Goal: Task Accomplishment & Management: Use online tool/utility

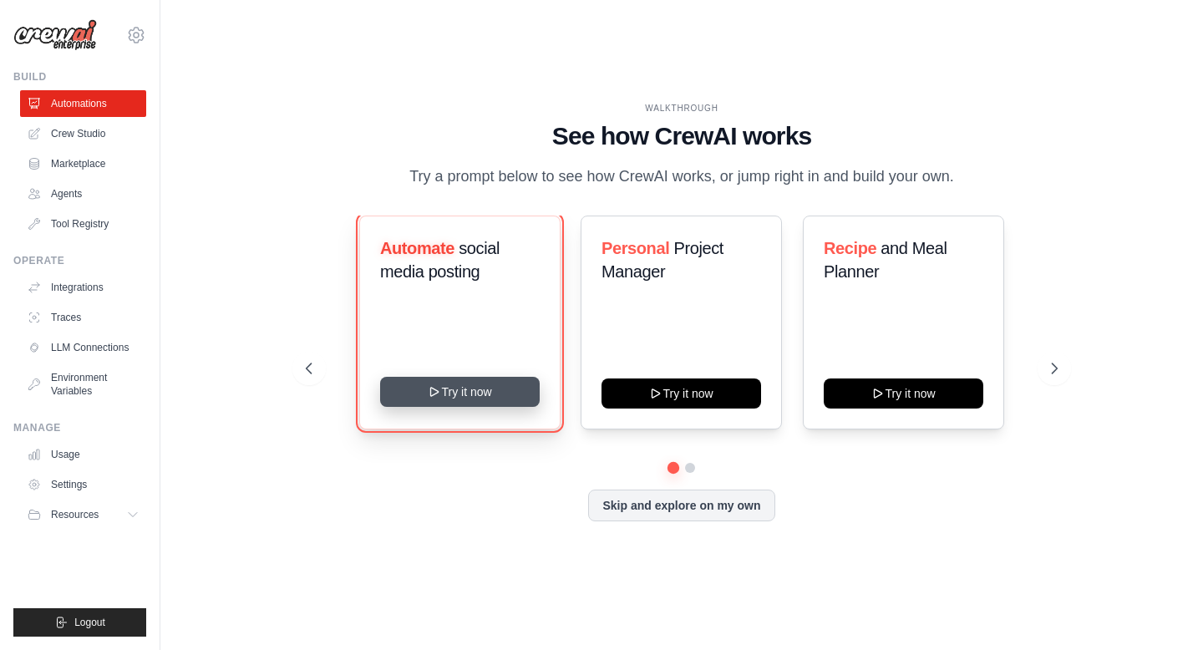
click at [494, 398] on button "Try it now" at bounding box center [460, 392] width 160 height 30
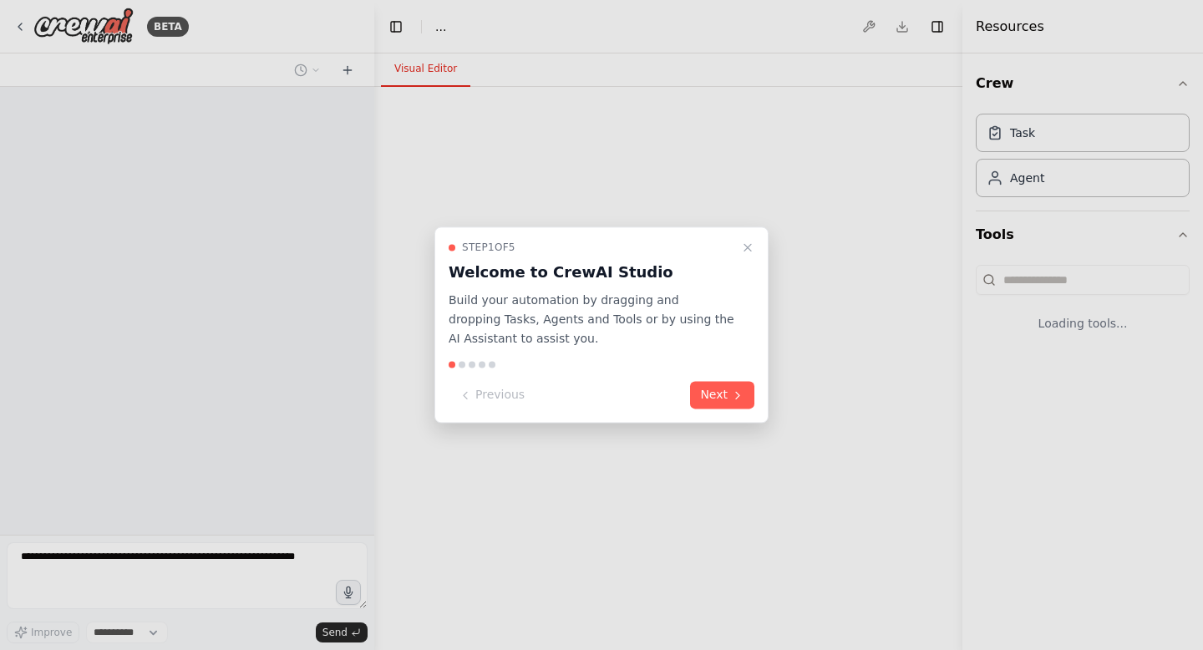
select select "****"
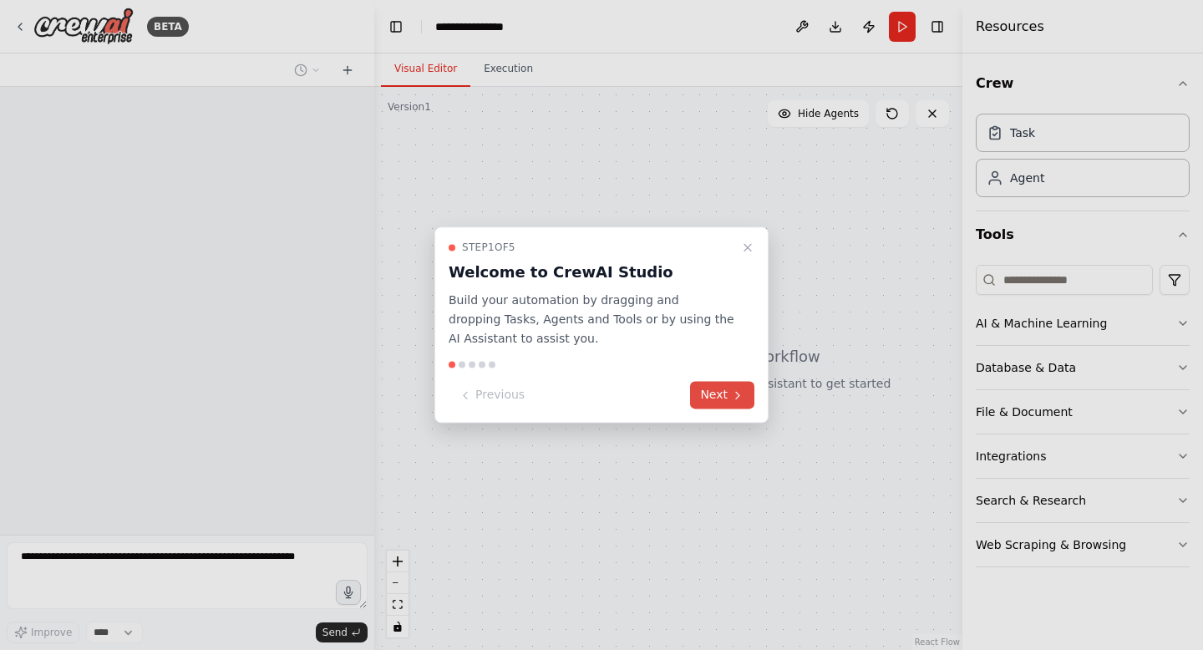
click at [722, 397] on button "Next" at bounding box center [722, 396] width 64 height 28
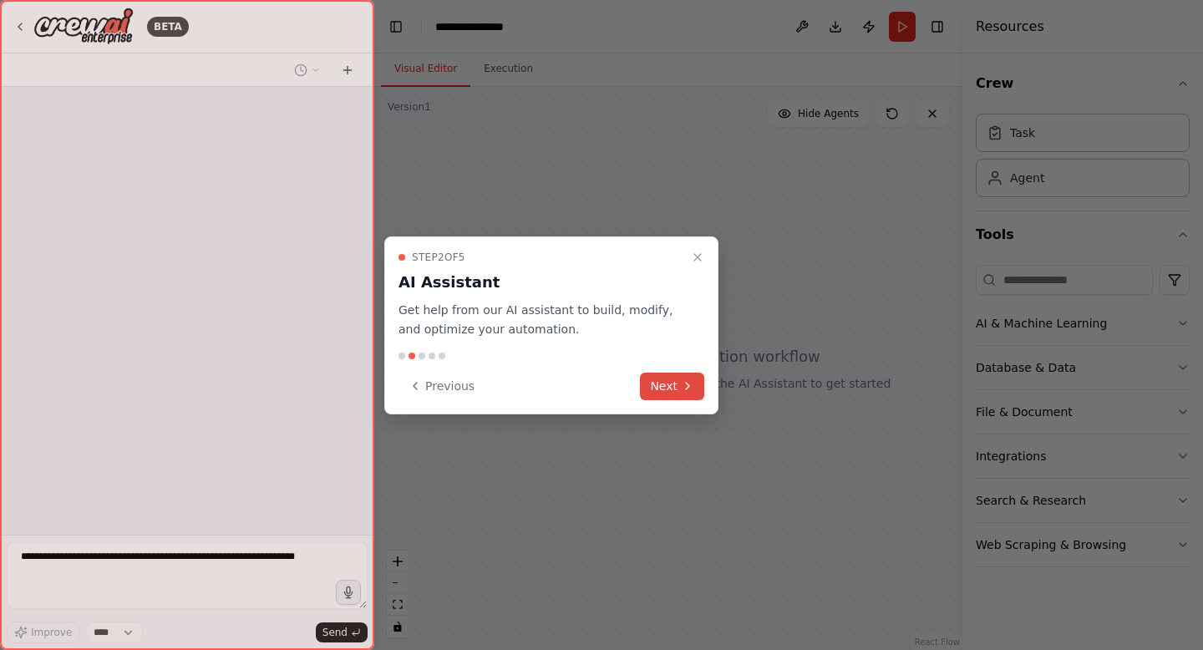
click at [671, 391] on button "Next" at bounding box center [672, 386] width 64 height 28
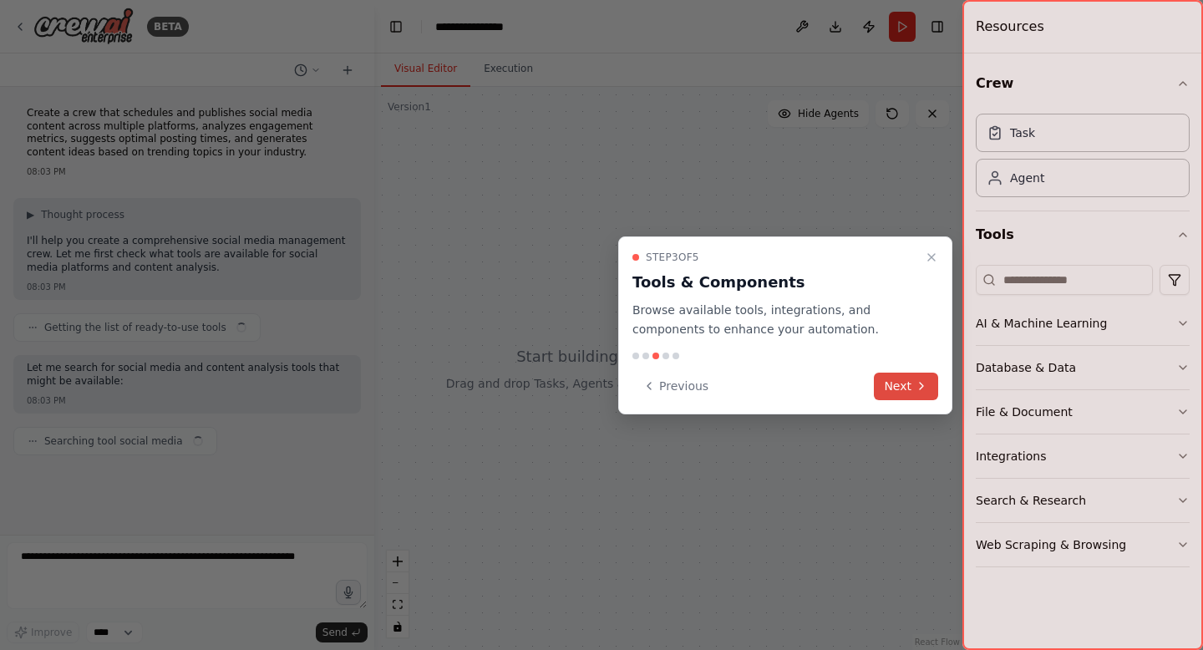
click at [905, 395] on button "Next" at bounding box center [906, 386] width 64 height 28
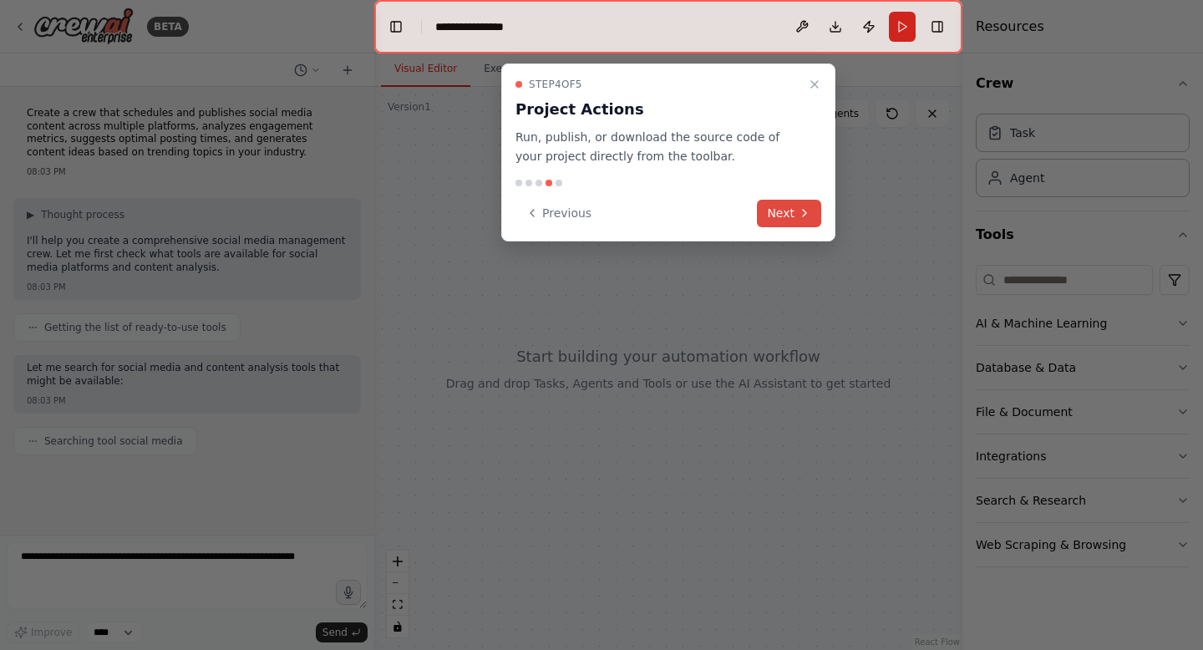
click at [778, 224] on button "Next" at bounding box center [789, 214] width 64 height 28
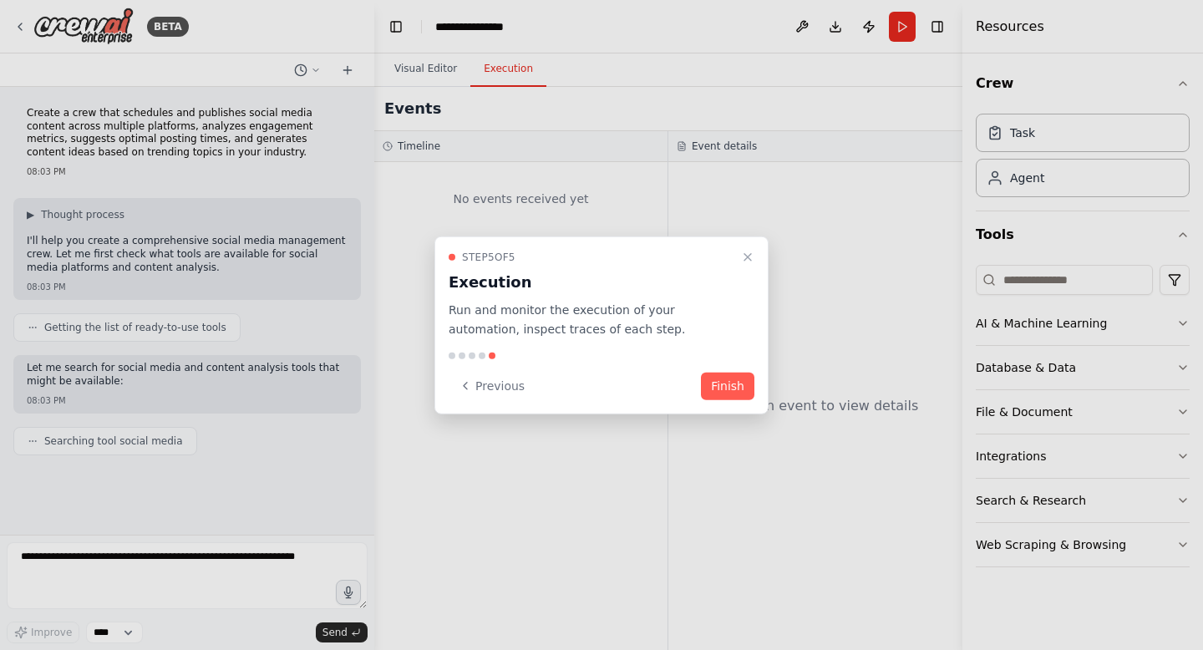
scroll to position [18, 0]
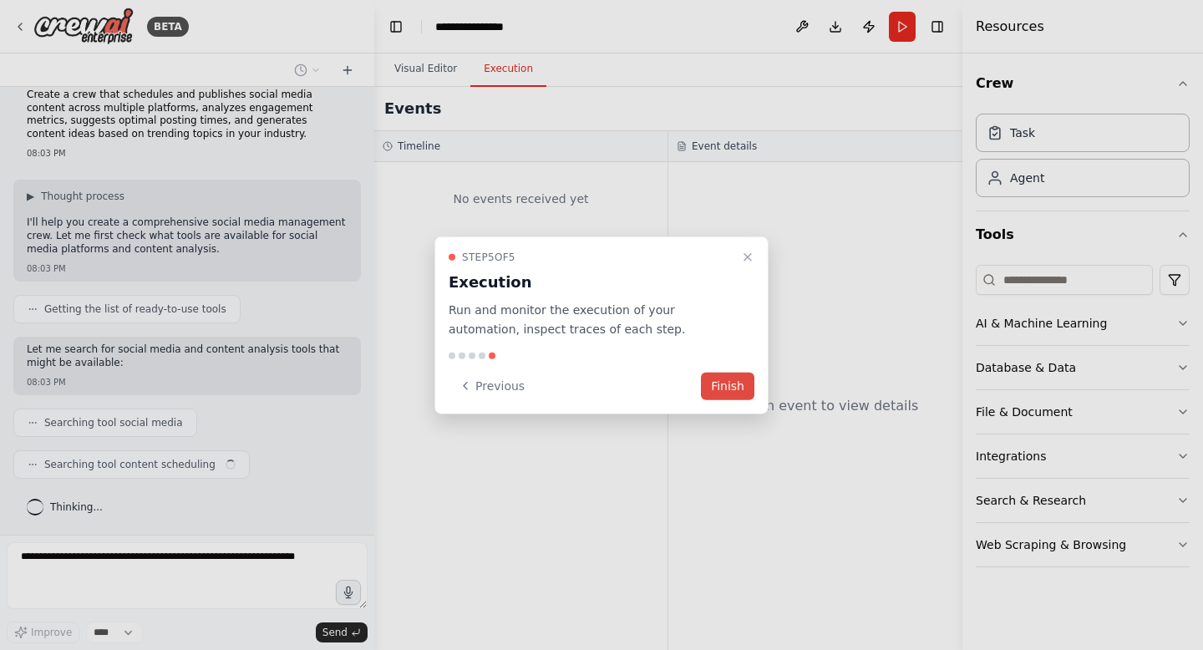
click at [730, 385] on button "Finish" at bounding box center [727, 386] width 53 height 28
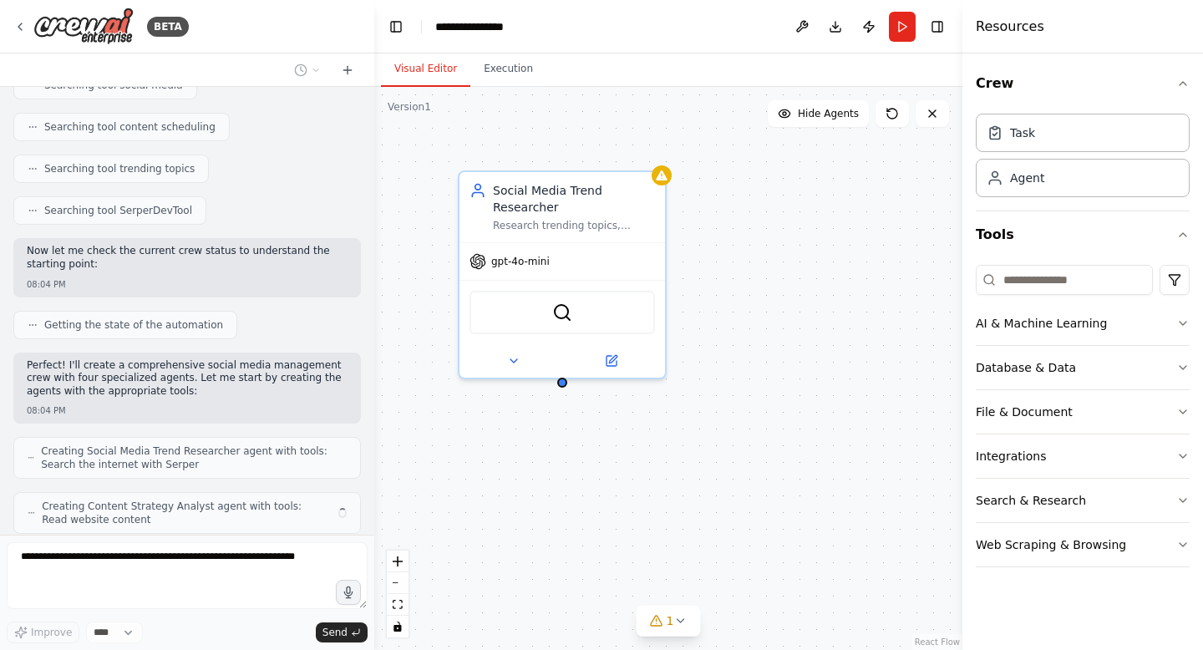
scroll to position [411, 0]
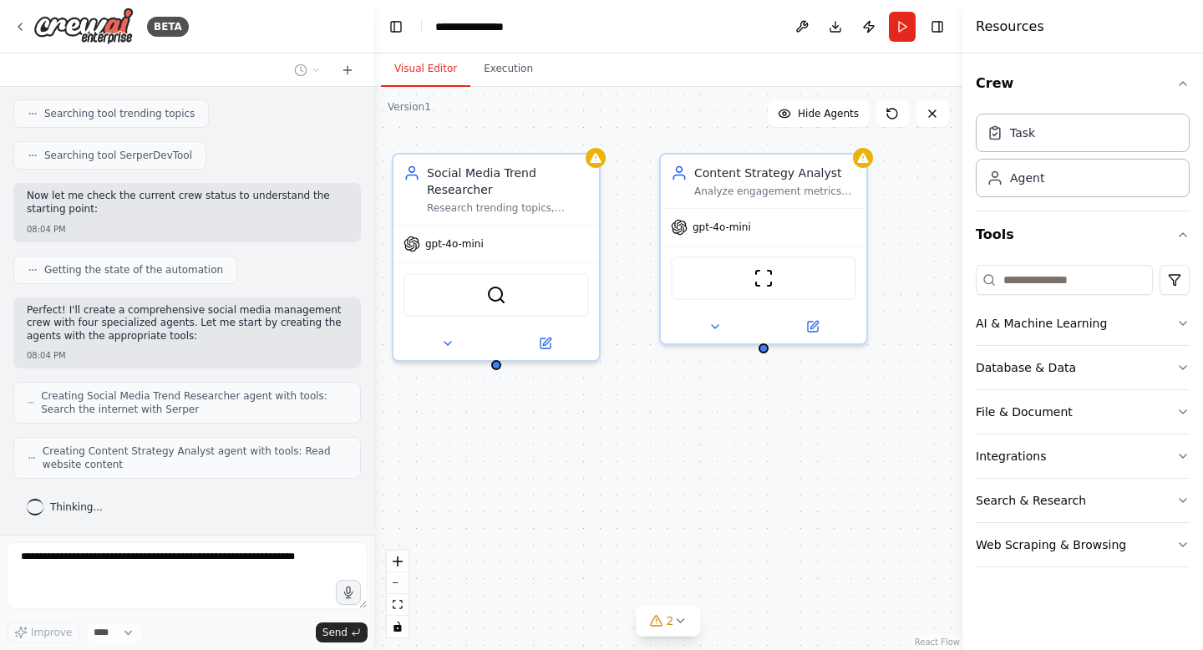
drag, startPoint x: 689, startPoint y: 414, endPoint x: 623, endPoint y: 395, distance: 68.7
click at [623, 396] on div "Social Media Trend Researcher Research trending topics, hashtags, and industry …" at bounding box center [668, 368] width 588 height 563
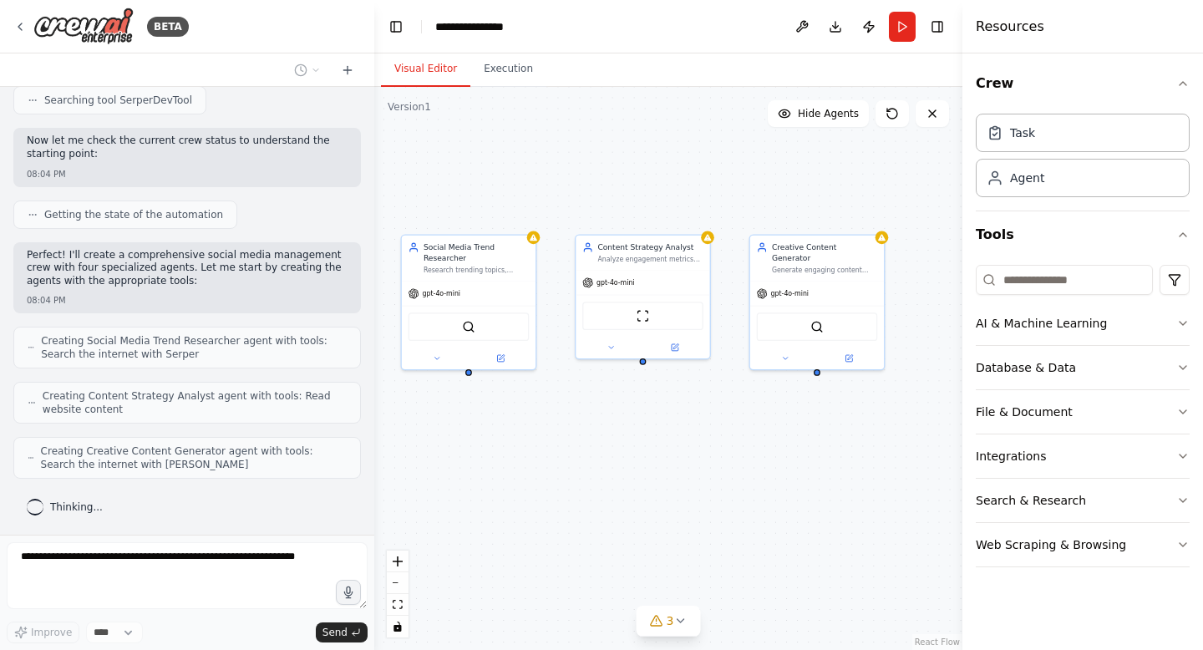
scroll to position [521, 0]
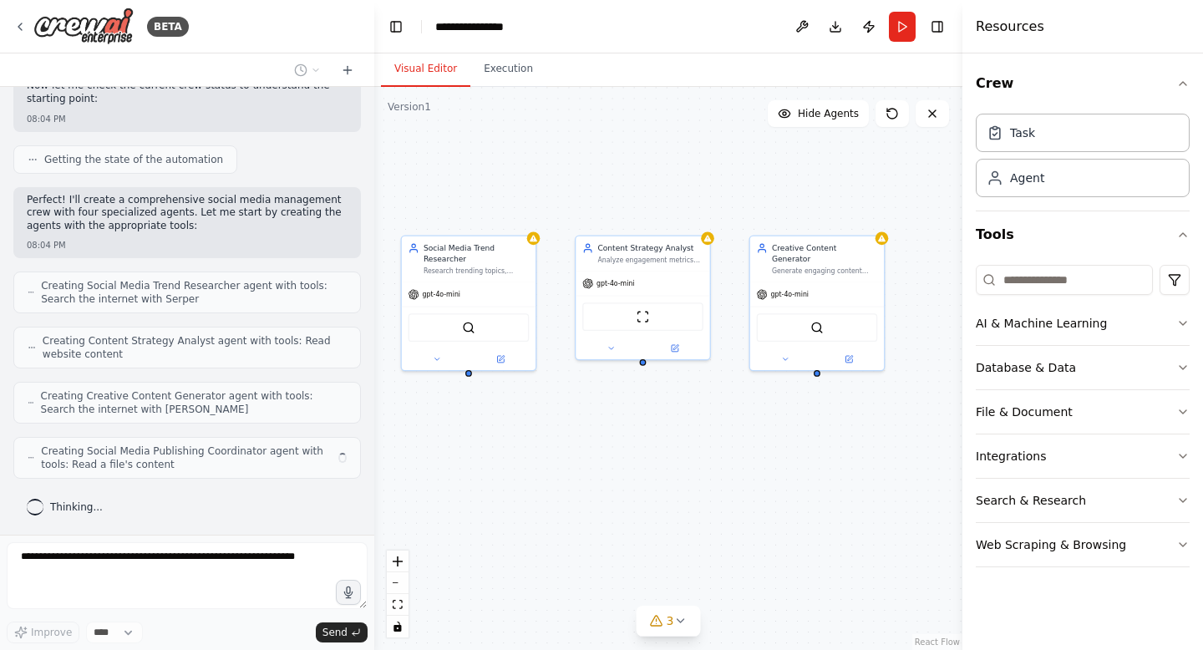
drag, startPoint x: 619, startPoint y: 443, endPoint x: 549, endPoint y: 440, distance: 70.2
click at [549, 440] on div "Social Media Trend Researcher Research trending topics, hashtags, and industry …" at bounding box center [668, 368] width 588 height 563
click at [1163, 329] on button "AI & Machine Learning" at bounding box center [1082, 322] width 214 height 43
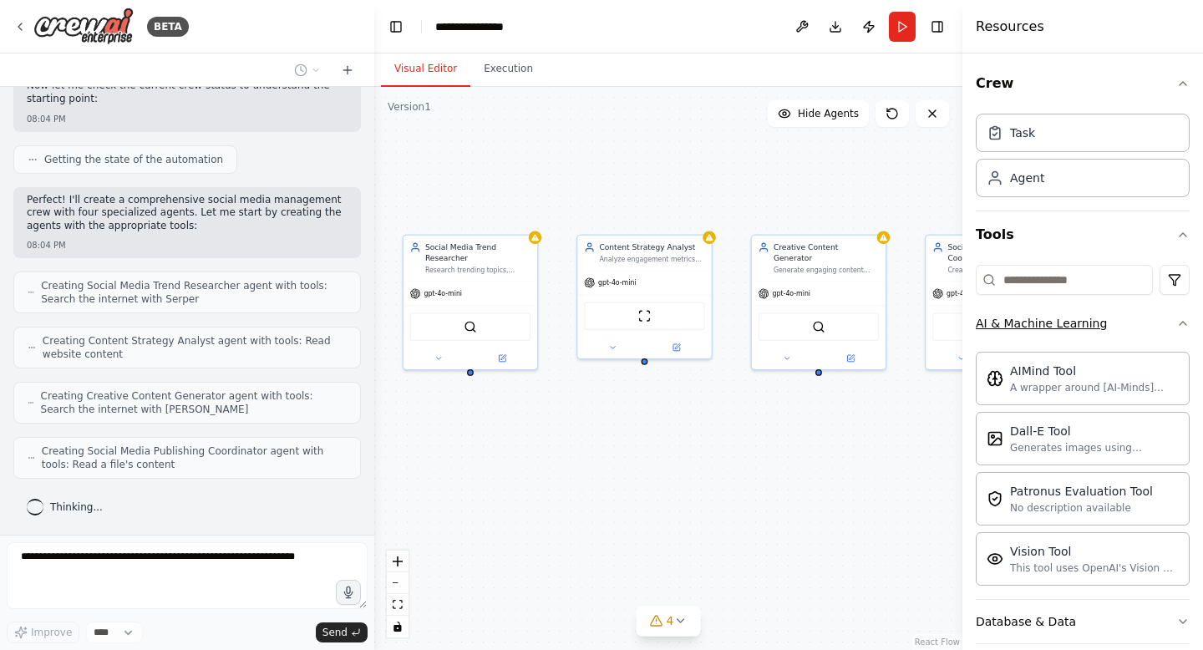
click at [1163, 329] on button "AI & Machine Learning" at bounding box center [1082, 322] width 214 height 43
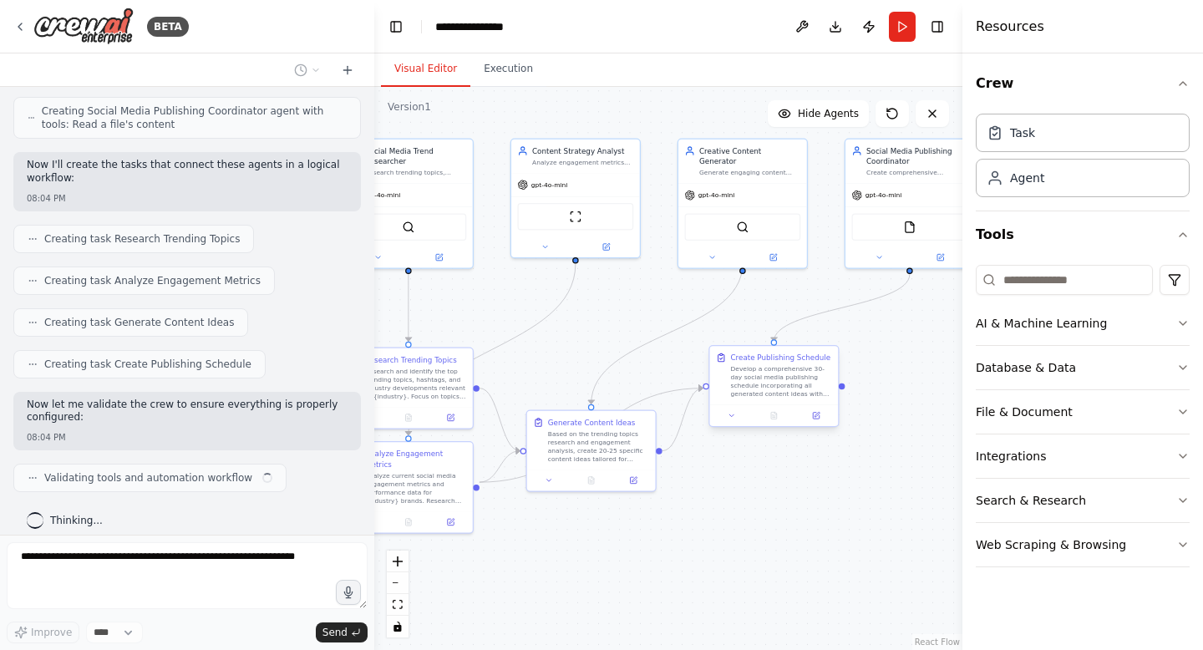
scroll to position [874, 0]
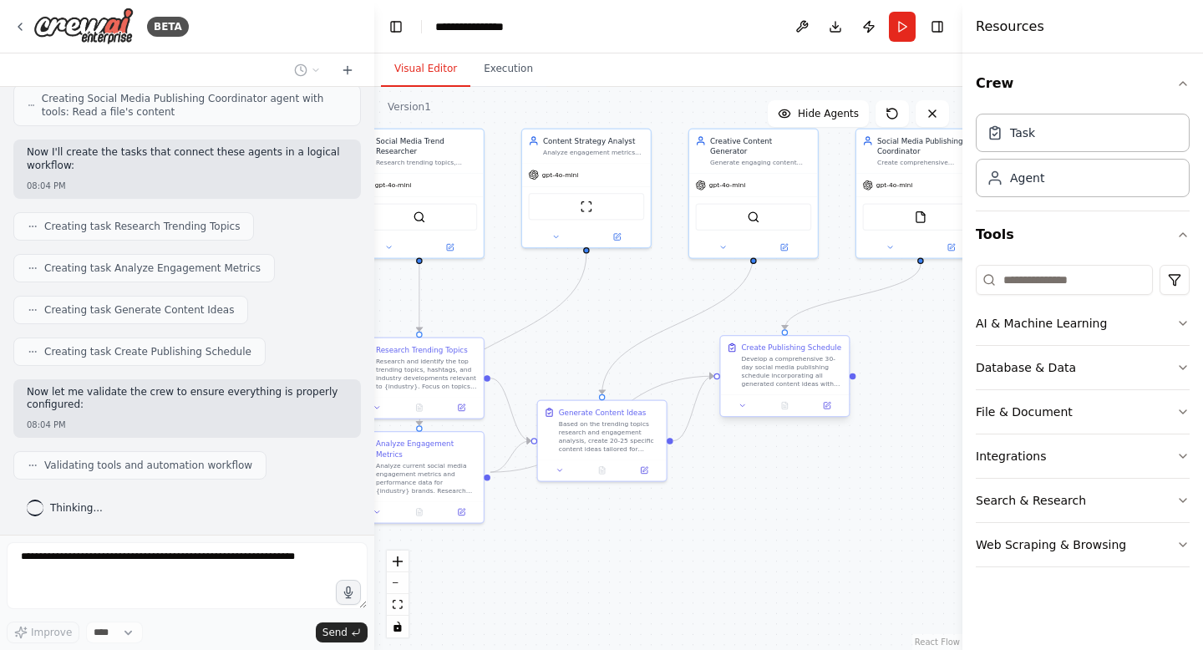
drag, startPoint x: 820, startPoint y: 463, endPoint x: 755, endPoint y: 349, distance: 131.7
click at [755, 349] on div ".deletable-edge-delete-btn { width: 20px; height: 20px; border: 0px solid #ffff…" at bounding box center [668, 368] width 588 height 563
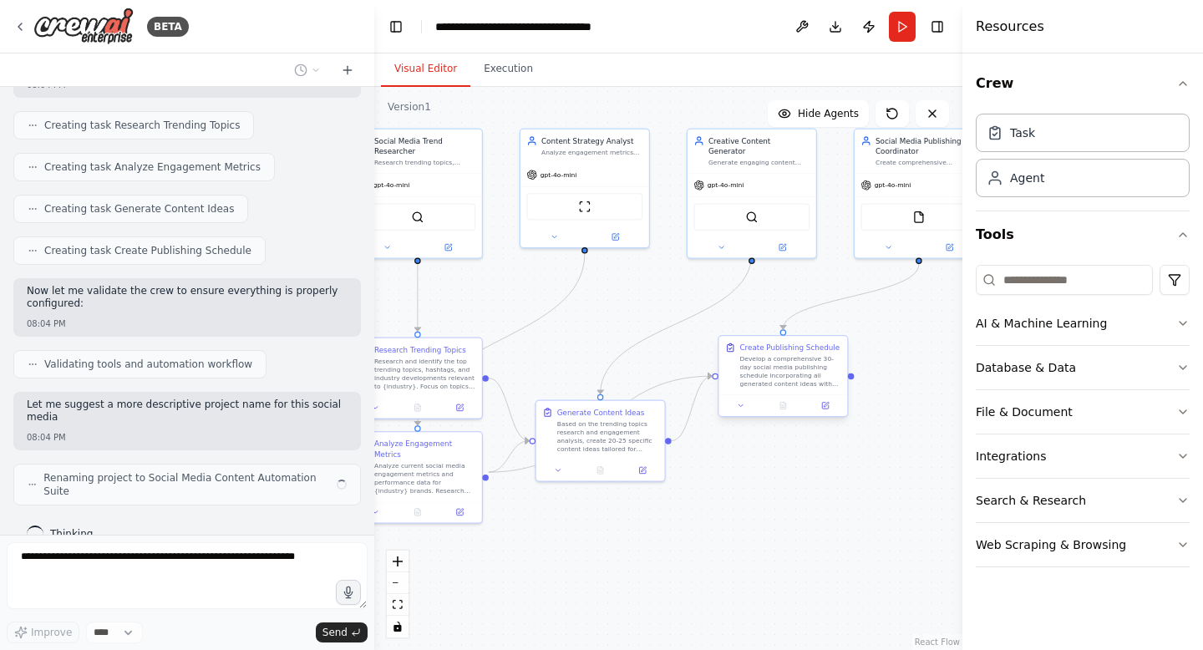
scroll to position [988, 0]
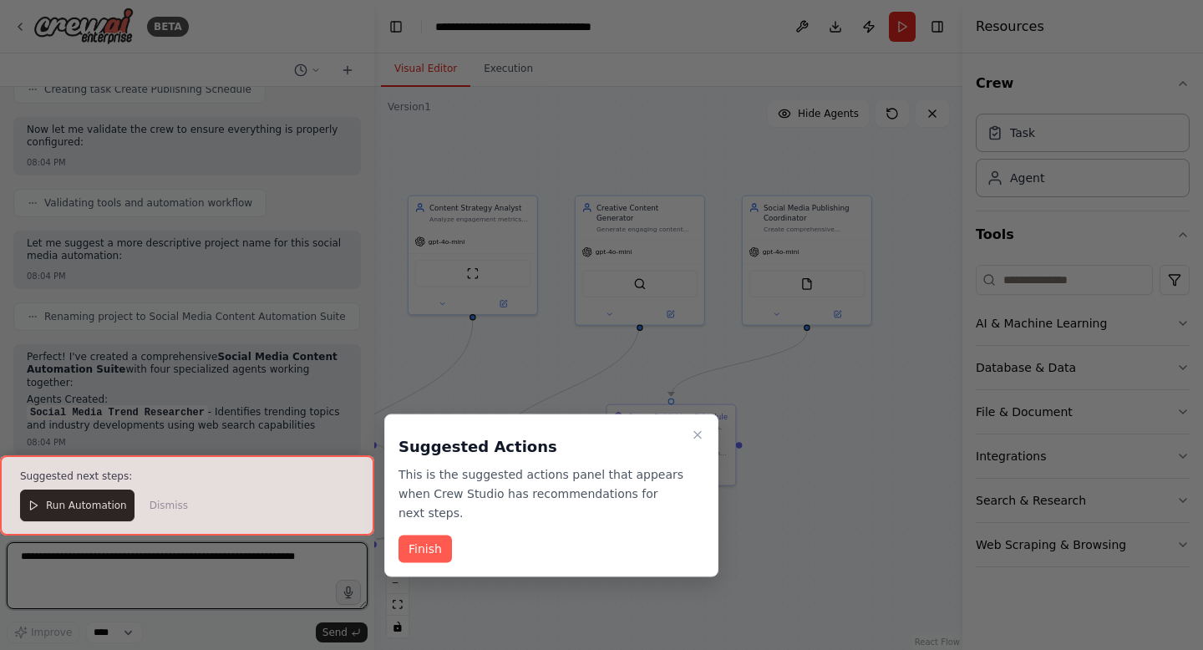
drag, startPoint x: 825, startPoint y: 459, endPoint x: 714, endPoint y: 524, distance: 128.3
click at [713, 524] on div "BETA Create a crew that schedules and publishes social media content across mul…" at bounding box center [601, 325] width 1203 height 650
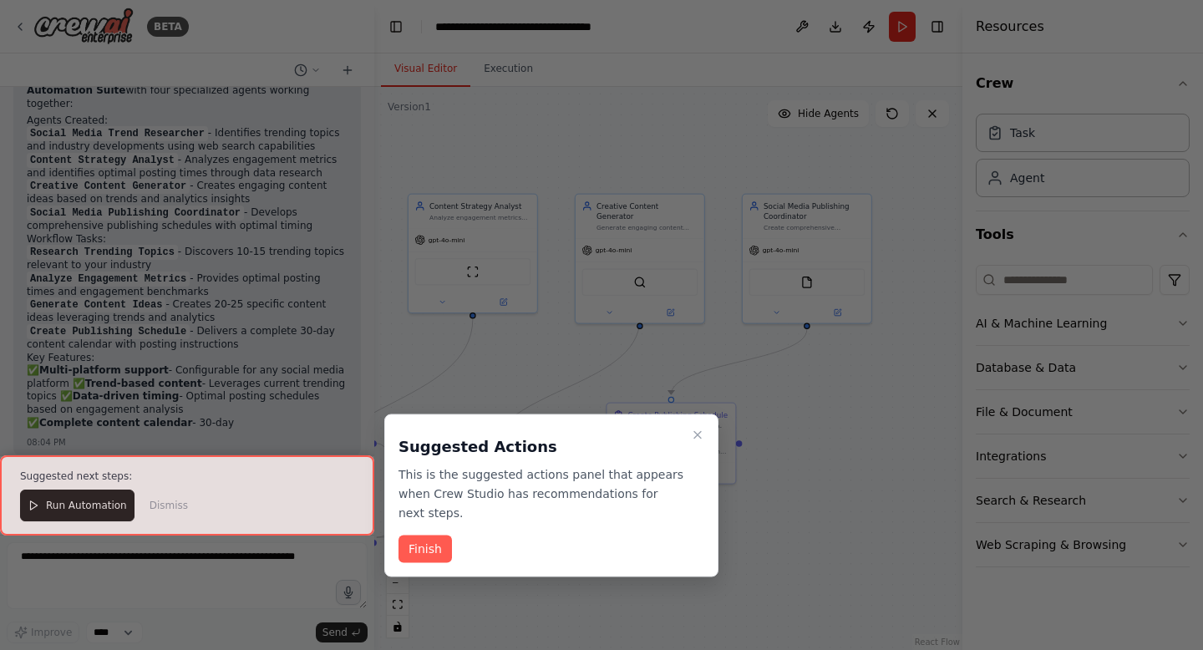
click at [104, 506] on div at bounding box center [187, 495] width 374 height 80
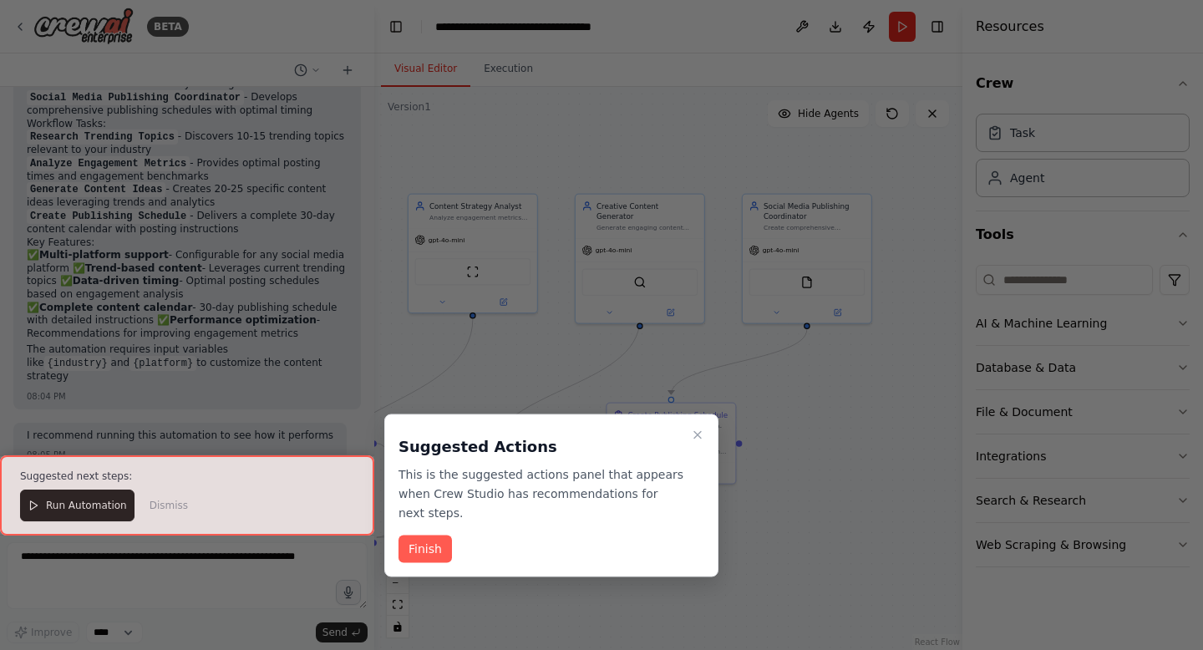
scroll to position [1556, 0]
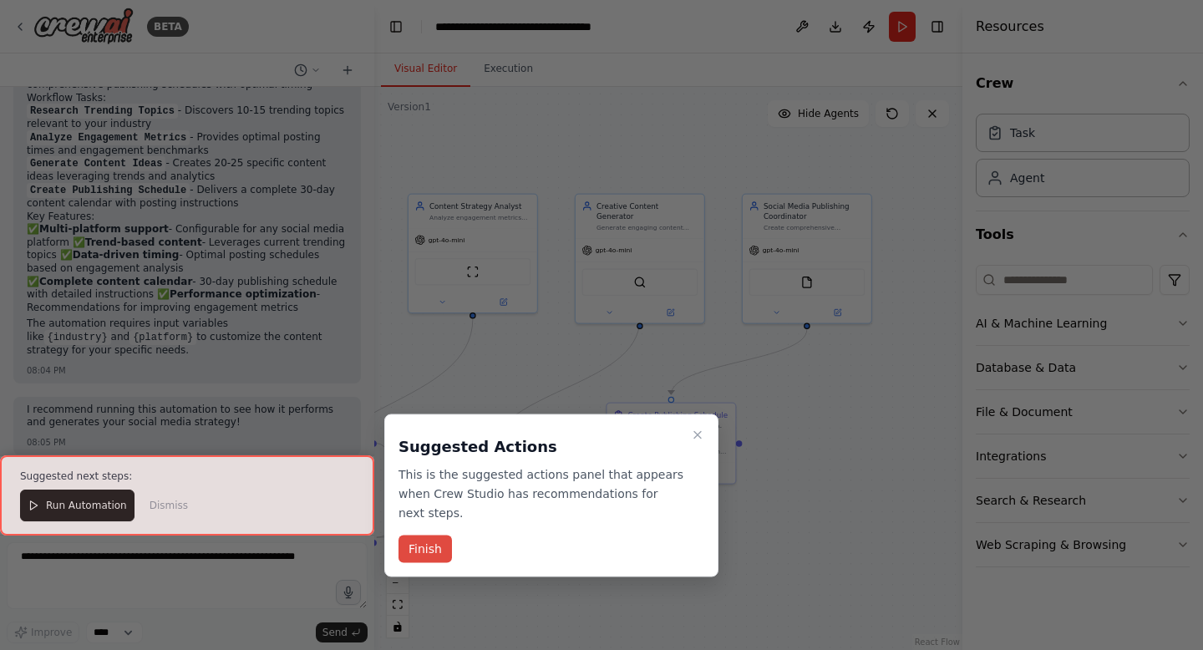
click at [419, 553] on button "Finish" at bounding box center [424, 549] width 53 height 28
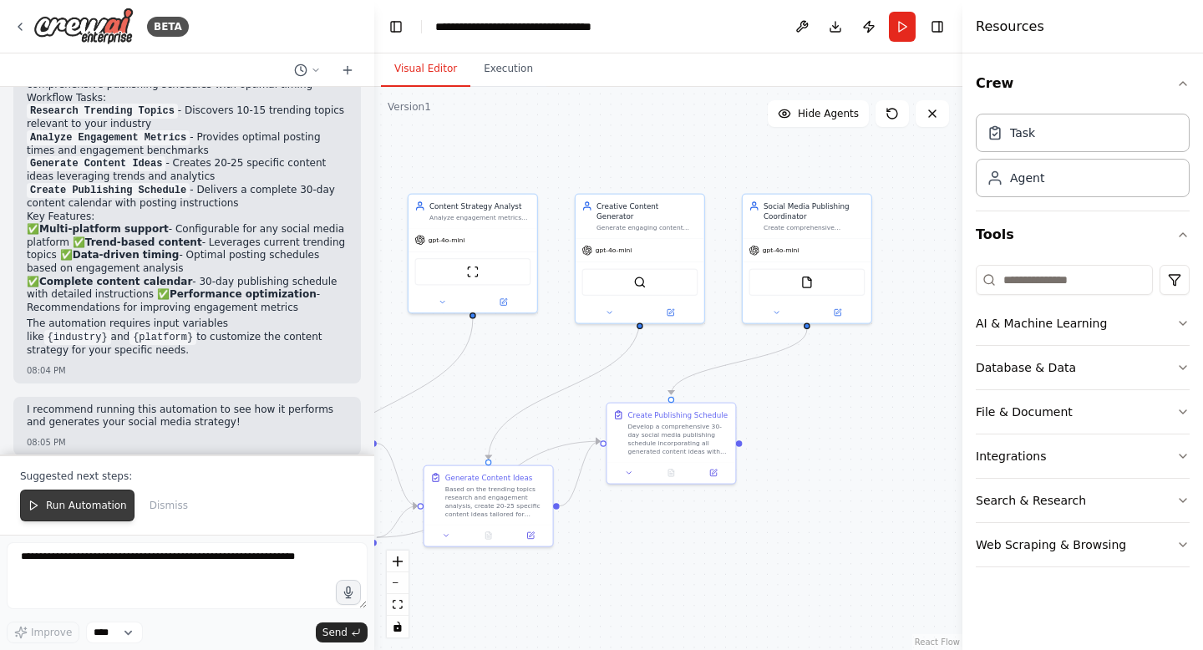
click at [102, 508] on span "Run Automation" at bounding box center [86, 505] width 81 height 13
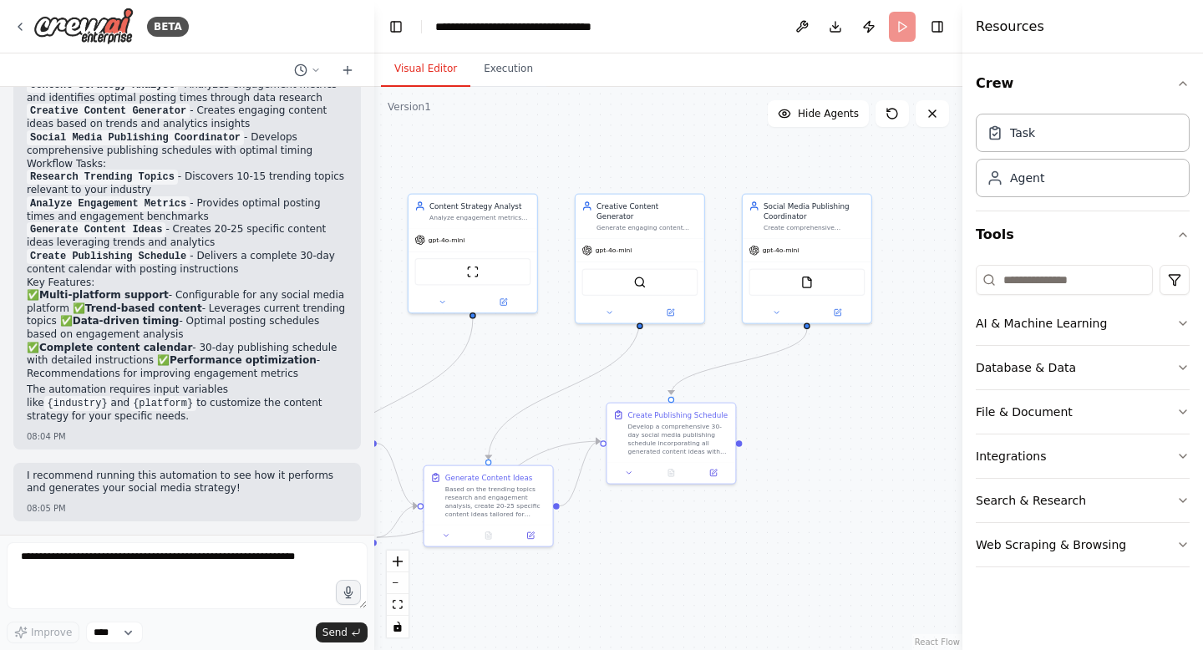
scroll to position [1476, 0]
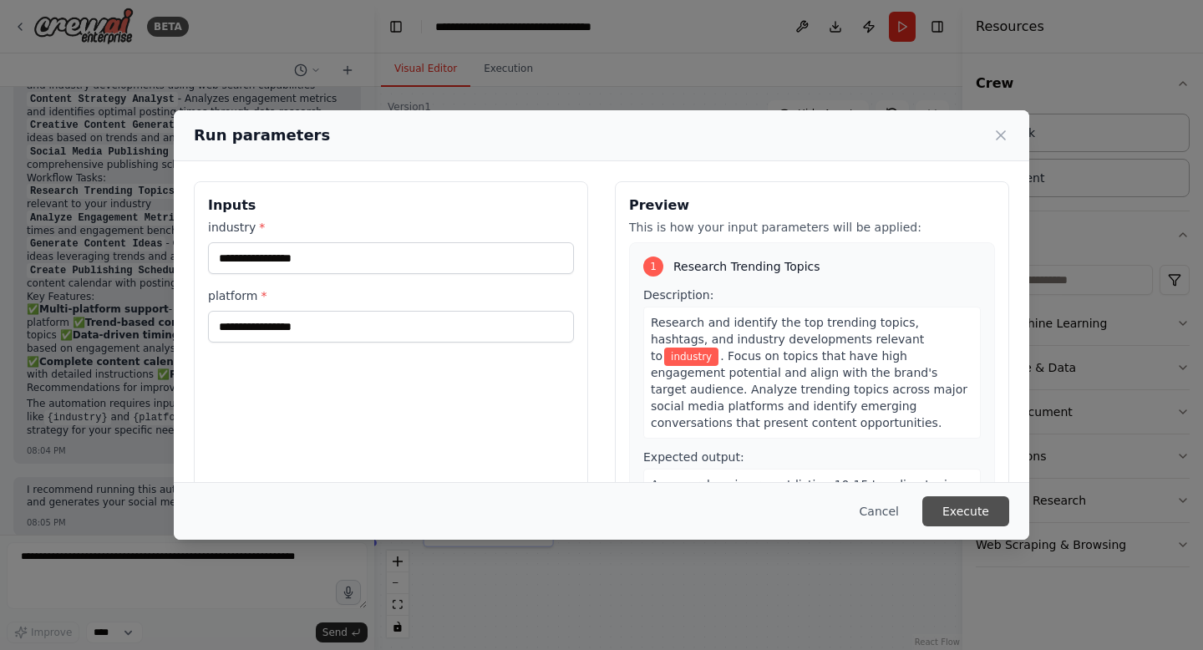
click at [959, 510] on button "Execute" at bounding box center [965, 511] width 87 height 30
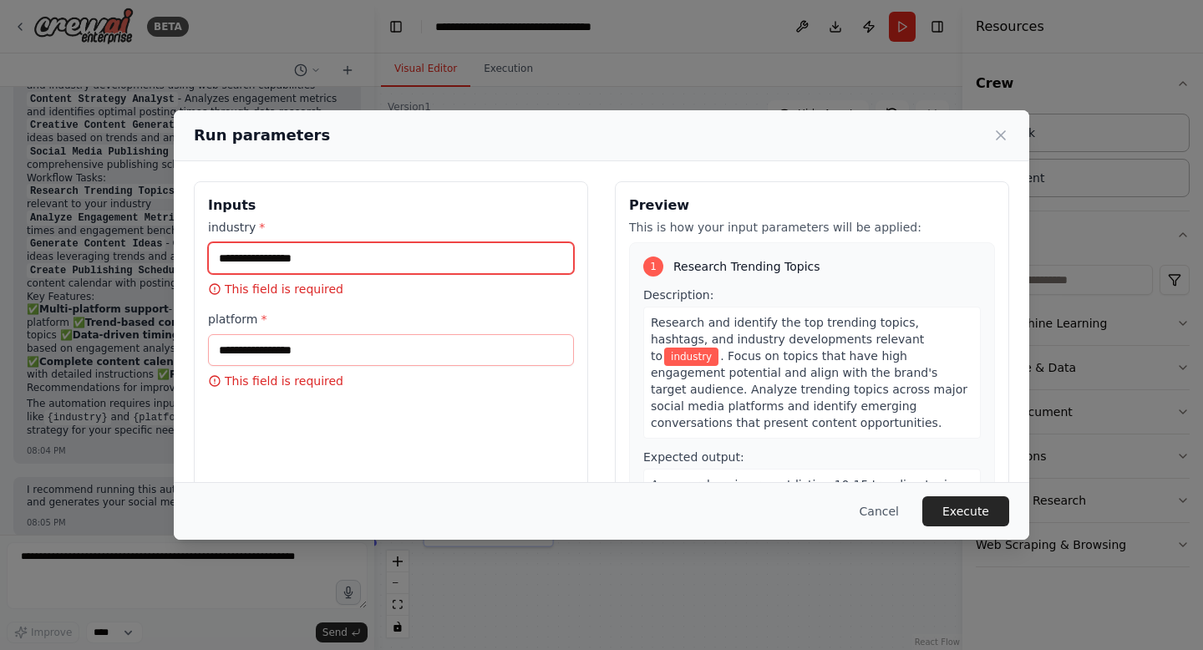
click at [363, 272] on input "industry *" at bounding box center [391, 258] width 366 height 32
click at [357, 266] on input "industry *" at bounding box center [391, 258] width 366 height 32
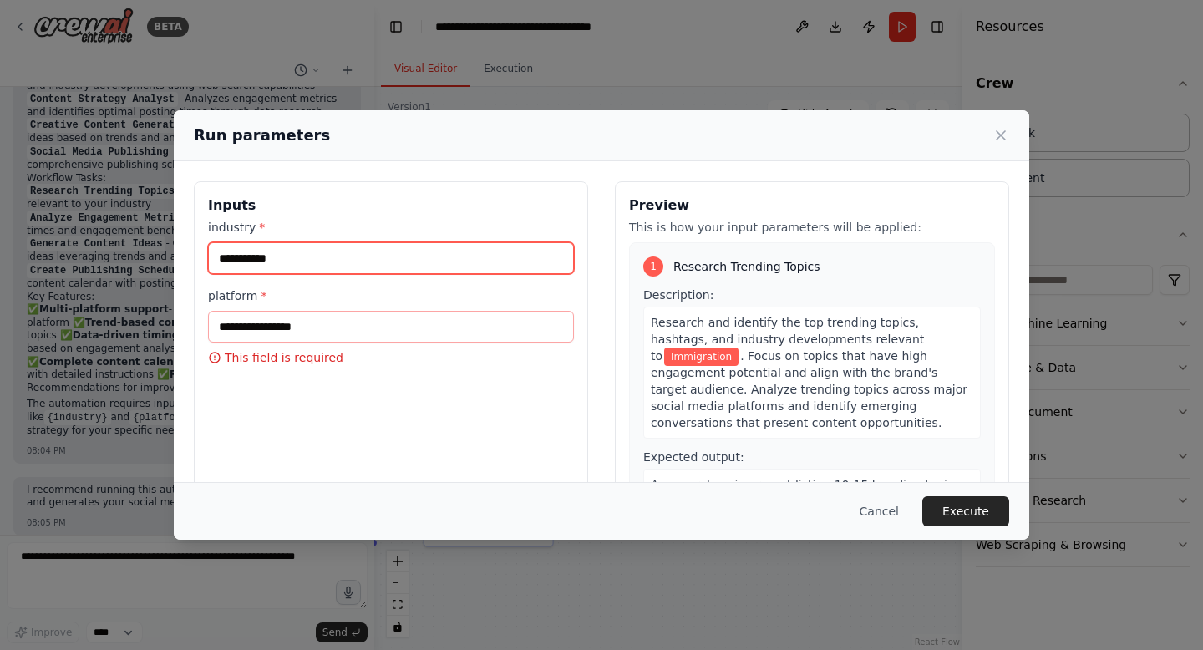
type input "**********"
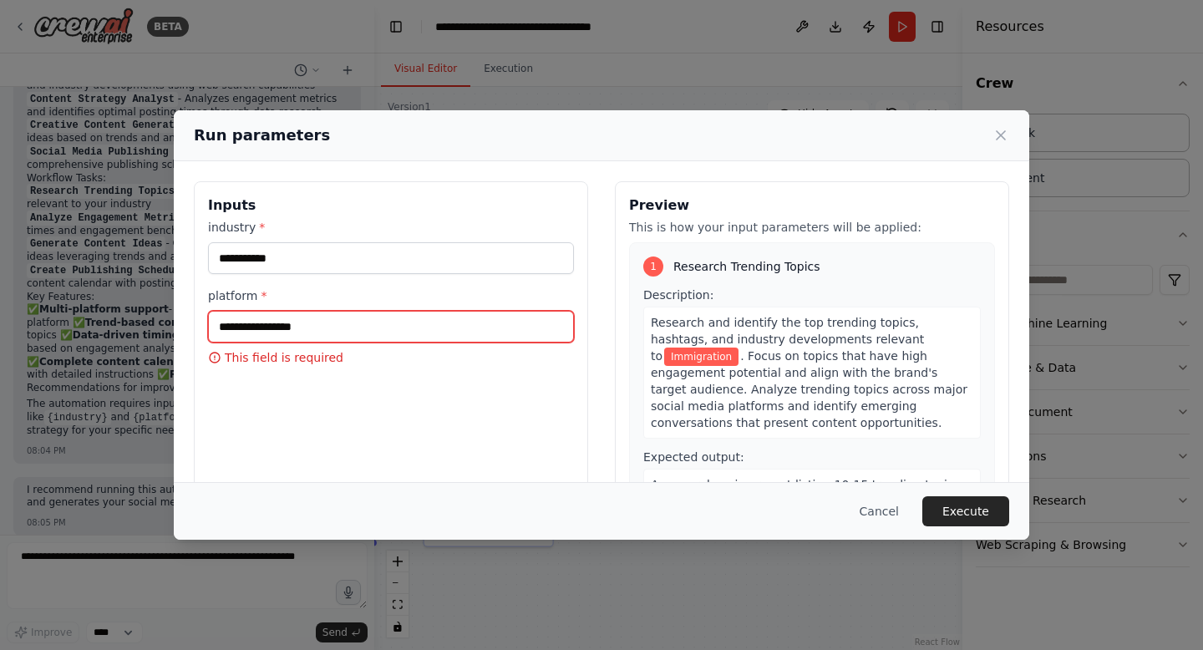
click at [347, 337] on input "platform *" at bounding box center [391, 327] width 366 height 32
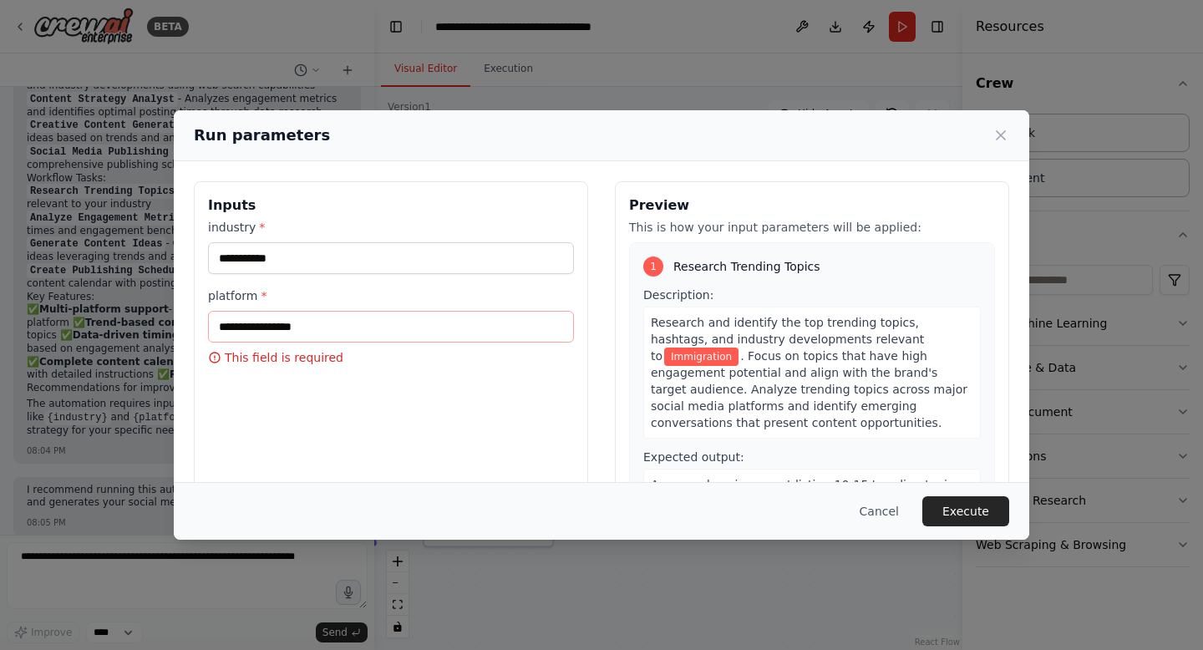
click at [360, 392] on div "**********" at bounding box center [391, 379] width 394 height 396
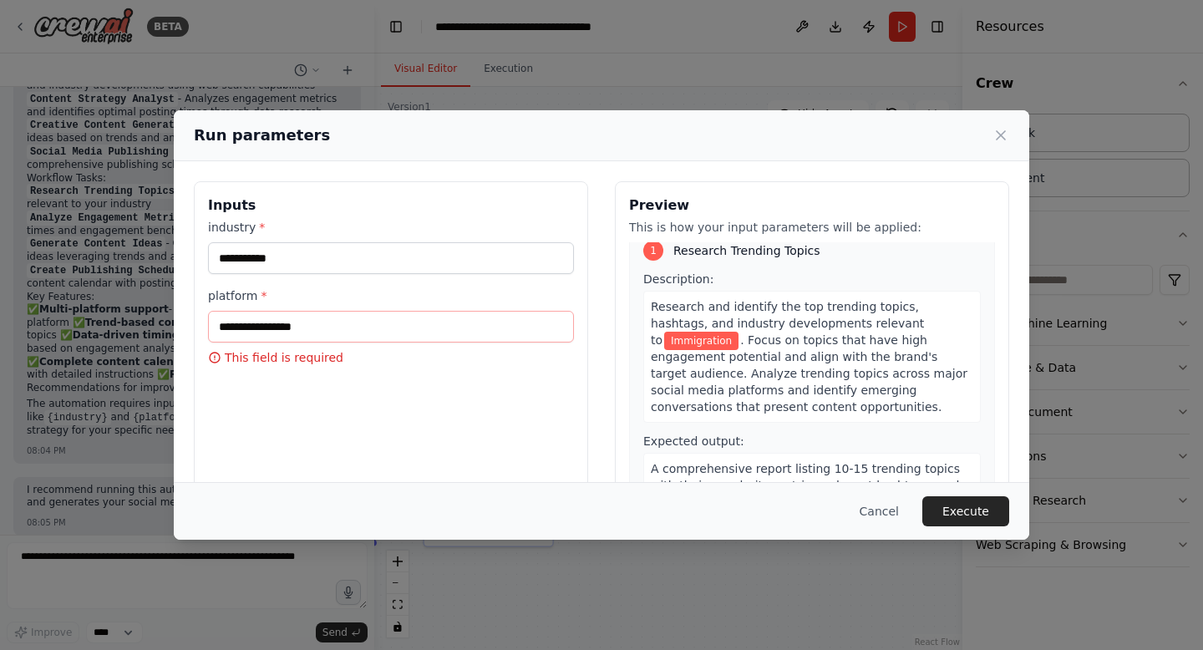
scroll to position [0, 0]
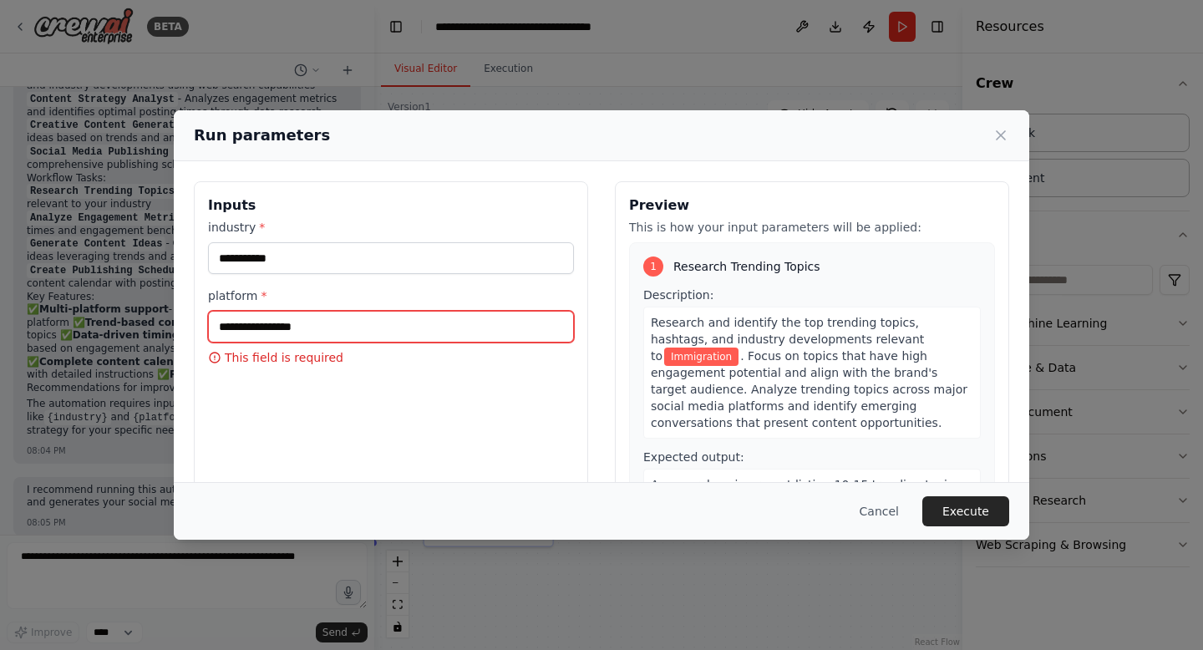
click at [327, 332] on input "platform *" at bounding box center [391, 327] width 366 height 32
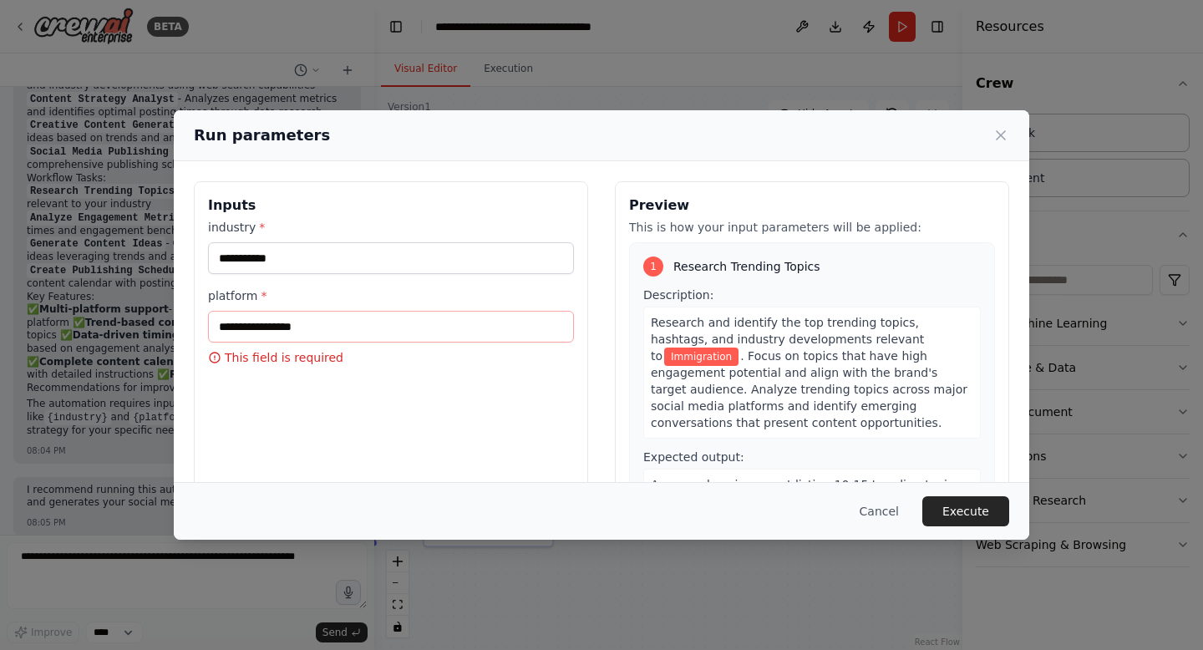
click at [324, 375] on div "**********" at bounding box center [391, 379] width 394 height 396
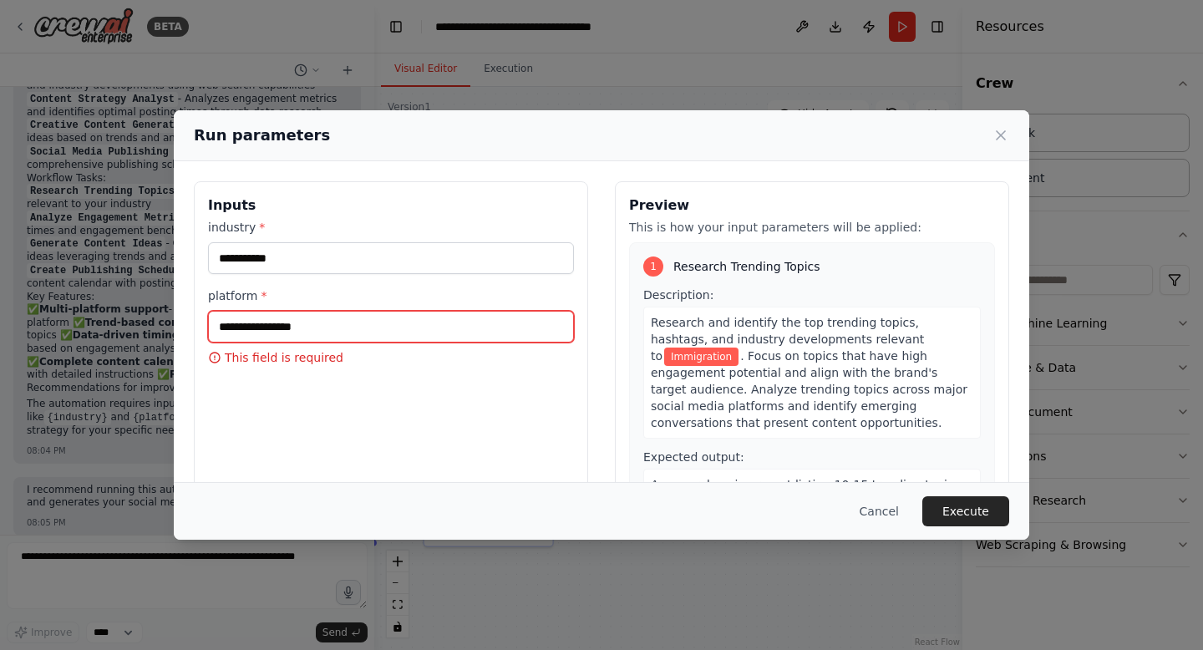
click at [345, 330] on input "platform *" at bounding box center [391, 327] width 366 height 32
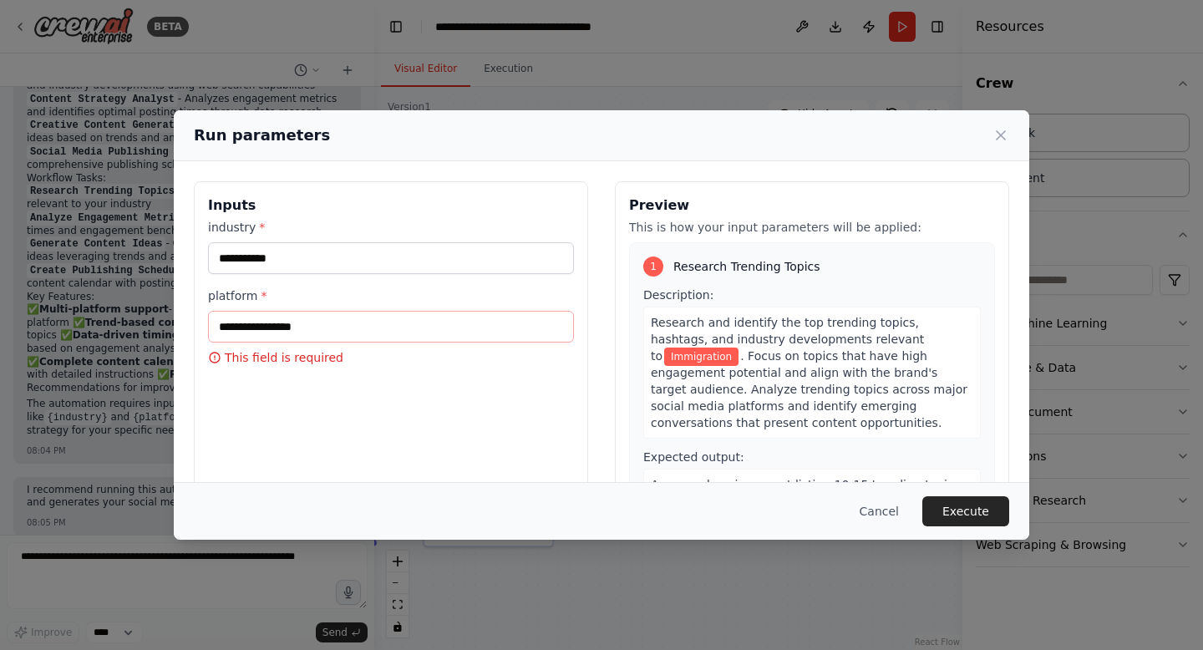
click at [342, 382] on div "**********" at bounding box center [391, 379] width 394 height 396
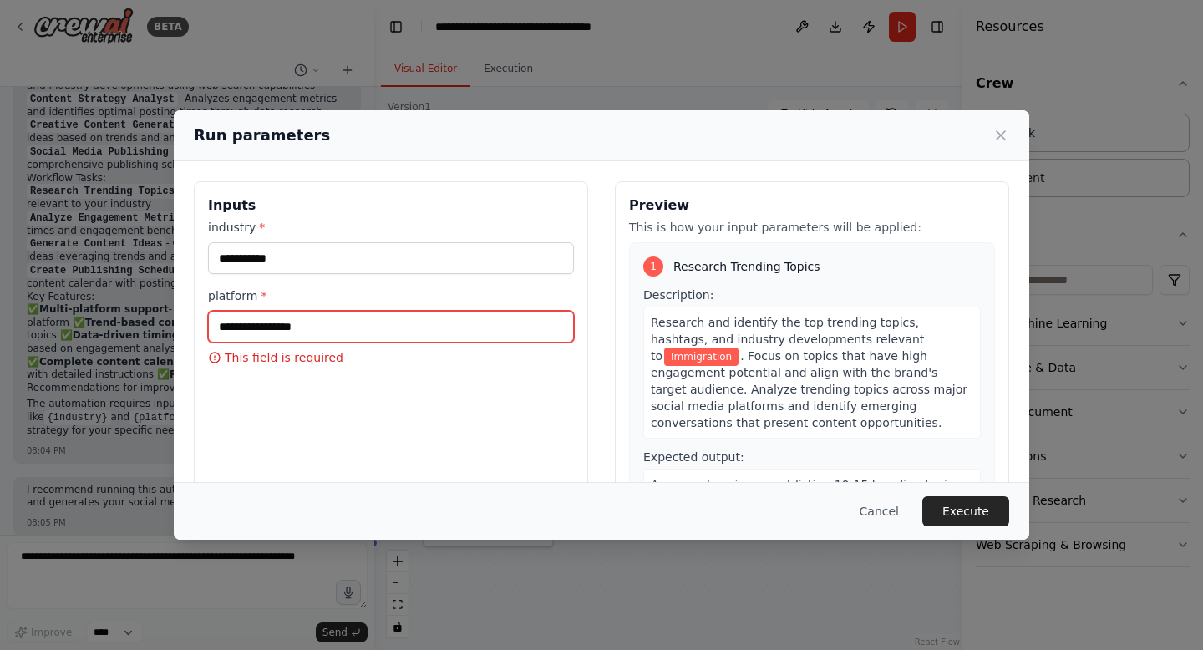
click at [312, 325] on input "platform *" at bounding box center [391, 327] width 366 height 32
type input "*********"
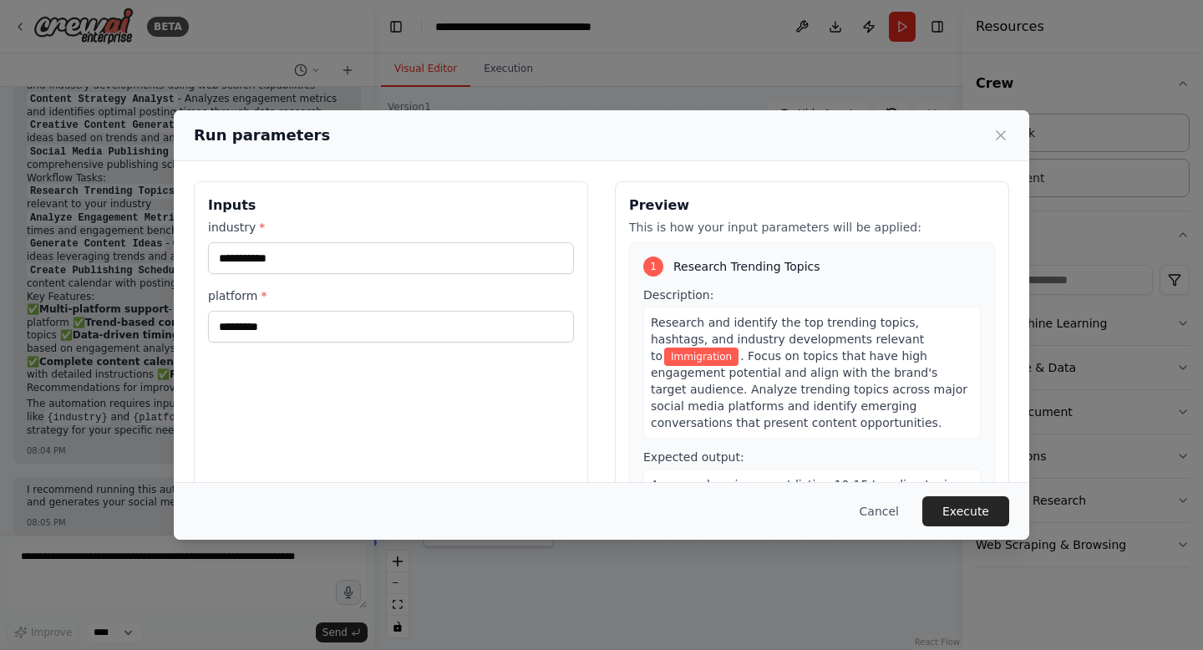
click at [428, 470] on div "**********" at bounding box center [391, 379] width 394 height 396
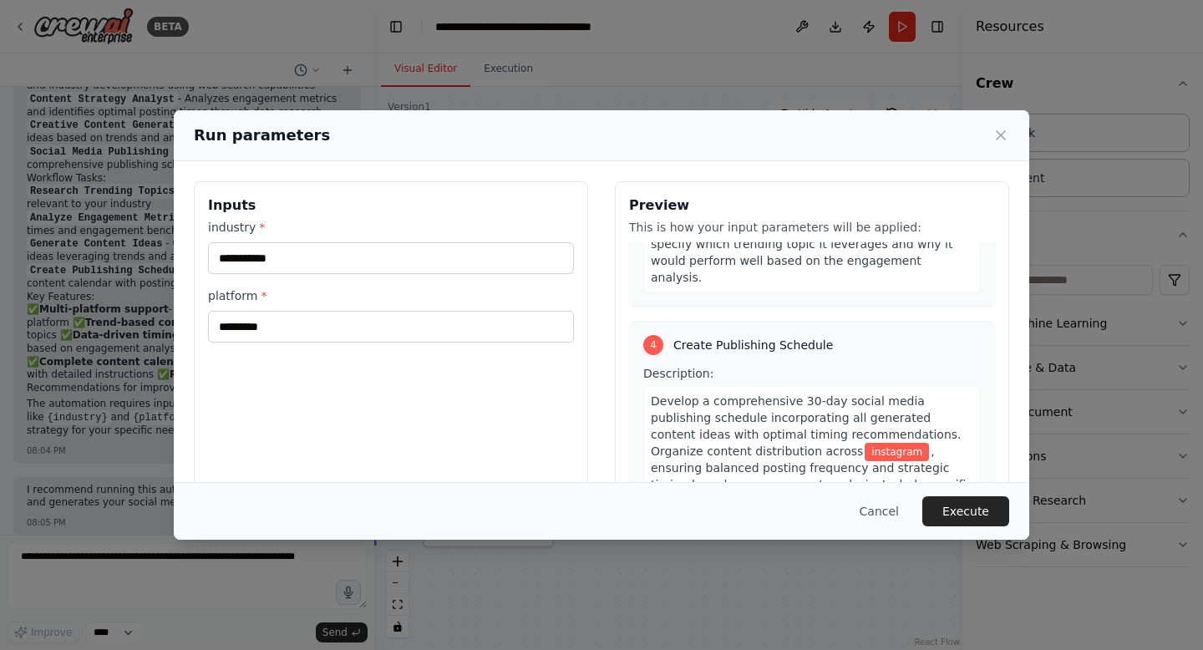
scroll to position [1025, 0]
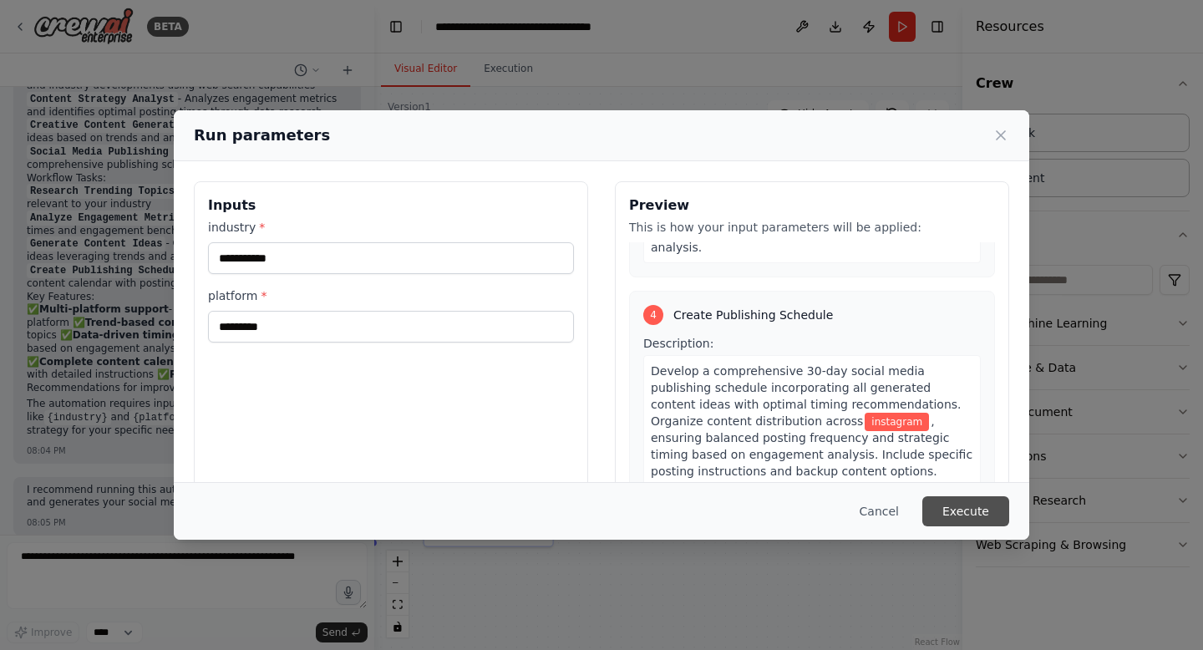
click at [965, 519] on button "Execute" at bounding box center [965, 511] width 87 height 30
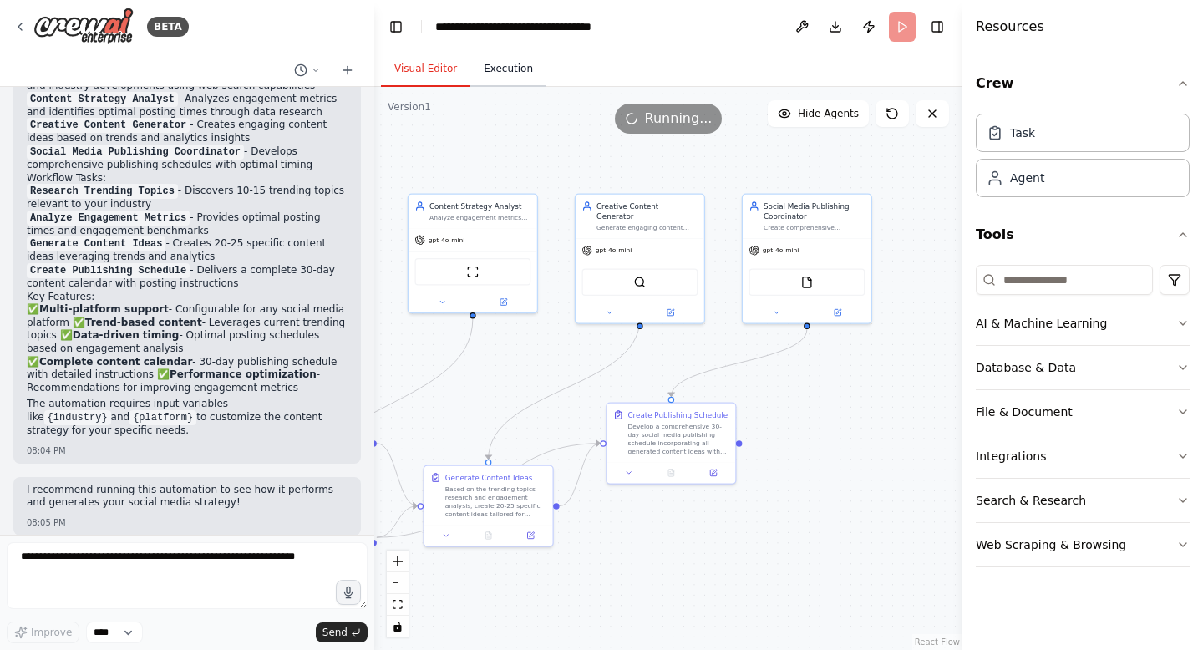
click at [510, 63] on button "Execution" at bounding box center [508, 69] width 76 height 35
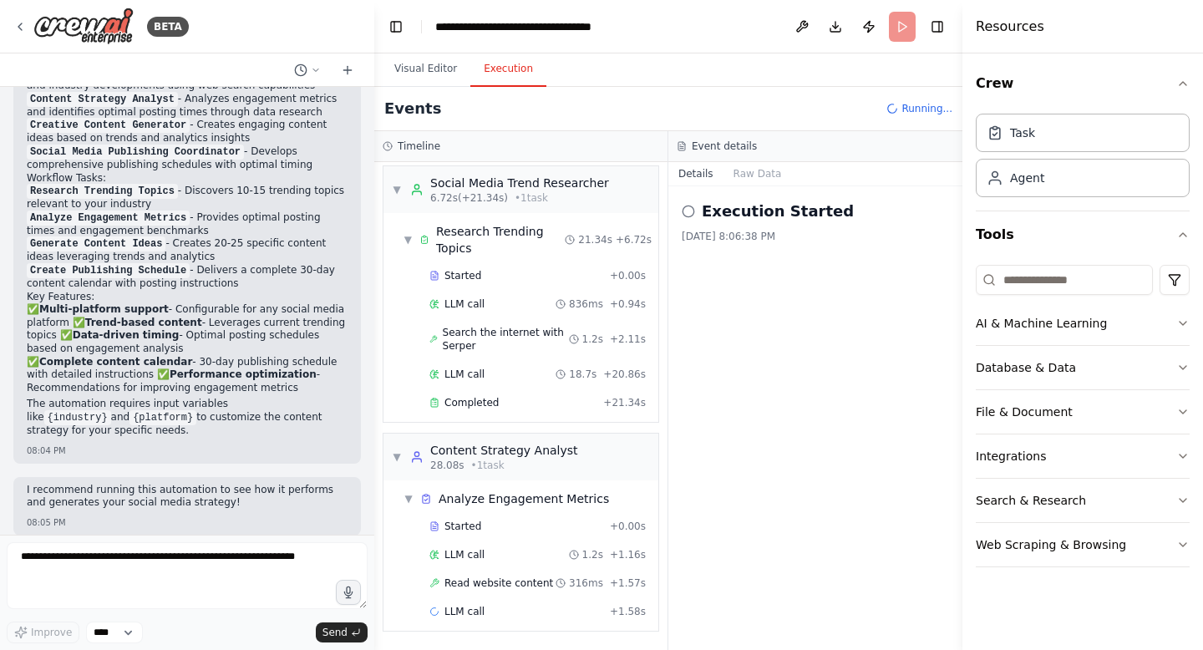
scroll to position [33, 0]
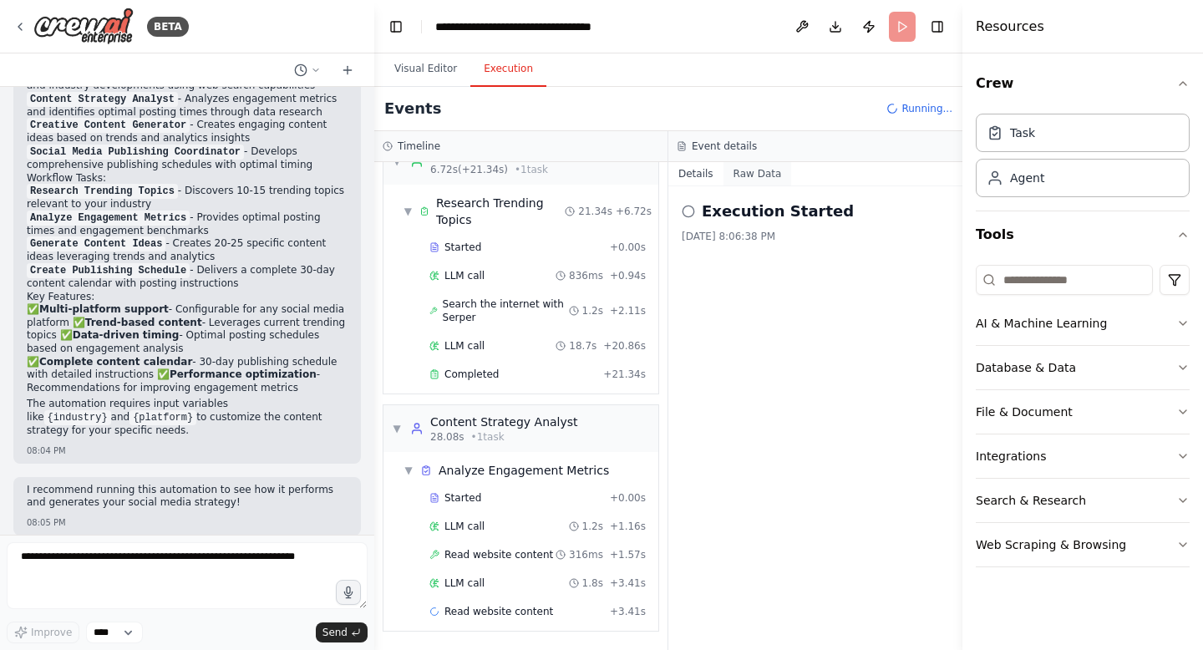
click at [762, 172] on button "Raw Data" at bounding box center [757, 173] width 68 height 23
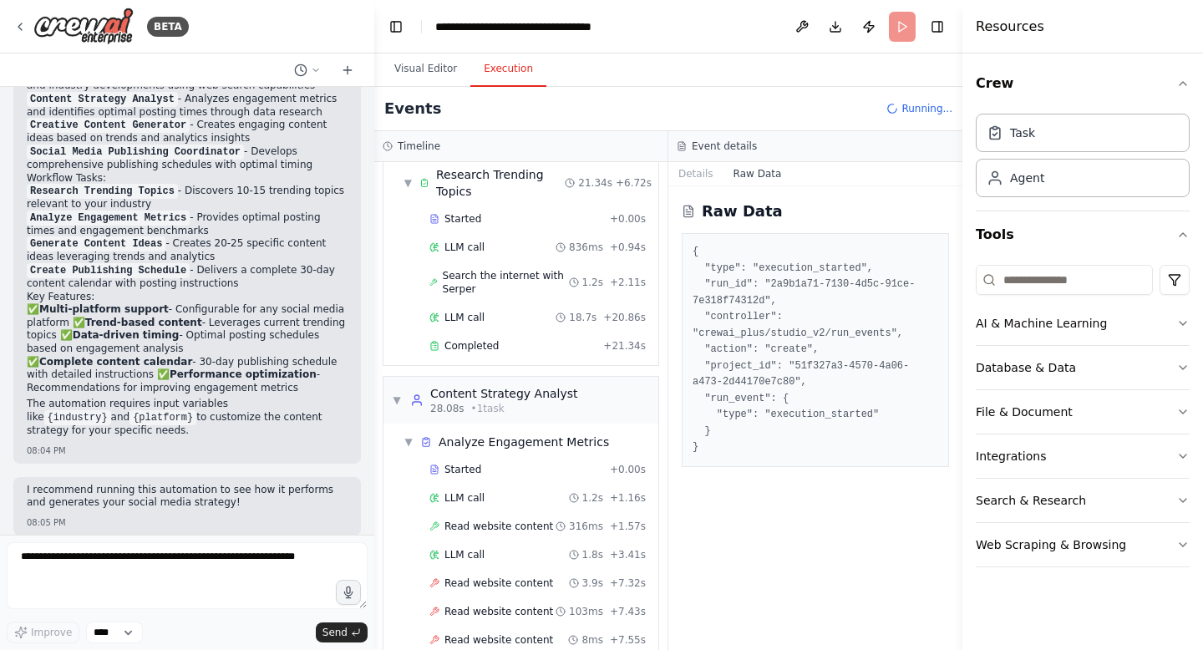
scroll to position [119, 0]
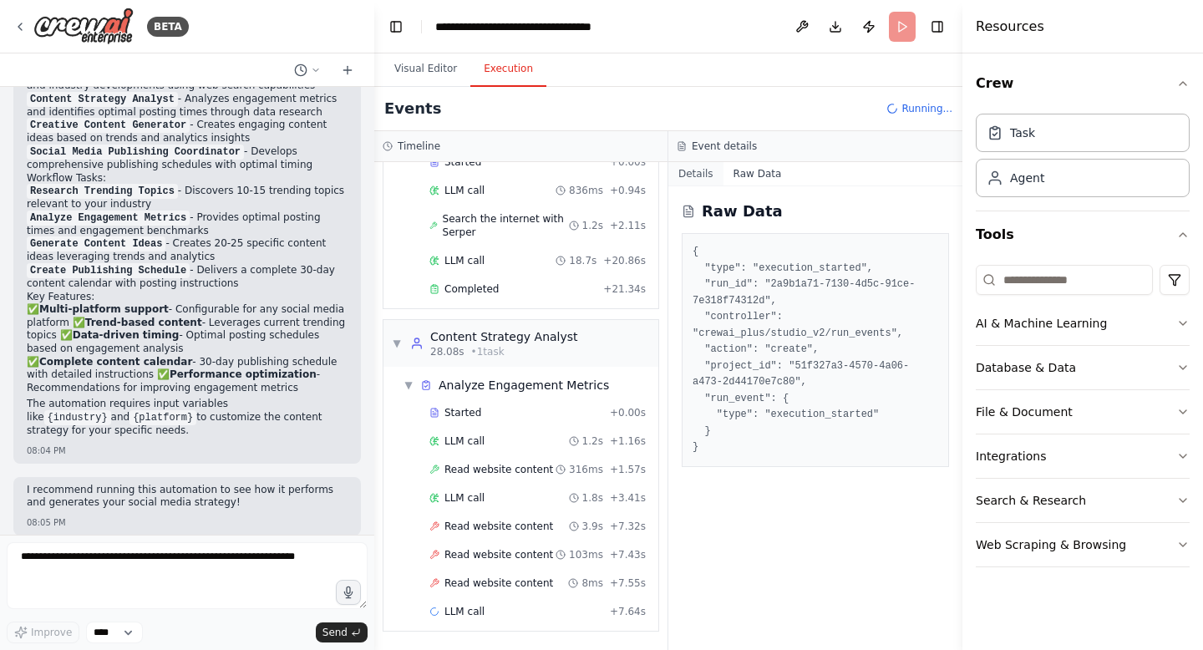
click at [695, 174] on button "Details" at bounding box center [695, 173] width 55 height 23
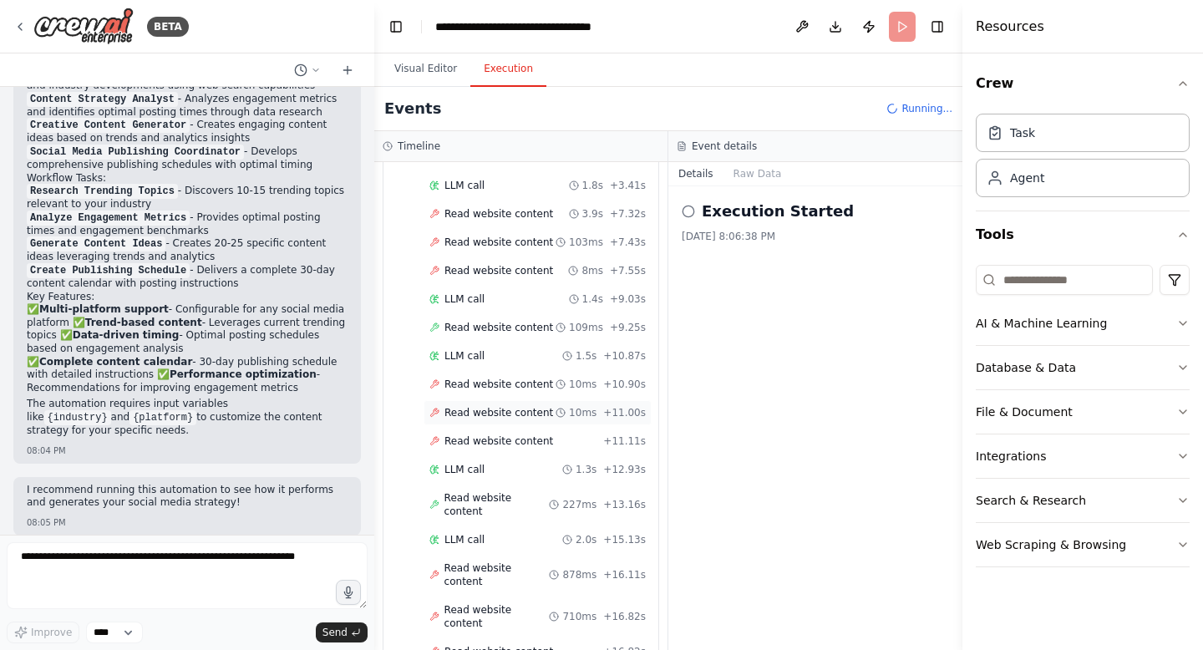
scroll to position [459, 0]
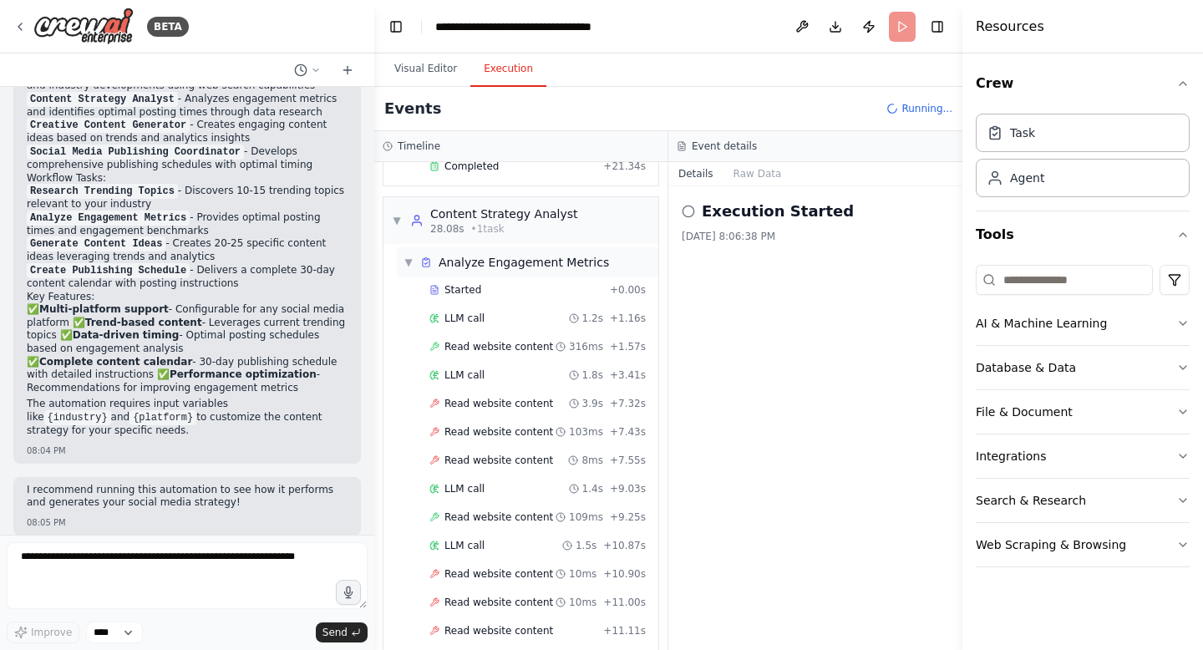
click at [410, 266] on div "▼ Analyze Engagement Metrics Started + 0.00s LLM call 1.2s + 1.16s Read website…" at bounding box center [527, 608] width 261 height 723
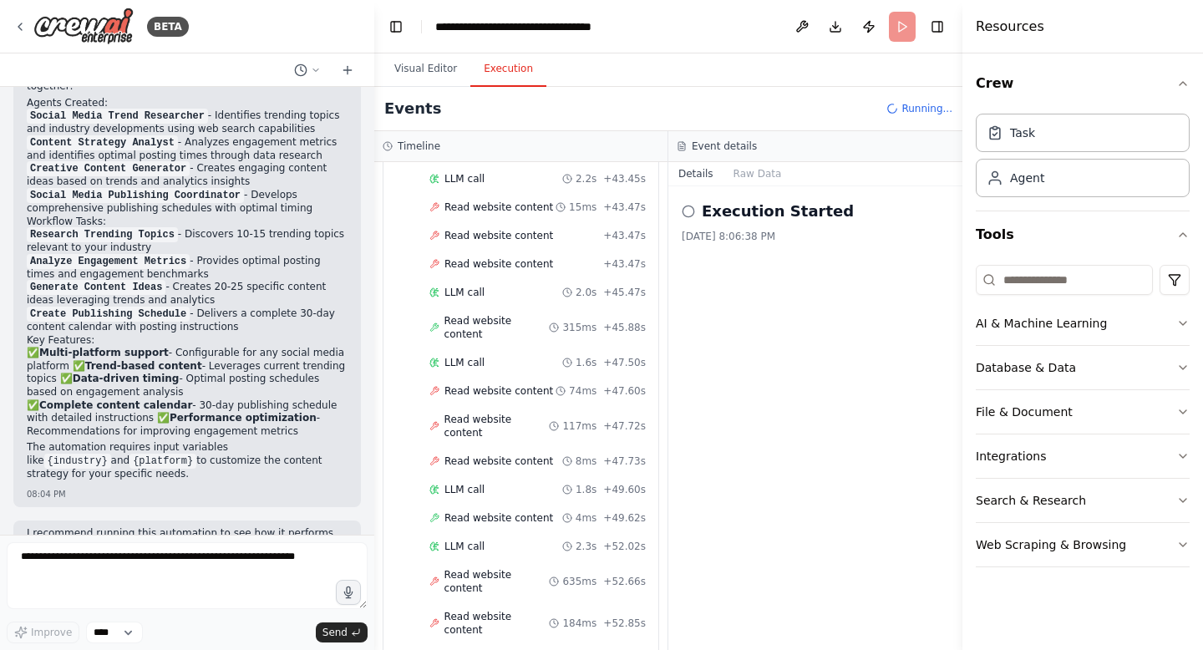
scroll to position [1709, 0]
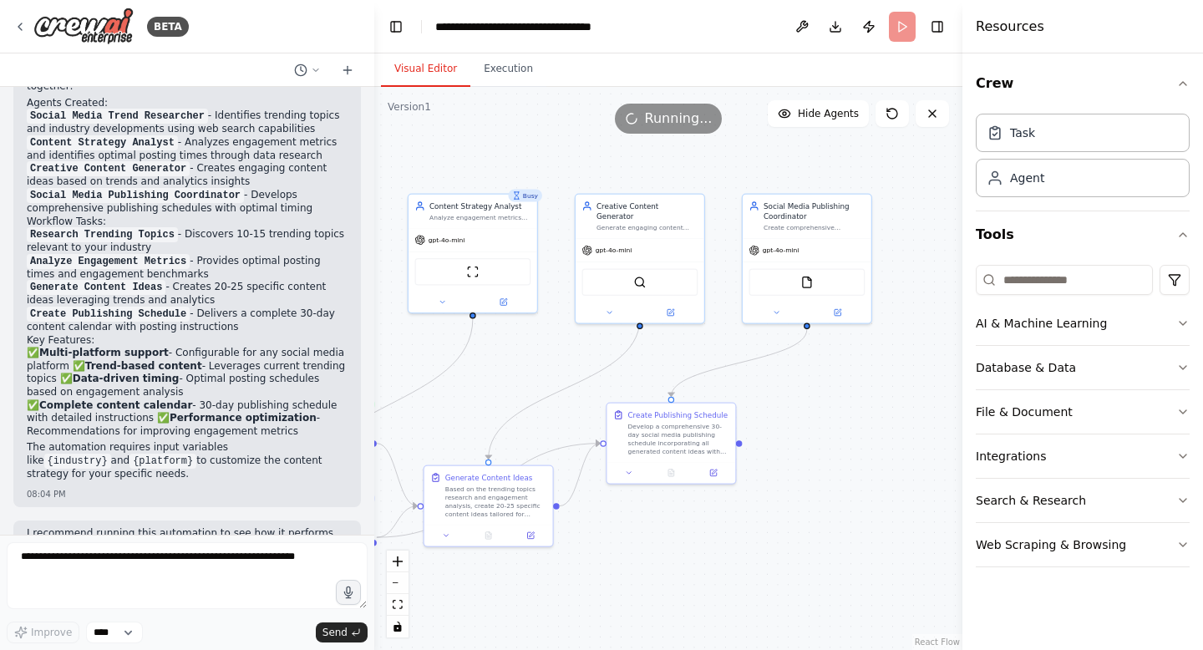
click at [422, 73] on button "Visual Editor" at bounding box center [425, 69] width 89 height 35
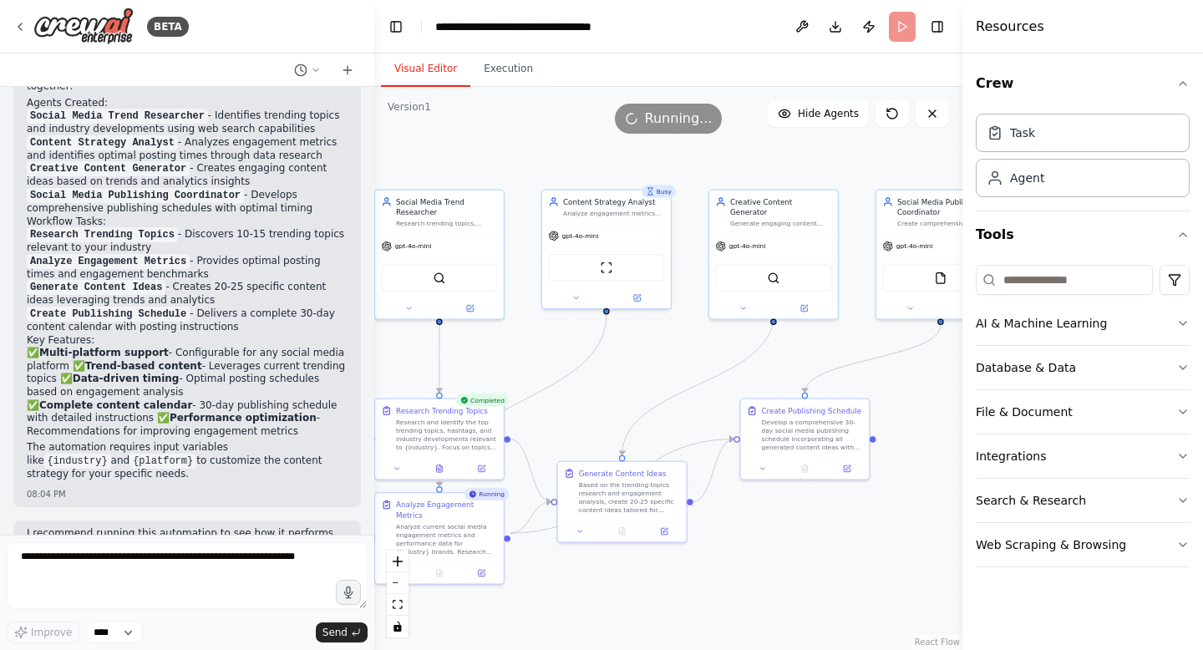
drag, startPoint x: 477, startPoint y: 165, endPoint x: 610, endPoint y: 161, distance: 133.7
click at [610, 161] on div ".deletable-edge-delete-btn { width: 20px; height: 20px; border: 0px solid #ffff…" at bounding box center [668, 368] width 588 height 563
click at [507, 68] on button "Execution" at bounding box center [508, 69] width 76 height 35
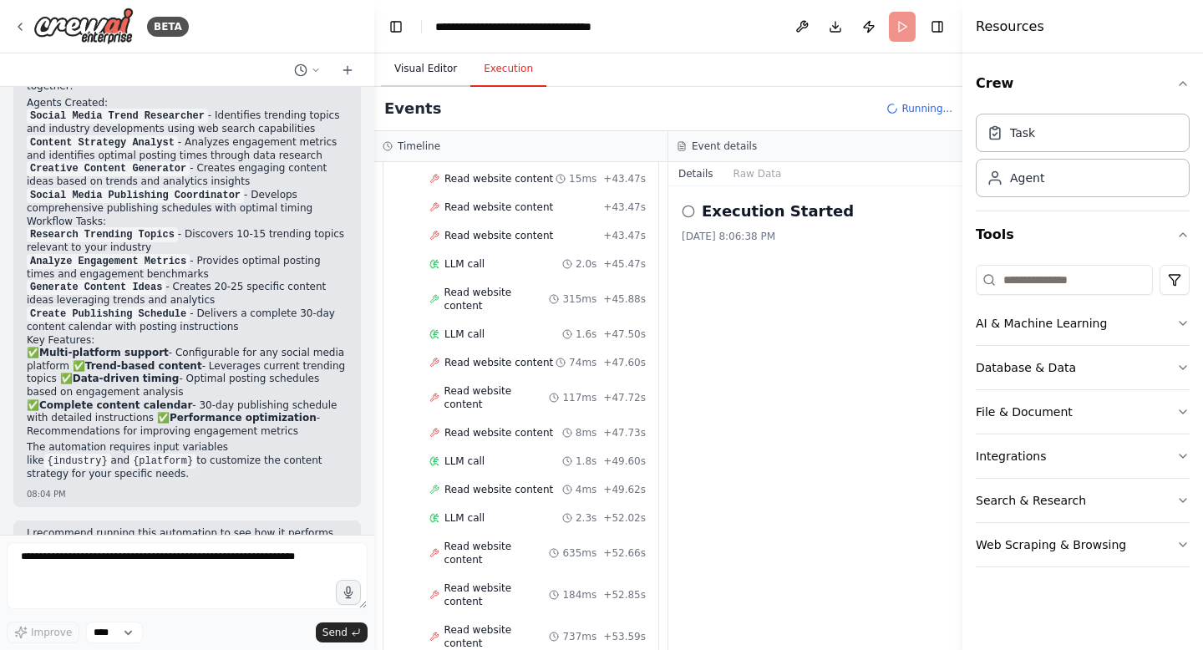
click at [422, 63] on button "Visual Editor" at bounding box center [425, 69] width 89 height 35
click at [500, 68] on button "Execution" at bounding box center [508, 69] width 76 height 35
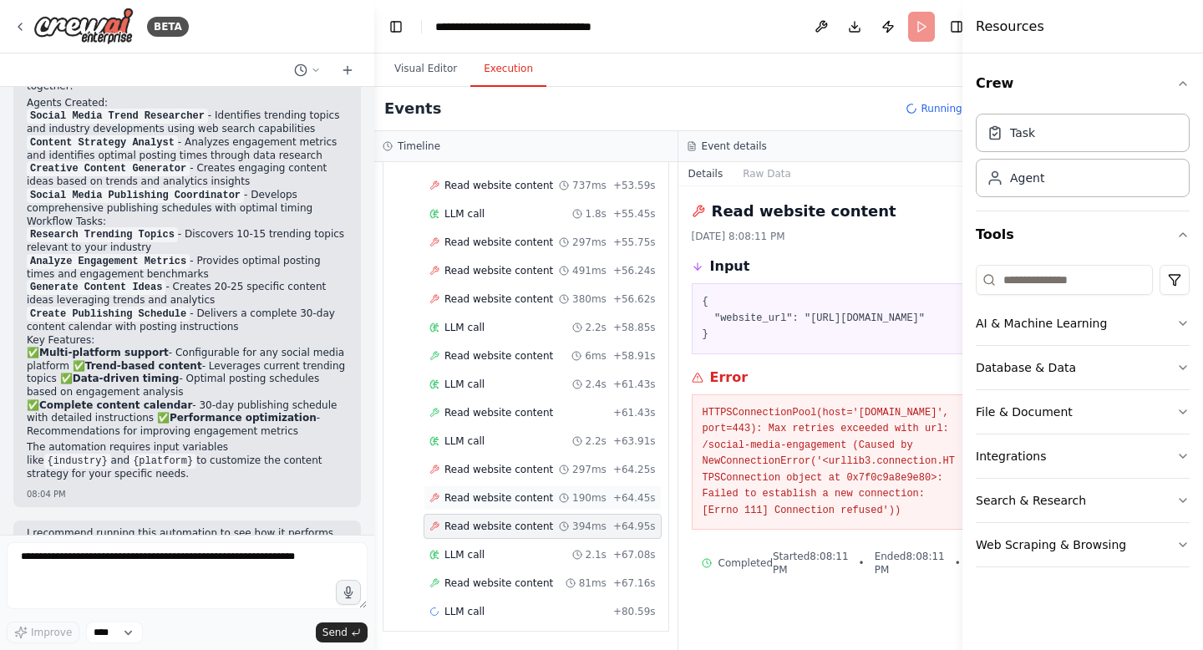
click at [506, 494] on span "Read website content" at bounding box center [498, 497] width 109 height 13
click at [485, 303] on span "Read website content" at bounding box center [498, 298] width 109 height 13
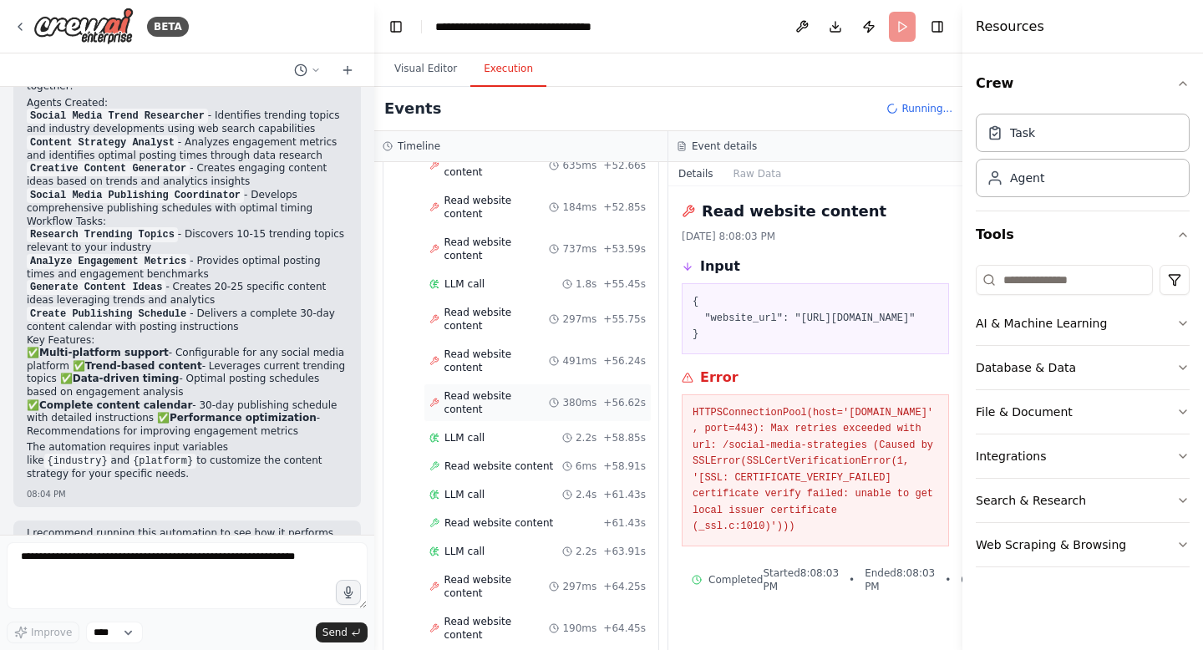
scroll to position [2188, 0]
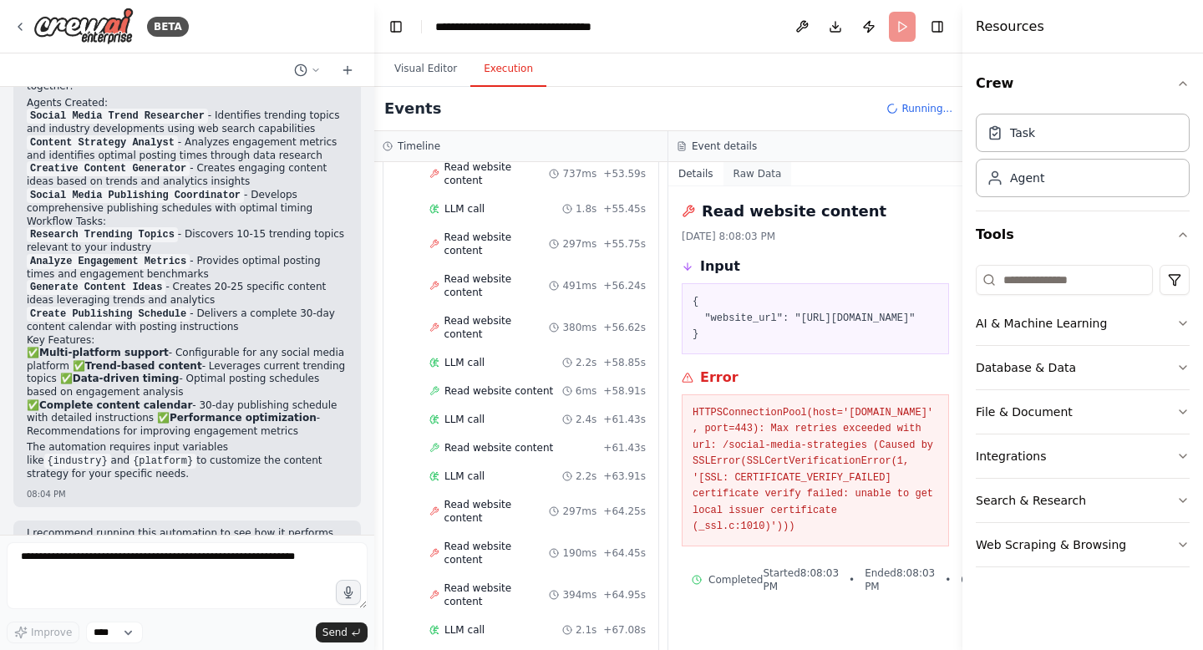
click at [762, 170] on button "Raw Data" at bounding box center [757, 173] width 68 height 23
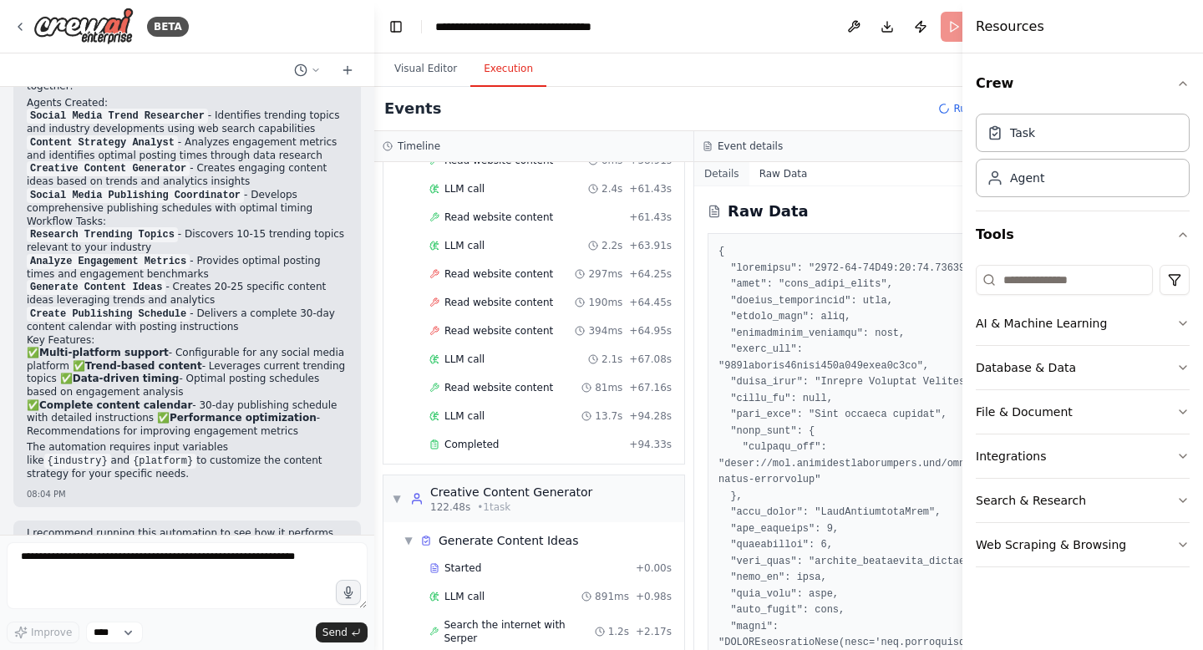
click at [724, 168] on button "Details" at bounding box center [721, 173] width 55 height 23
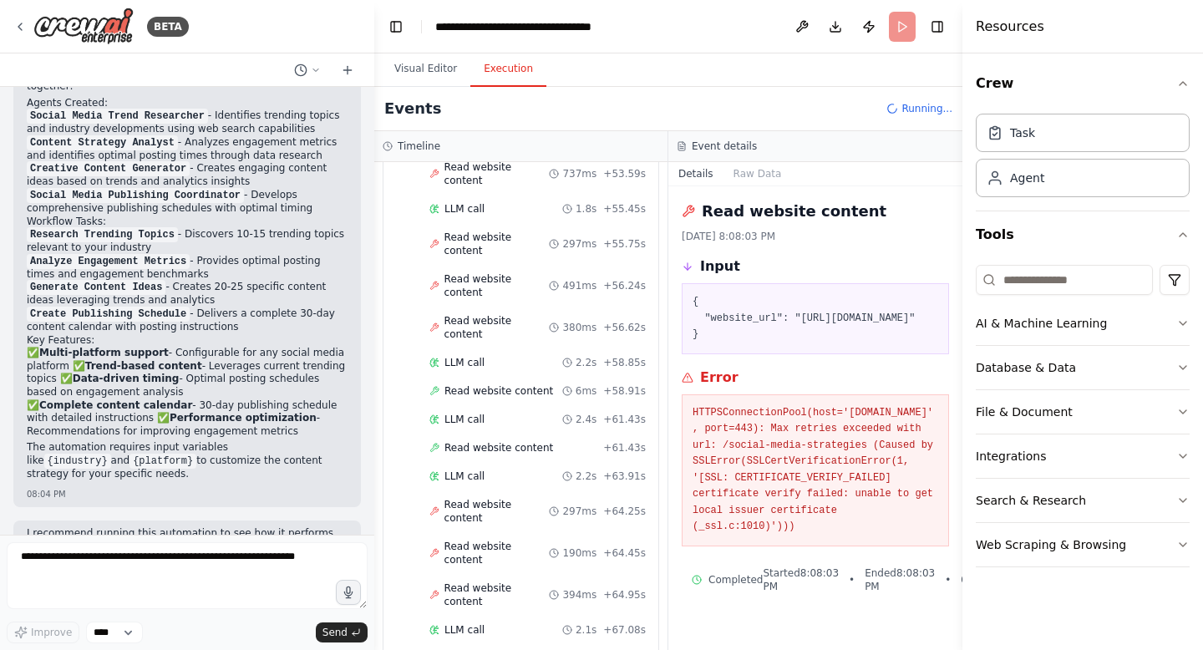
scroll to position [5, 0]
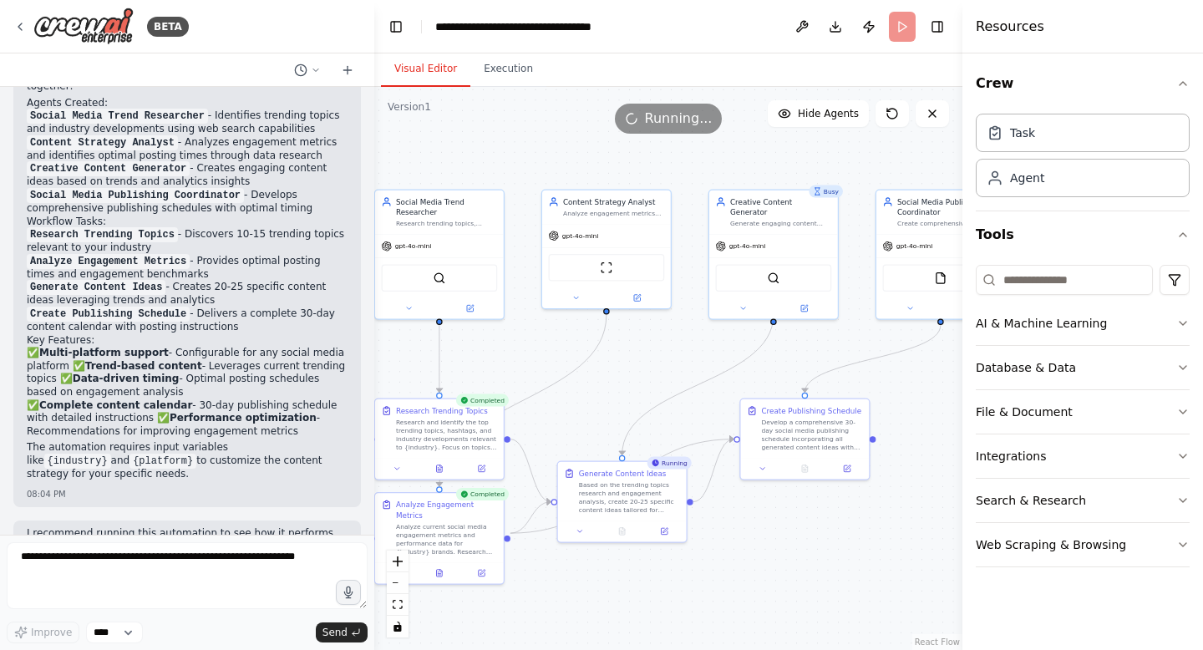
click at [428, 75] on button "Visual Editor" at bounding box center [425, 69] width 89 height 35
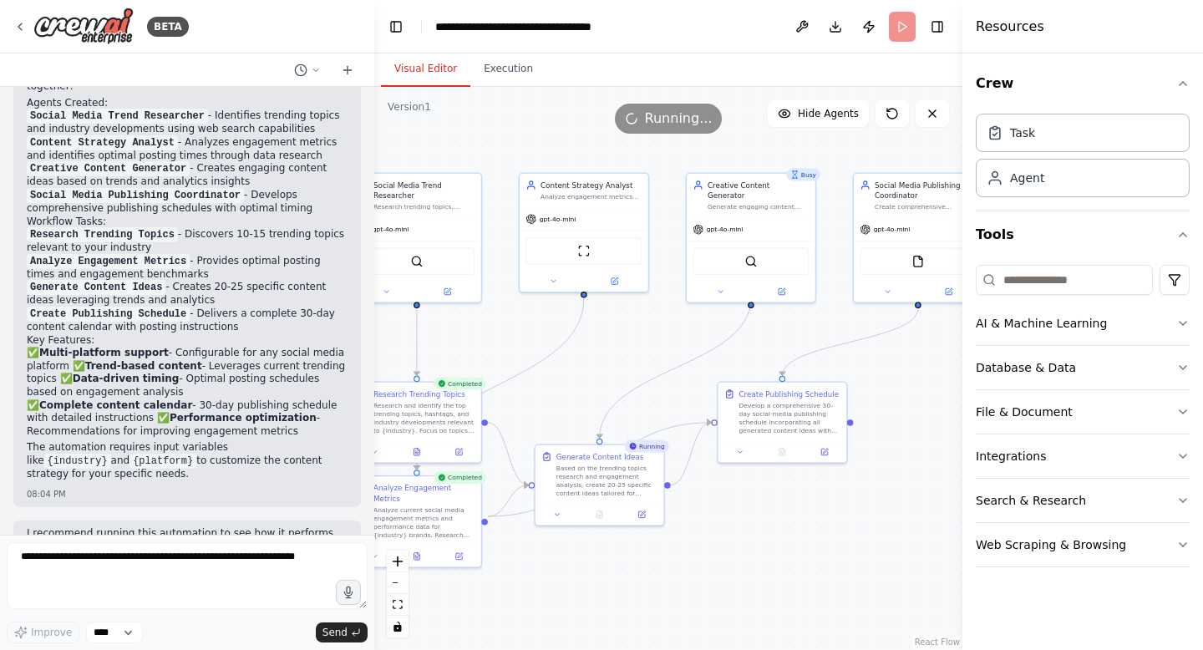
drag, startPoint x: 577, startPoint y: 138, endPoint x: 555, endPoint y: 120, distance: 27.9
click at [555, 120] on div "Version 1 Show Tools Hide Agents .deletable-edge-delete-btn { width: 20px; heig…" at bounding box center [668, 368] width 588 height 563
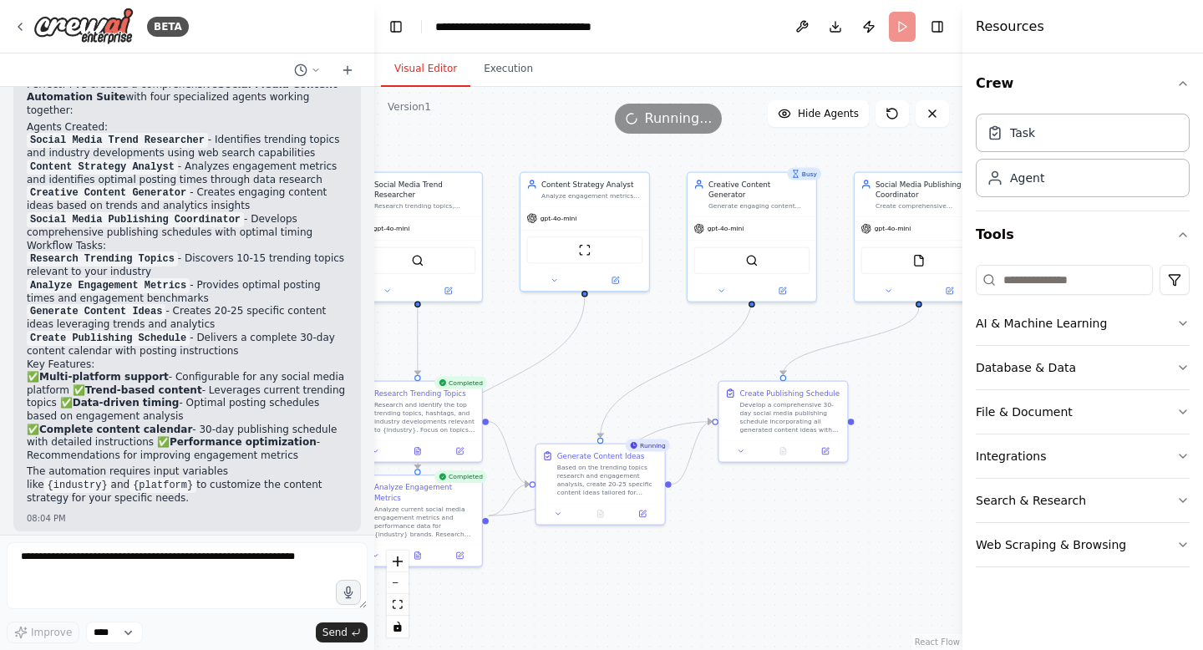
scroll to position [1413, 0]
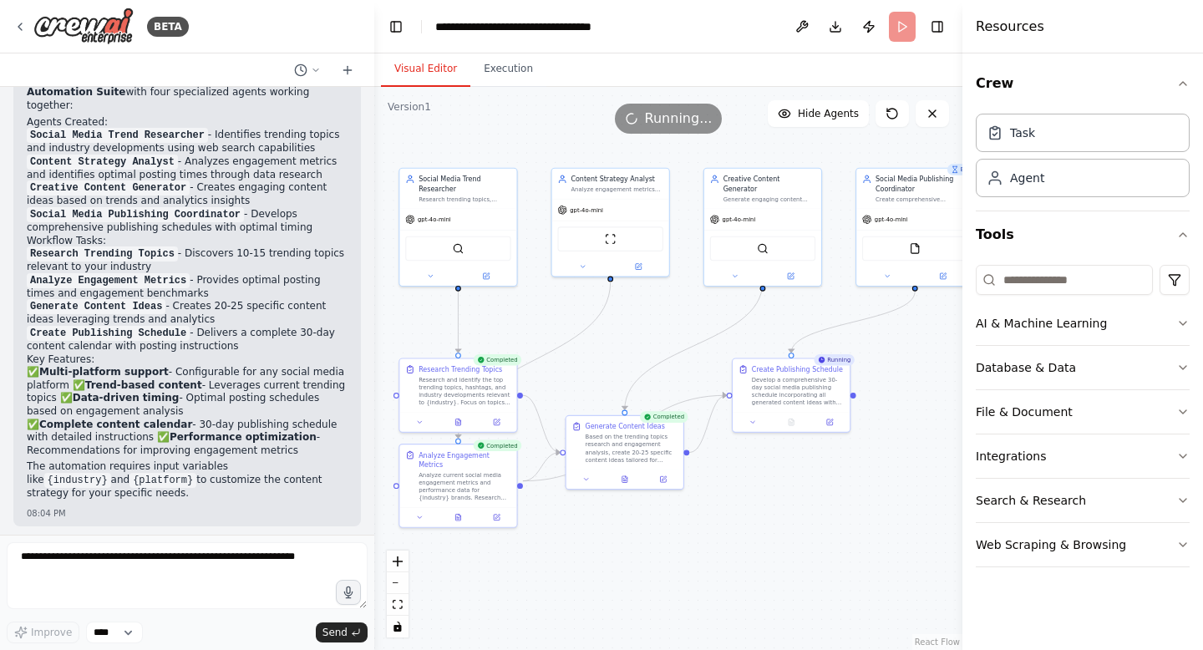
drag, startPoint x: 571, startPoint y: 382, endPoint x: 609, endPoint y: 364, distance: 41.8
click at [609, 364] on div ".deletable-edge-delete-btn { width: 20px; height: 20px; border: 0px solid #ffff…" at bounding box center [668, 368] width 588 height 563
click at [509, 85] on button "Execution" at bounding box center [508, 69] width 76 height 35
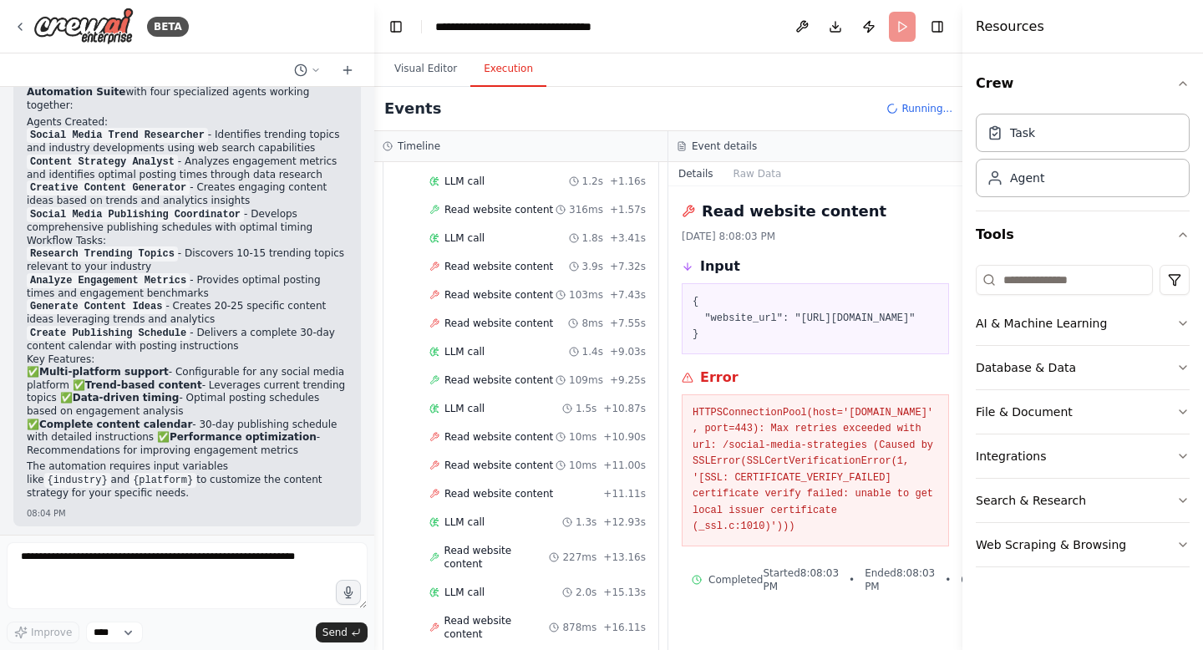
scroll to position [0, 0]
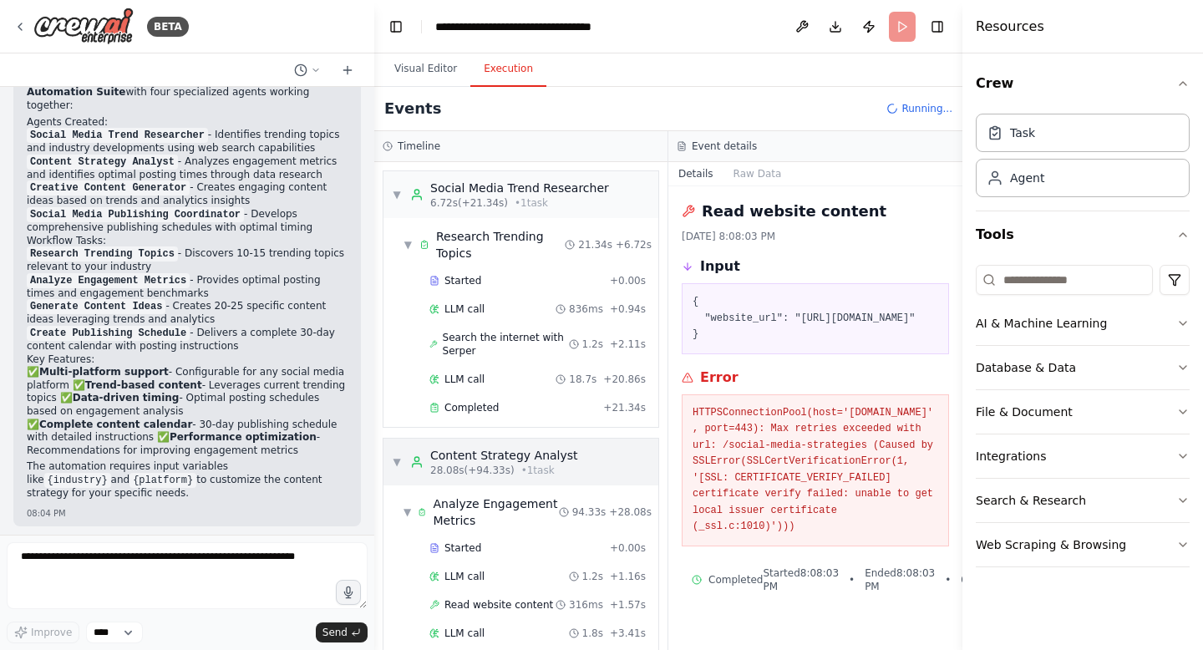
click at [395, 455] on span "▼" at bounding box center [397, 461] width 10 height 13
click at [406, 505] on span "▼" at bounding box center [407, 511] width 8 height 13
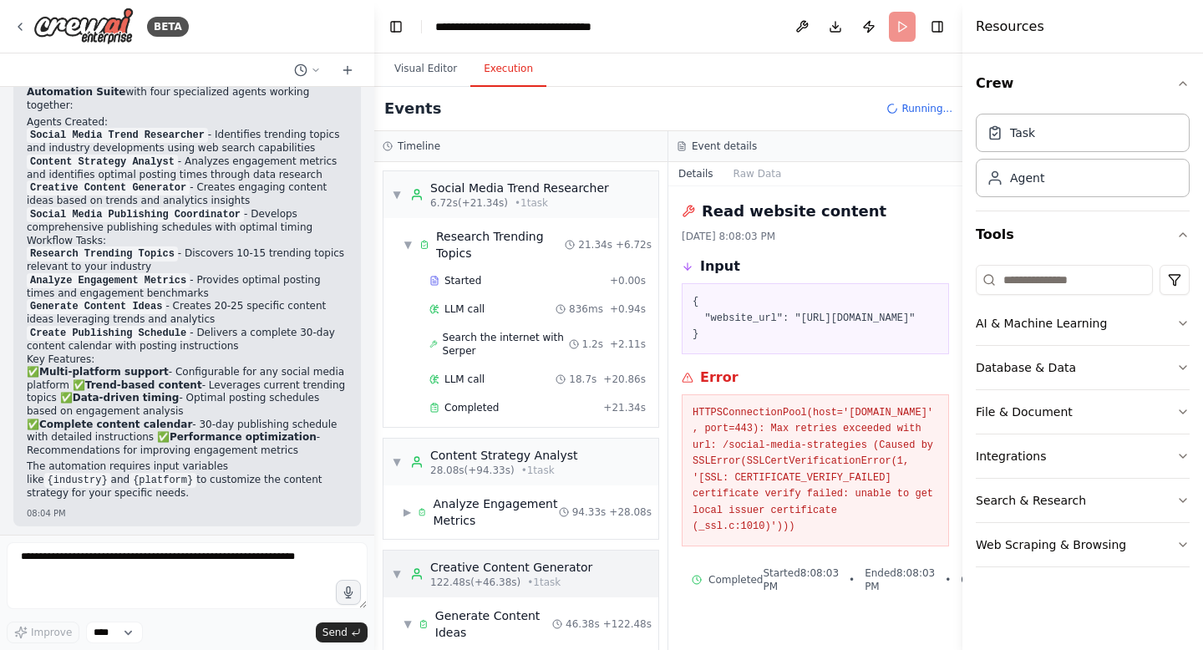
click at [393, 567] on span "▼" at bounding box center [397, 573] width 10 height 13
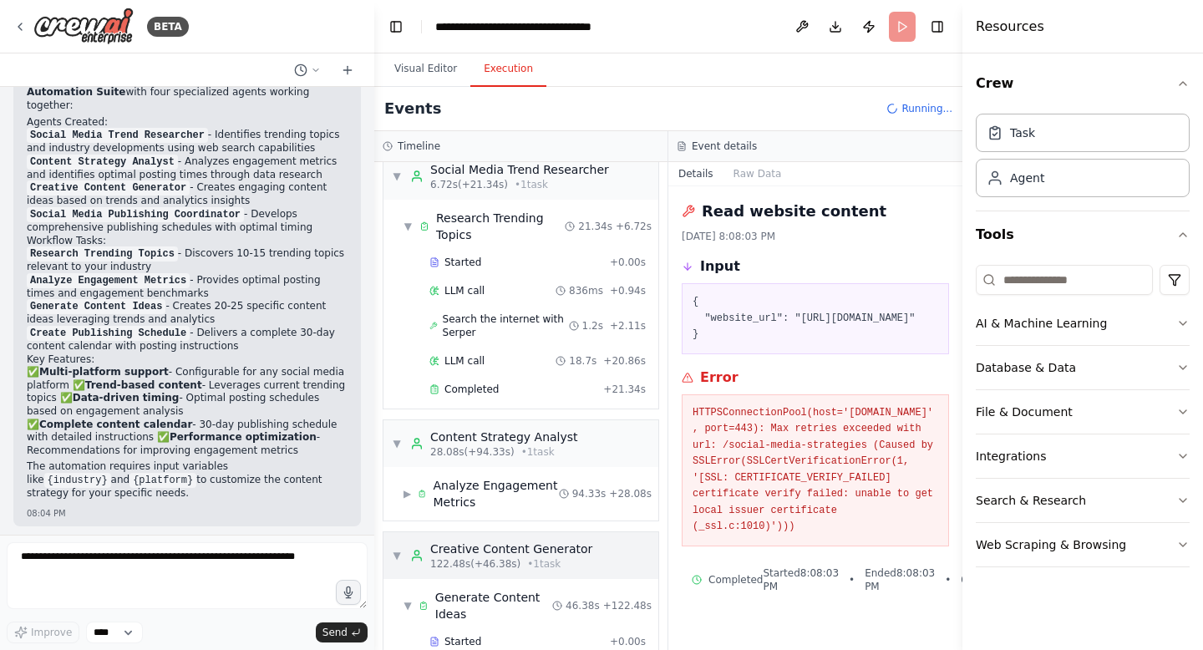
scroll to position [20, 0]
click at [398, 547] on span "▼" at bounding box center [397, 553] width 10 height 13
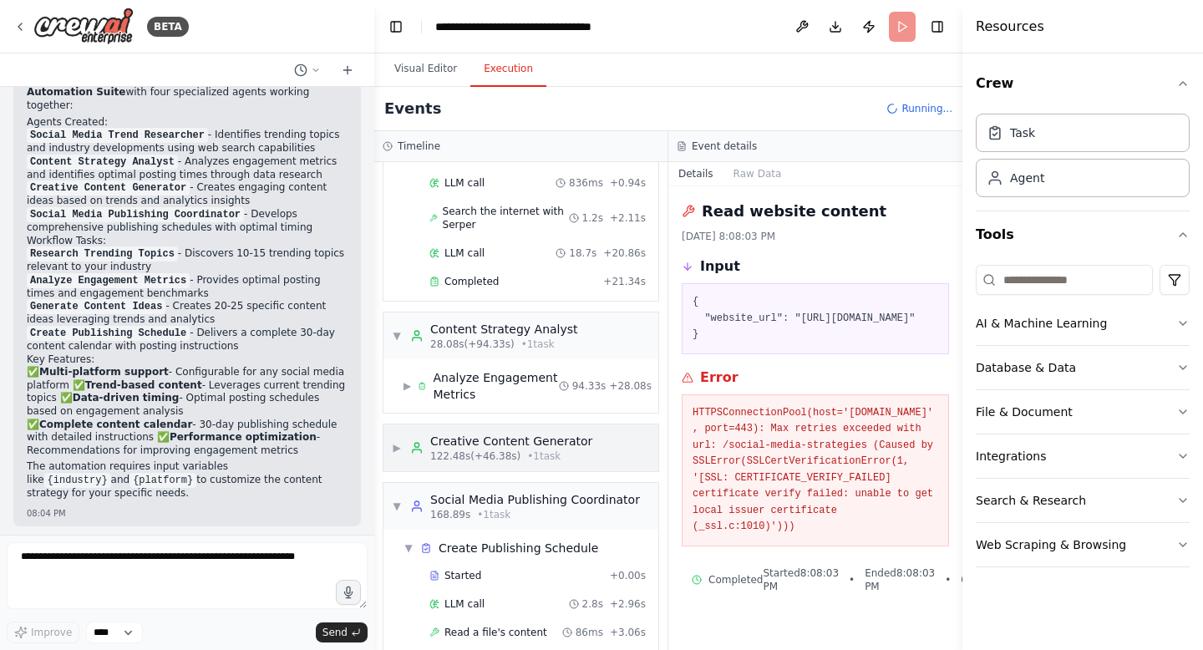
scroll to position [150, 0]
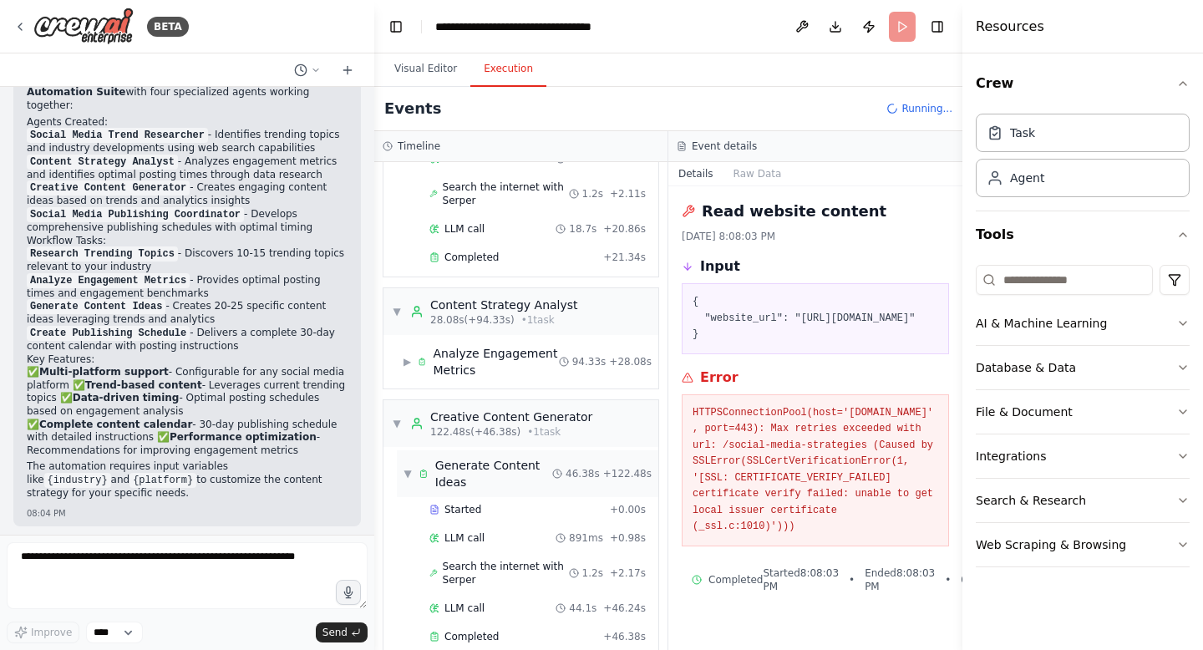
click at [398, 450] on div "▼ Generate Content Ideas 46.38s + 122.48s" at bounding box center [527, 473] width 261 height 47
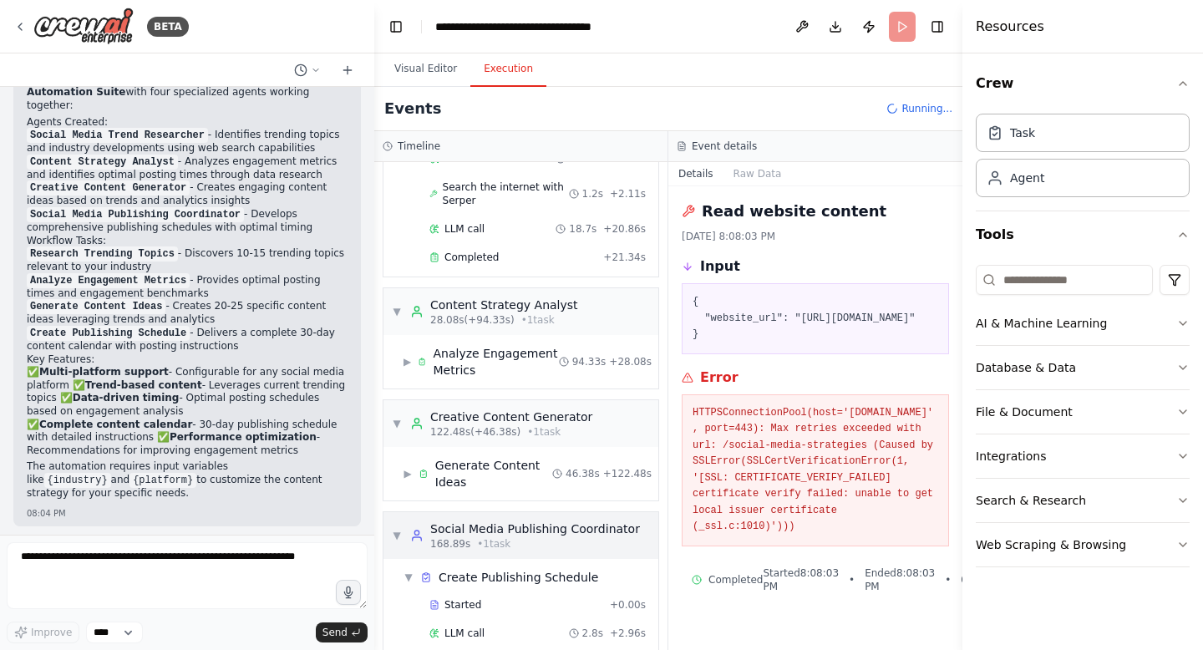
click at [393, 529] on span "▼" at bounding box center [397, 535] width 10 height 13
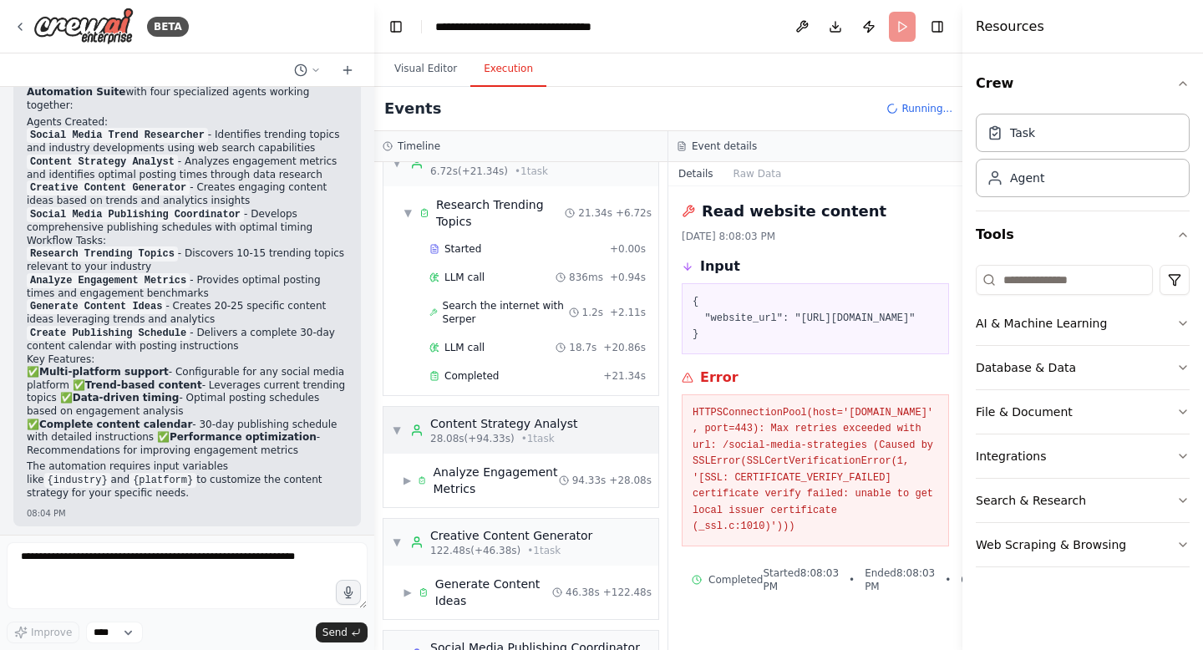
click at [395, 423] on span "▼" at bounding box center [397, 429] width 10 height 13
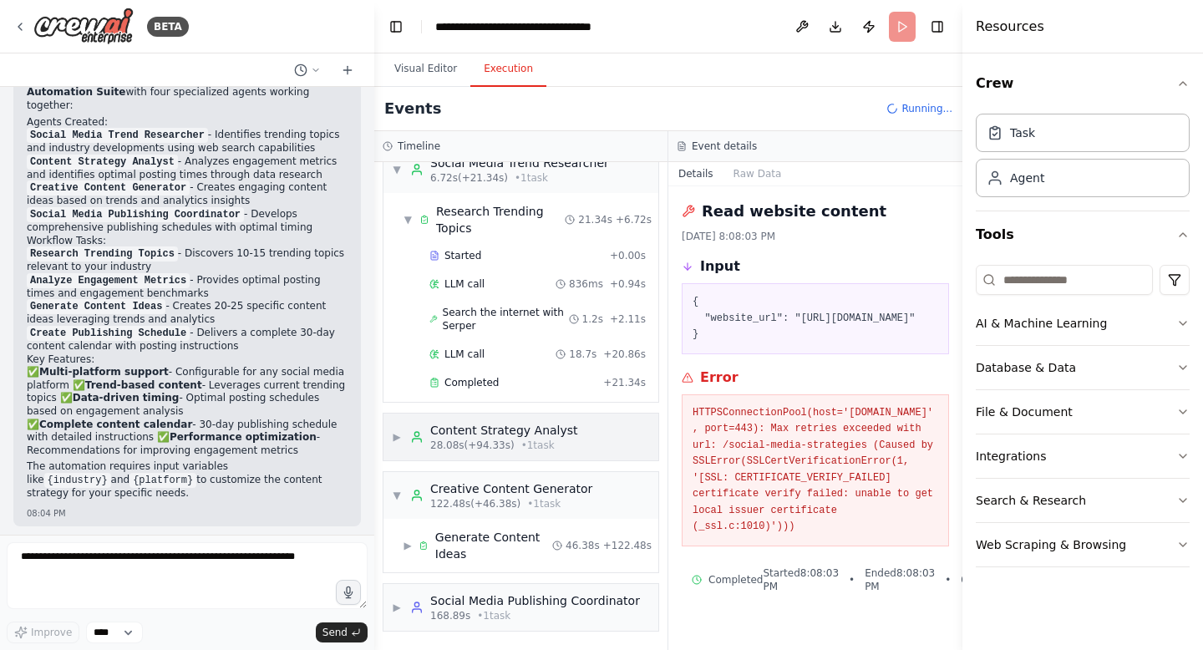
scroll to position [0, 0]
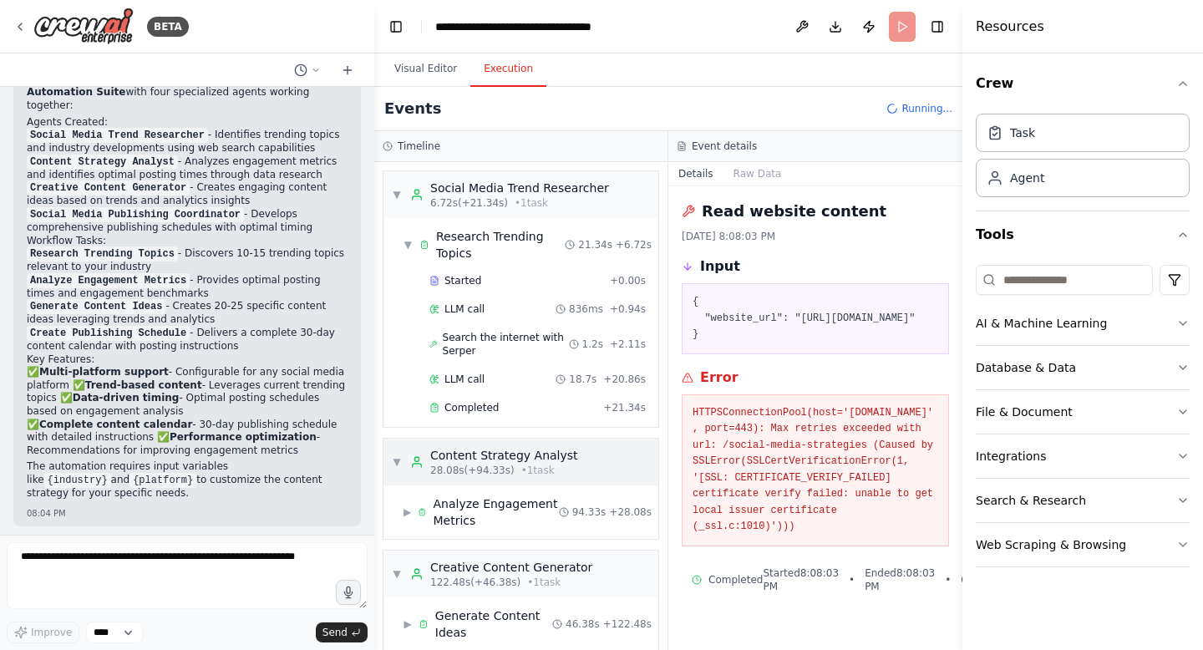
click at [392, 455] on span "▼" at bounding box center [397, 461] width 10 height 13
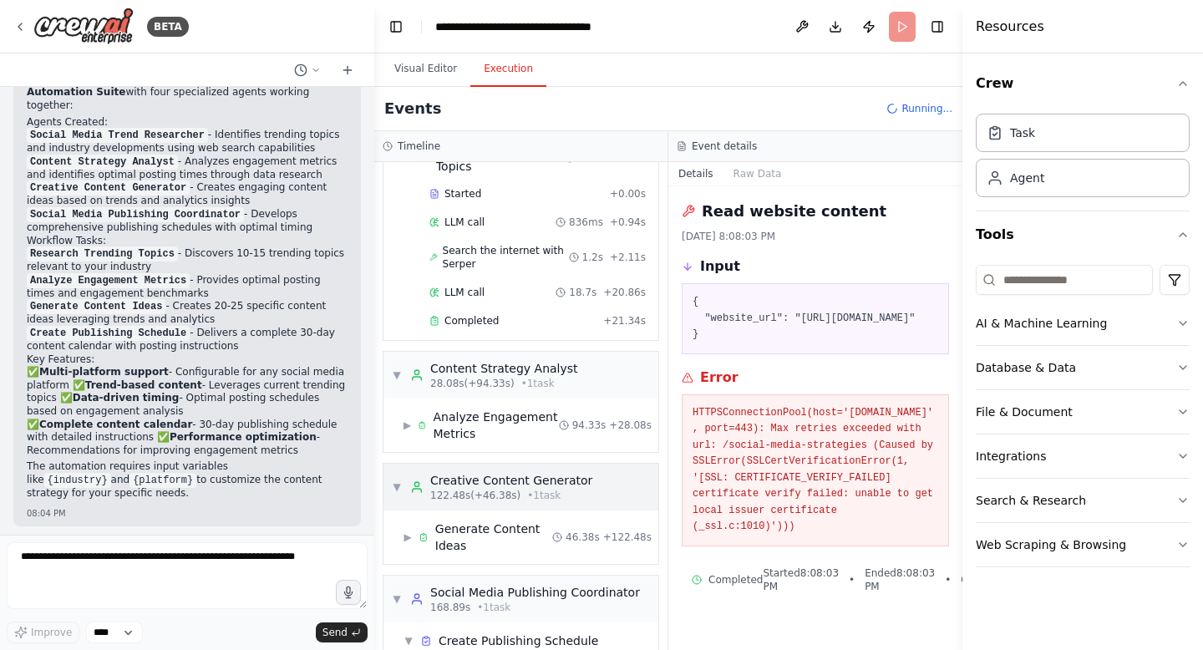
scroll to position [96, 0]
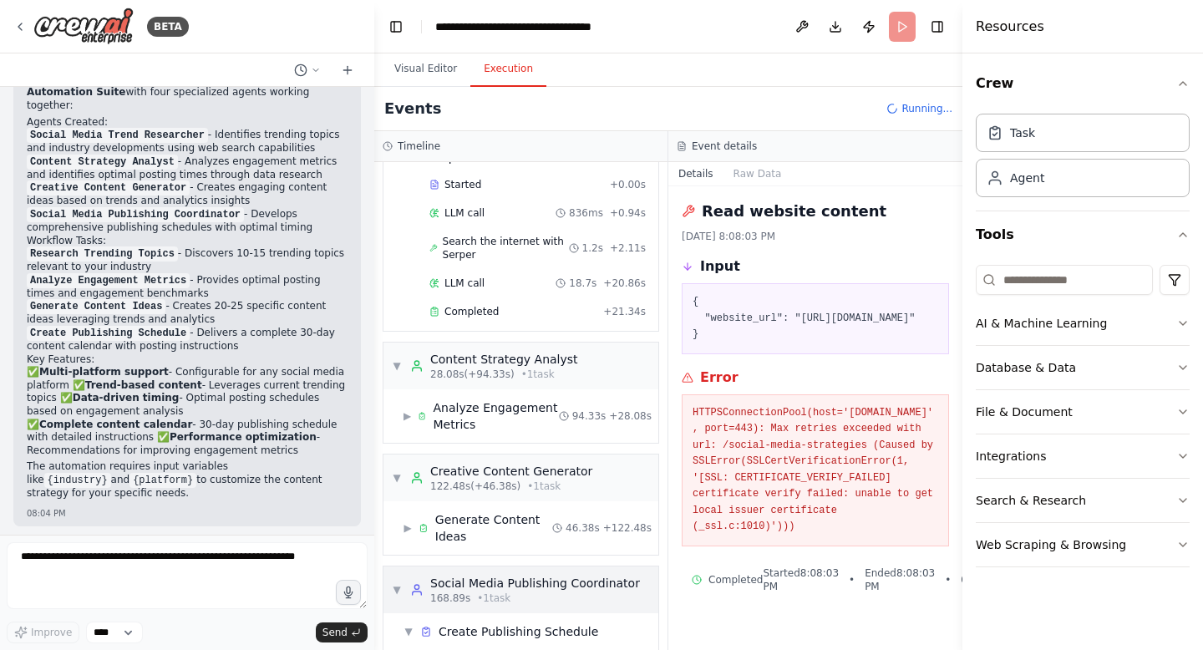
click at [398, 583] on span "▼" at bounding box center [397, 589] width 10 height 13
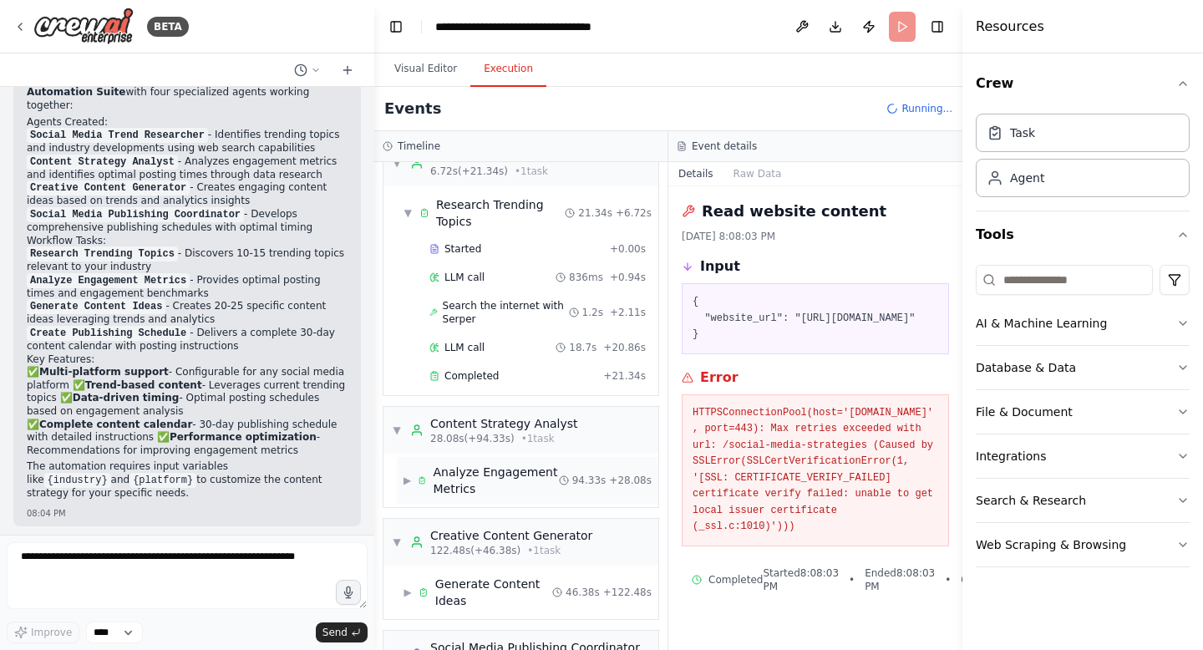
scroll to position [0, 0]
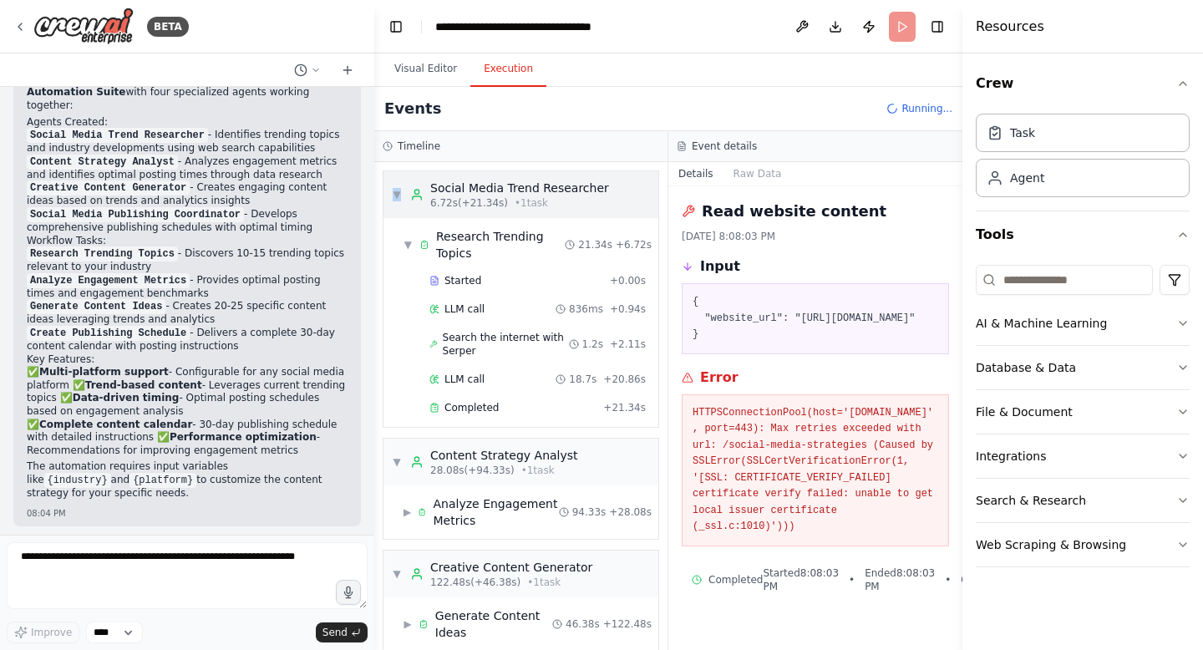
click at [397, 192] on span "▼" at bounding box center [397, 194] width 10 height 13
click at [394, 198] on span "▼" at bounding box center [397, 194] width 10 height 13
click at [445, 77] on button "Visual Editor" at bounding box center [425, 69] width 89 height 35
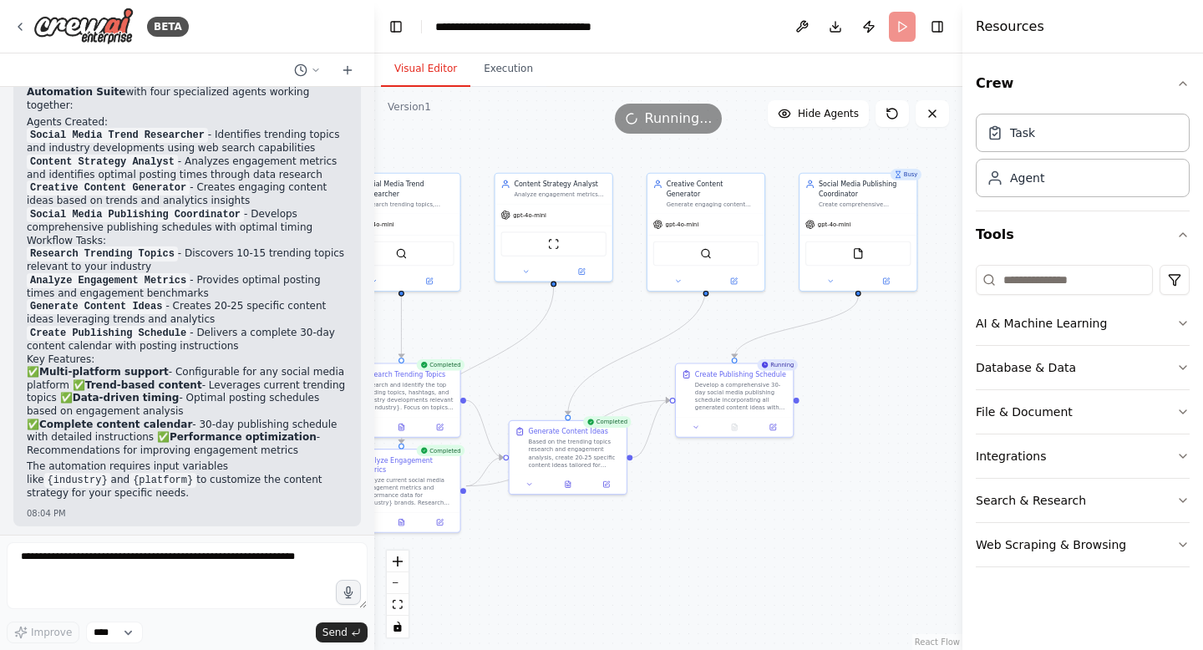
drag, startPoint x: 626, startPoint y: 340, endPoint x: 570, endPoint y: 345, distance: 57.0
click at [570, 345] on div ".deletable-edge-delete-btn { width: 20px; height: 20px; border: 0px solid #ffff…" at bounding box center [668, 368] width 588 height 563
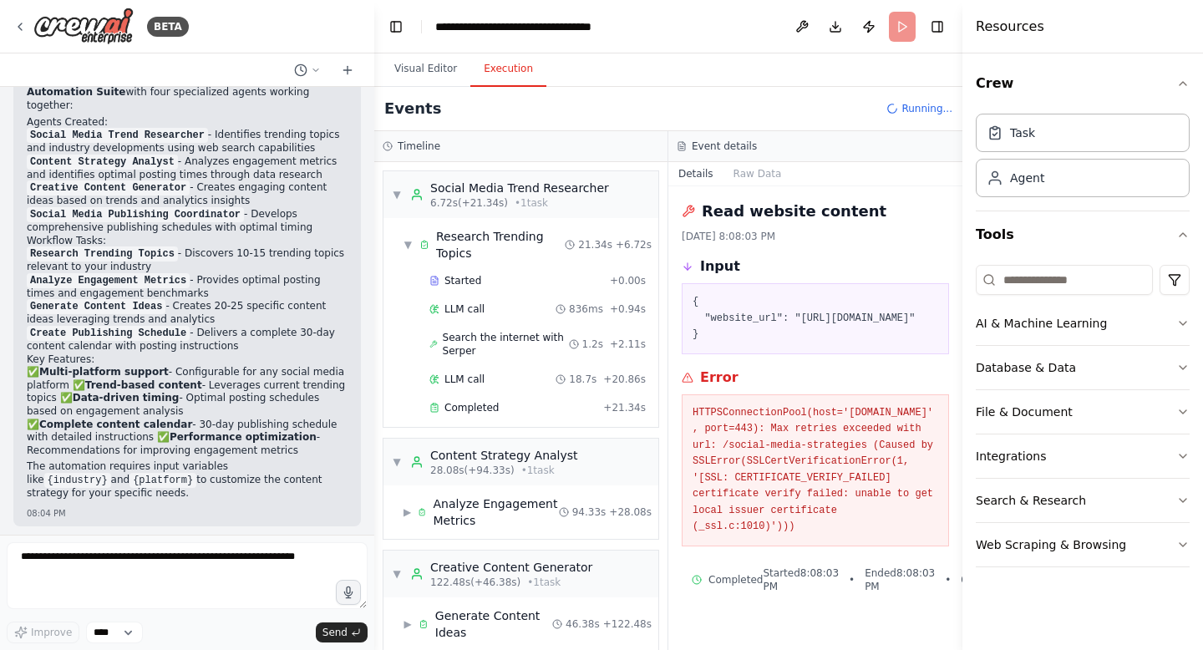
click at [510, 75] on button "Execution" at bounding box center [508, 69] width 76 height 35
drag, startPoint x: 789, startPoint y: 114, endPoint x: 613, endPoint y: 113, distance: 176.2
click at [613, 113] on div "Events Running..." at bounding box center [668, 109] width 588 height 44
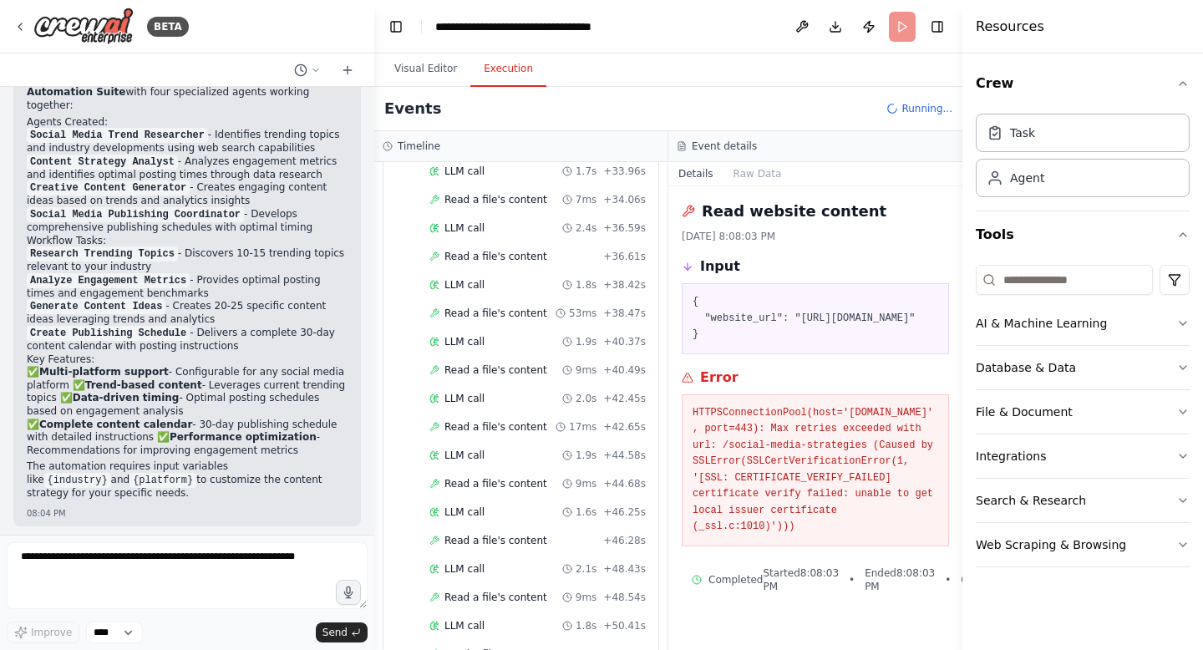
scroll to position [1460, 0]
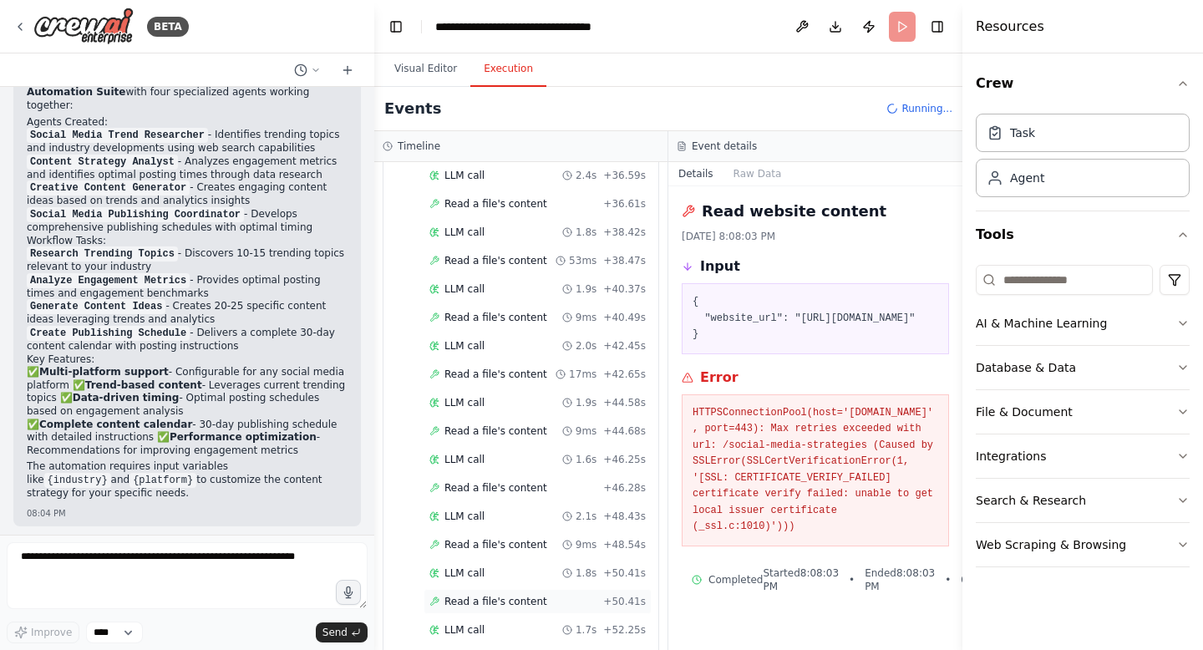
click at [491, 595] on span "Read a file's content" at bounding box center [495, 601] width 103 height 13
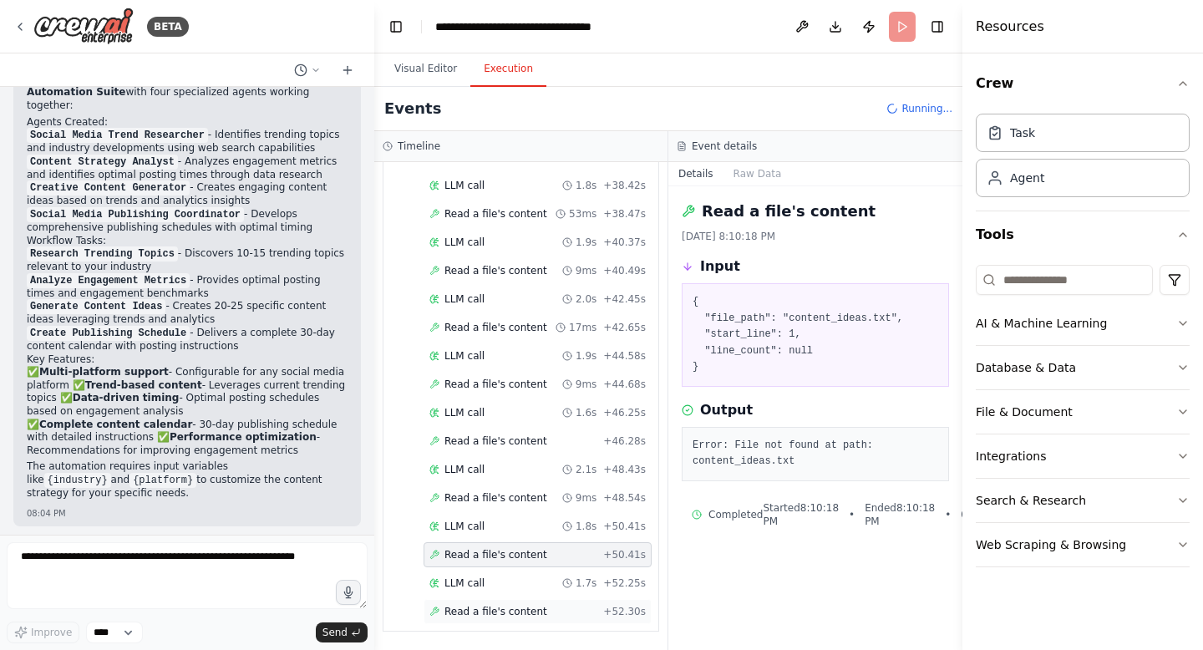
click at [466, 610] on span "Read a file's content" at bounding box center [495, 611] width 103 height 13
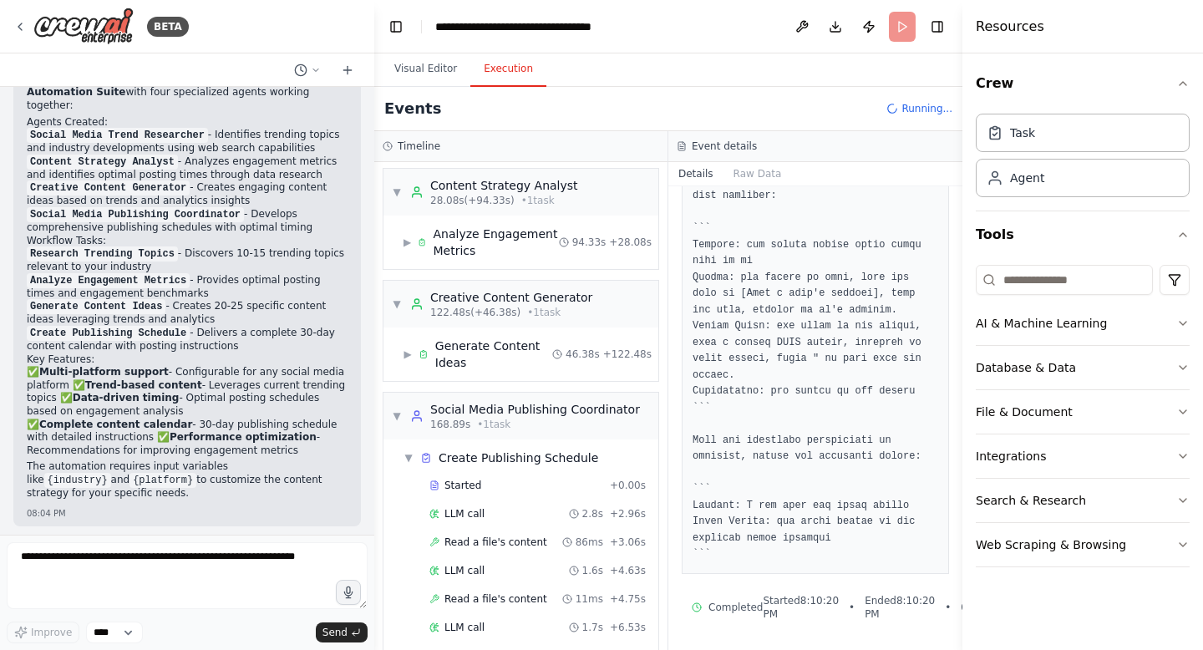
scroll to position [284, 0]
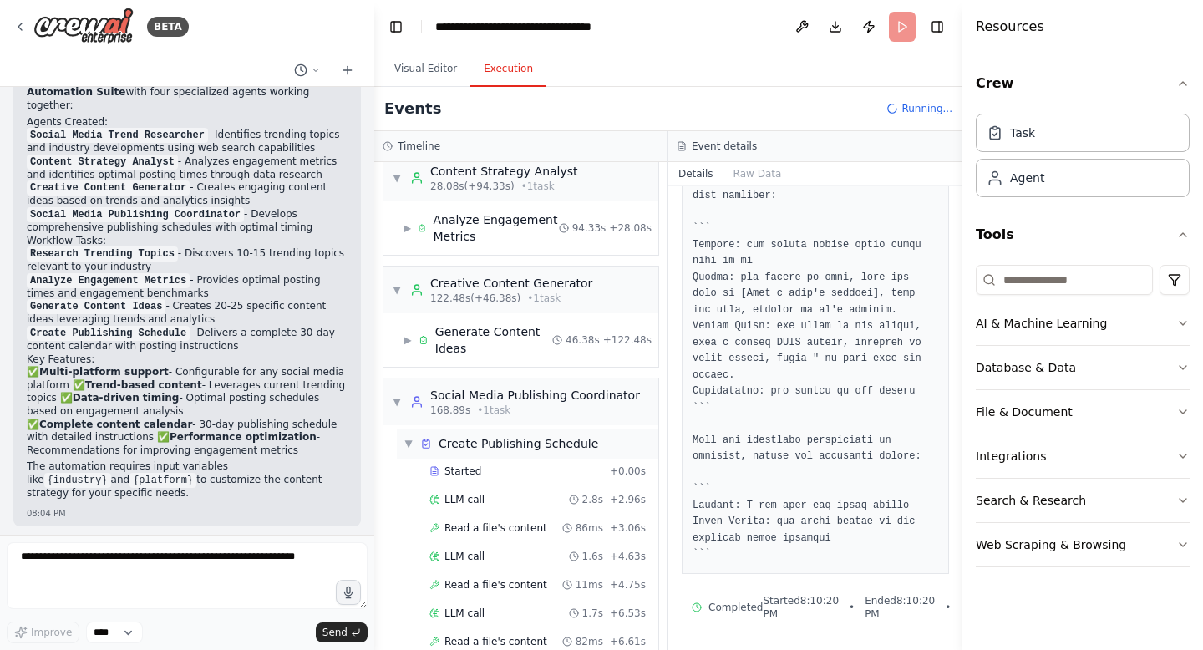
click at [413, 450] on div "▼ Create Publishing Schedule" at bounding box center [500, 443] width 195 height 17
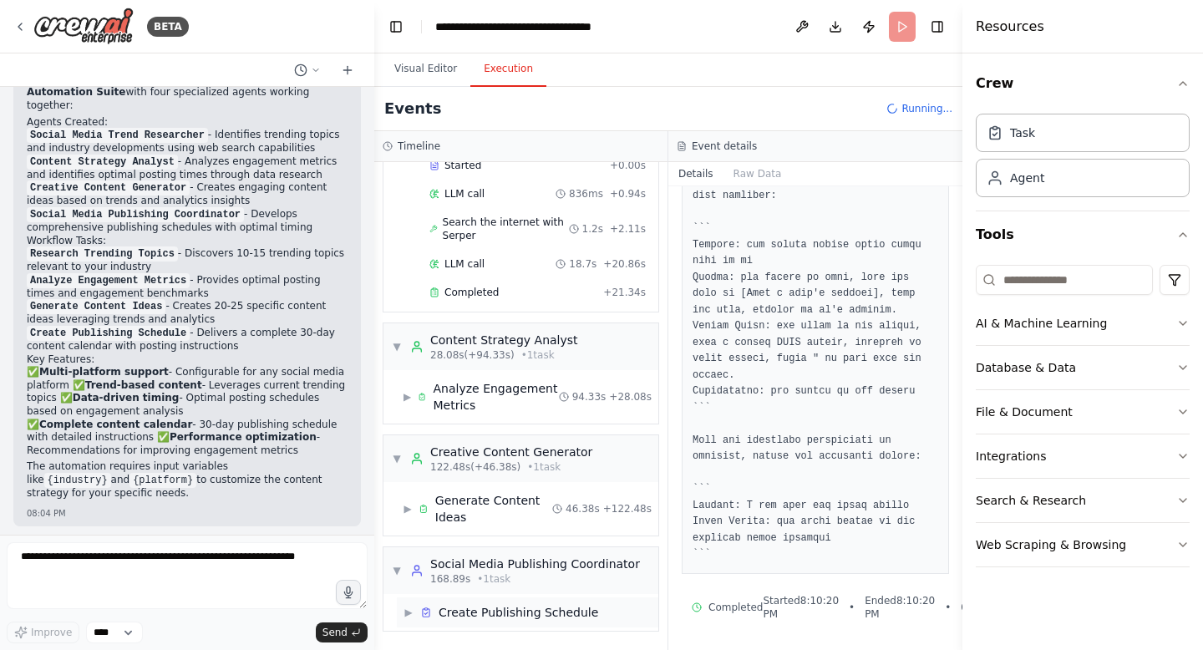
scroll to position [115, 0]
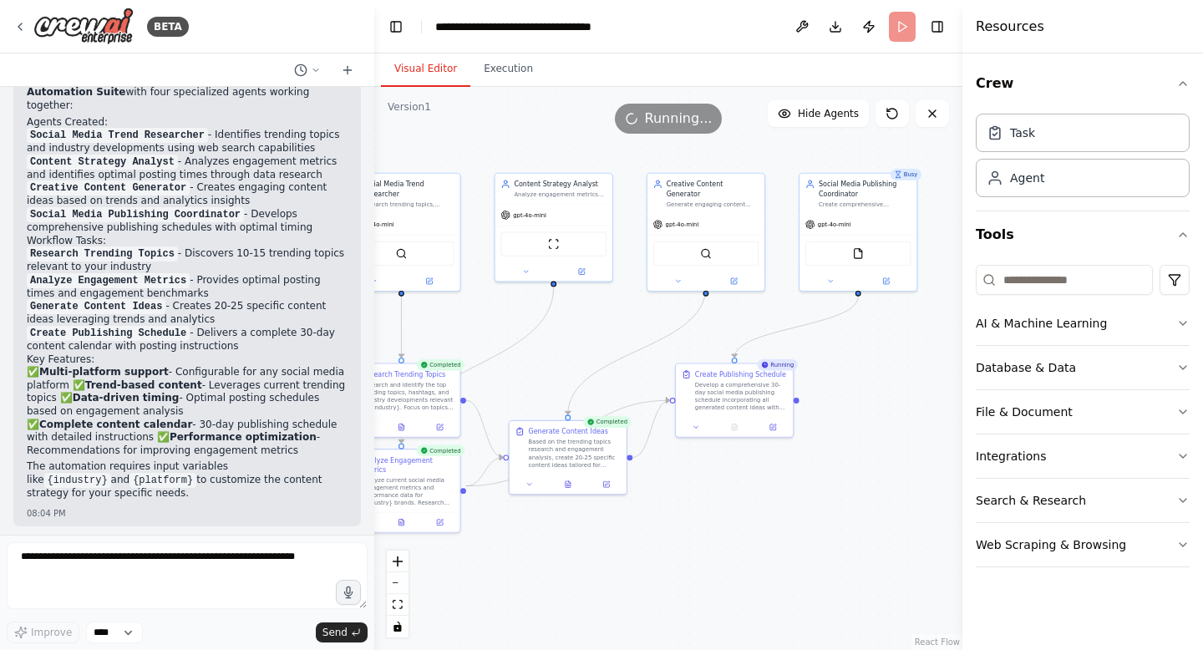
click at [434, 74] on button "Visual Editor" at bounding box center [425, 69] width 89 height 35
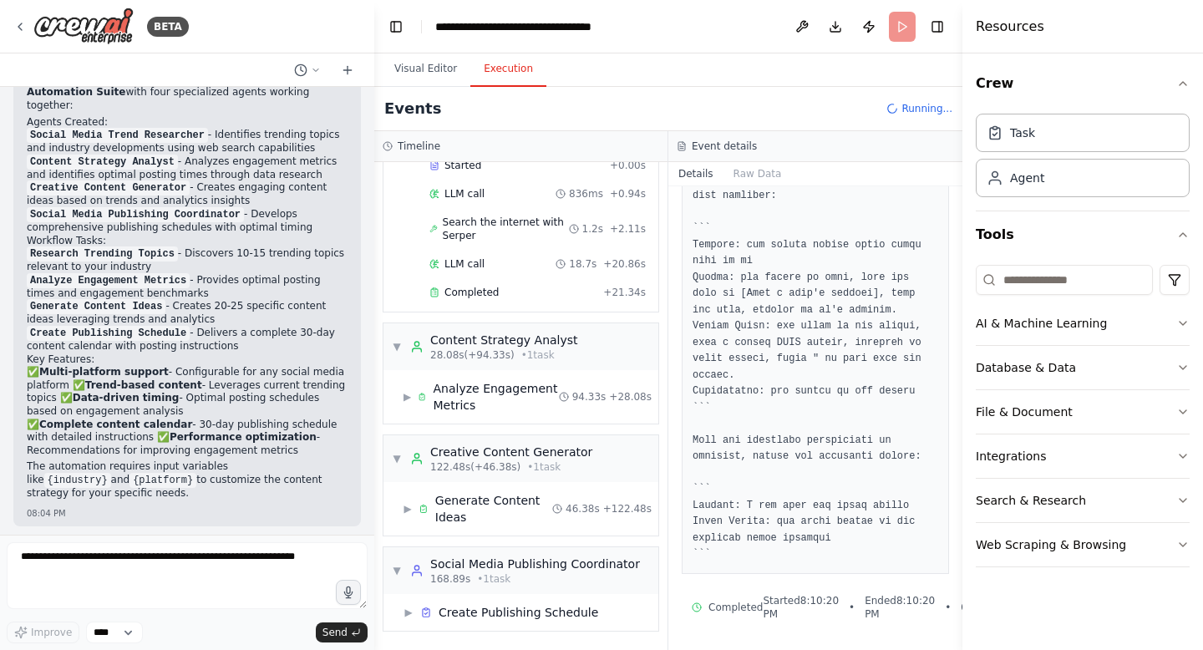
click at [506, 74] on button "Execution" at bounding box center [508, 69] width 76 height 35
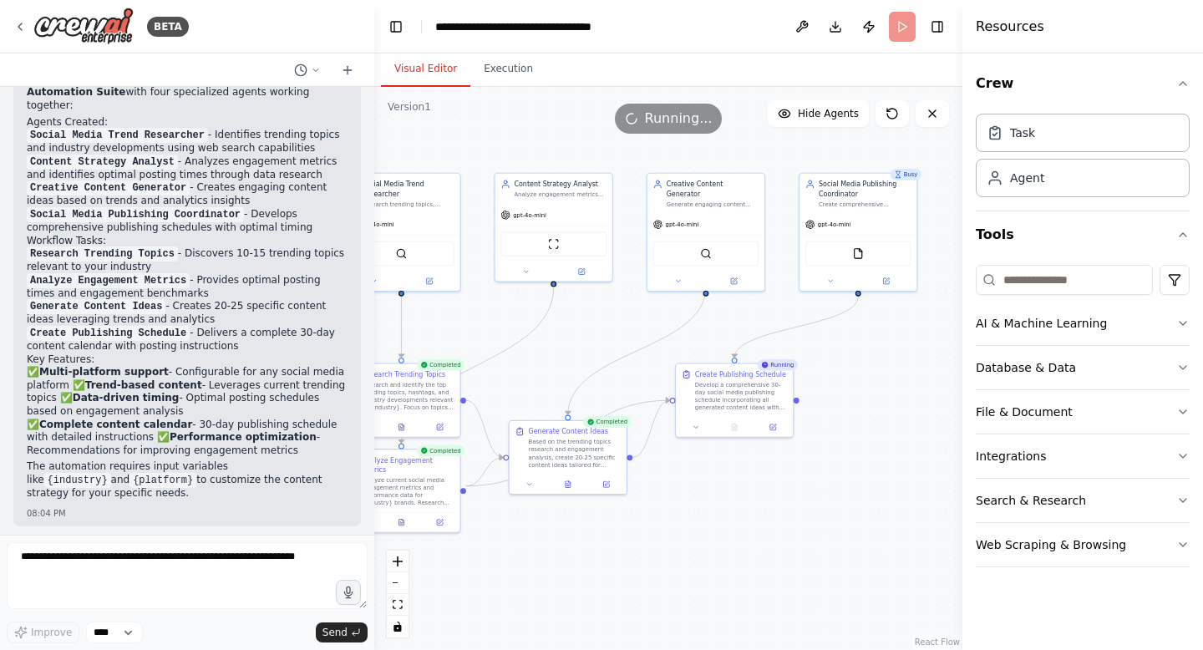
click at [417, 69] on button "Visual Editor" at bounding box center [425, 69] width 89 height 35
click at [852, 220] on div "gpt-4o-mini" at bounding box center [857, 222] width 117 height 21
click at [553, 249] on div "ScrapeWebsiteTool" at bounding box center [552, 242] width 105 height 25
click at [713, 212] on div "gpt-4o-mini" at bounding box center [705, 222] width 117 height 21
click at [742, 507] on div ".deletable-edge-delete-btn { width: 20px; height: 20px; border: 0px solid #ffff…" at bounding box center [668, 368] width 588 height 563
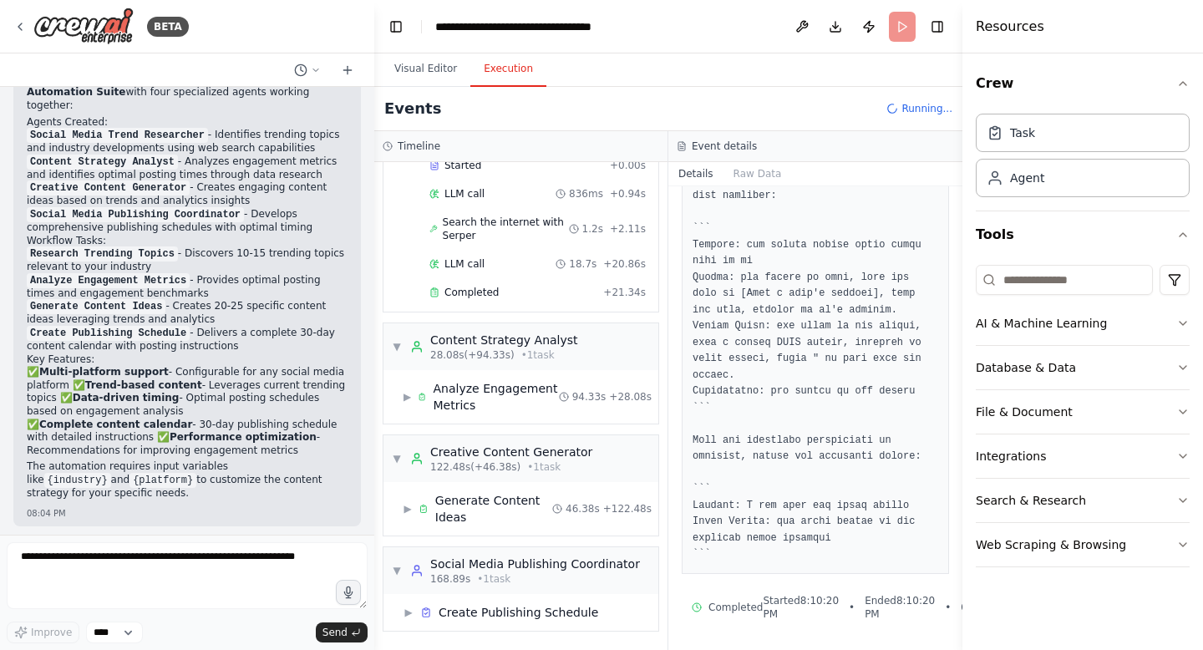
click at [506, 73] on button "Execution" at bounding box center [508, 69] width 76 height 35
click at [408, 611] on span "▶" at bounding box center [408, 611] width 10 height 13
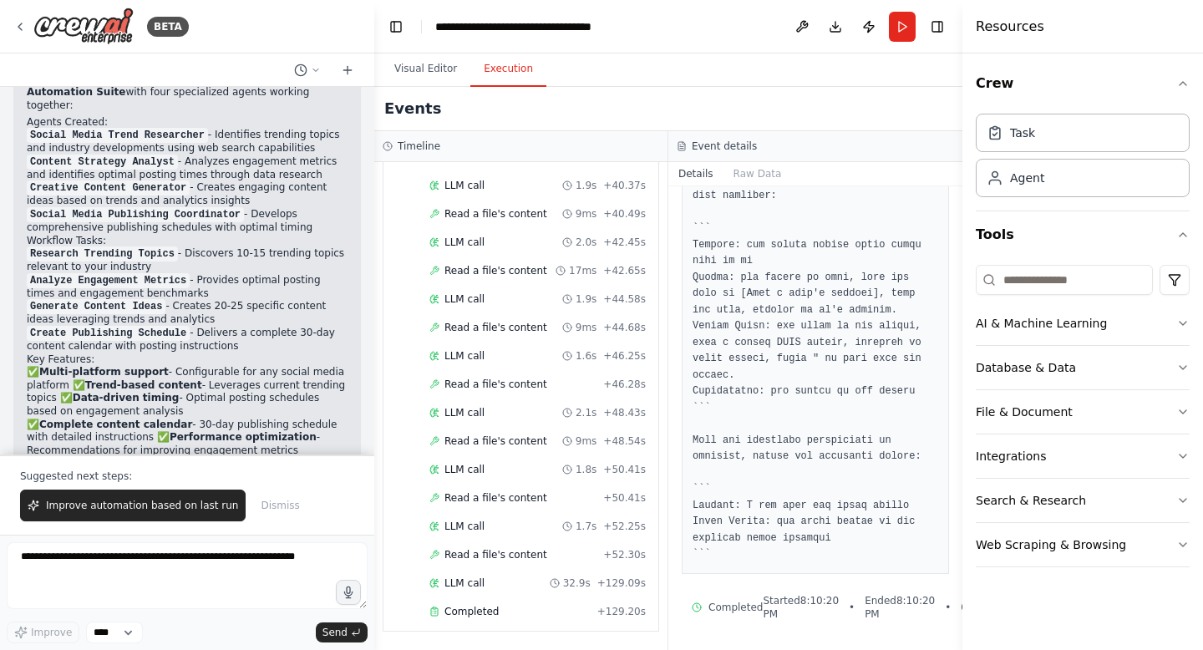
scroll to position [1556, 0]
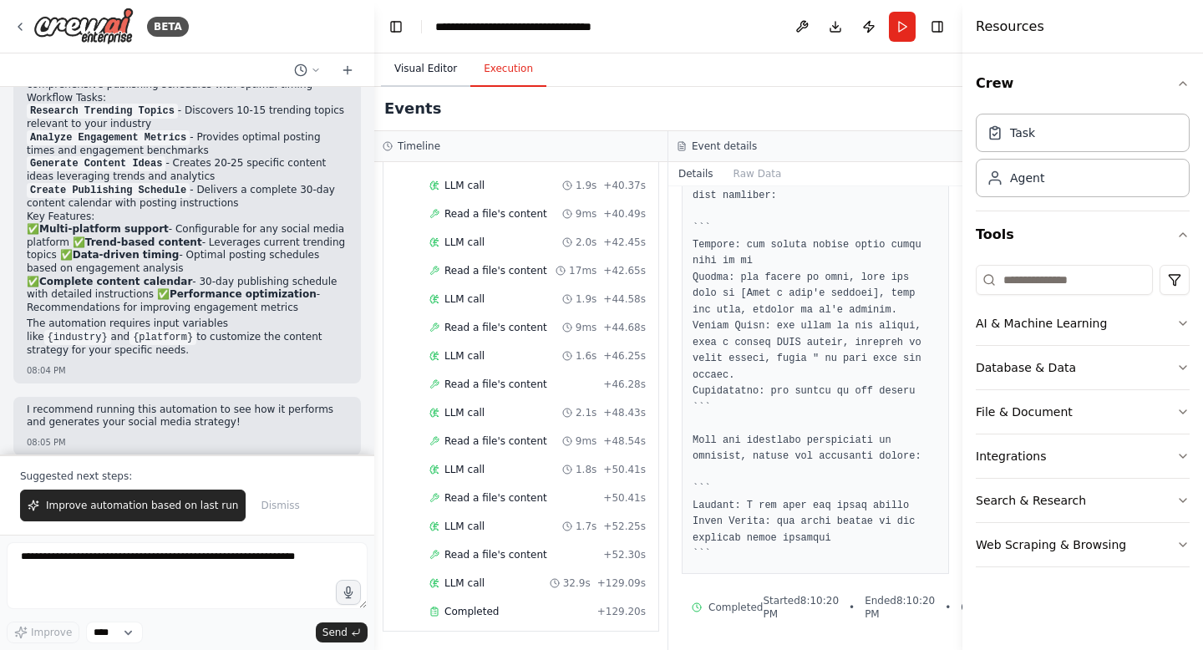
click at [441, 74] on button "Visual Editor" at bounding box center [425, 69] width 89 height 35
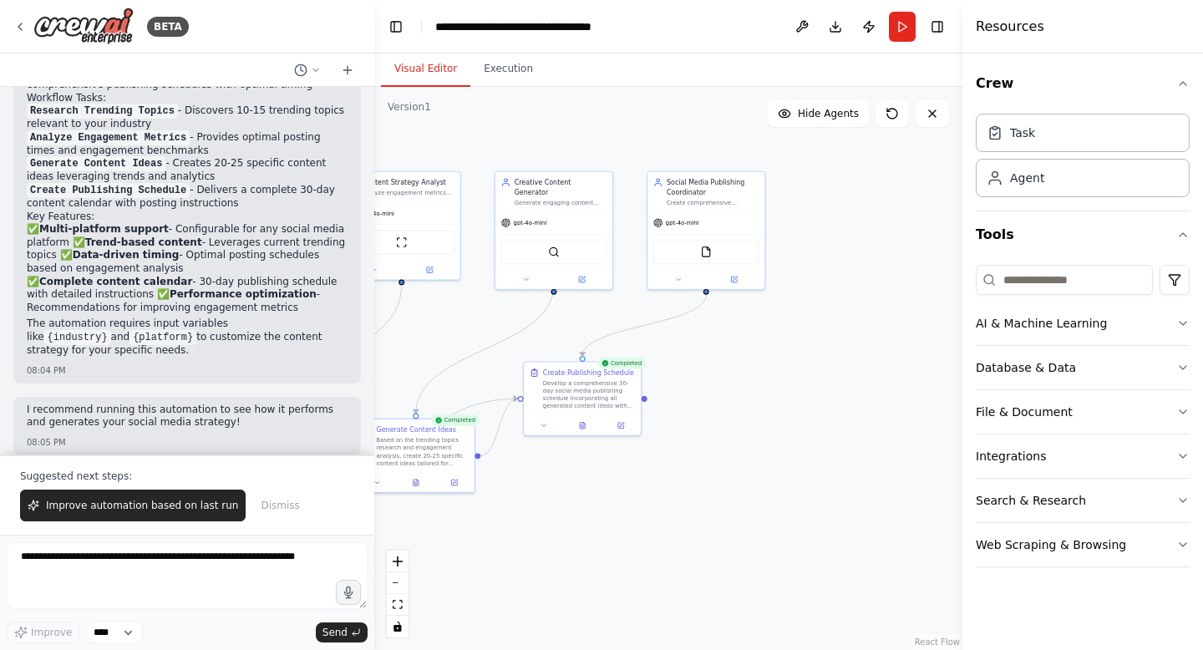
drag, startPoint x: 864, startPoint y: 315, endPoint x: 712, endPoint y: 313, distance: 152.0
click at [712, 313] on div ".deletable-edge-delete-btn { width: 20px; height: 20px; border: 0px solid #ffff…" at bounding box center [668, 368] width 588 height 563
click at [704, 254] on img at bounding box center [706, 250] width 12 height 12
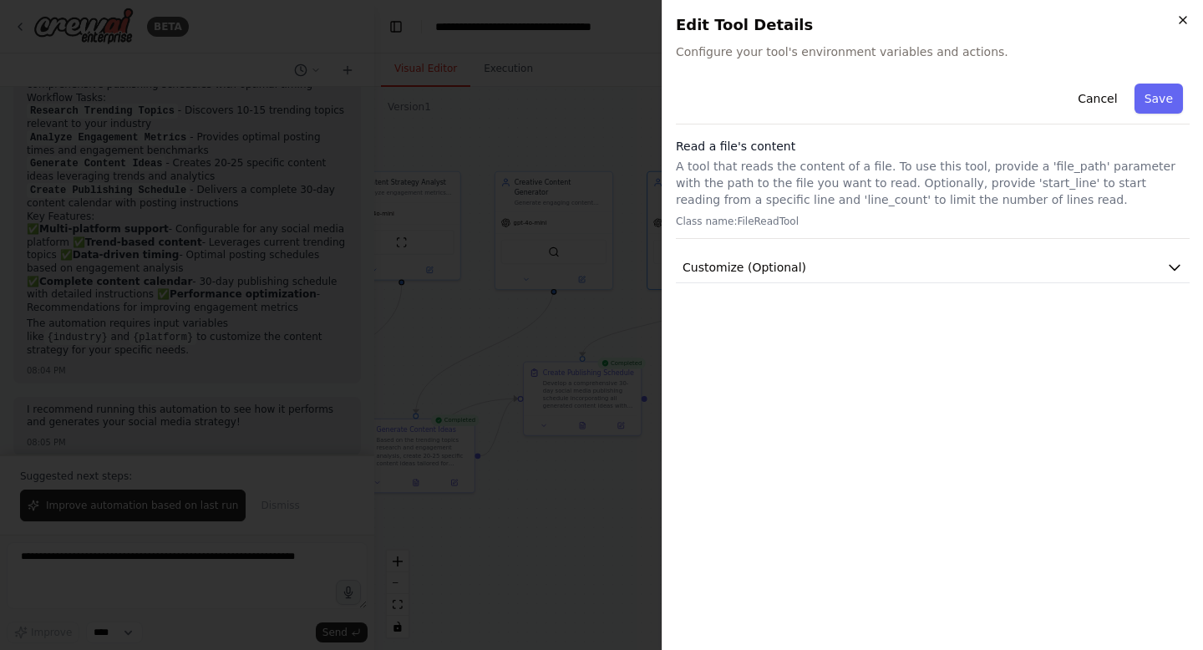
click at [1186, 16] on icon "button" at bounding box center [1182, 19] width 13 height 13
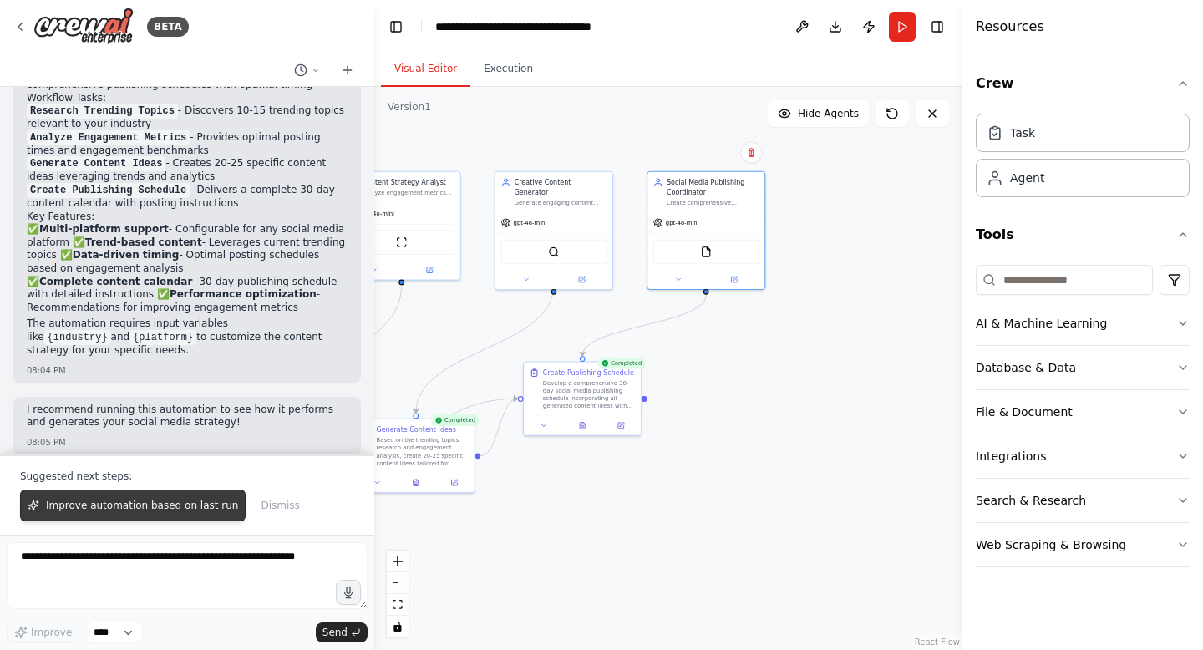
click at [192, 508] on span "Improve automation based on last run" at bounding box center [142, 505] width 192 height 13
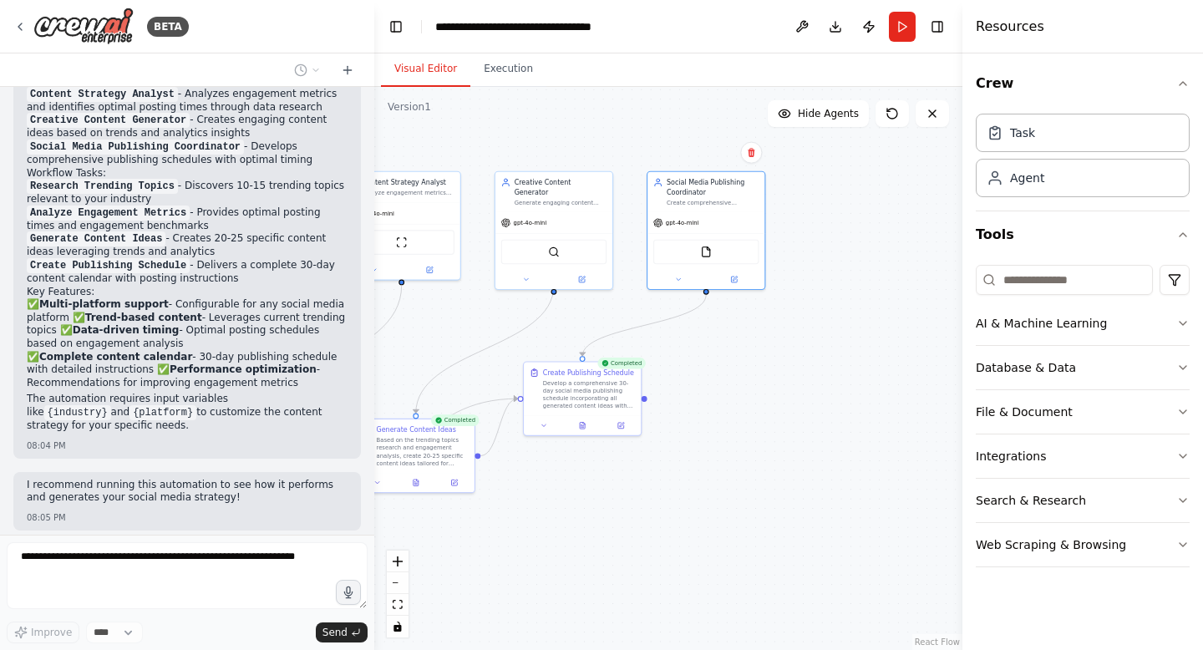
scroll to position [1519, 0]
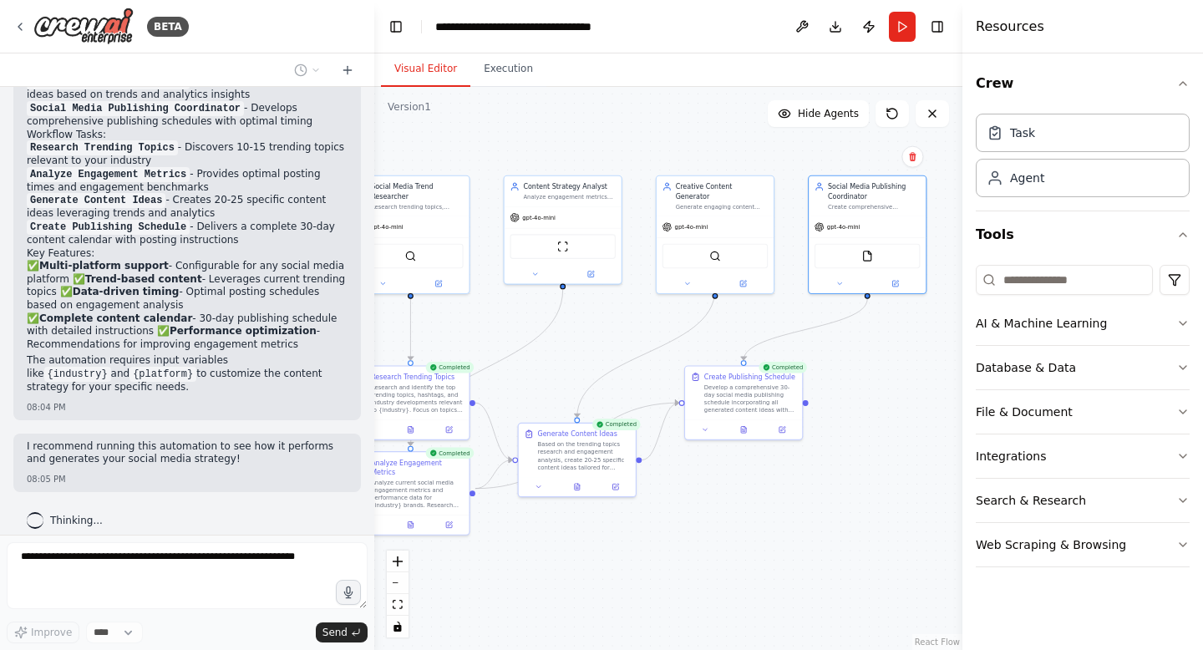
drag, startPoint x: 466, startPoint y: 143, endPoint x: 646, endPoint y: 145, distance: 179.6
click at [646, 146] on div ".deletable-edge-delete-btn { width: 20px; height: 20px; border: 0px solid #ffff…" at bounding box center [668, 368] width 588 height 563
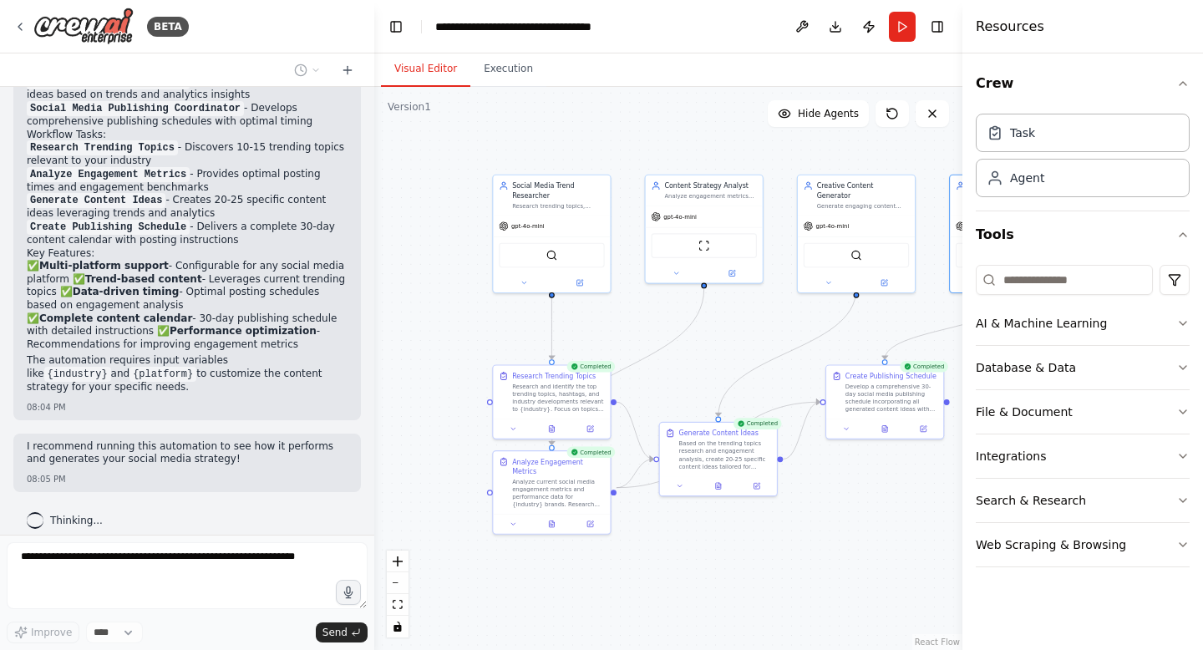
drag, startPoint x: 600, startPoint y: 144, endPoint x: 742, endPoint y: 145, distance: 142.0
click at [742, 145] on div ".deletable-edge-delete-btn { width: 20px; height: 20px; border: 0px solid #ffff…" at bounding box center [668, 368] width 588 height 563
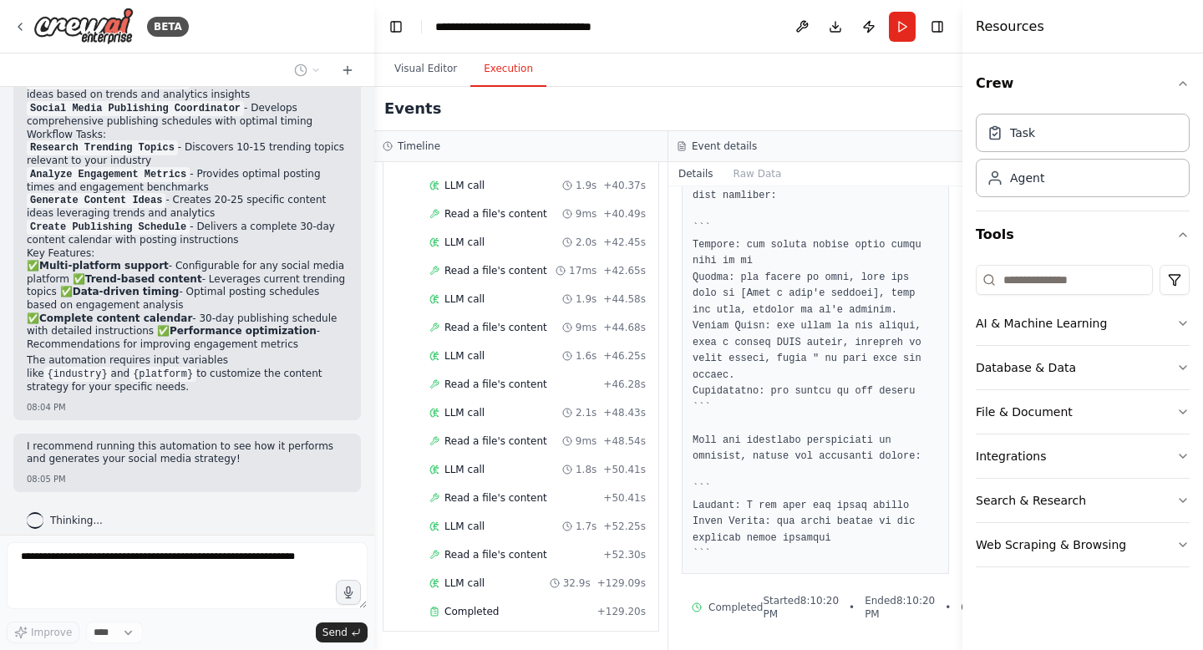
click at [492, 71] on button "Execution" at bounding box center [508, 69] width 76 height 35
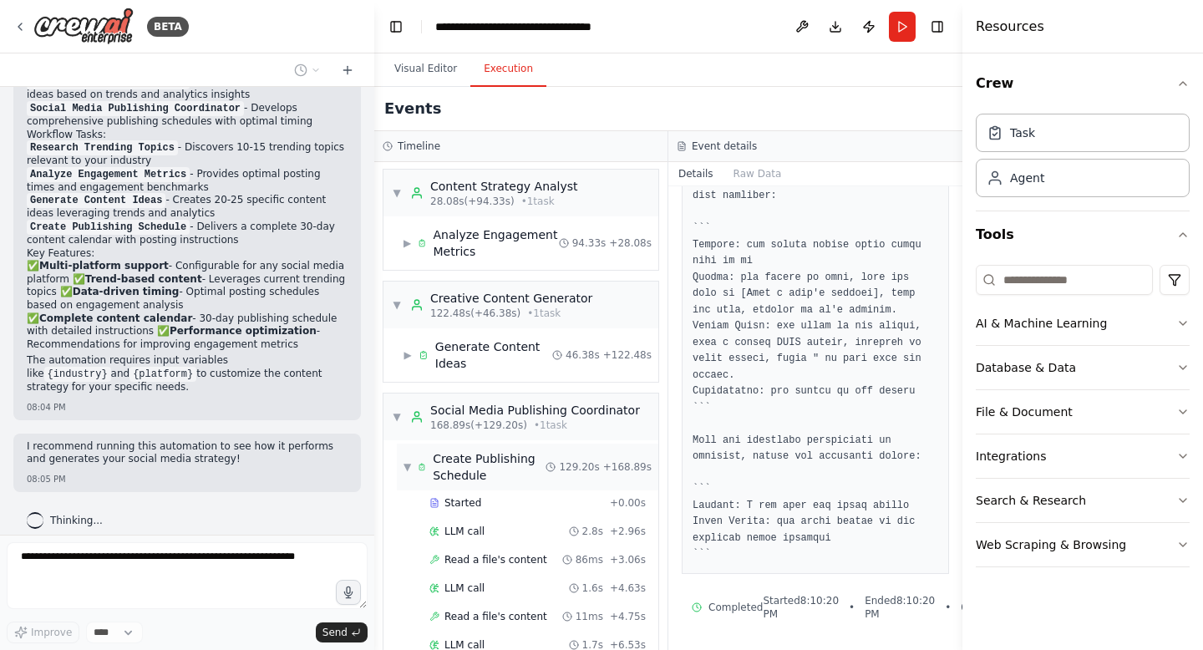
click at [412, 459] on div "▼ Create Publishing Schedule" at bounding box center [474, 466] width 142 height 33
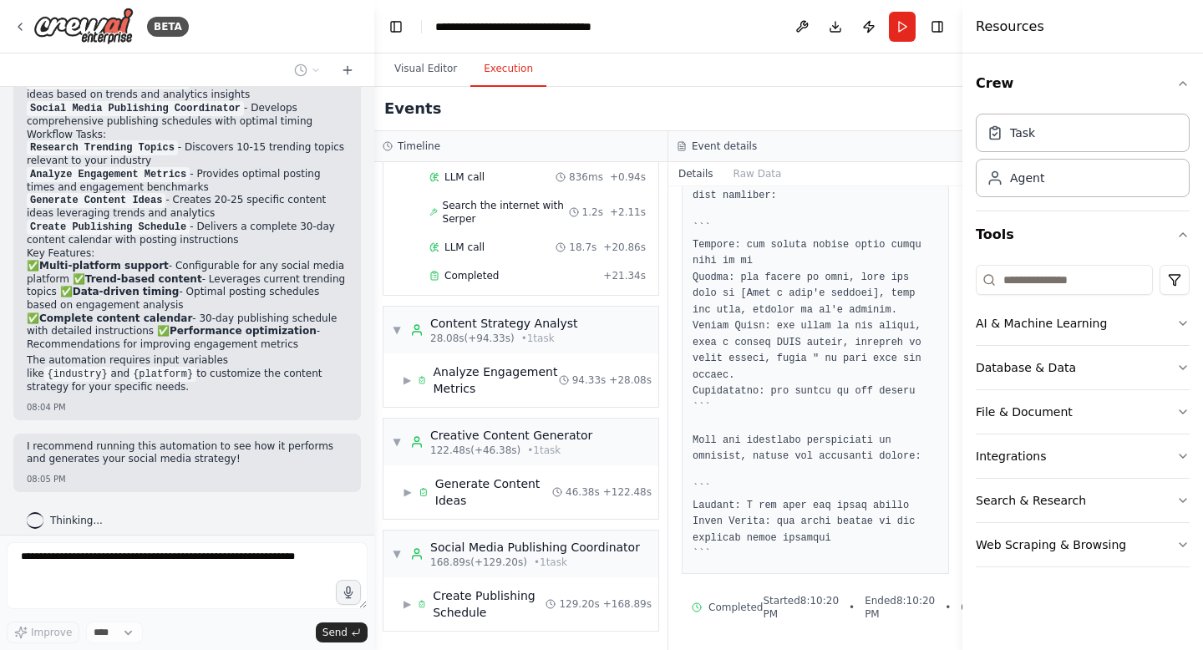
scroll to position [0, 0]
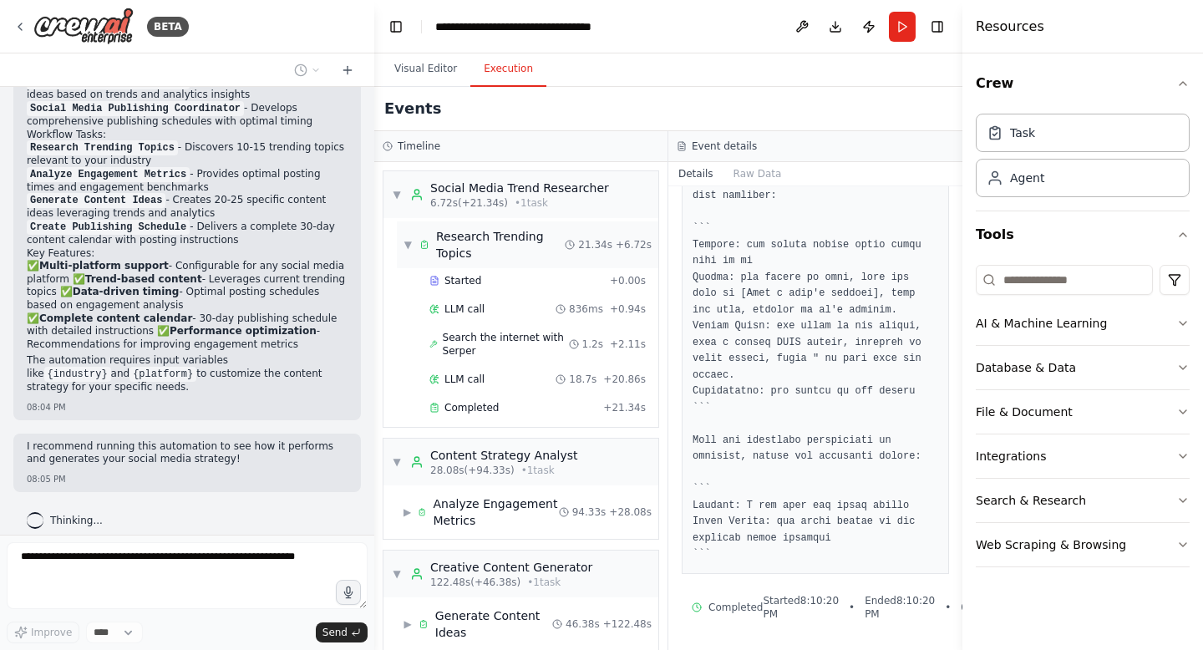
click at [408, 241] on span "▼" at bounding box center [407, 244] width 9 height 13
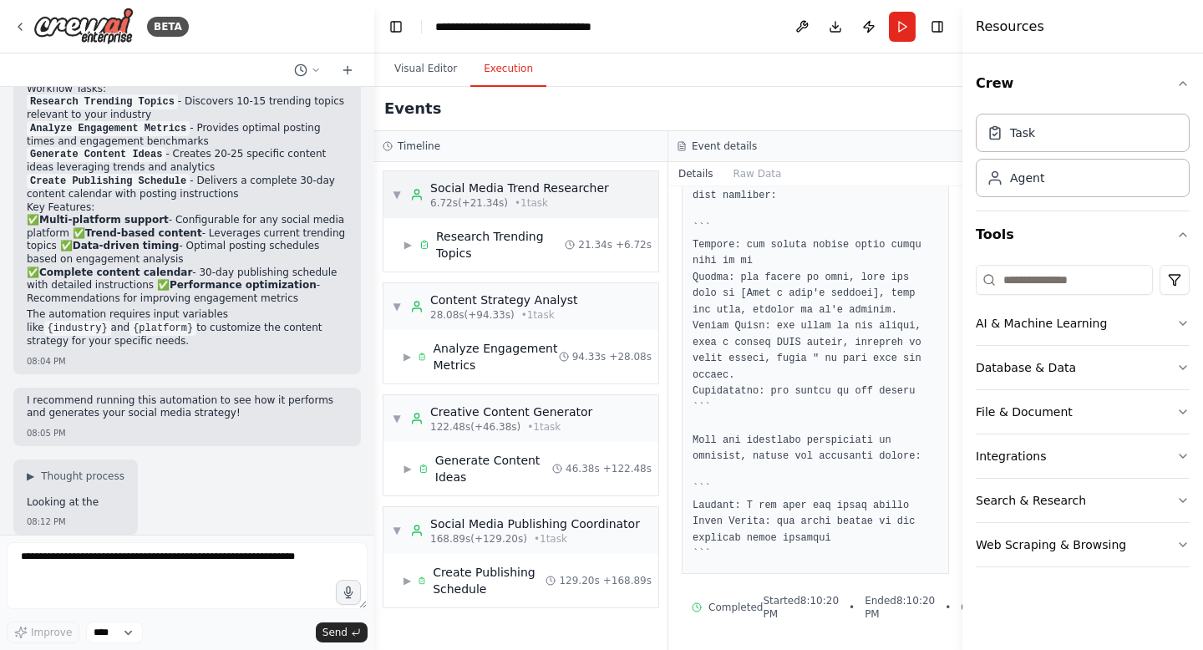
click at [398, 195] on span "▼" at bounding box center [397, 194] width 10 height 13
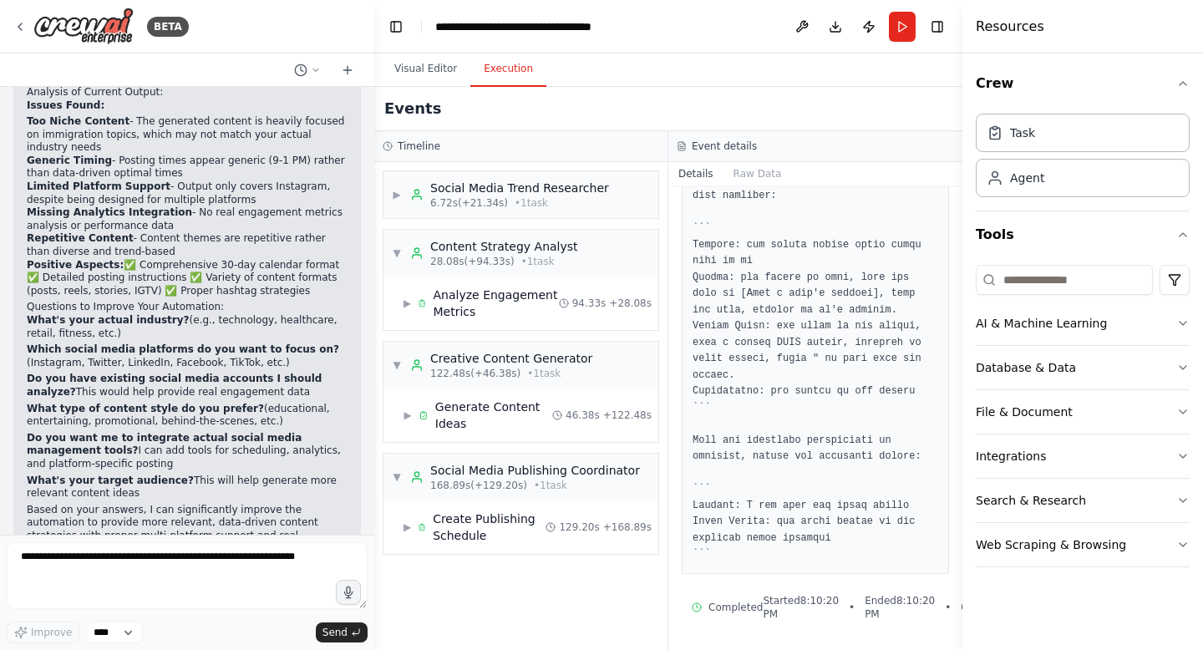
scroll to position [2067, 0]
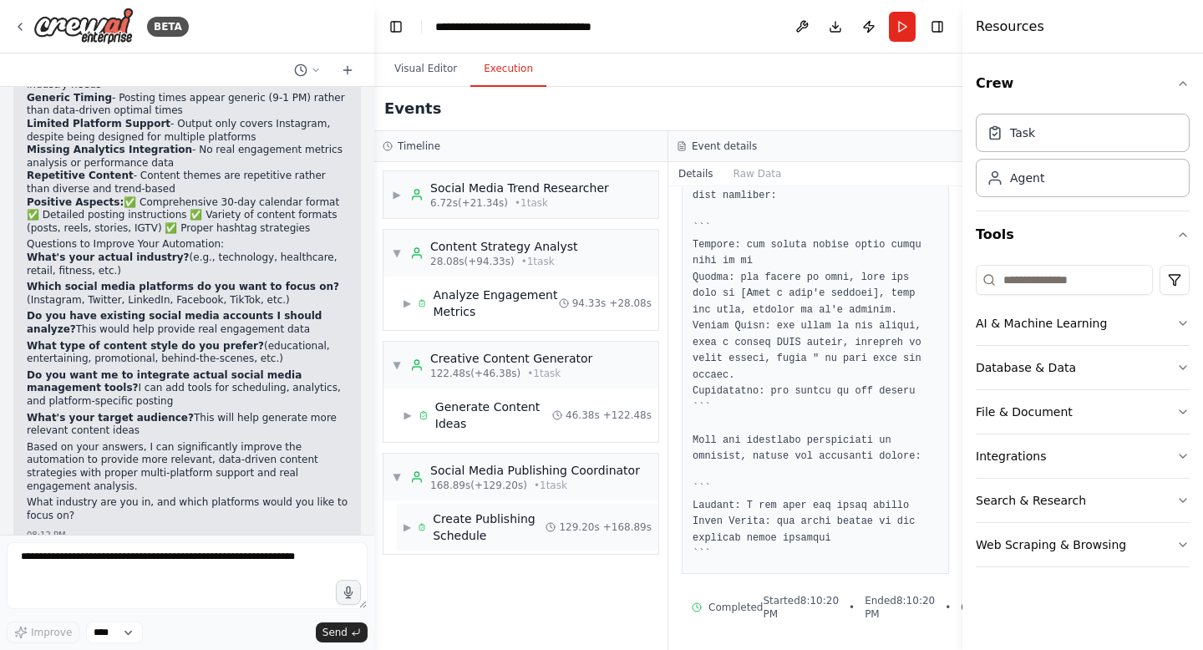
click at [439, 518] on div "Create Publishing Schedule" at bounding box center [489, 526] width 113 height 33
click at [446, 565] on span "Started" at bounding box center [462, 562] width 37 height 13
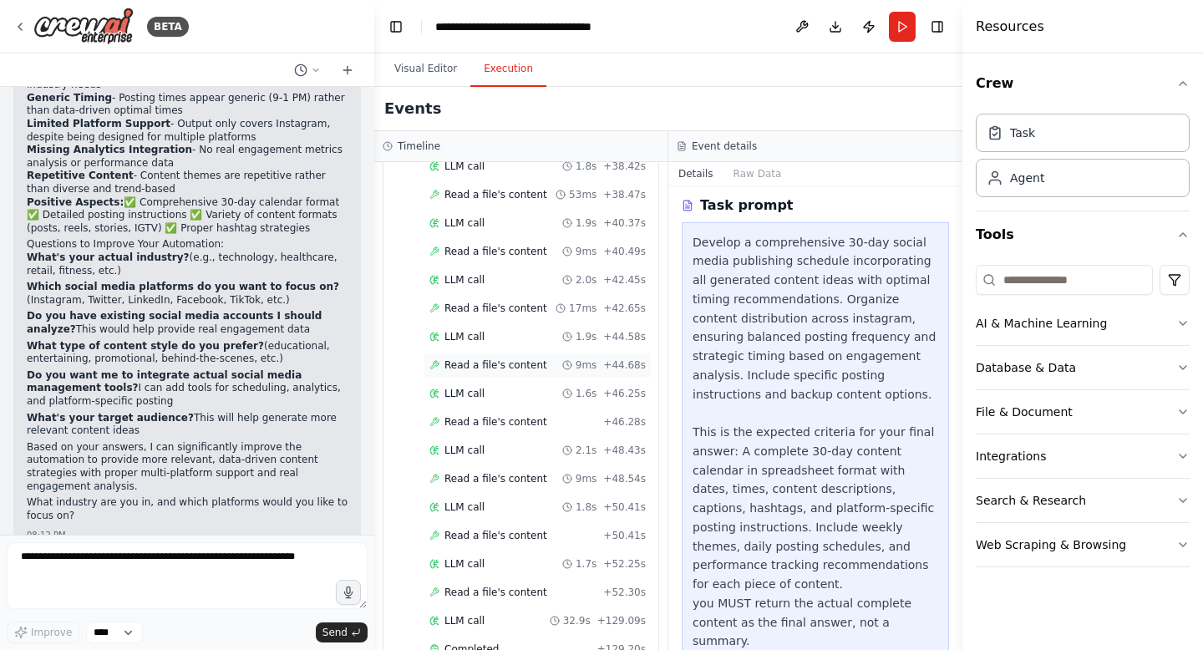
scroll to position [1371, 0]
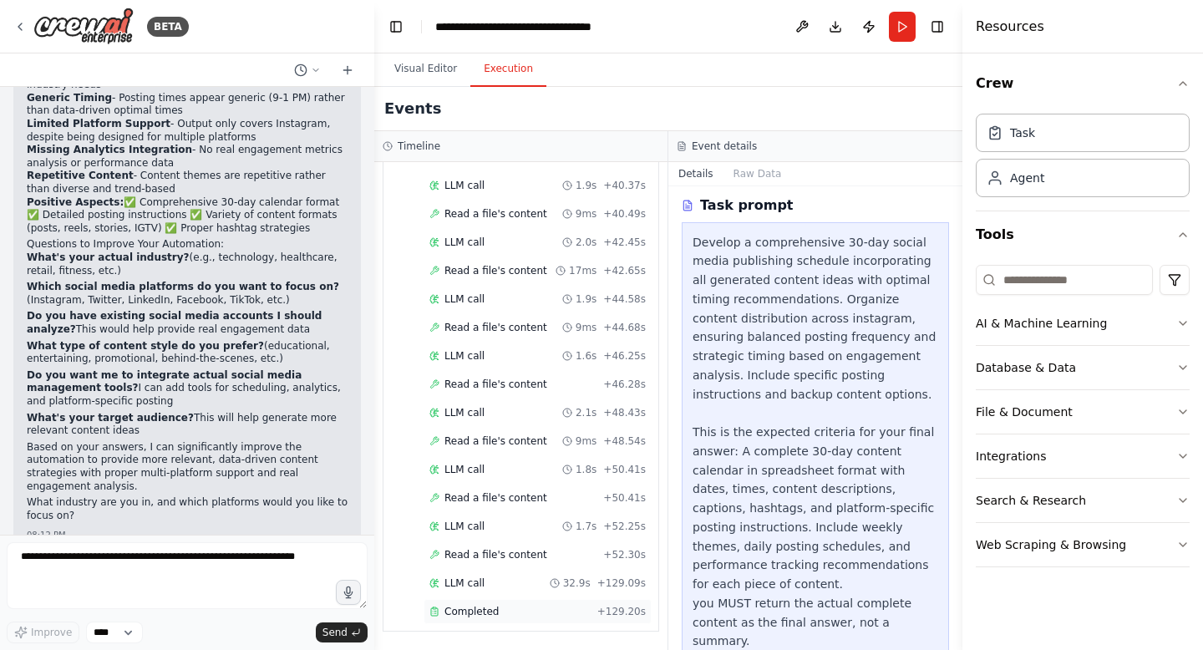
click at [494, 601] on div "Completed + 129.20s" at bounding box center [537, 611] width 228 height 25
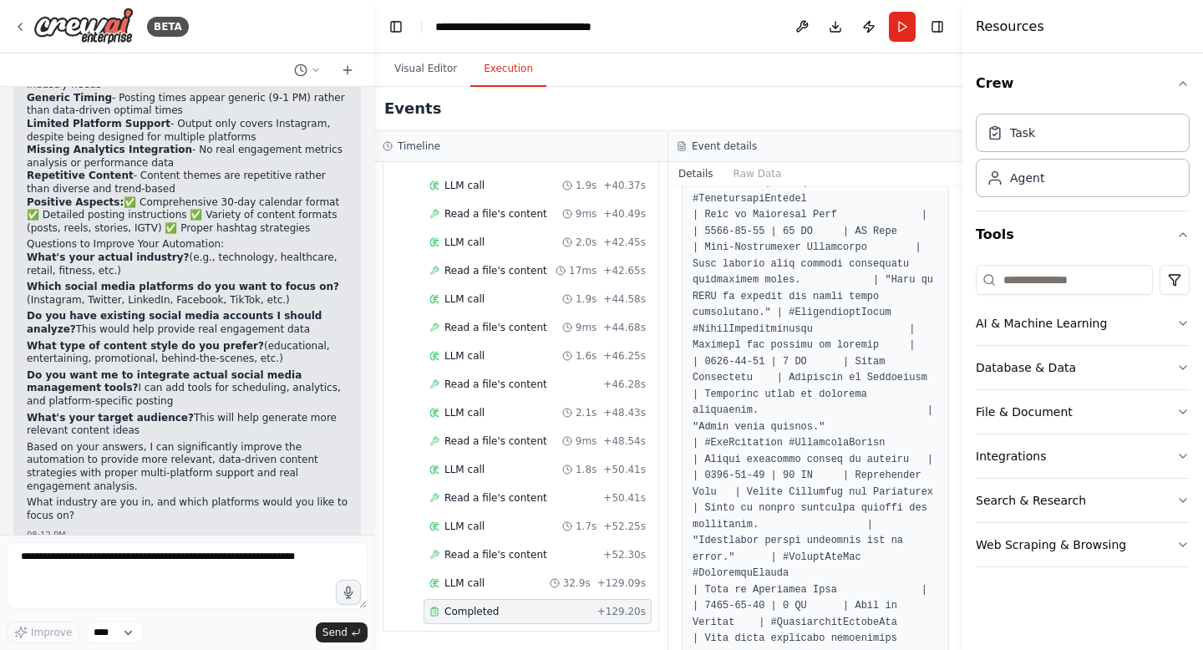
scroll to position [934, 0]
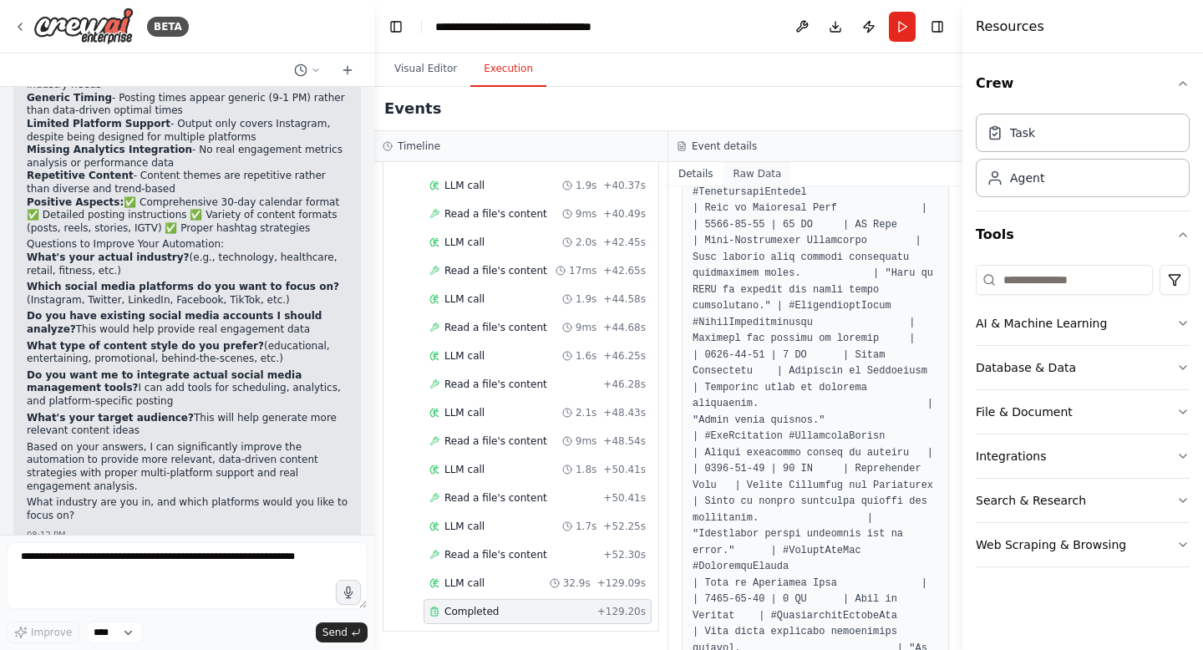
click at [757, 177] on button "Raw Data" at bounding box center [757, 173] width 68 height 23
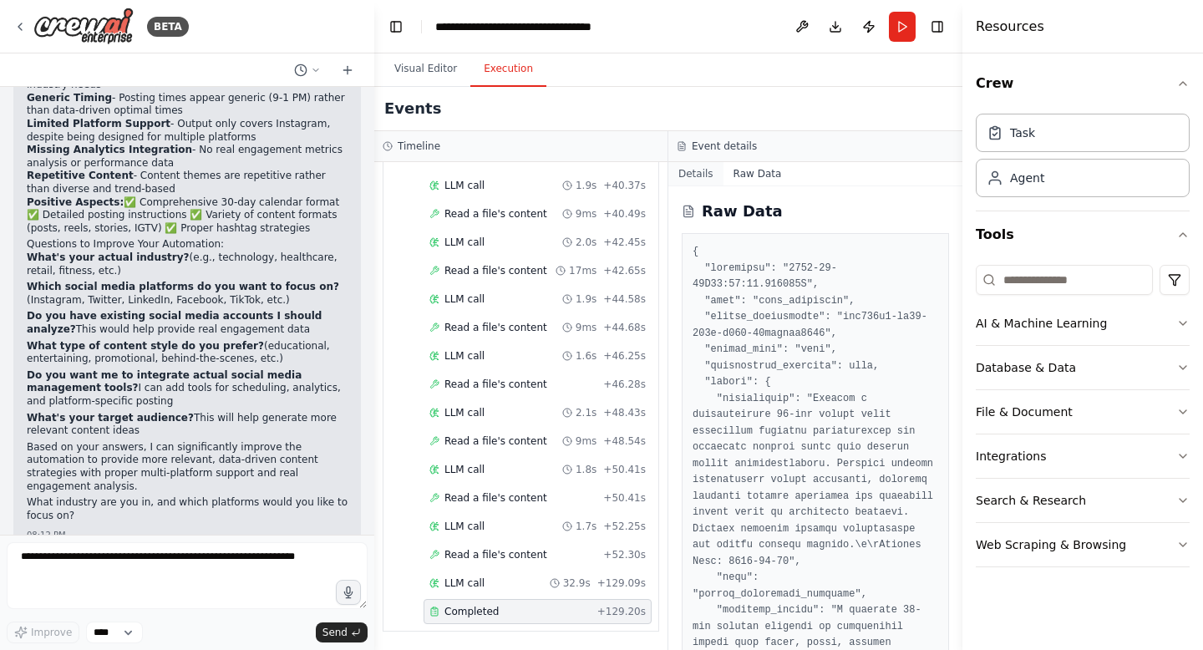
click at [701, 175] on button "Details" at bounding box center [695, 173] width 55 height 23
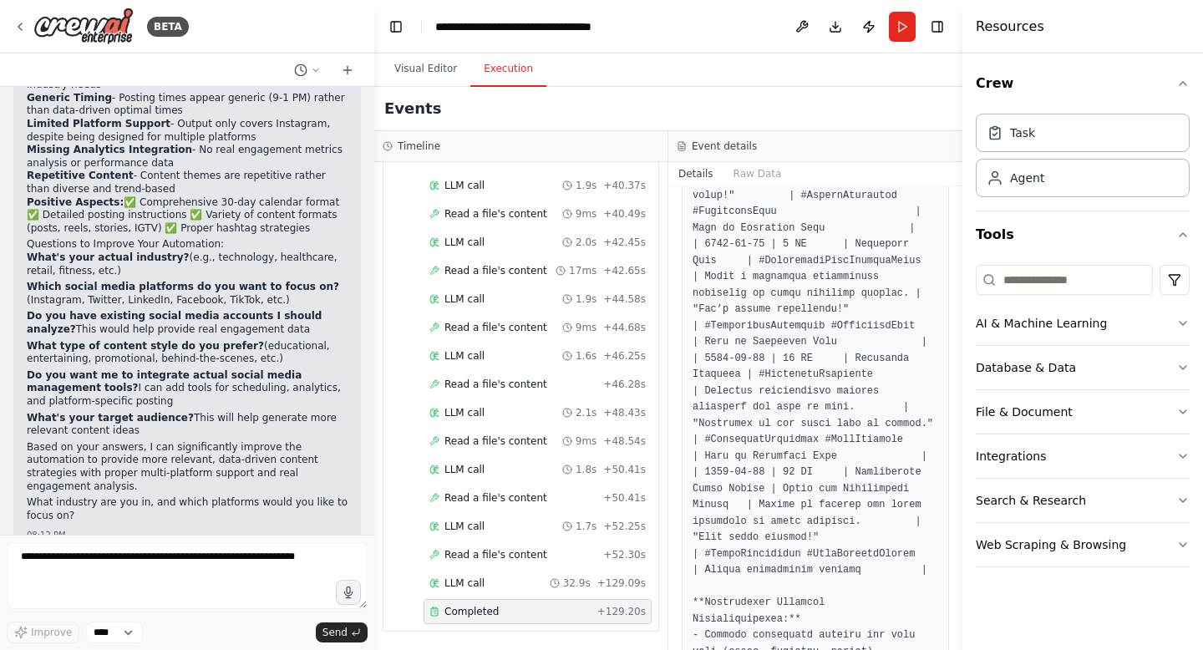
scroll to position [3306, 0]
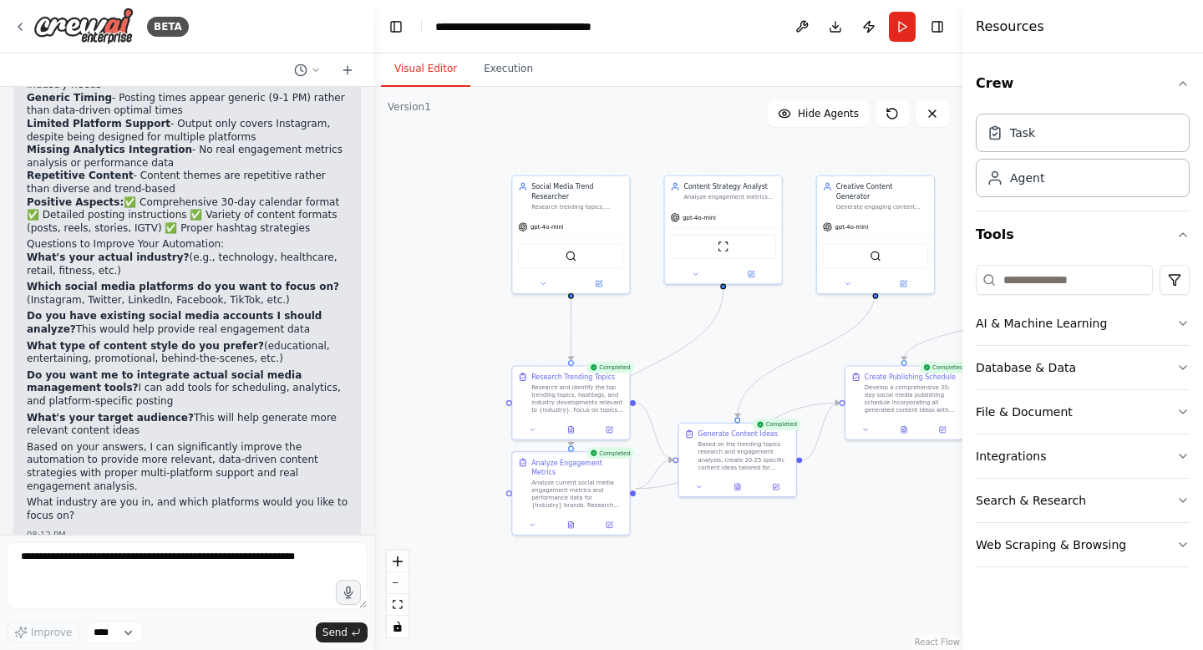
click at [421, 73] on button "Visual Editor" at bounding box center [425, 69] width 89 height 35
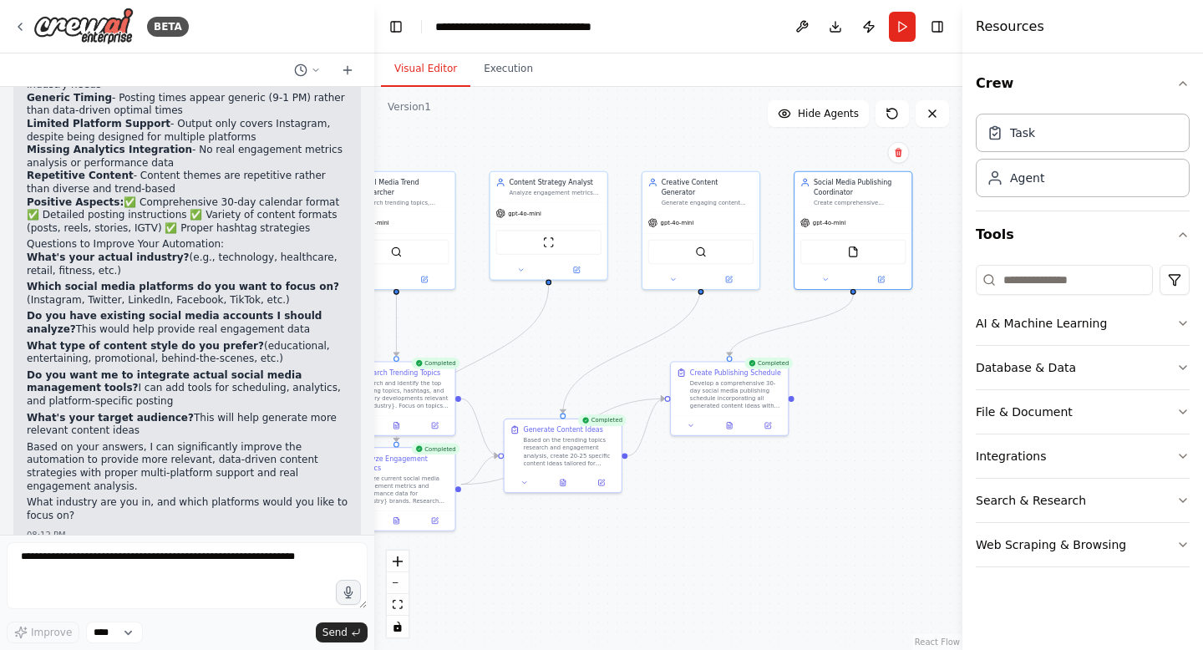
drag, startPoint x: 739, startPoint y: 347, endPoint x: 555, endPoint y: 339, distance: 184.7
click at [555, 339] on div ".deletable-edge-delete-btn { width: 20px; height: 20px; border: 0px solid #ffff…" at bounding box center [668, 368] width 588 height 563
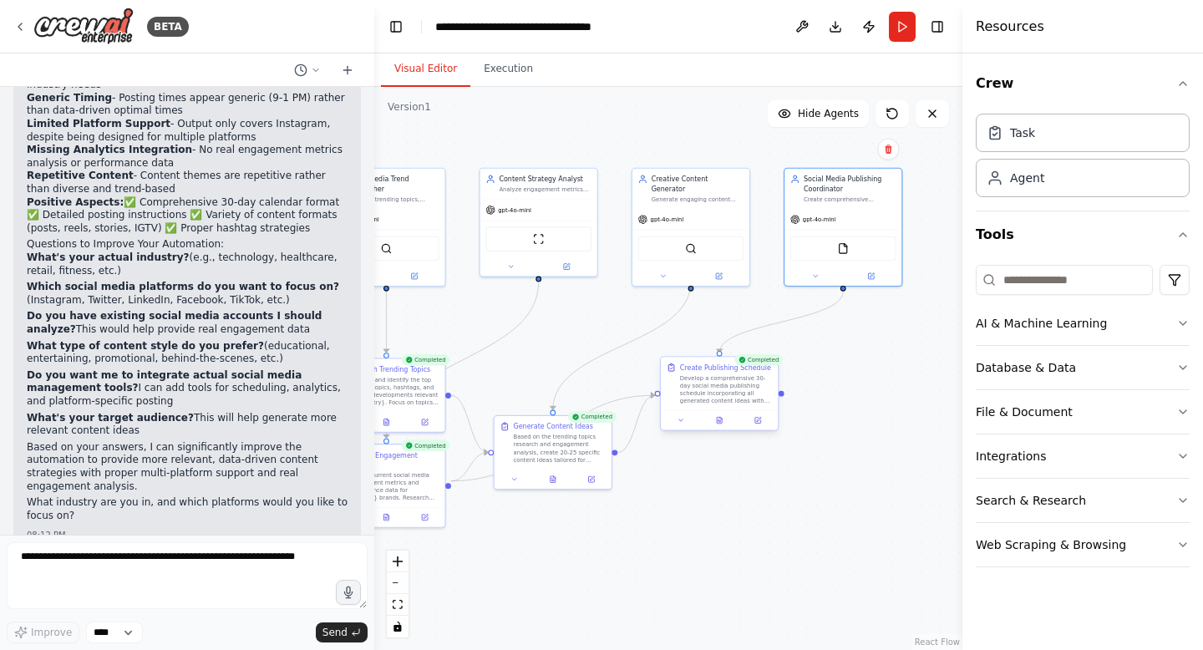
click at [762, 428] on div at bounding box center [719, 419] width 117 height 19
click at [722, 428] on div at bounding box center [719, 419] width 117 height 19
click at [713, 398] on div "Develop a comprehensive 30-day social media publishing schedule incorporating a…" at bounding box center [726, 389] width 92 height 30
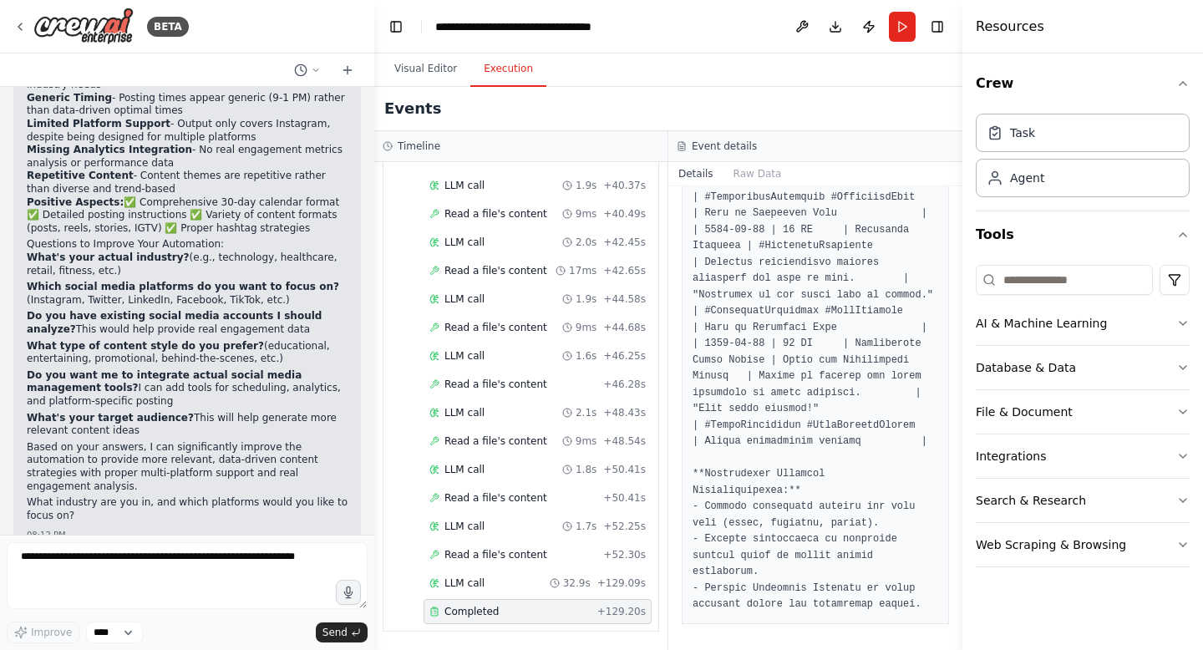
click at [514, 69] on button "Execution" at bounding box center [508, 69] width 76 height 35
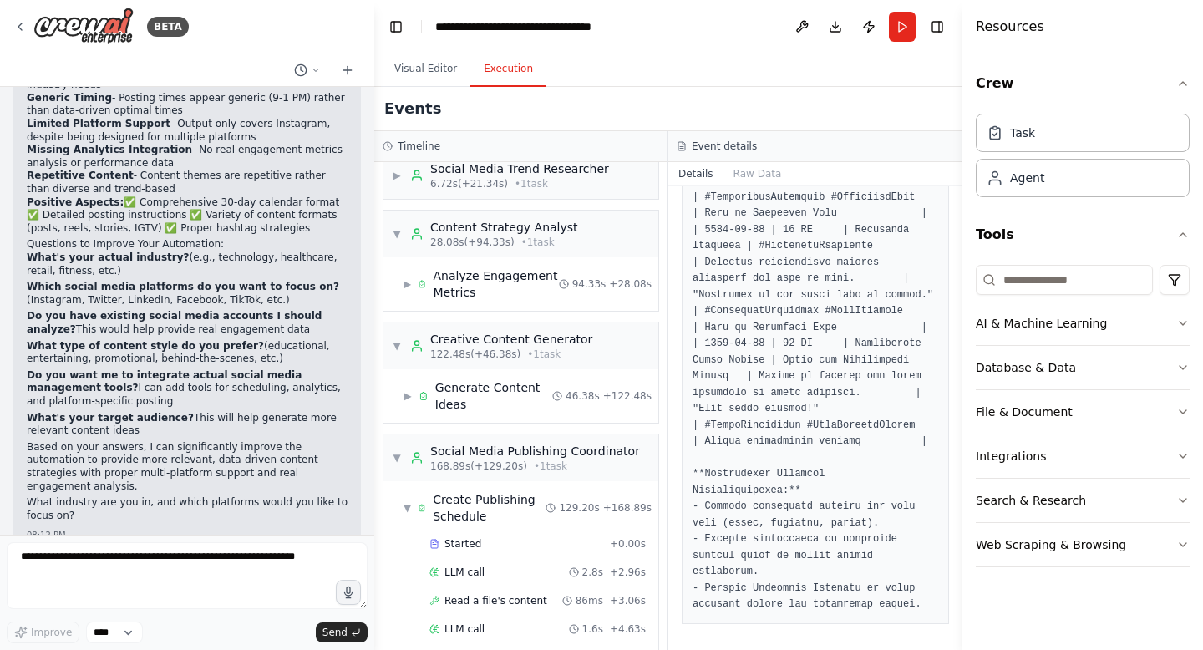
scroll to position [22, 0]
click at [410, 507] on span "▼" at bounding box center [407, 505] width 8 height 13
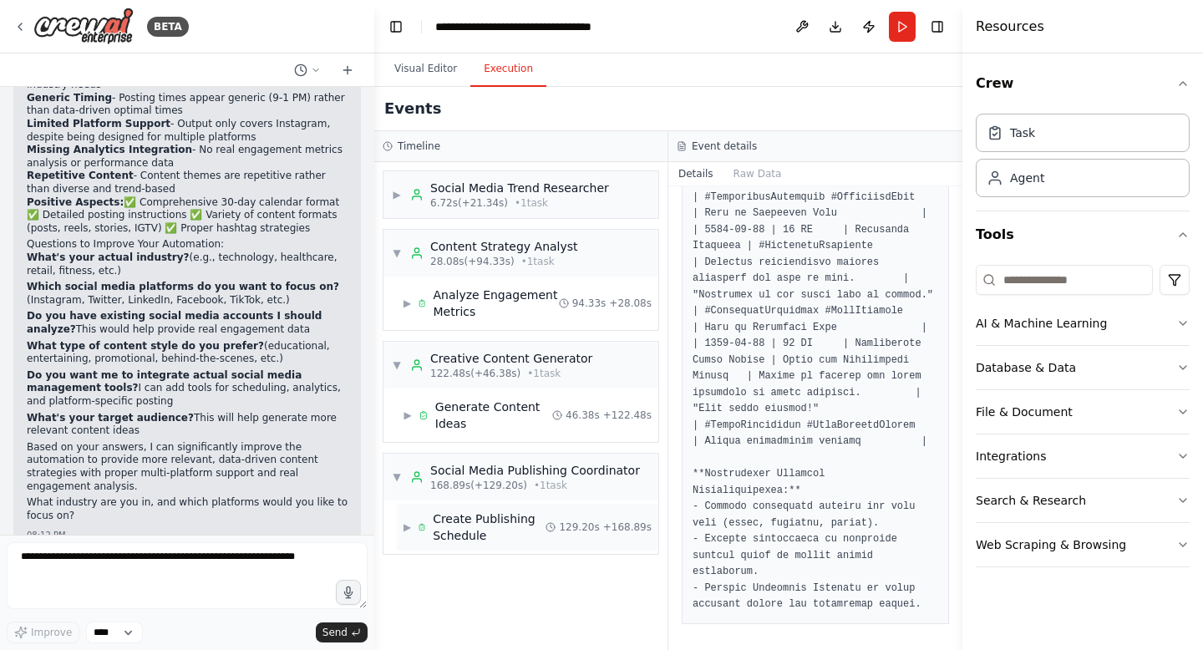
scroll to position [0, 0]
click at [412, 421] on span "▶" at bounding box center [407, 414] width 8 height 13
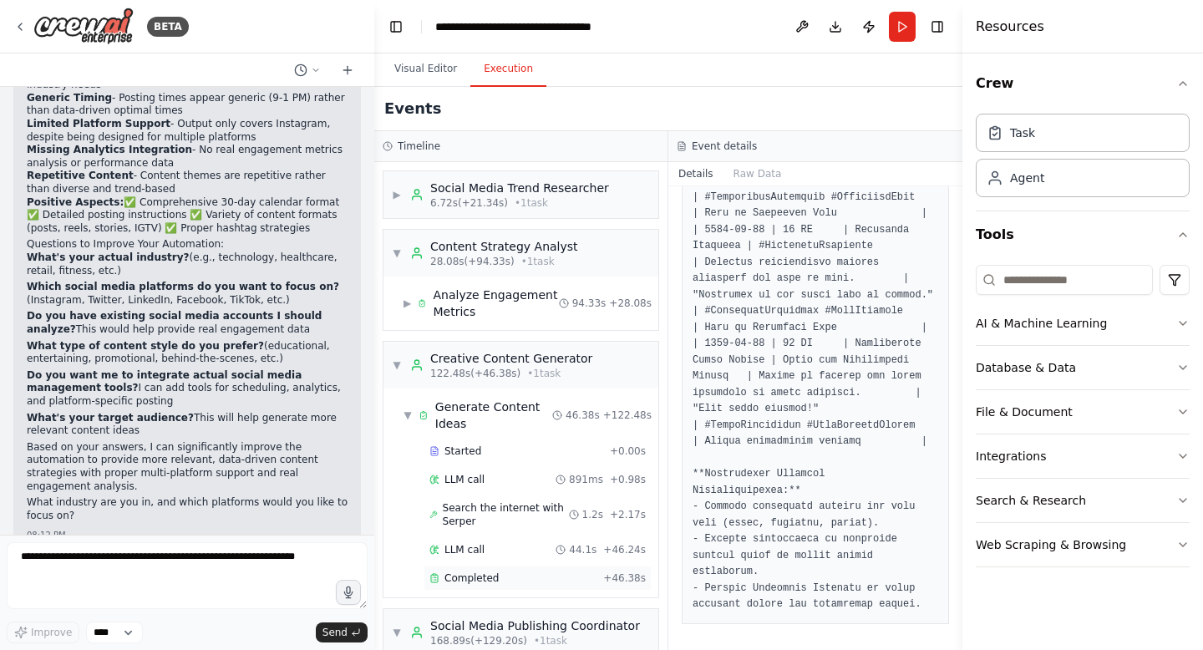
click at [461, 571] on span "Completed" at bounding box center [471, 577] width 54 height 13
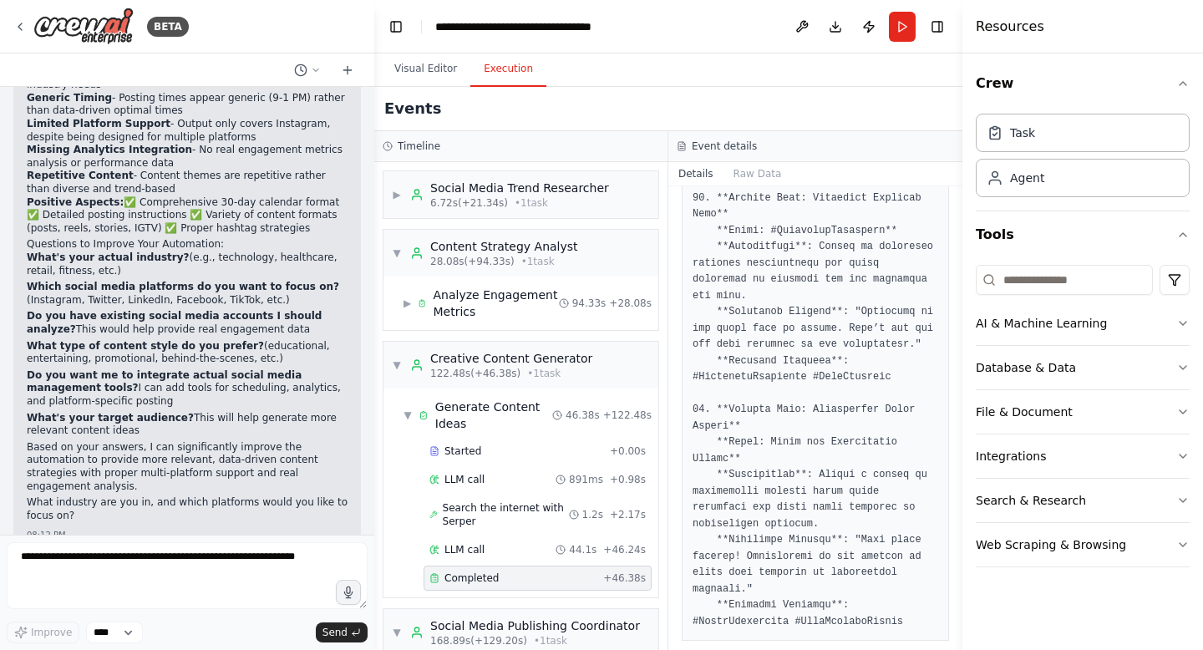
scroll to position [5440, 0]
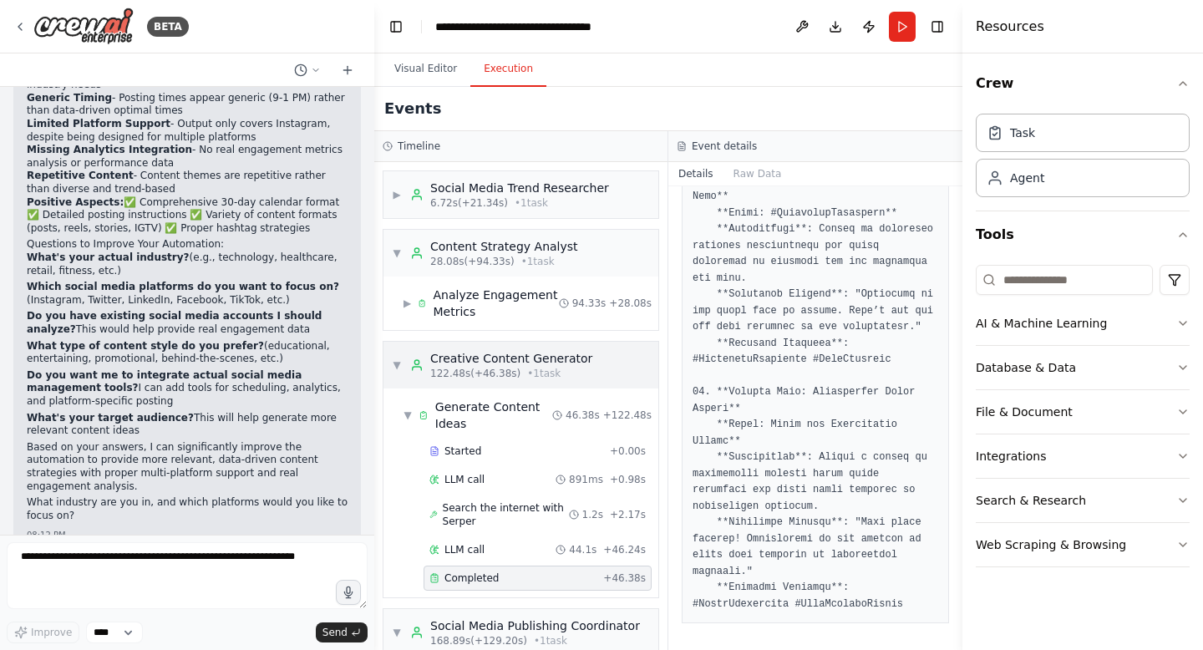
click at [397, 367] on span "▼" at bounding box center [397, 364] width 10 height 13
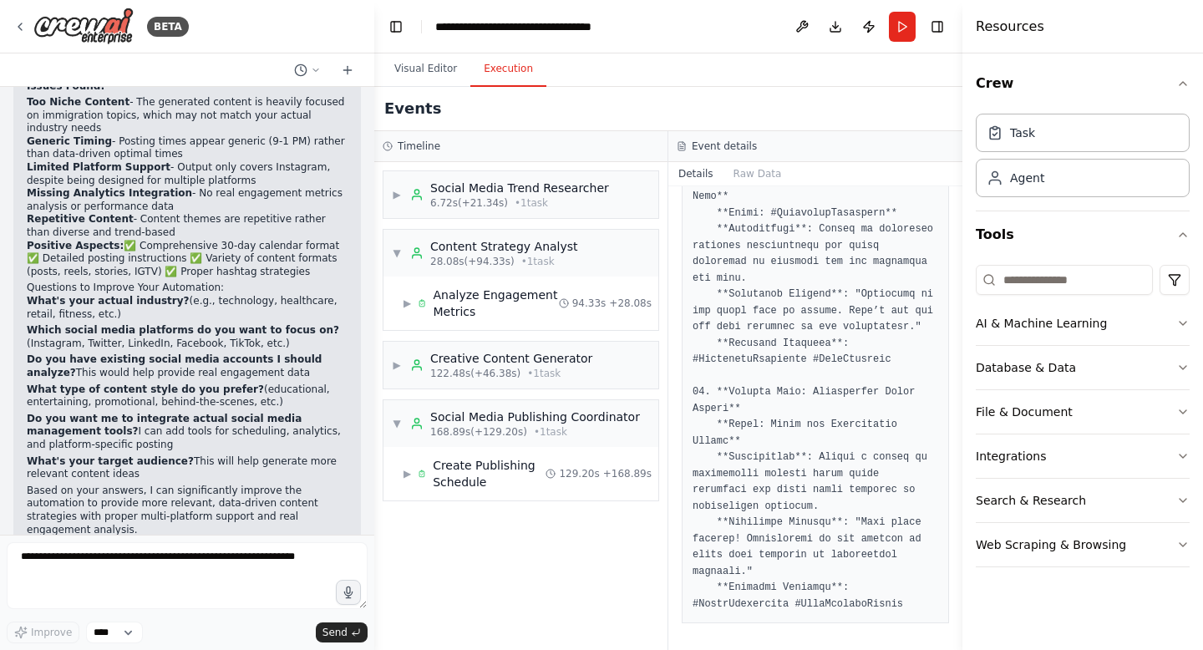
scroll to position [2067, 0]
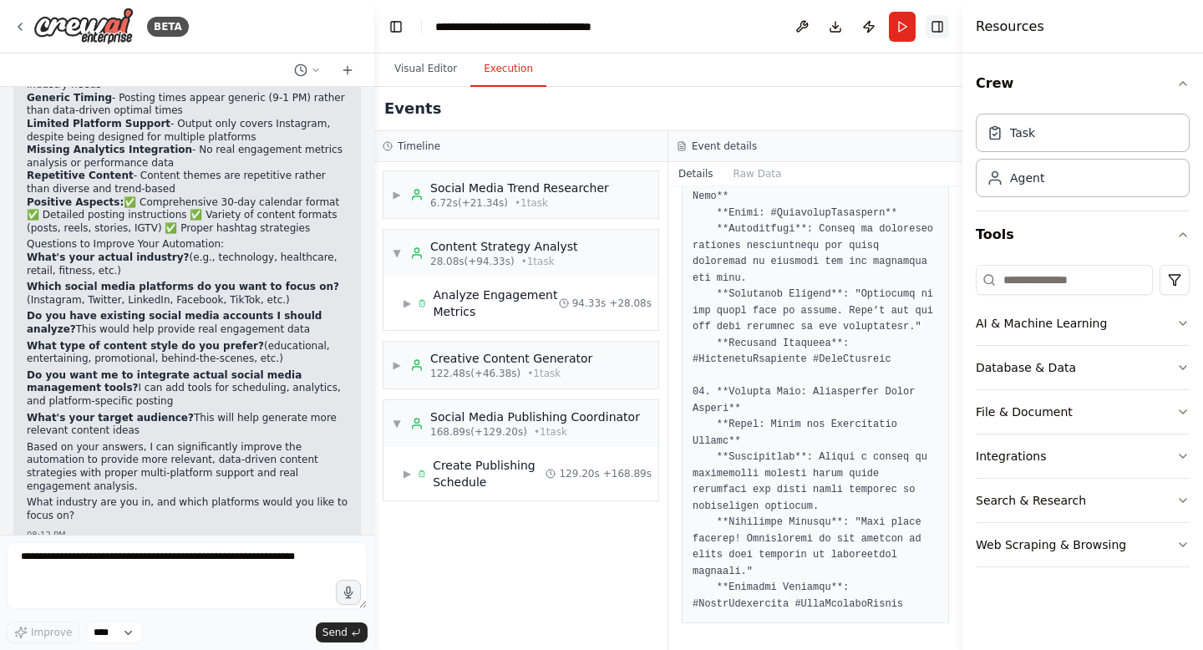
click at [934, 34] on button "Toggle Right Sidebar" at bounding box center [936, 26] width 23 height 23
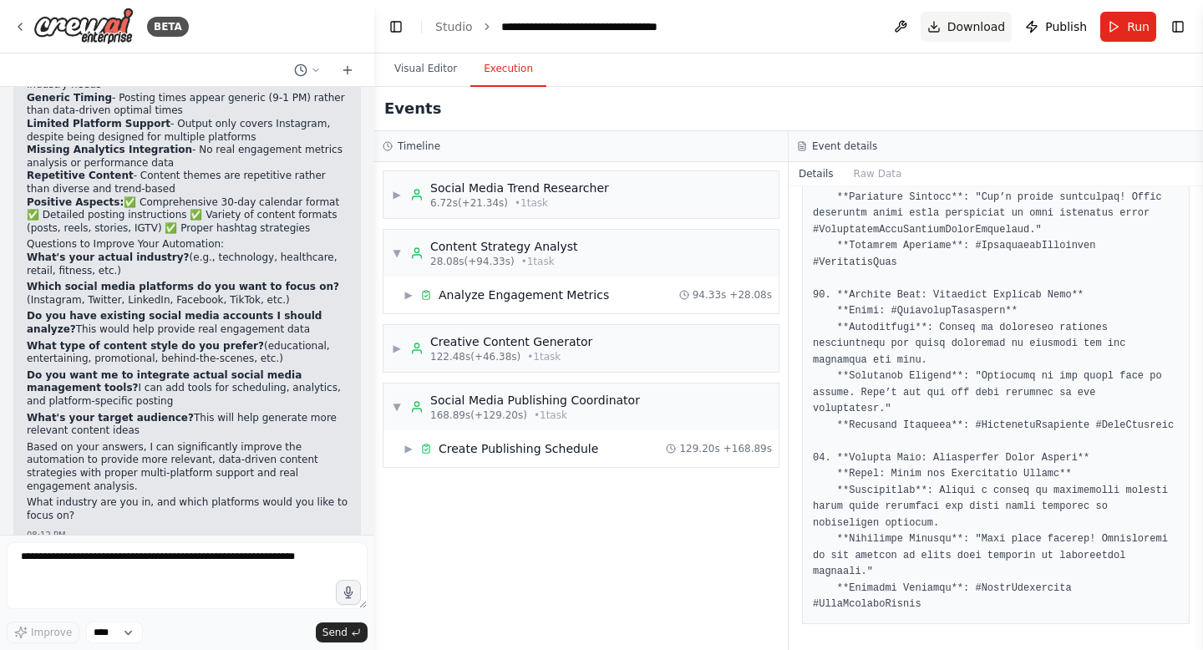
click at [957, 36] on button "Download" at bounding box center [966, 27] width 92 height 30
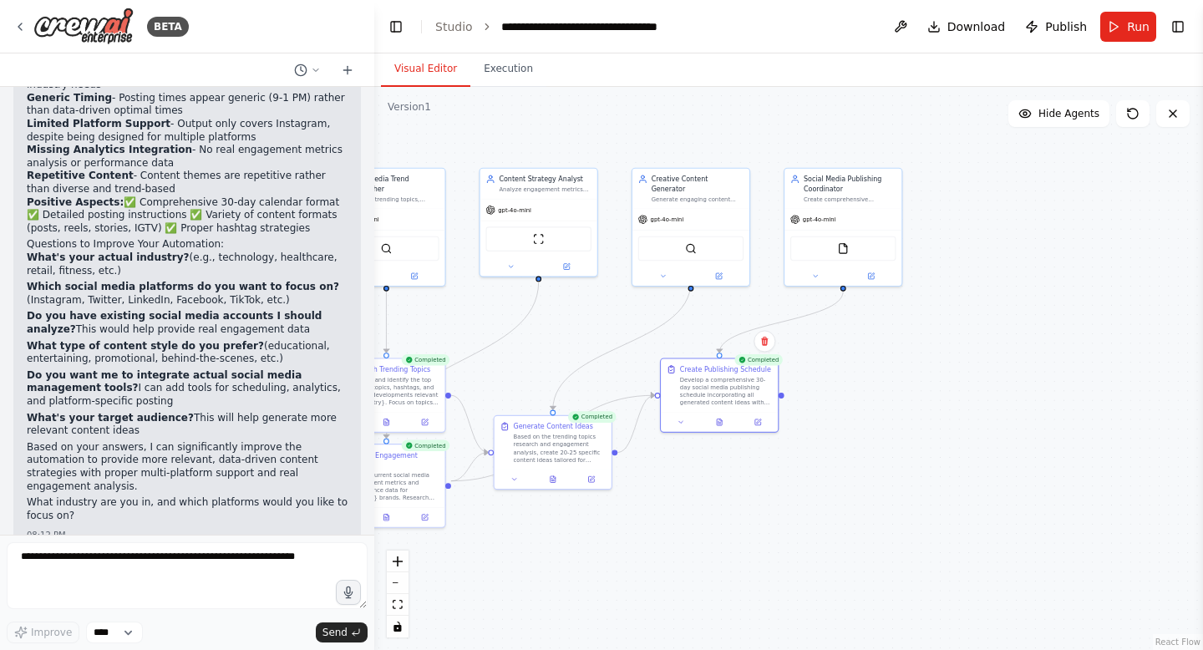
click at [438, 66] on button "Visual Editor" at bounding box center [425, 69] width 89 height 35
click at [1060, 27] on span "Publish" at bounding box center [1066, 26] width 42 height 17
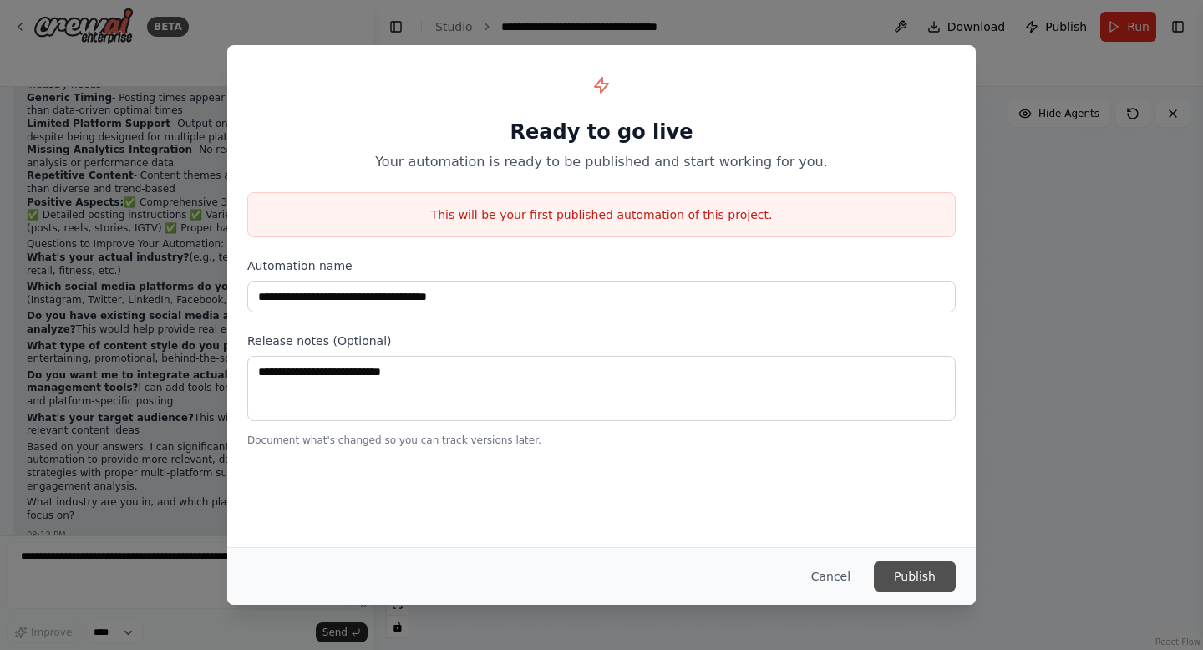
click at [896, 575] on button "Publish" at bounding box center [915, 576] width 82 height 30
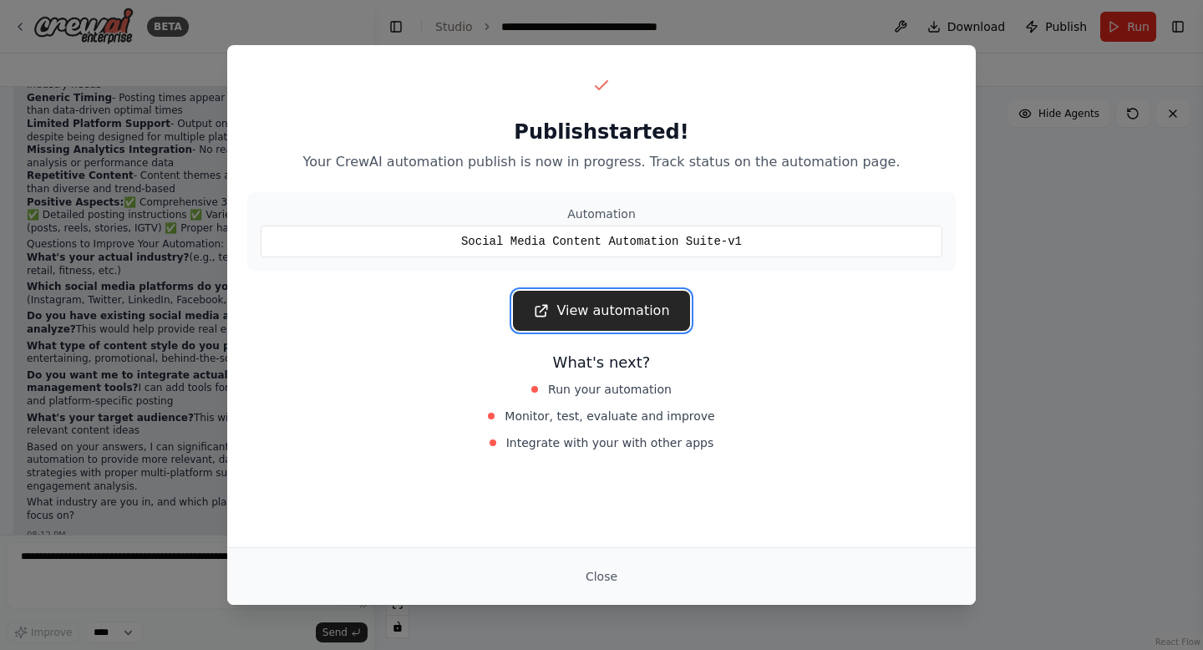
click at [629, 324] on link "View automation" at bounding box center [601, 311] width 176 height 40
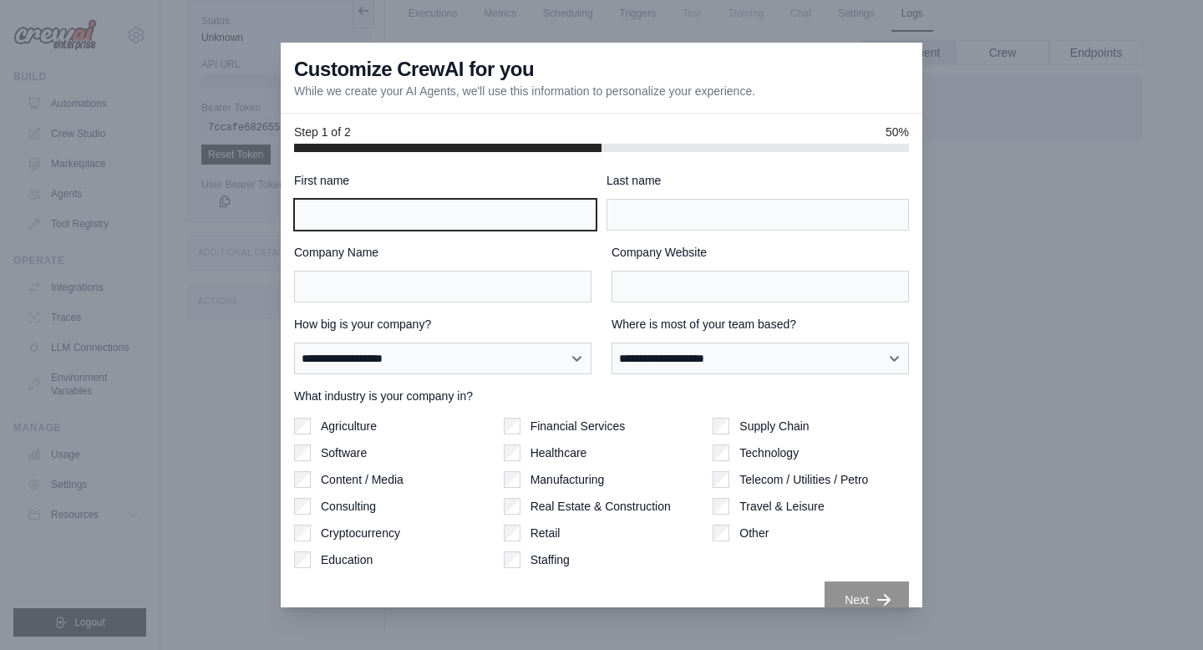
click at [440, 210] on input "First name" at bounding box center [445, 215] width 302 height 32
type input "*****"
type input "******"
type input "**********"
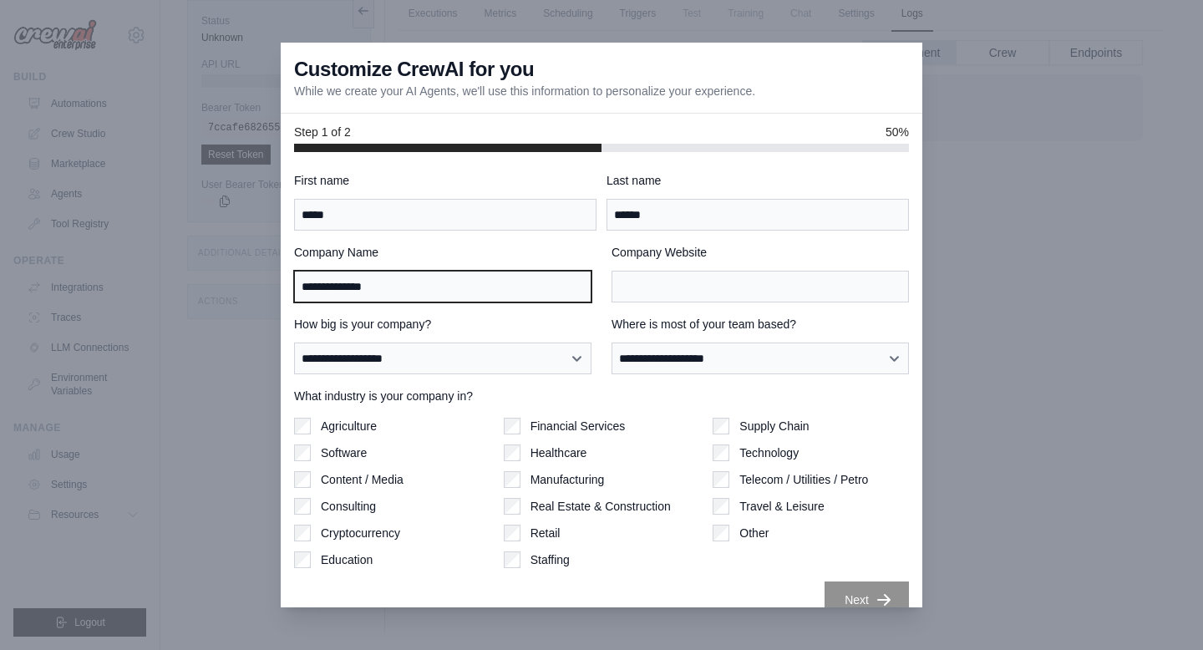
type input "**********"
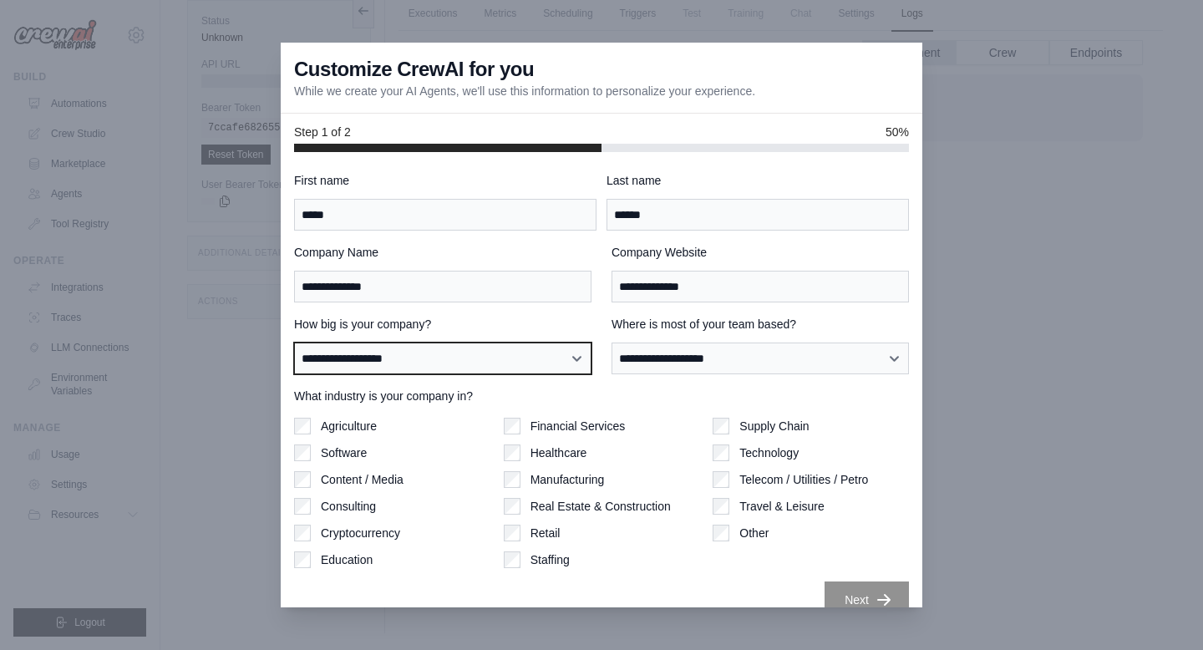
click at [448, 364] on select "**********" at bounding box center [442, 358] width 297 height 32
select select "**********"
click at [294, 342] on select "**********" at bounding box center [442, 358] width 297 height 32
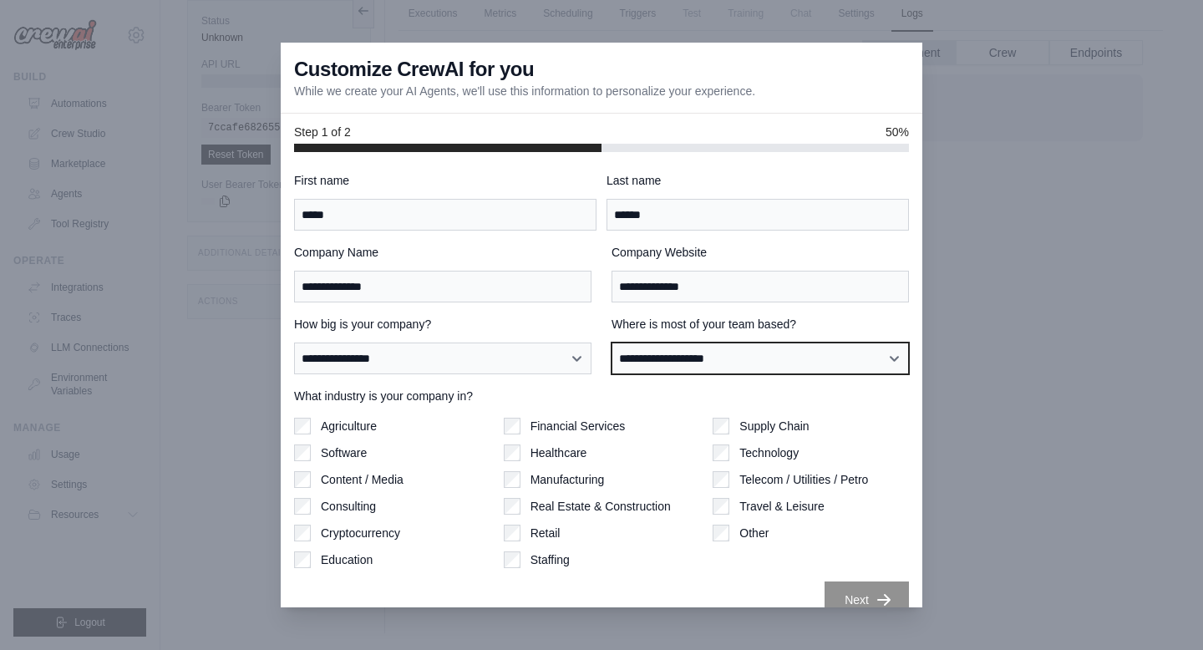
click at [679, 362] on select "**********" at bounding box center [759, 358] width 297 height 32
select select "**********"
click at [611, 342] on select "**********" at bounding box center [759, 358] width 297 height 32
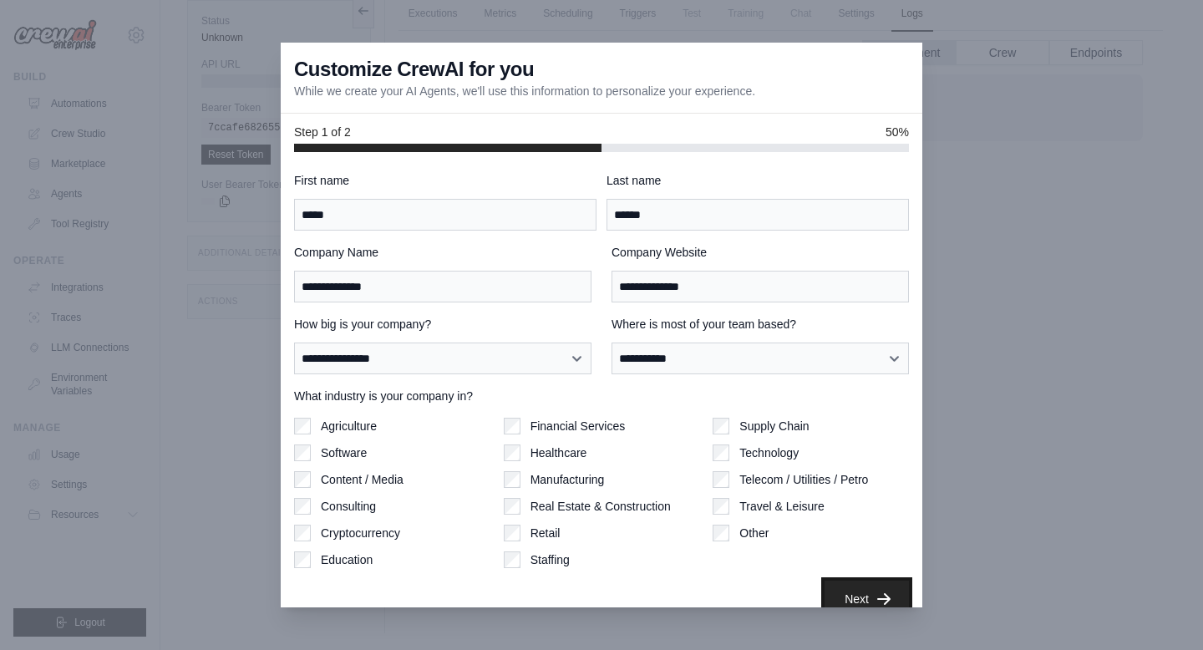
click at [861, 597] on button "Next" at bounding box center [866, 598] width 84 height 37
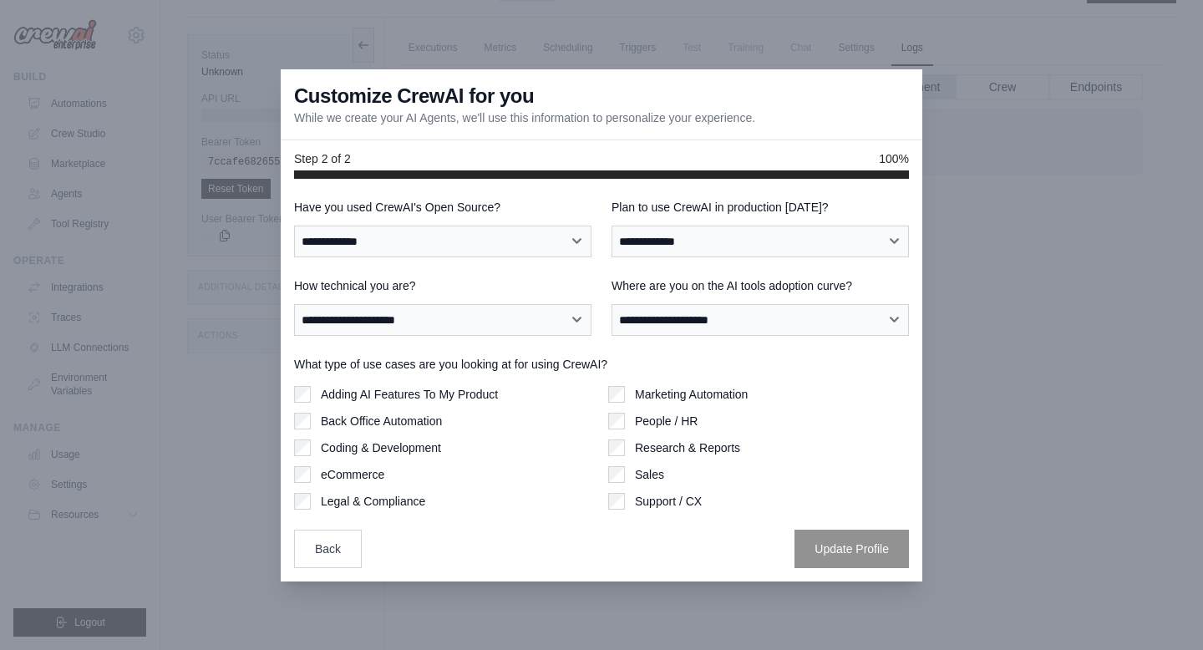
scroll to position [26, 0]
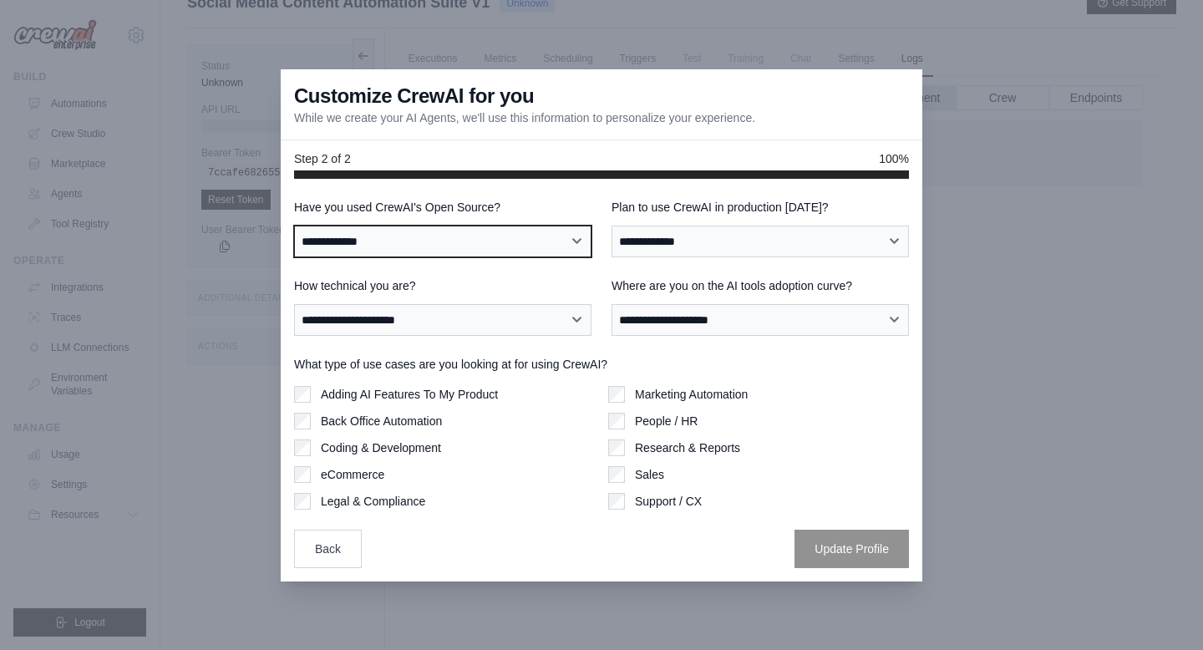
click at [452, 235] on select "**********" at bounding box center [442, 241] width 297 height 32
select select "**********"
click at [294, 225] on select "**********" at bounding box center [442, 241] width 297 height 32
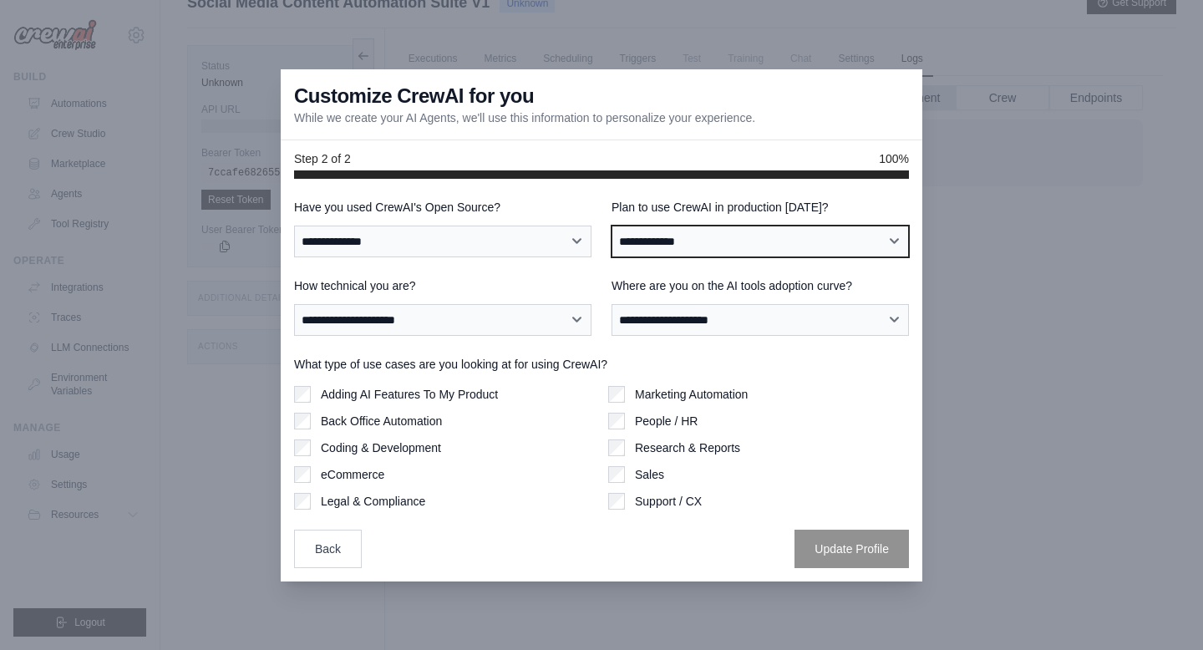
click at [675, 238] on select "**********" at bounding box center [759, 241] width 297 height 32
select select "****"
click at [611, 225] on select "**********" at bounding box center [759, 241] width 297 height 32
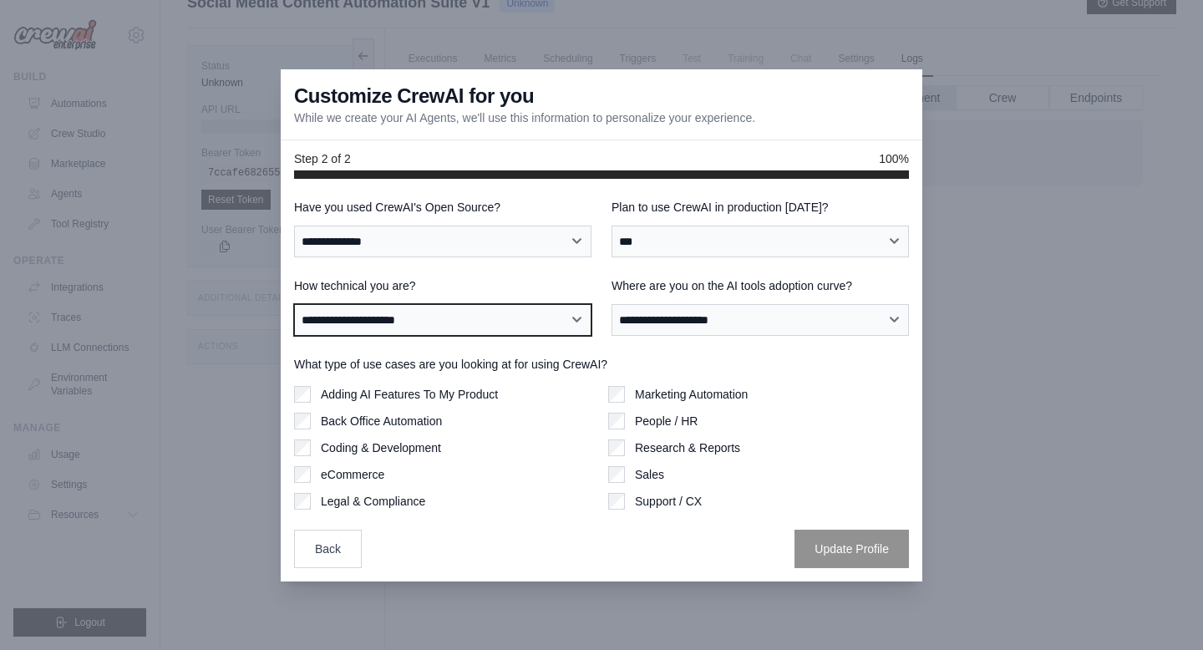
click at [407, 325] on select "**********" at bounding box center [442, 320] width 297 height 32
select select "**********"
click at [294, 304] on select "**********" at bounding box center [442, 320] width 297 height 32
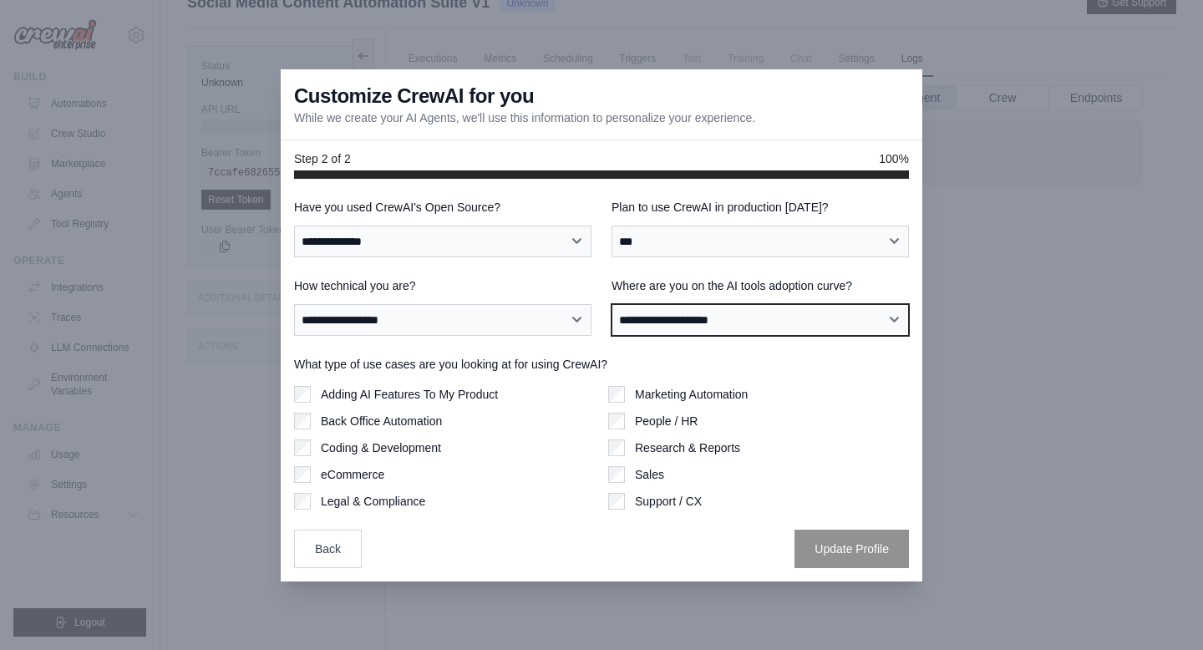
click at [689, 315] on select "**********" at bounding box center [759, 320] width 297 height 32
select select "**********"
click at [611, 304] on select "**********" at bounding box center [759, 320] width 297 height 32
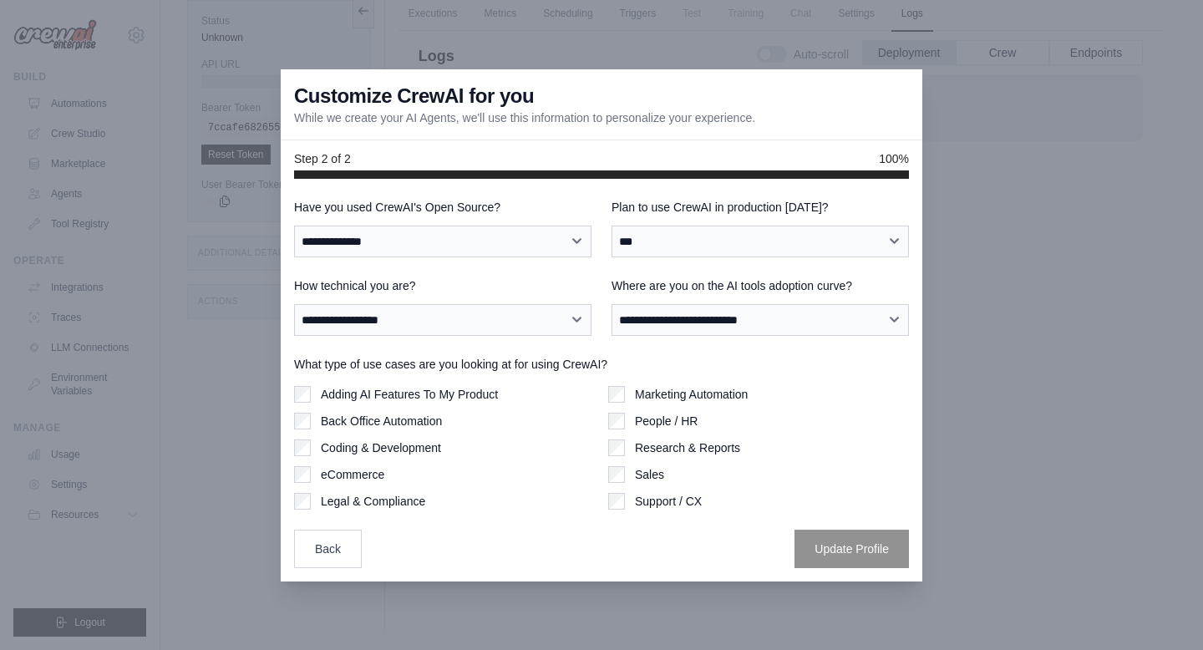
click at [321, 400] on label "Adding AI Features To My Product" at bounding box center [409, 394] width 177 height 17
click at [846, 546] on button "Update Profile" at bounding box center [851, 548] width 114 height 38
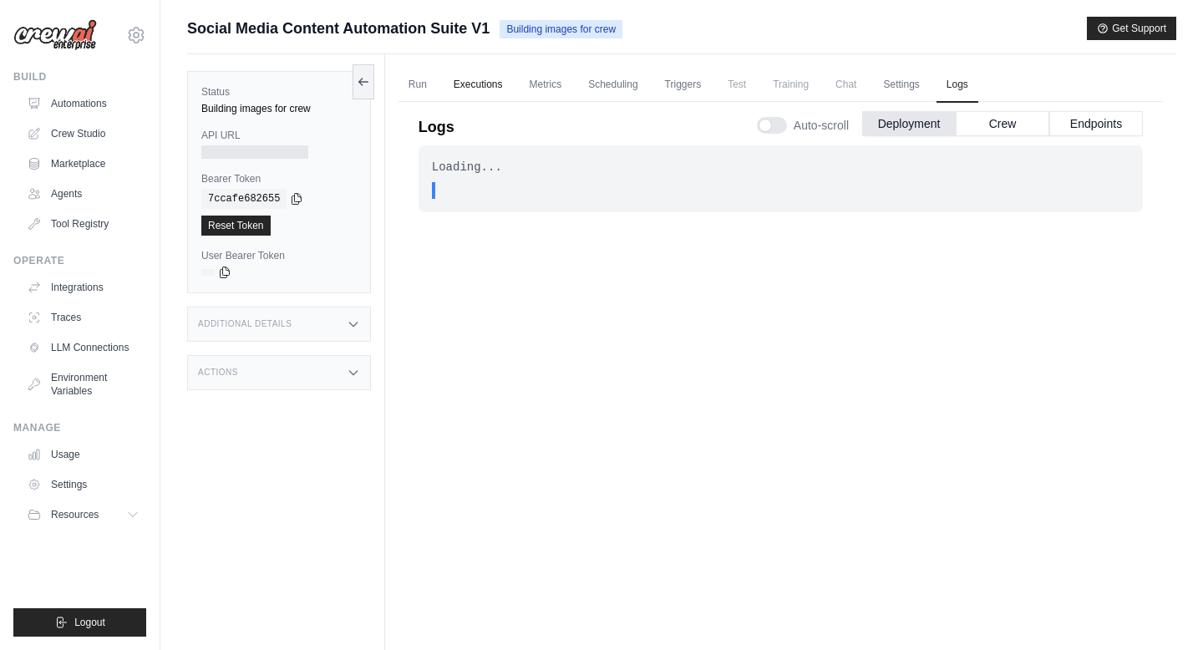
click at [491, 82] on link "Executions" at bounding box center [477, 85] width 69 height 35
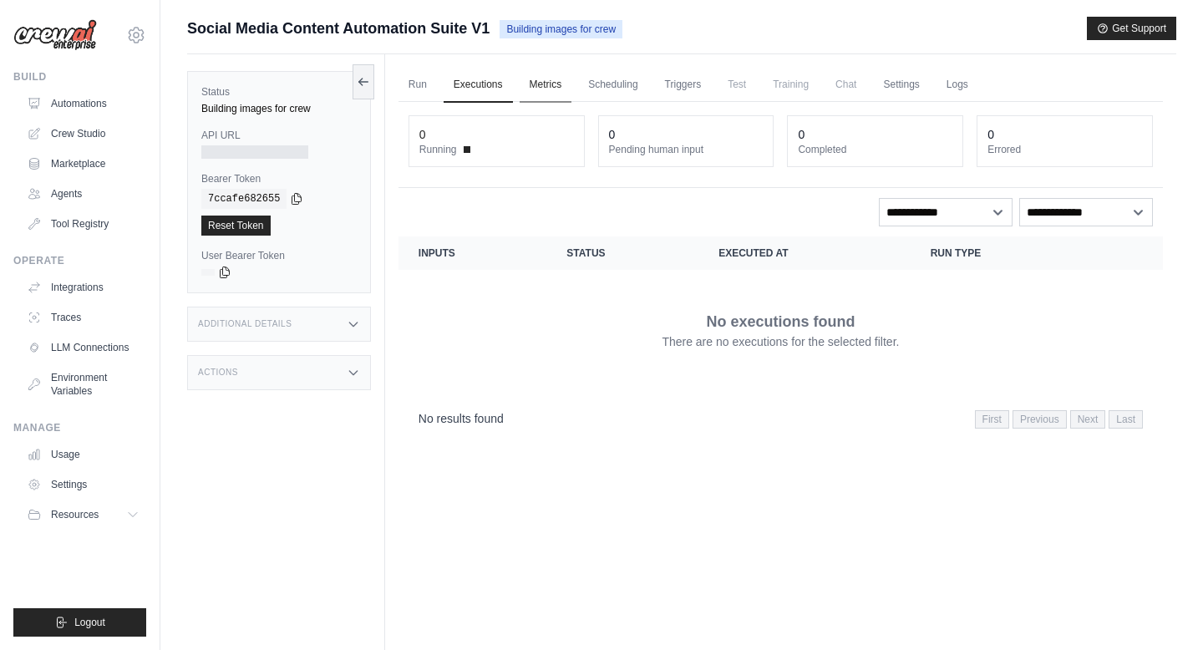
click at [555, 80] on link "Metrics" at bounding box center [545, 85] width 53 height 35
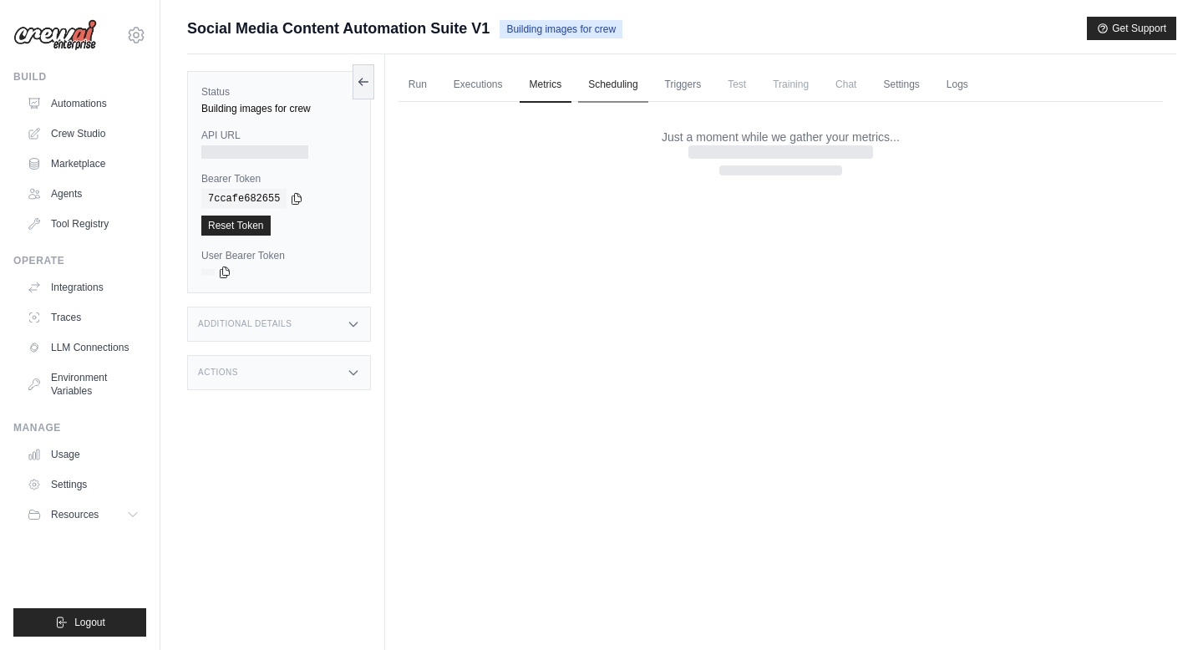
click at [628, 82] on link "Scheduling" at bounding box center [612, 85] width 69 height 35
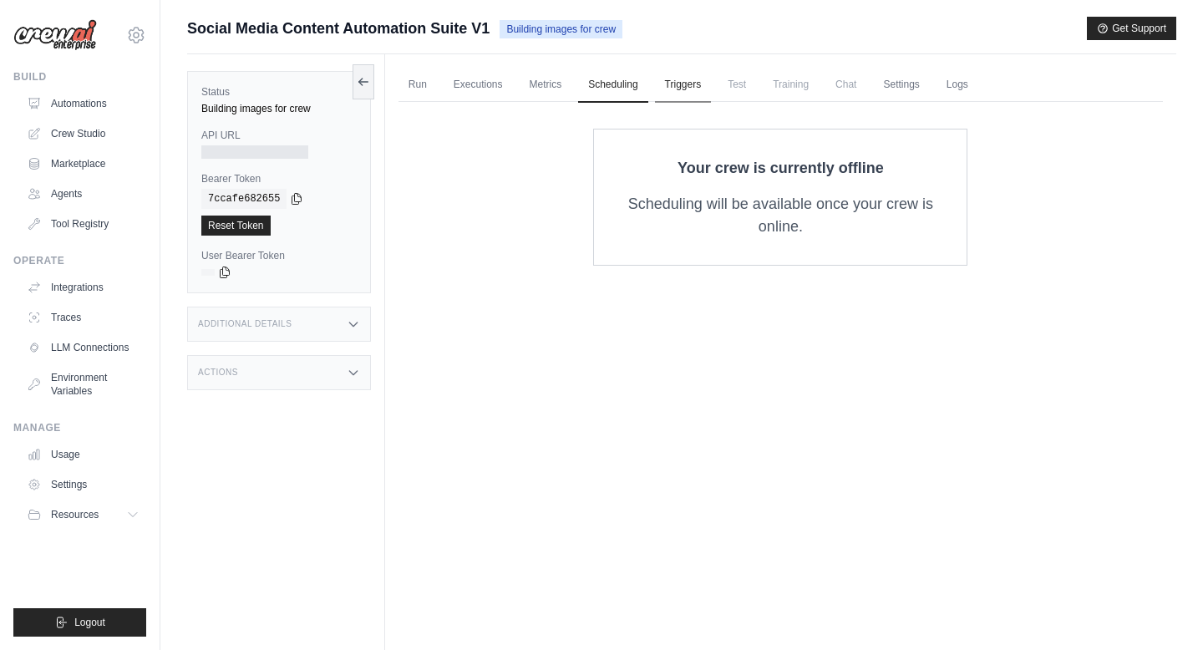
click at [701, 85] on link "Triggers" at bounding box center [683, 85] width 57 height 35
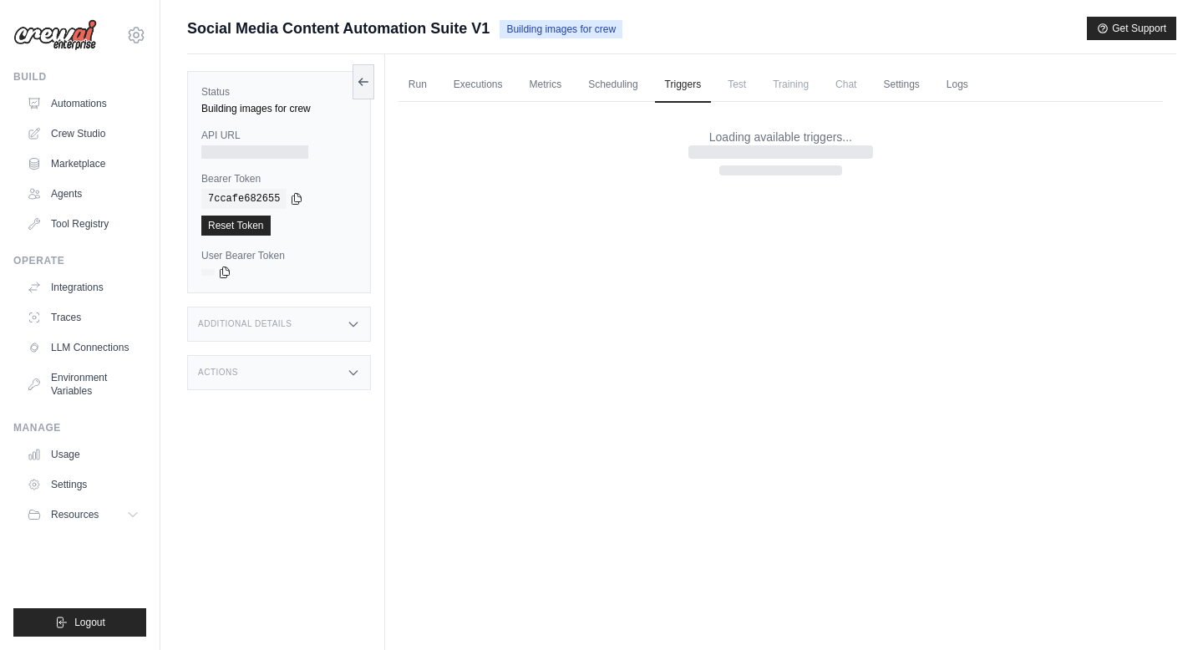
click at [737, 81] on span "Test" at bounding box center [736, 84] width 38 height 33
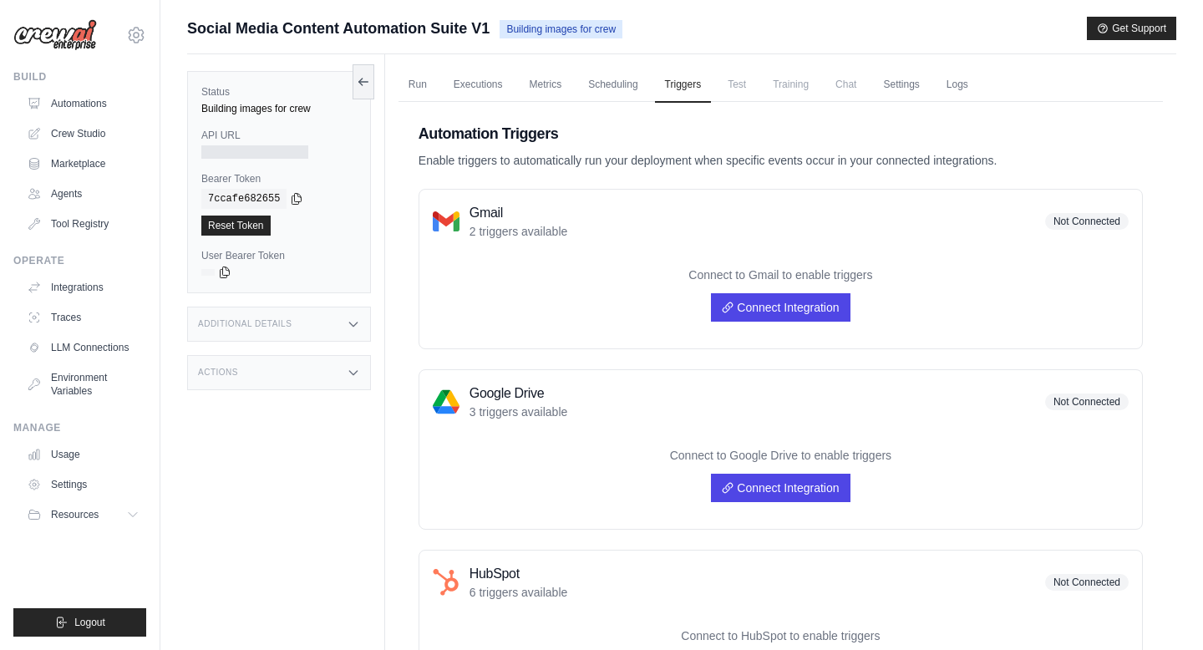
click at [797, 90] on span "Training" at bounding box center [790, 84] width 56 height 33
click at [792, 81] on span "Training" at bounding box center [790, 84] width 56 height 33
click at [423, 87] on link "Run" at bounding box center [417, 85] width 38 height 35
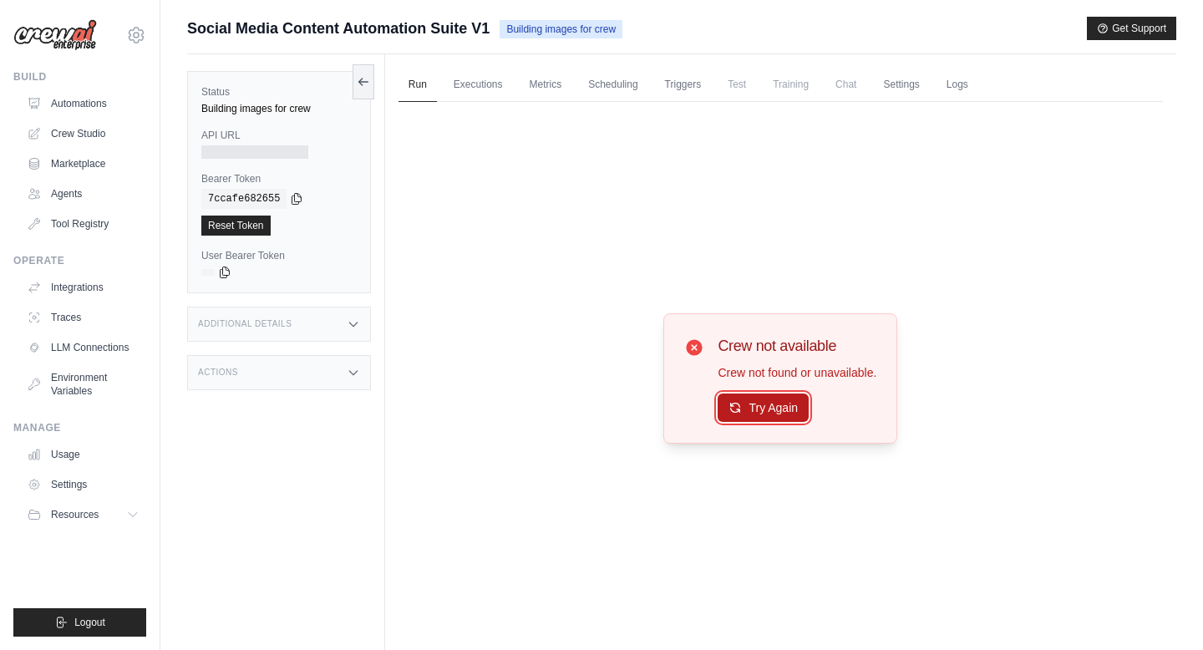
click at [774, 413] on button "Try Again" at bounding box center [762, 407] width 91 height 28
click at [759, 417] on button "Try Again" at bounding box center [762, 407] width 91 height 28
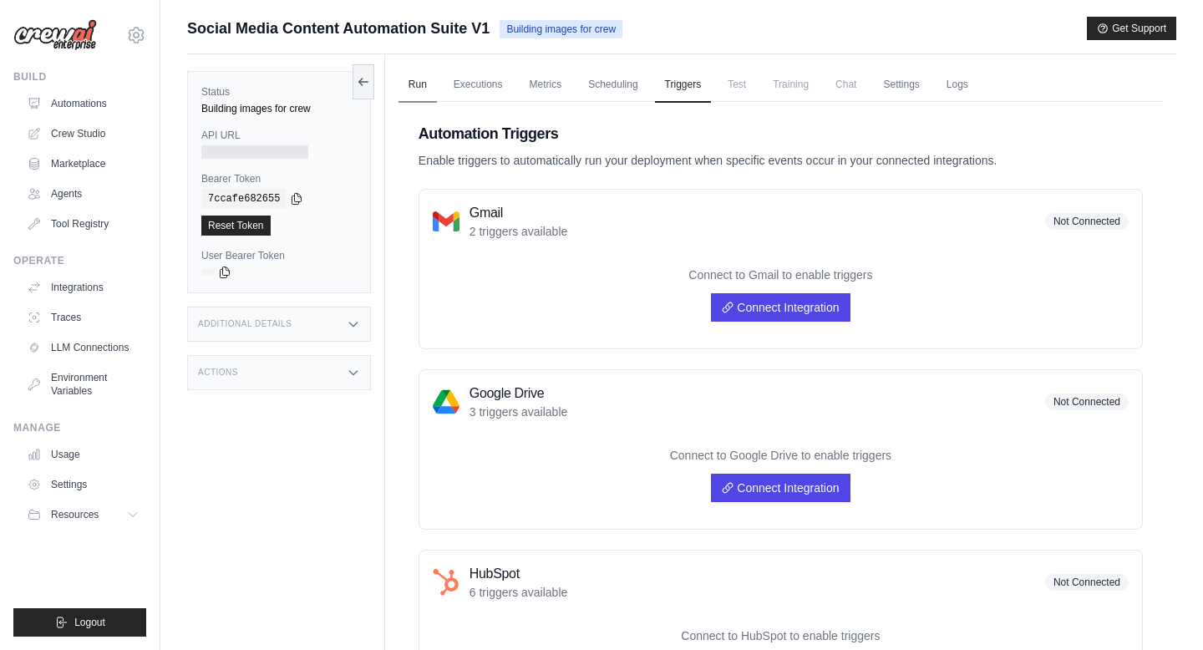
click at [413, 89] on link "Run" at bounding box center [417, 85] width 38 height 35
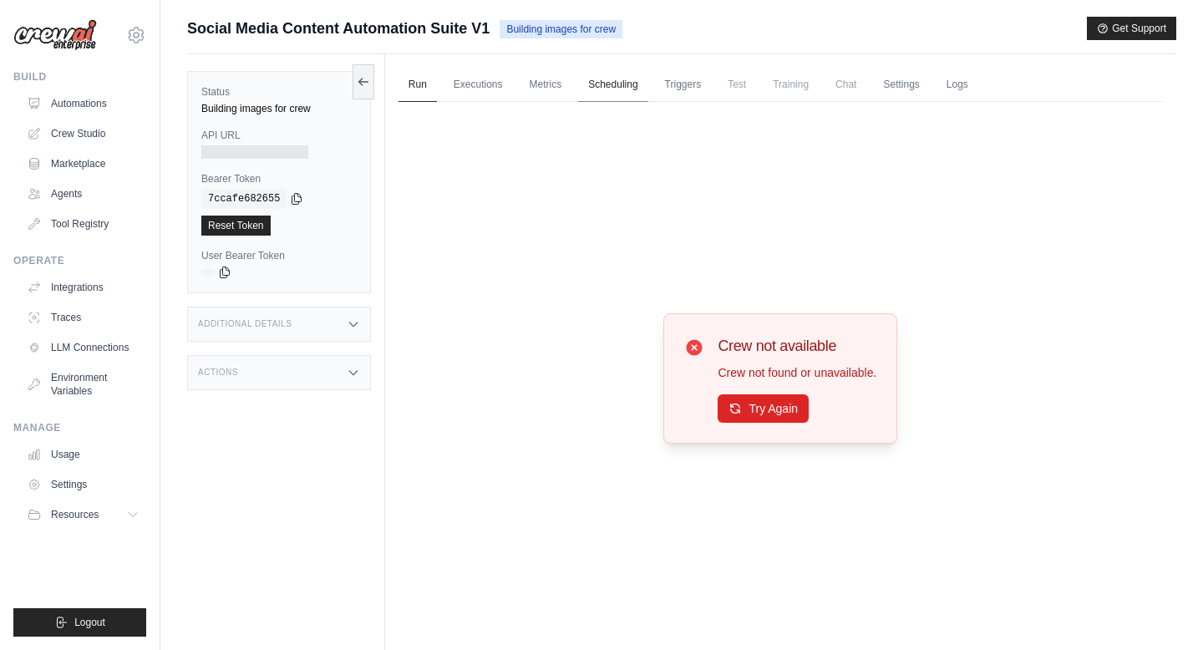
click at [620, 90] on link "Scheduling" at bounding box center [612, 85] width 69 height 35
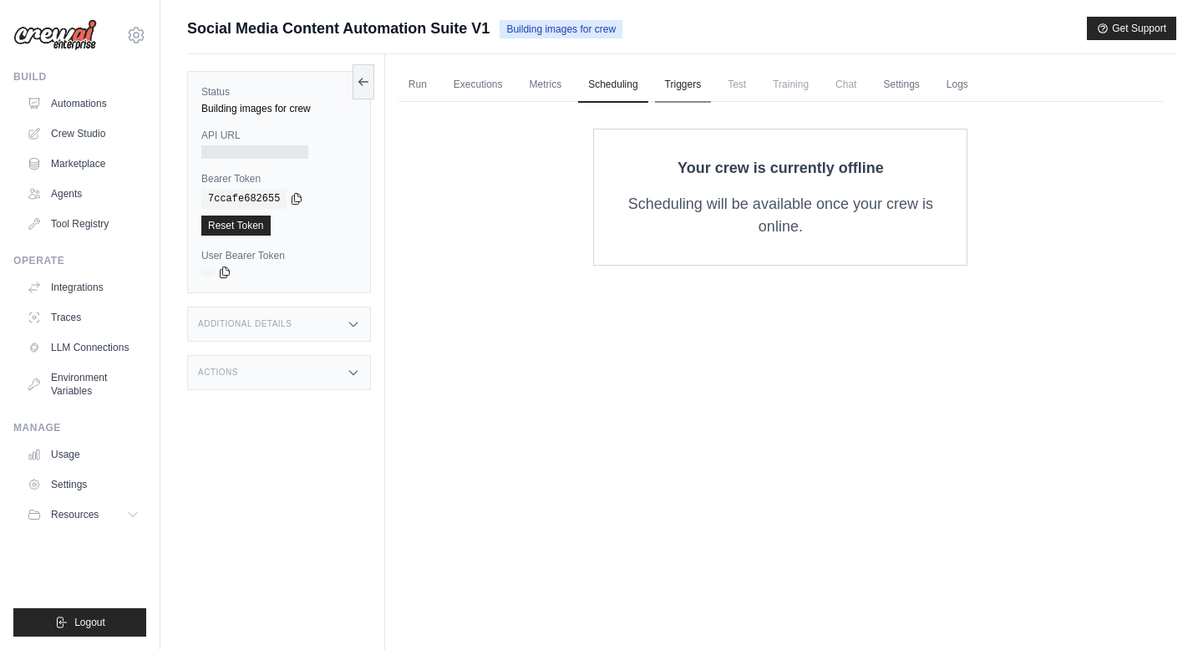
click at [673, 89] on link "Triggers" at bounding box center [683, 85] width 57 height 35
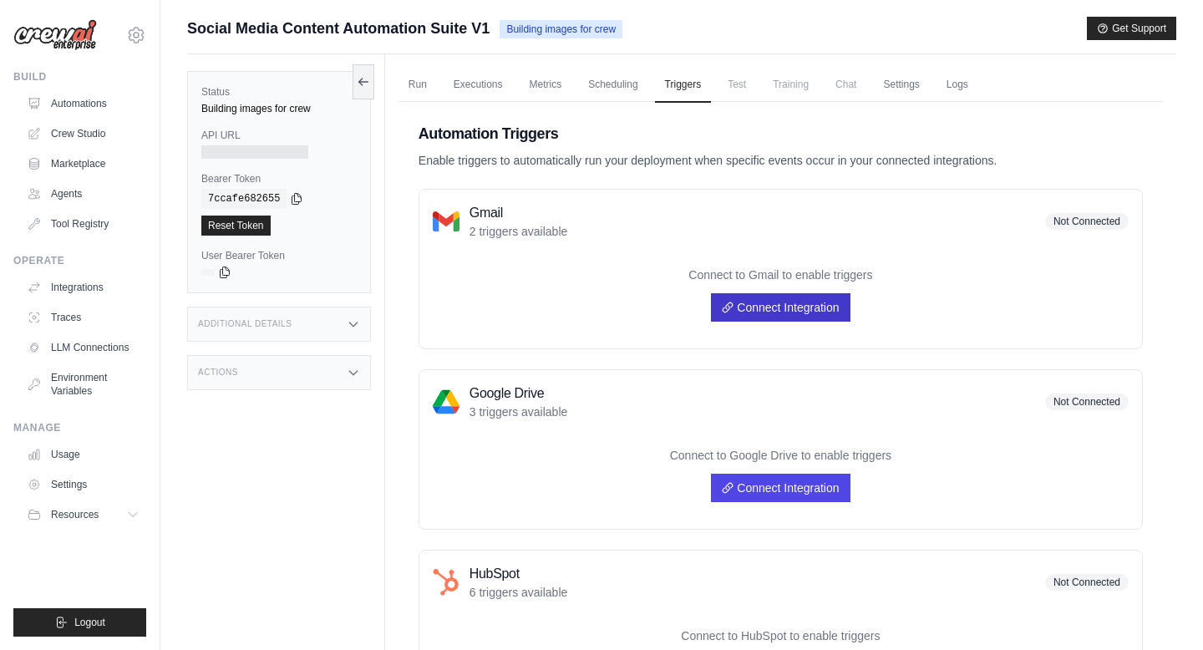
click at [757, 313] on link "Connect Integration" at bounding box center [780, 307] width 139 height 28
click at [86, 136] on link "Crew Studio" at bounding box center [85, 133] width 126 height 27
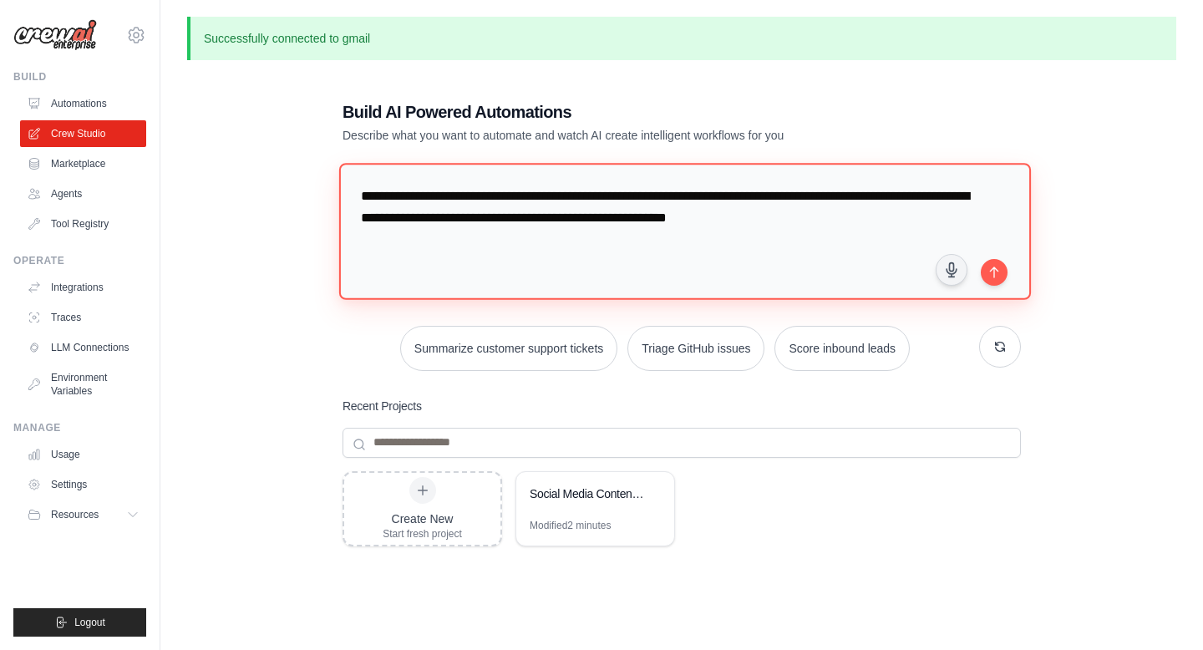
paste textarea "**********"
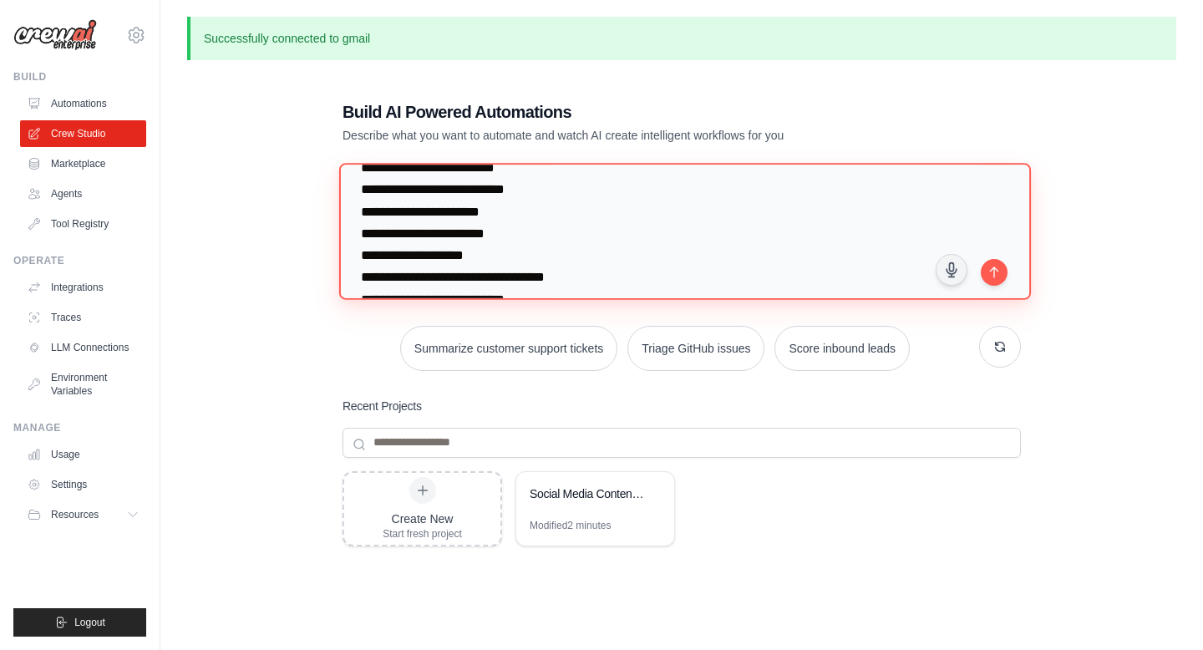
scroll to position [1398, 0]
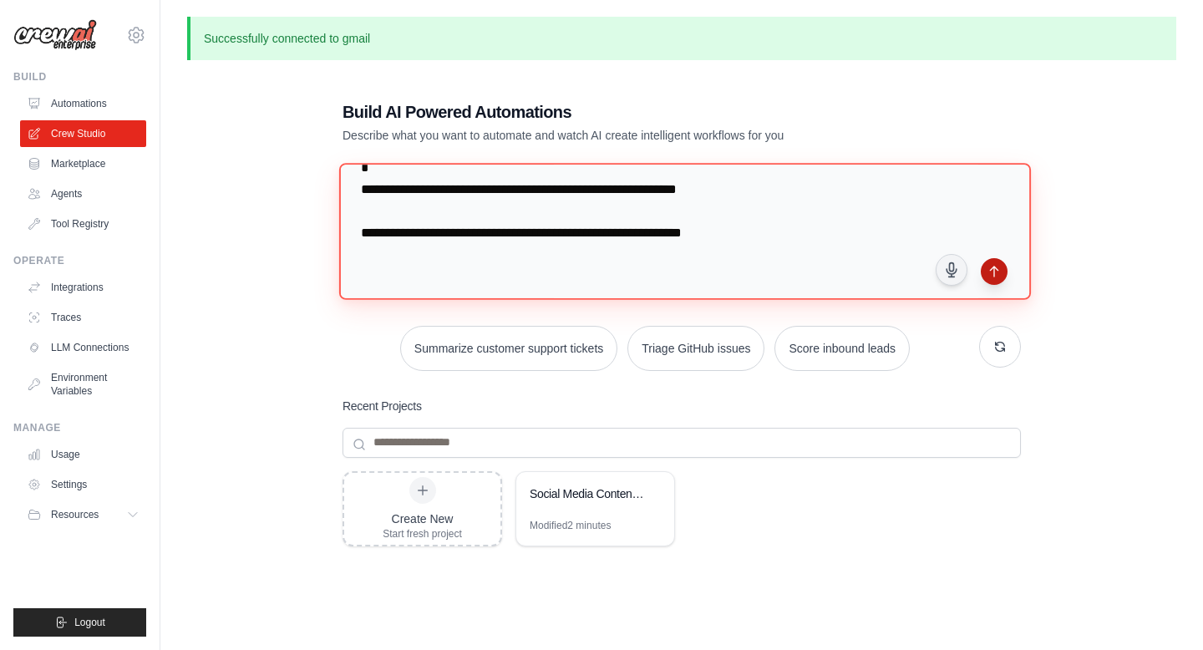
type textarea "**********"
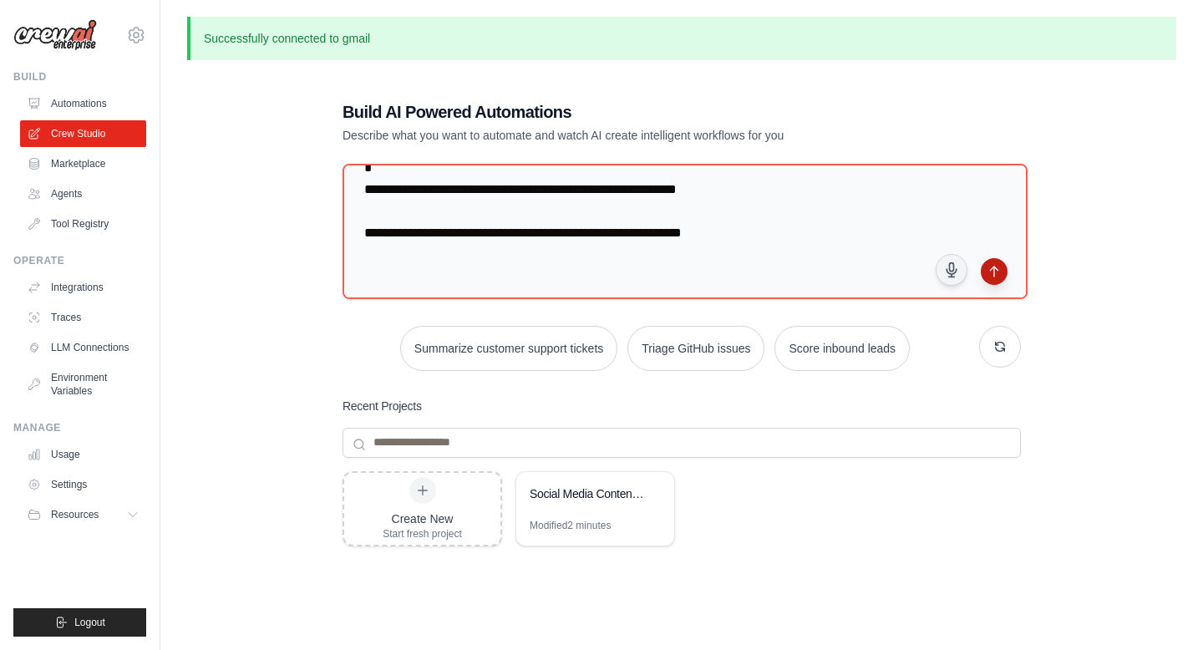
click at [990, 271] on icon "submit" at bounding box center [993, 271] width 13 height 13
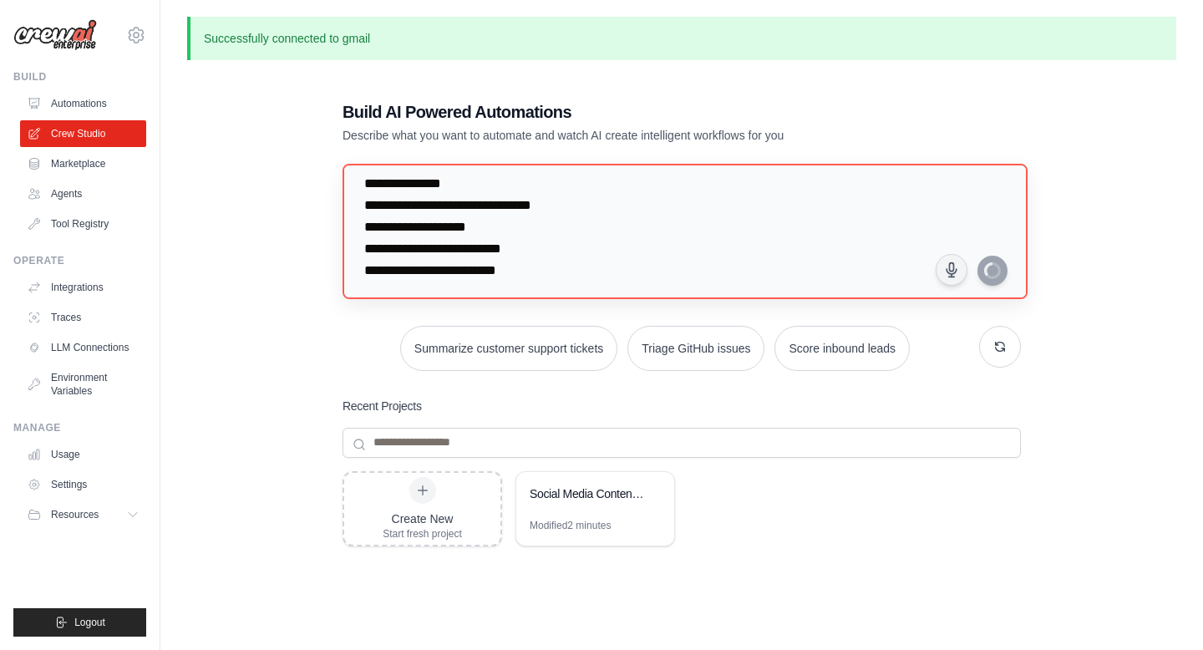
scroll to position [148, 0]
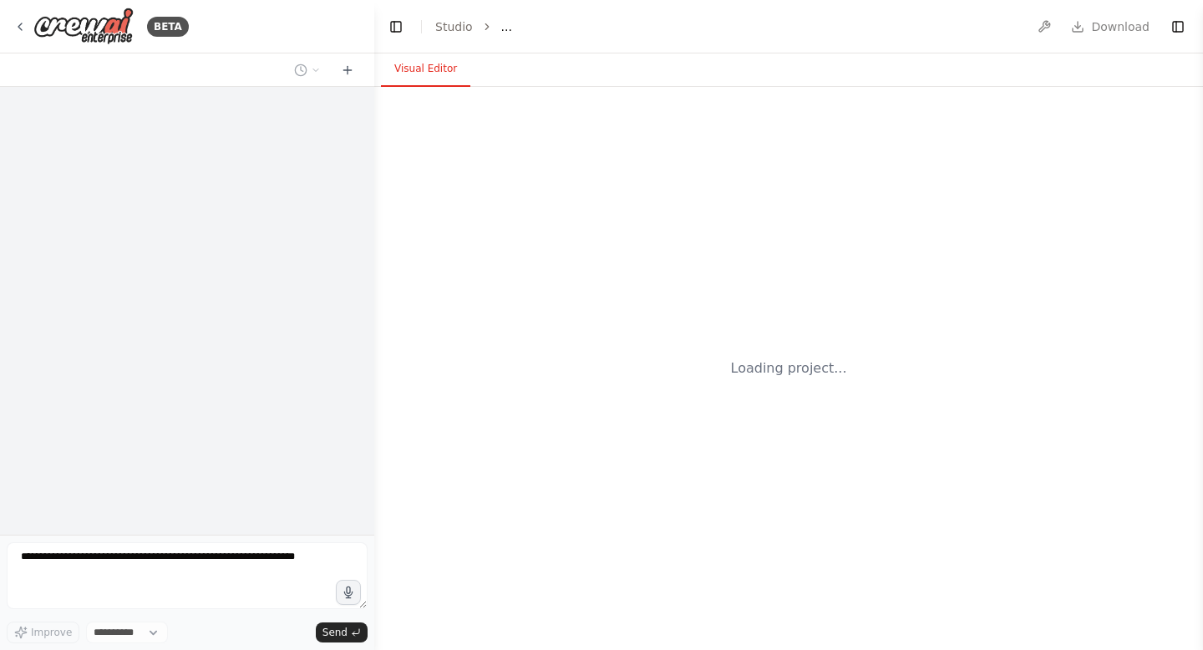
select select "****"
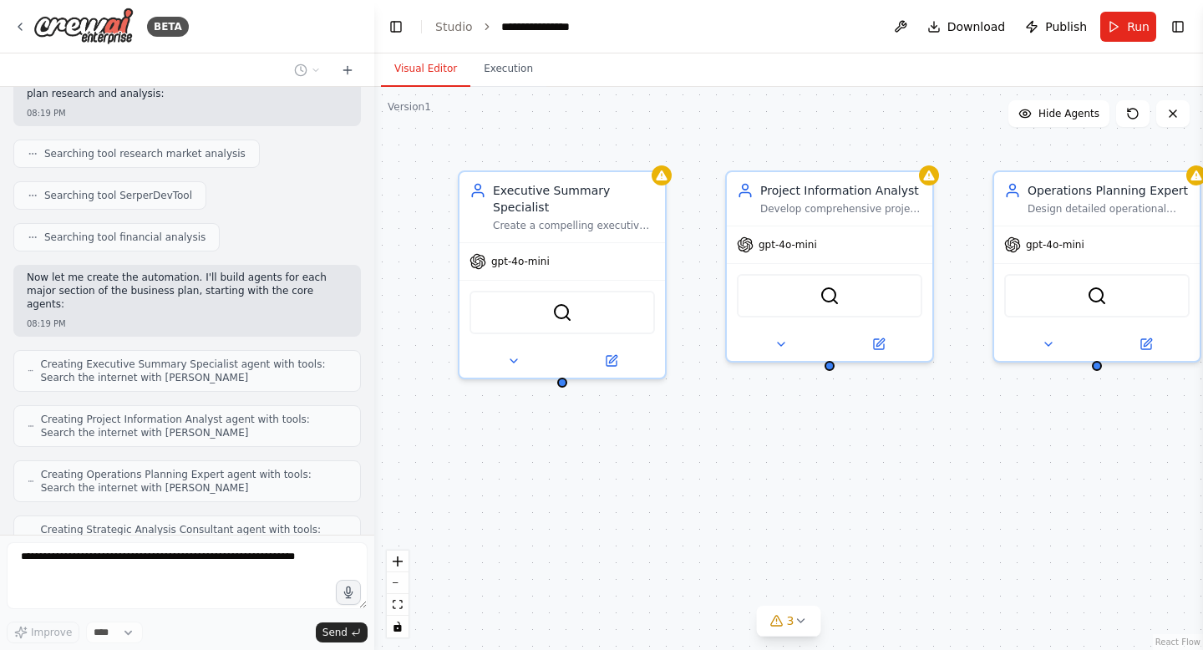
scroll to position [796, 0]
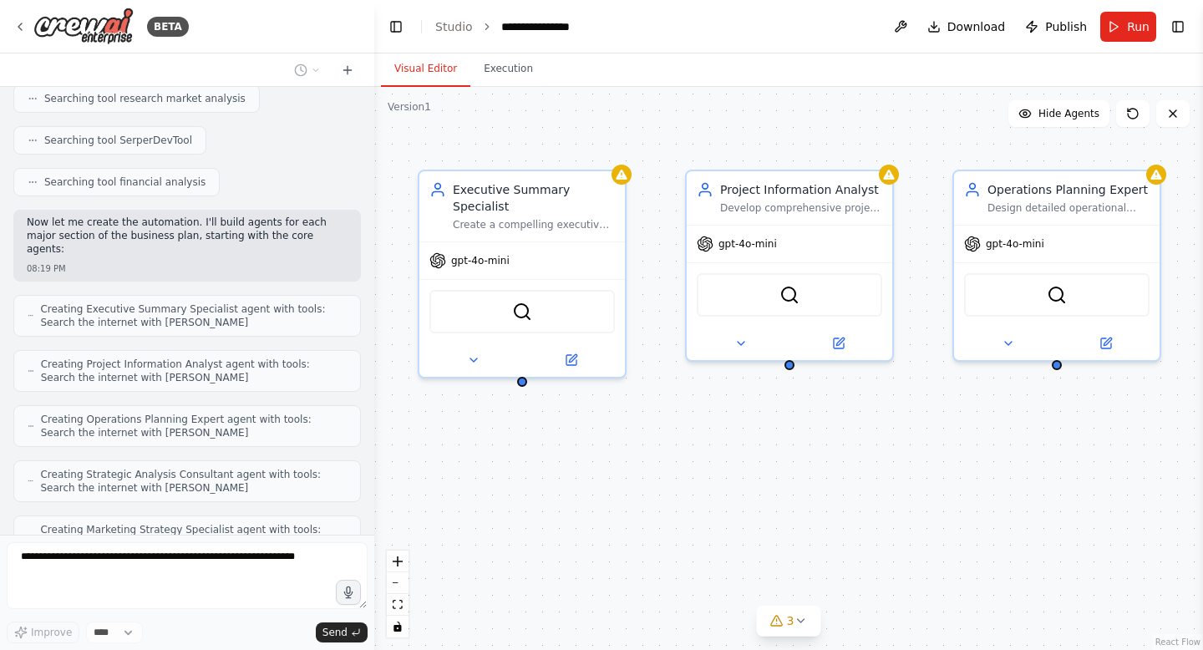
drag, startPoint x: 678, startPoint y: 123, endPoint x: 638, endPoint y: 122, distance: 40.1
click at [638, 122] on div "Executive Summary Specialist Create a compelling executive summary for the UK I…" at bounding box center [788, 368] width 828 height 563
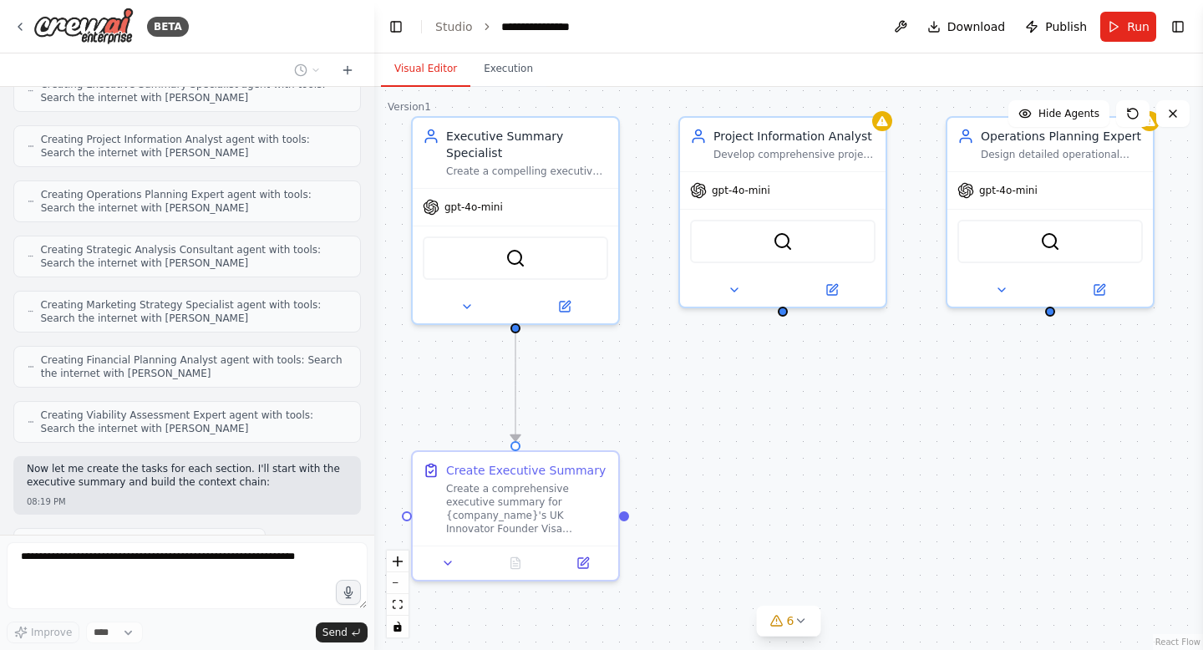
scroll to position [1062, 0]
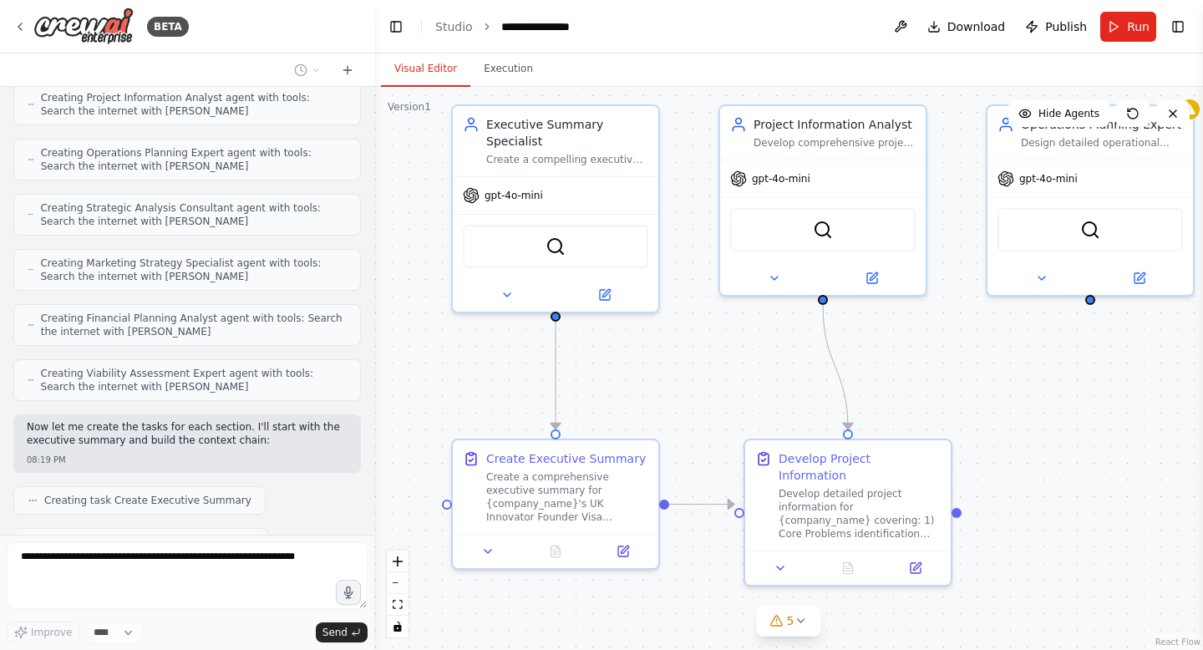
drag, startPoint x: 681, startPoint y: 436, endPoint x: 714, endPoint y: 371, distance: 73.2
click at [714, 371] on div ".deletable-edge-delete-btn { width: 20px; height: 20px; border: 0px solid #ffff…" at bounding box center [788, 368] width 828 height 563
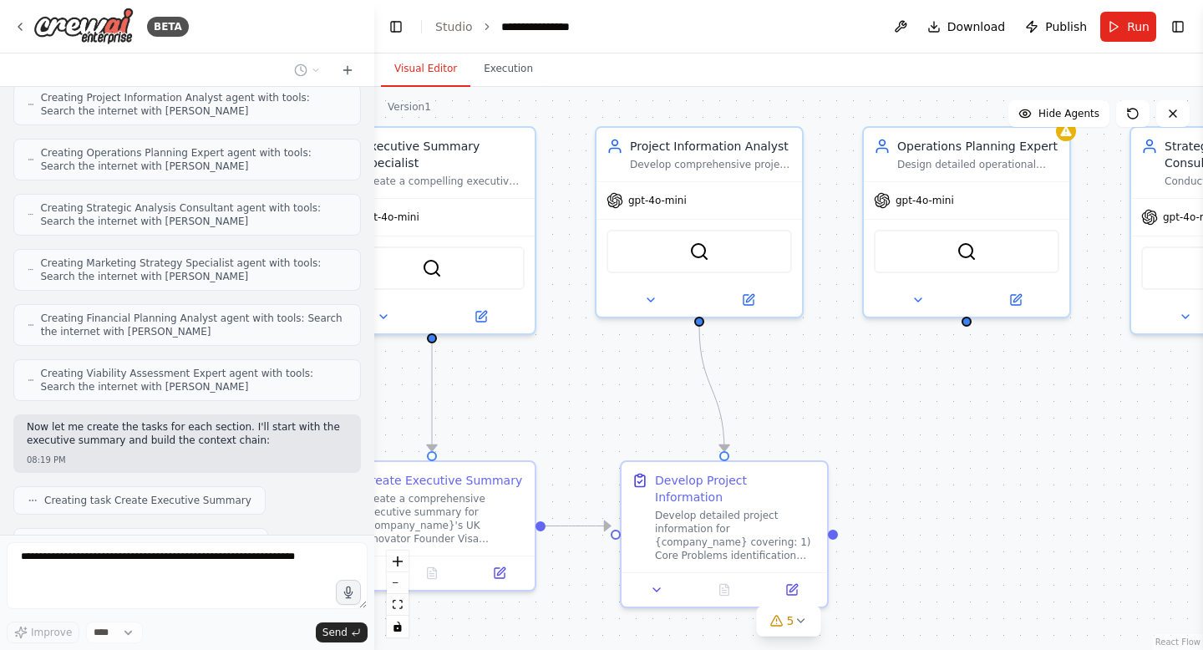
drag, startPoint x: 714, startPoint y: 370, endPoint x: 590, endPoint y: 392, distance: 125.5
click at [590, 392] on div ".deletable-edge-delete-btn { width: 20px; height: 20px; border: 0px solid #ffff…" at bounding box center [788, 368] width 828 height 563
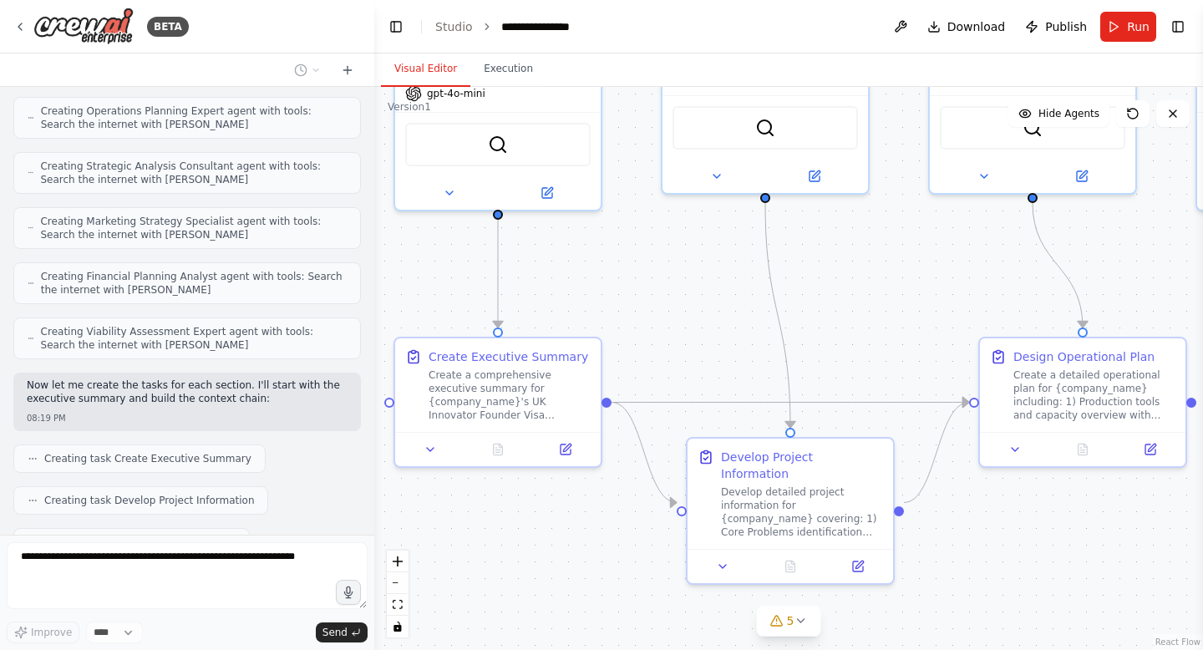
drag, startPoint x: 995, startPoint y: 381, endPoint x: 1061, endPoint y: 257, distance: 140.1
click at [1061, 257] on div ".deletable-edge-delete-btn { width: 20px; height: 20px; border: 0px solid #ffff…" at bounding box center [788, 368] width 828 height 563
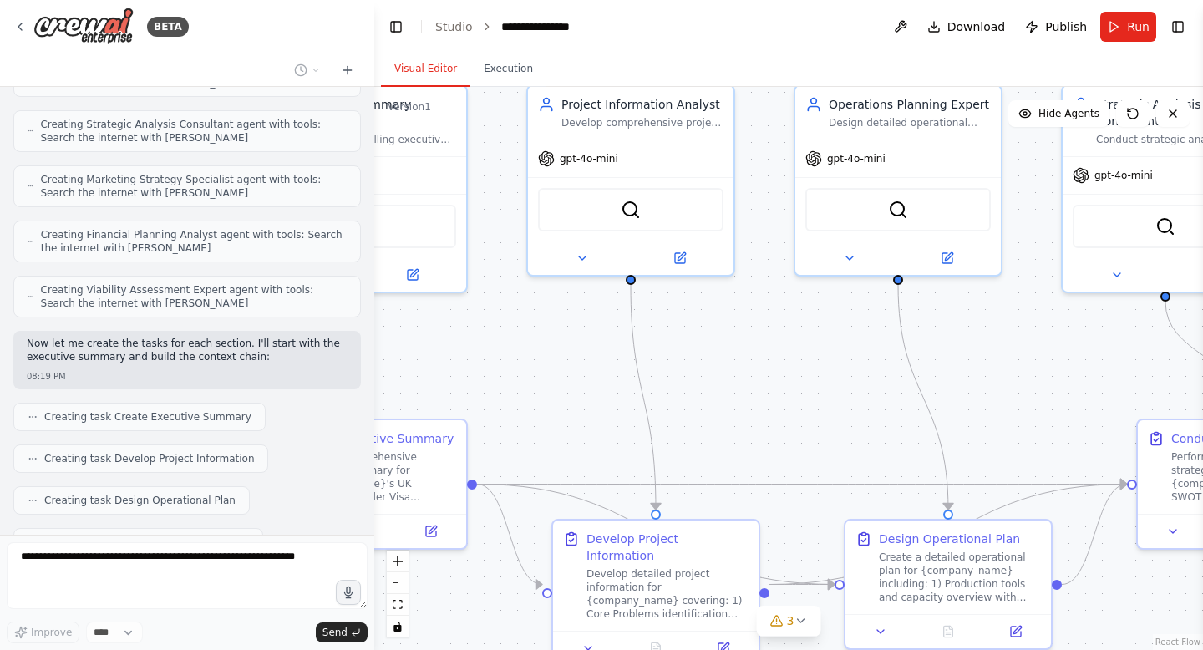
scroll to position [1188, 0]
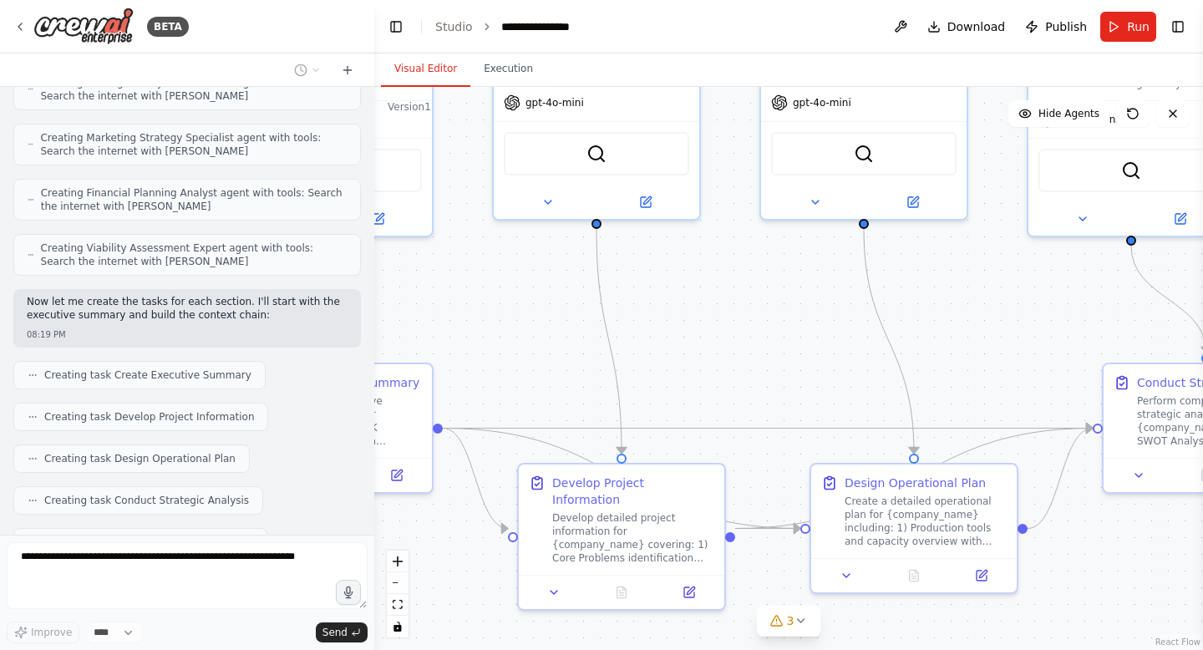
drag, startPoint x: 842, startPoint y: 316, endPoint x: 673, endPoint y: 342, distance: 170.7
click at [673, 342] on div ".deletable-edge-delete-btn { width: 20px; height: 20px; border: 0px solid #ffff…" at bounding box center [788, 368] width 828 height 563
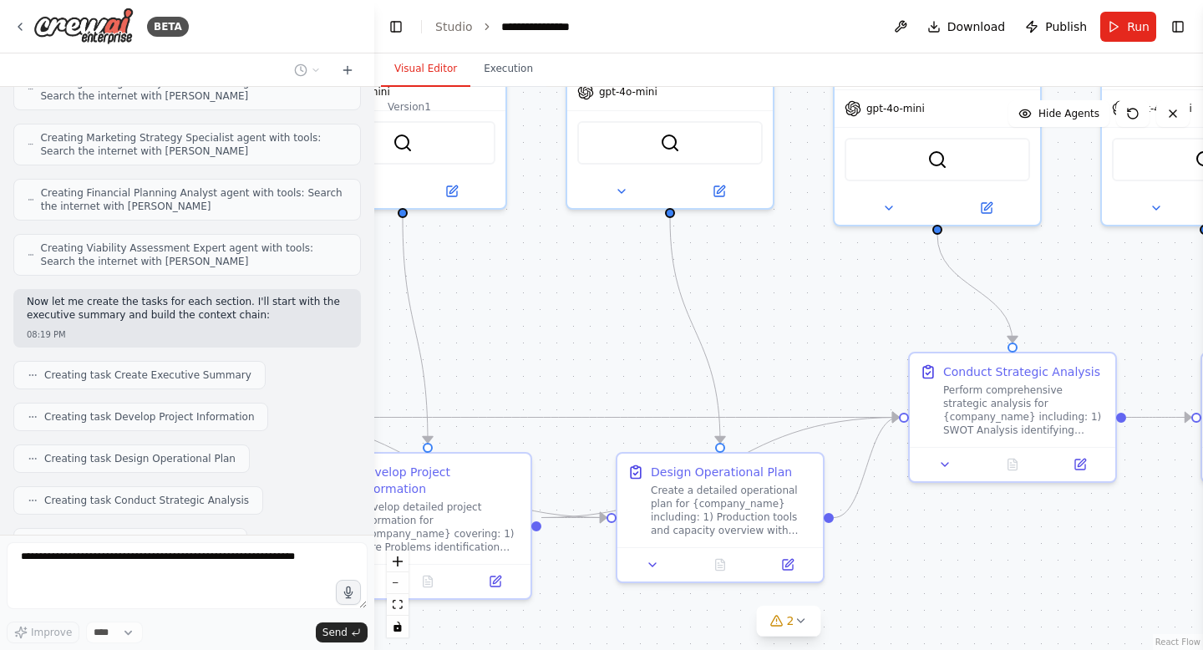
drag, startPoint x: 815, startPoint y: 322, endPoint x: 618, endPoint y: 308, distance: 197.5
click at [618, 309] on div ".deletable-edge-delete-btn { width: 20px; height: 20px; border: 0px solid #ffff…" at bounding box center [788, 368] width 828 height 563
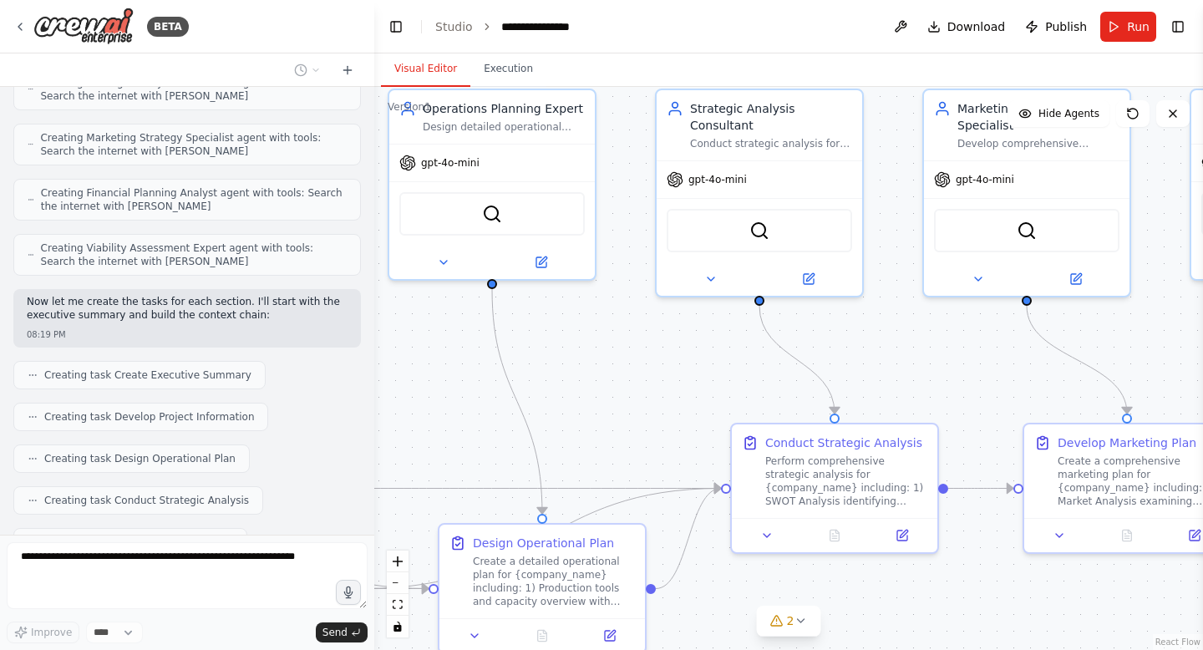
drag, startPoint x: 803, startPoint y: 284, endPoint x: 625, endPoint y: 358, distance: 193.5
click at [625, 358] on div ".deletable-edge-delete-btn { width: 20px; height: 20px; border: 0px solid #ffff…" at bounding box center [788, 368] width 828 height 563
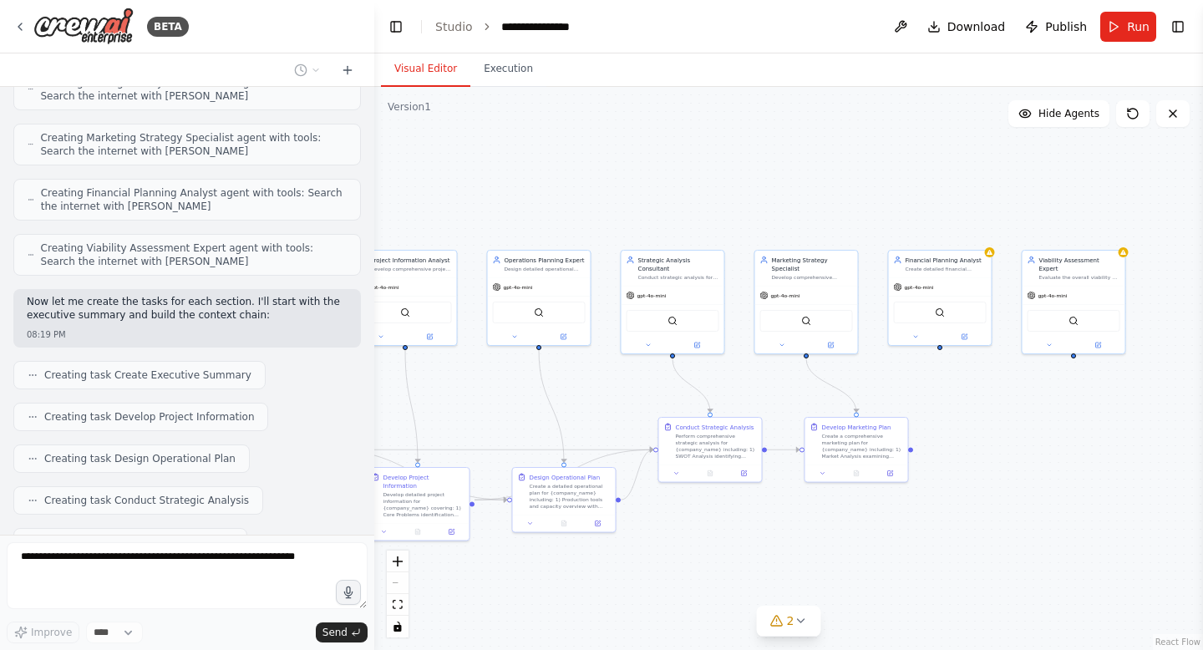
drag, startPoint x: 928, startPoint y: 354, endPoint x: 791, endPoint y: 377, distance: 138.8
click at [791, 377] on div ".deletable-edge-delete-btn { width: 20px; height: 20px; border: 0px solid #ffff…" at bounding box center [788, 368] width 828 height 563
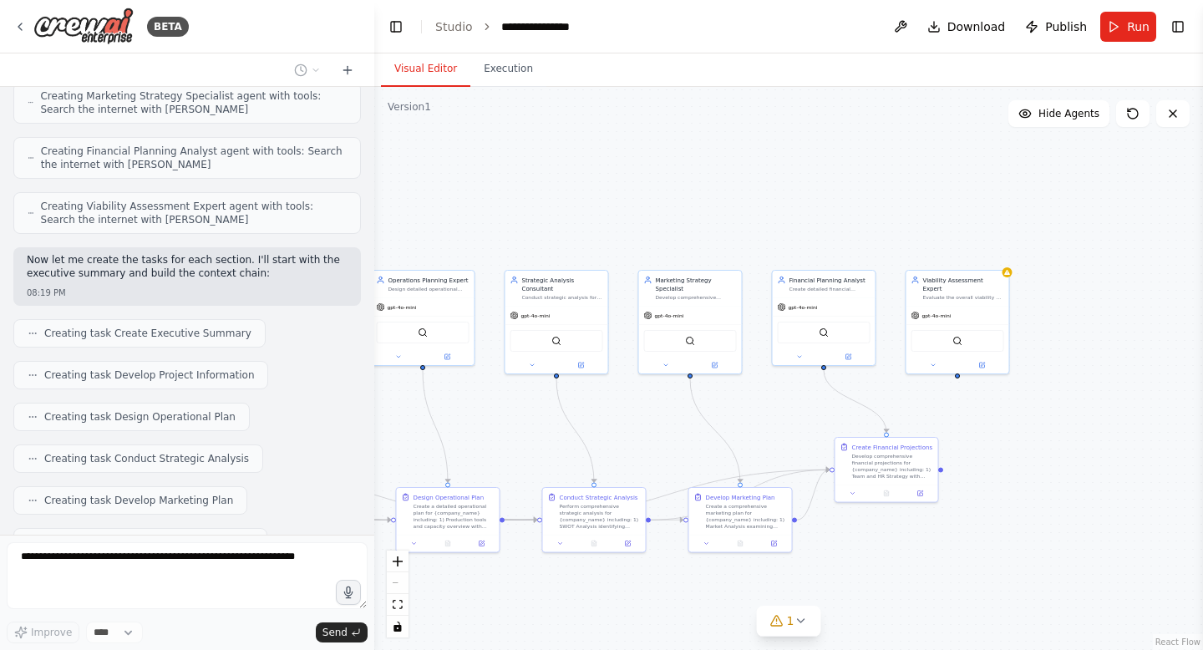
drag, startPoint x: 910, startPoint y: 385, endPoint x: 798, endPoint y: 405, distance: 114.5
click at [798, 405] on div ".deletable-edge-delete-btn { width: 20px; height: 20px; border: 0px solid #ffff…" at bounding box center [788, 368] width 828 height 563
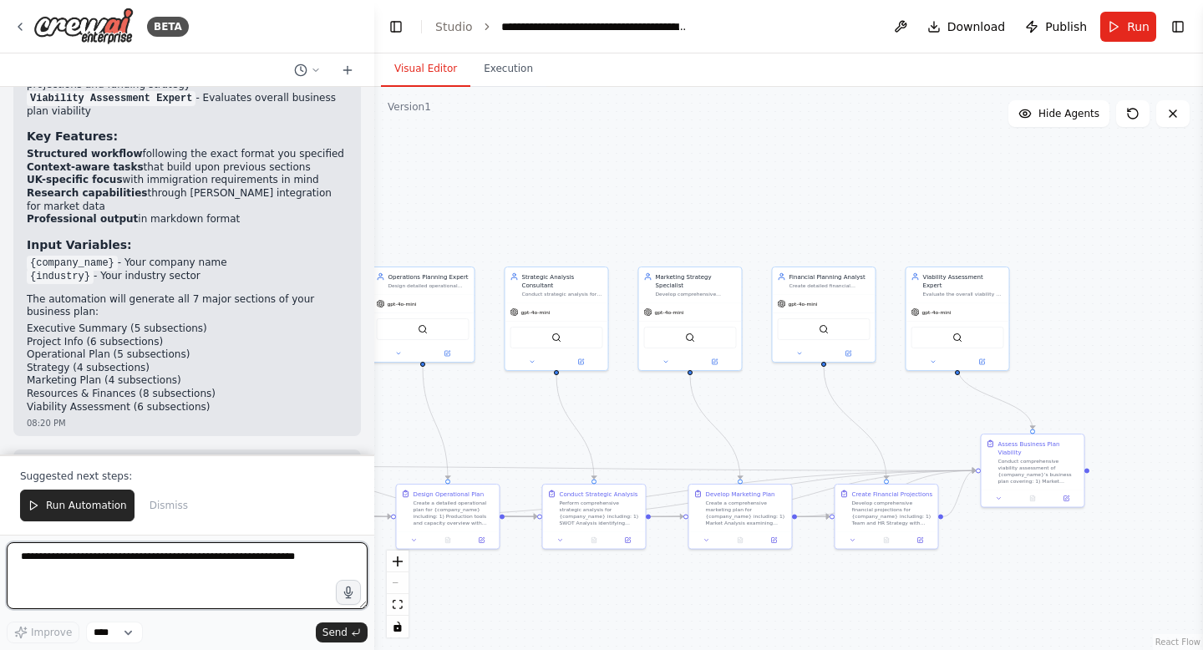
scroll to position [2196, 0]
click at [101, 548] on textarea at bounding box center [187, 575] width 361 height 67
type textarea "*"
type textarea "**********"
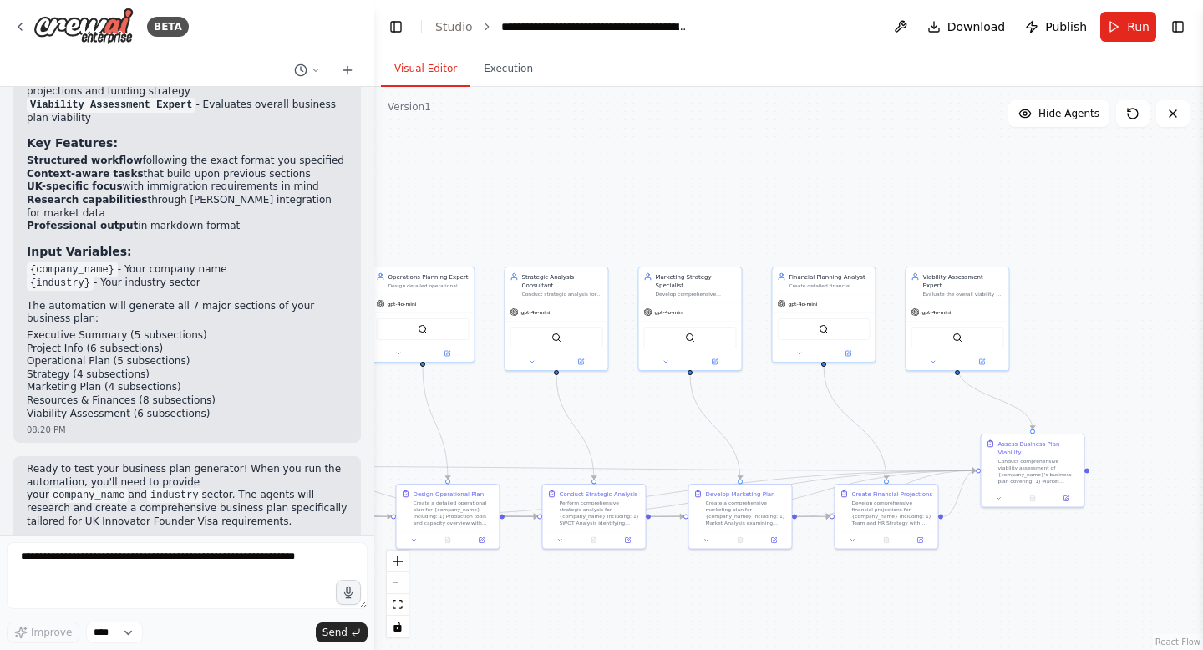
scroll to position [2231, 0]
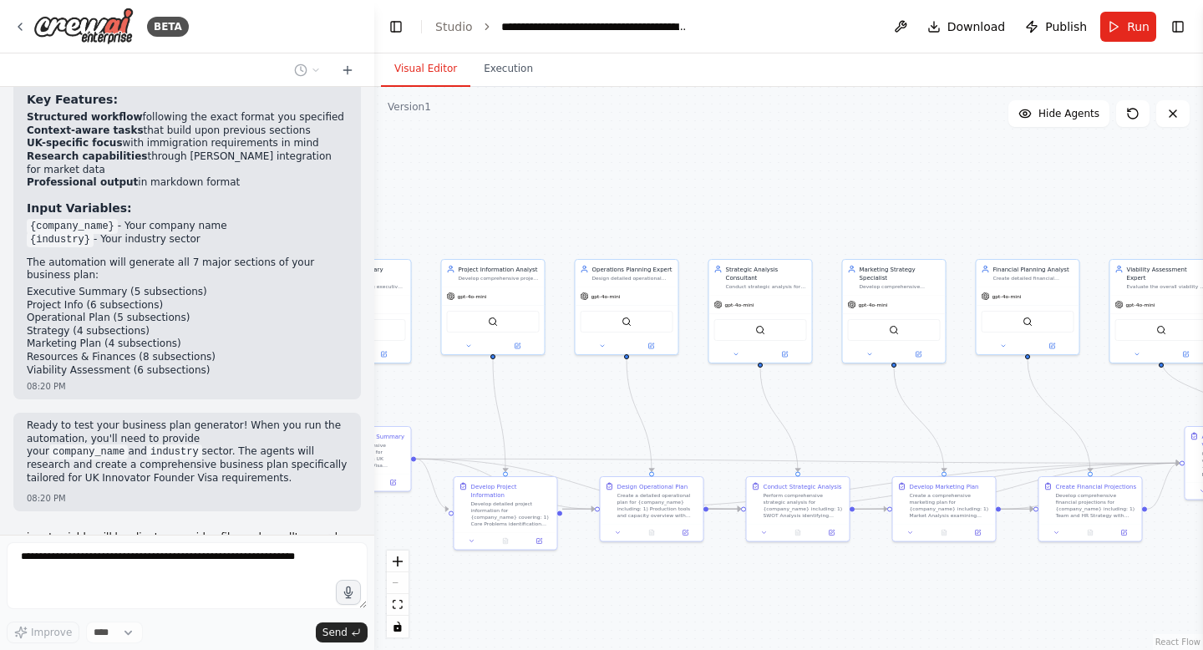
drag, startPoint x: 528, startPoint y: 241, endPoint x: 730, endPoint y: 234, distance: 202.2
click at [730, 235] on div ".deletable-edge-delete-btn { width: 20px; height: 20px; border: 0px solid #ffff…" at bounding box center [788, 368] width 828 height 563
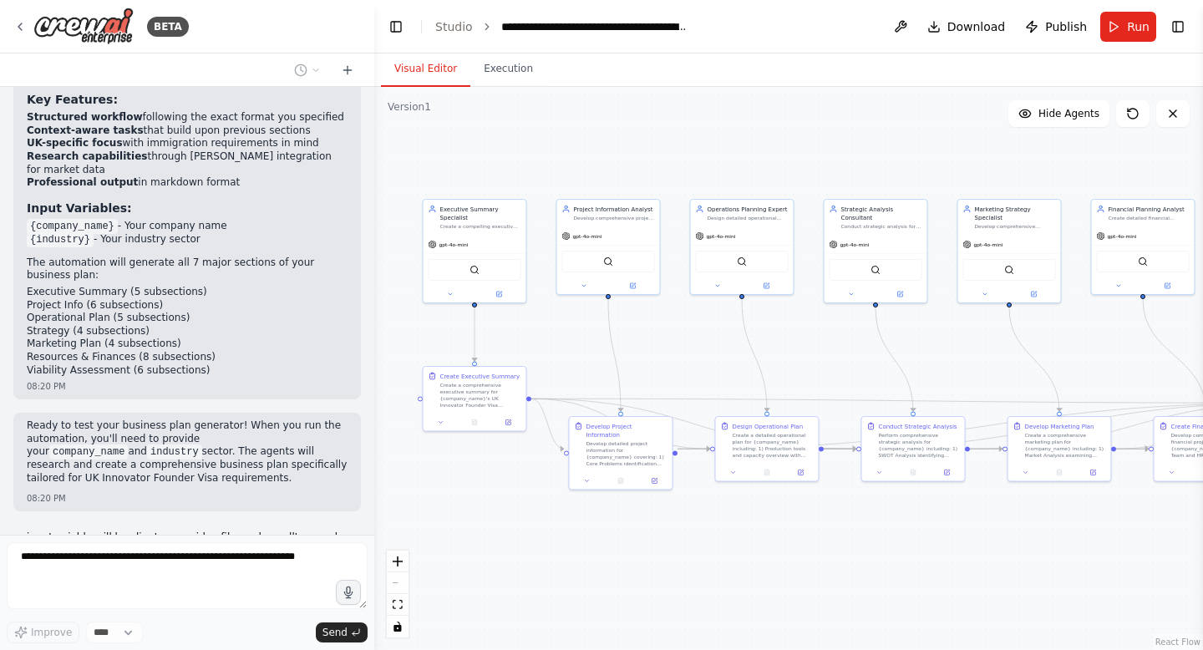
drag, startPoint x: 559, startPoint y: 222, endPoint x: 676, endPoint y: 161, distance: 131.9
click at [676, 161] on div ".deletable-edge-delete-btn { width: 20px; height: 20px; border: 0px solid #ffff…" at bounding box center [788, 368] width 828 height 563
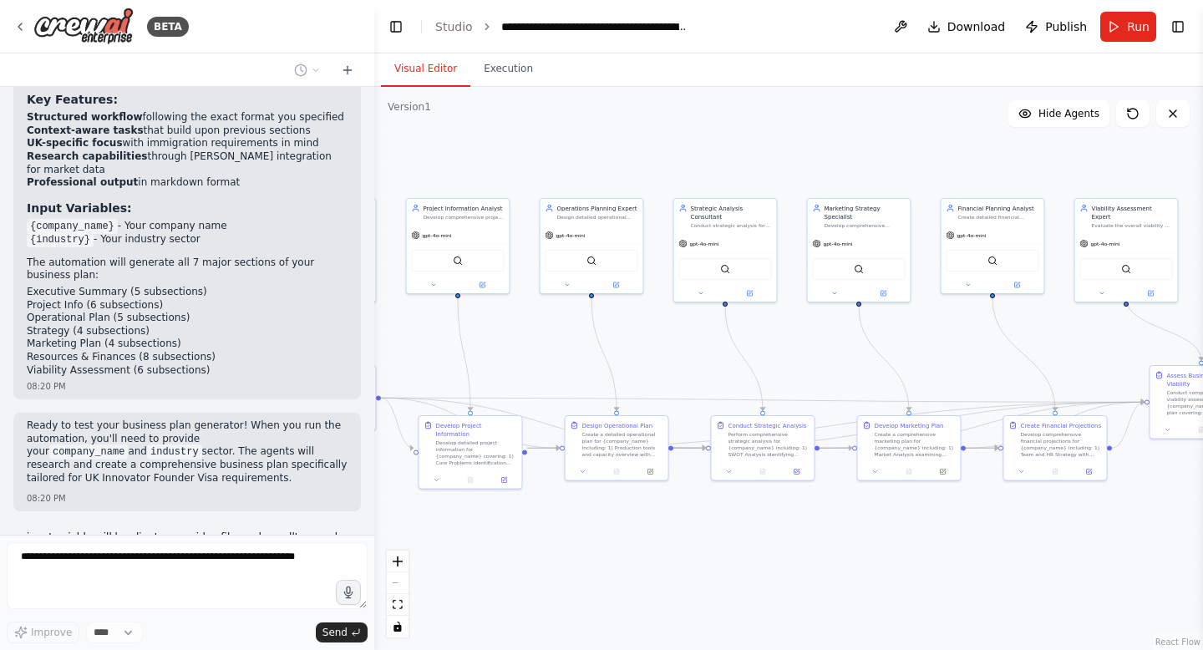
drag, startPoint x: 557, startPoint y: 501, endPoint x: 365, endPoint y: 492, distance: 192.3
click at [365, 494] on div "BETA i want to build an automation to build a comprehensive business plan for i…" at bounding box center [601, 325] width 1203 height 650
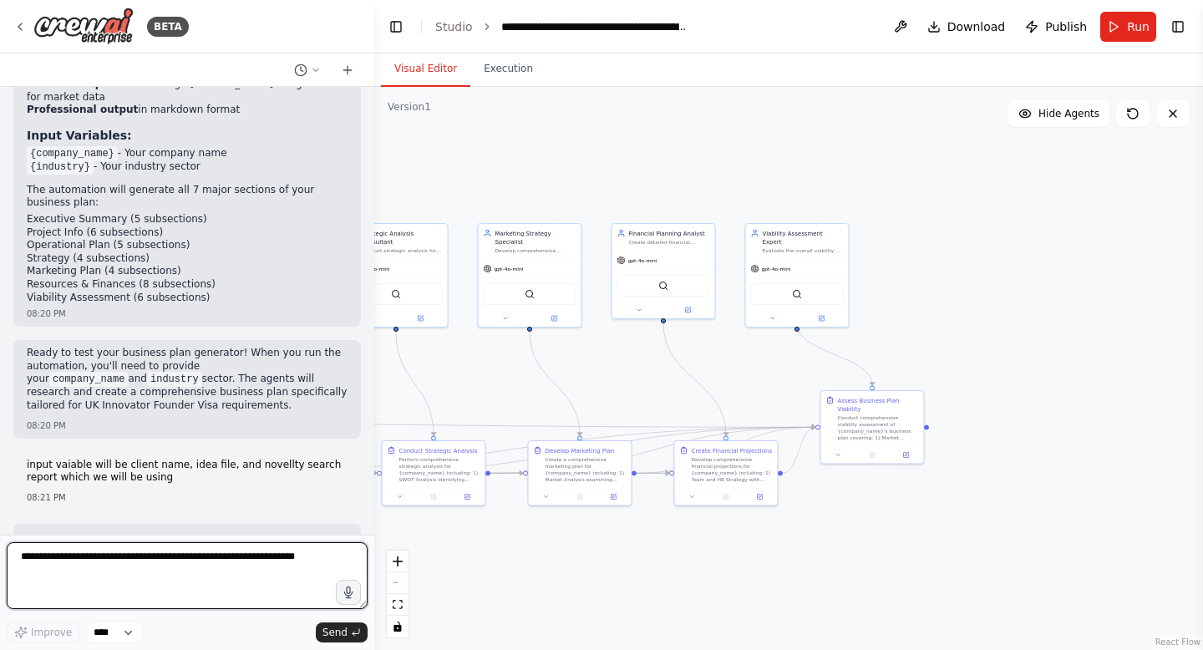
drag, startPoint x: 791, startPoint y: 362, endPoint x: 504, endPoint y: 393, distance: 289.0
click at [504, 393] on div ".deletable-edge-delete-btn { width: 20px; height: 20px; border: 0px solid #ffff…" at bounding box center [788, 368] width 828 height 563
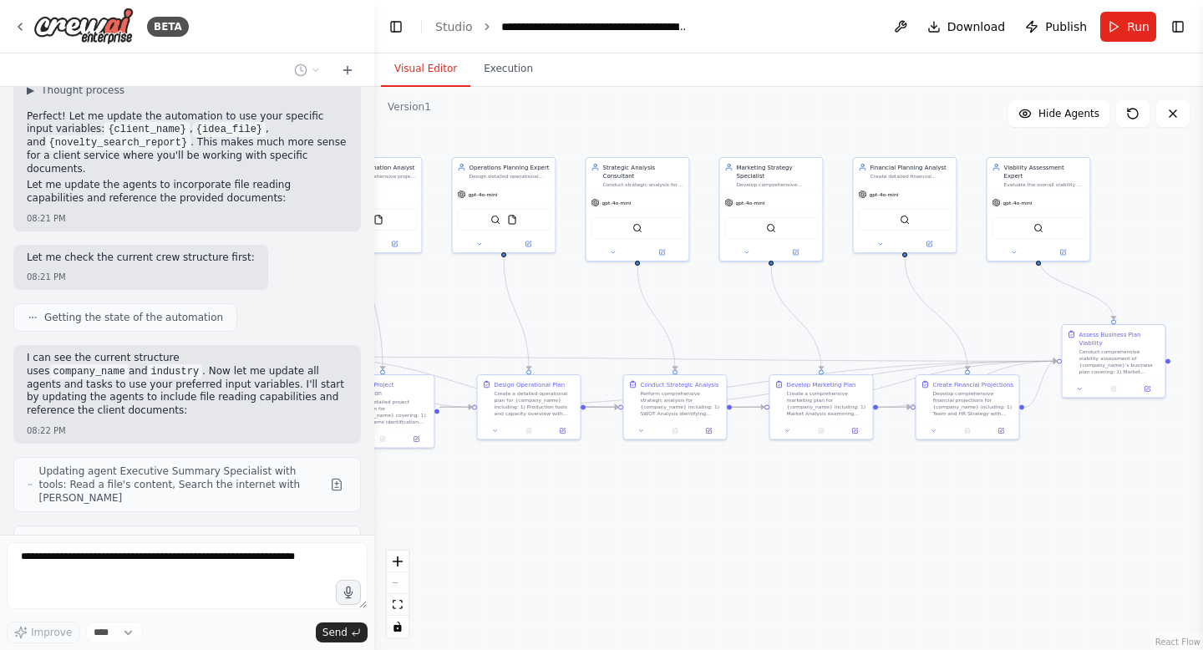
scroll to position [2809, 0]
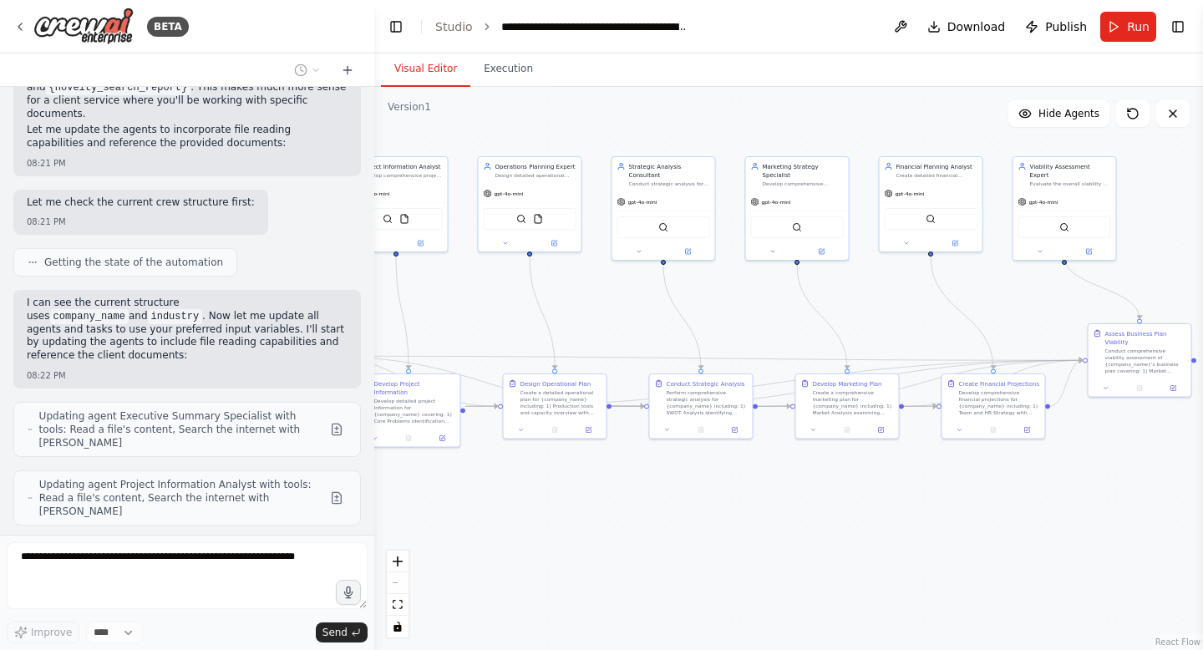
drag, startPoint x: 473, startPoint y: 365, endPoint x: 742, endPoint y: 297, distance: 276.5
click at [742, 297] on div ".deletable-edge-delete-btn { width: 20px; height: 20px; border: 0px solid #ffff…" at bounding box center [788, 368] width 828 height 563
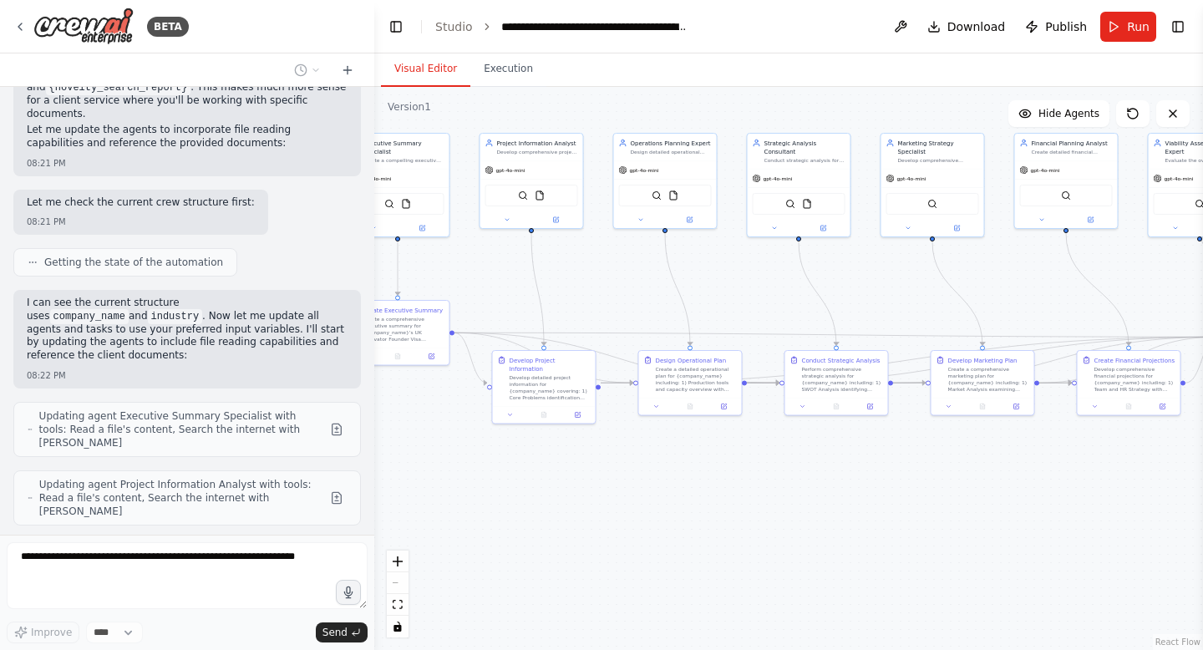
drag, startPoint x: 584, startPoint y: 314, endPoint x: 718, endPoint y: 291, distance: 136.3
click at [718, 291] on div ".deletable-edge-delete-btn { width: 20px; height: 20px; border: 0px solid #ffff…" at bounding box center [788, 368] width 828 height 563
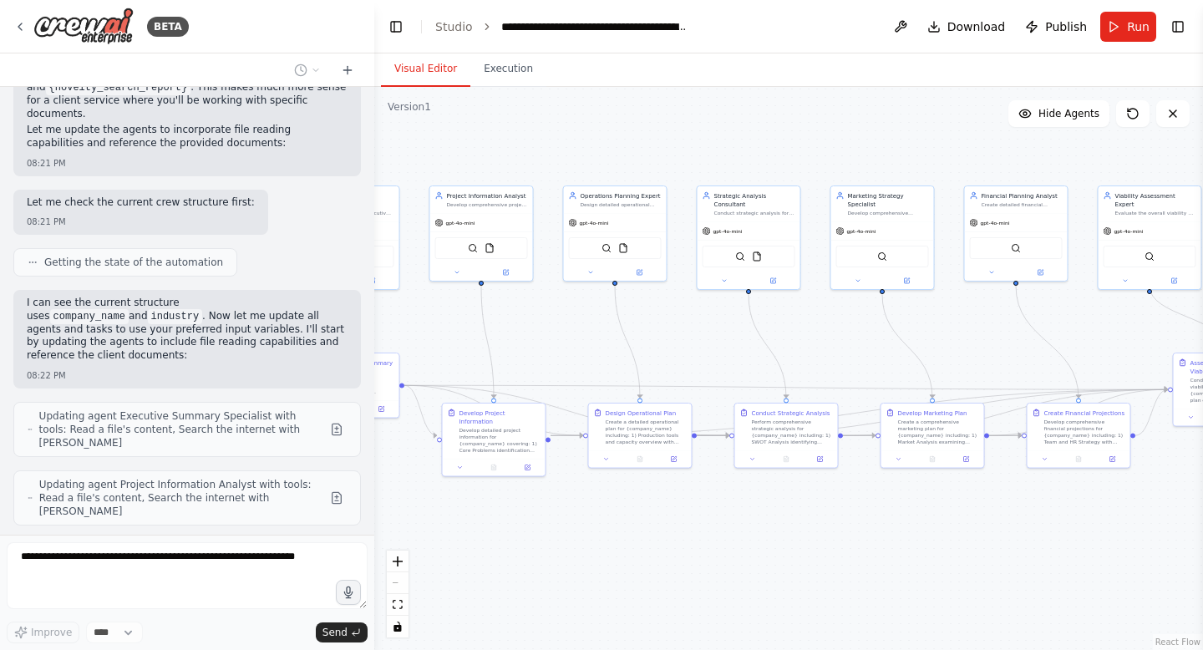
drag, startPoint x: 625, startPoint y: 291, endPoint x: 503, endPoint y: 353, distance: 136.7
click at [503, 354] on div ".deletable-edge-delete-btn { width: 20px; height: 20px; border: 0px solid #ffff…" at bounding box center [788, 368] width 828 height 563
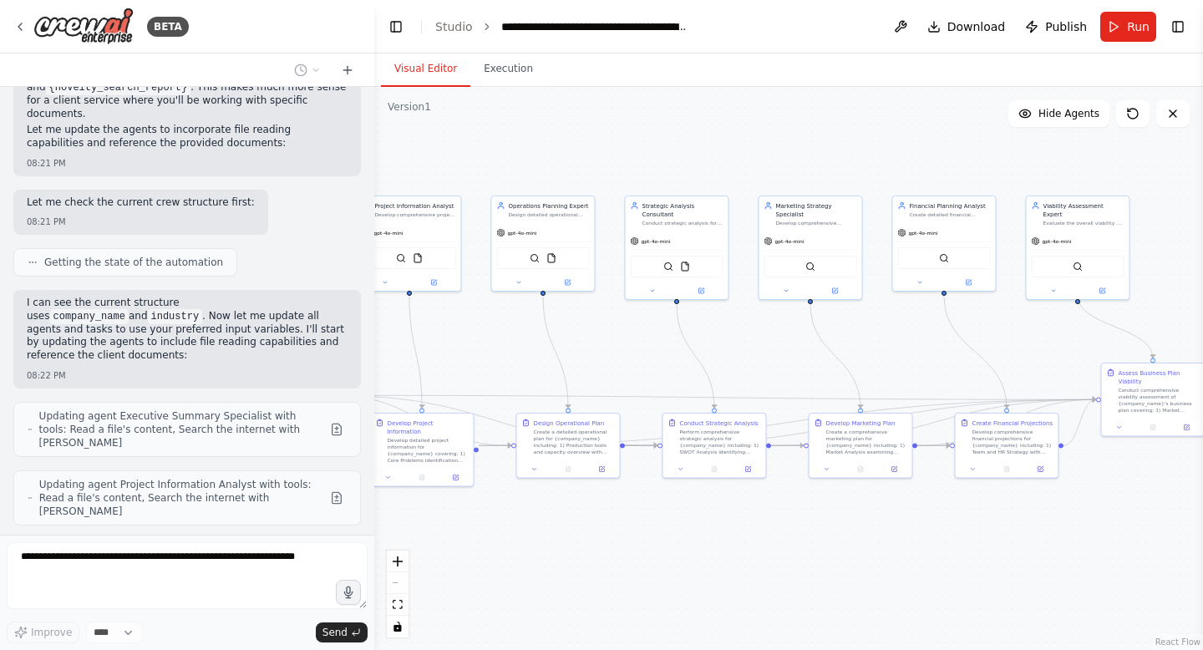
scroll to position [2864, 0]
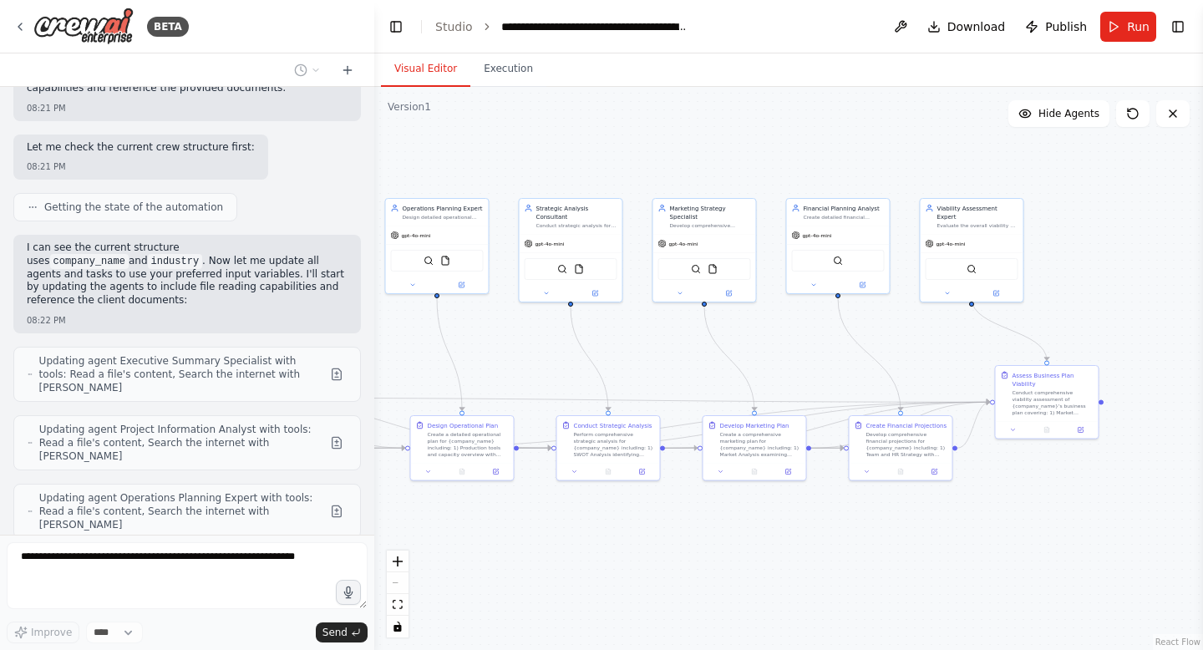
drag, startPoint x: 504, startPoint y: 343, endPoint x: 398, endPoint y: 345, distance: 106.1
click at [398, 345] on div ".deletable-edge-delete-btn { width: 20px; height: 20px; border: 0px solid #ffff…" at bounding box center [788, 368] width 828 height 563
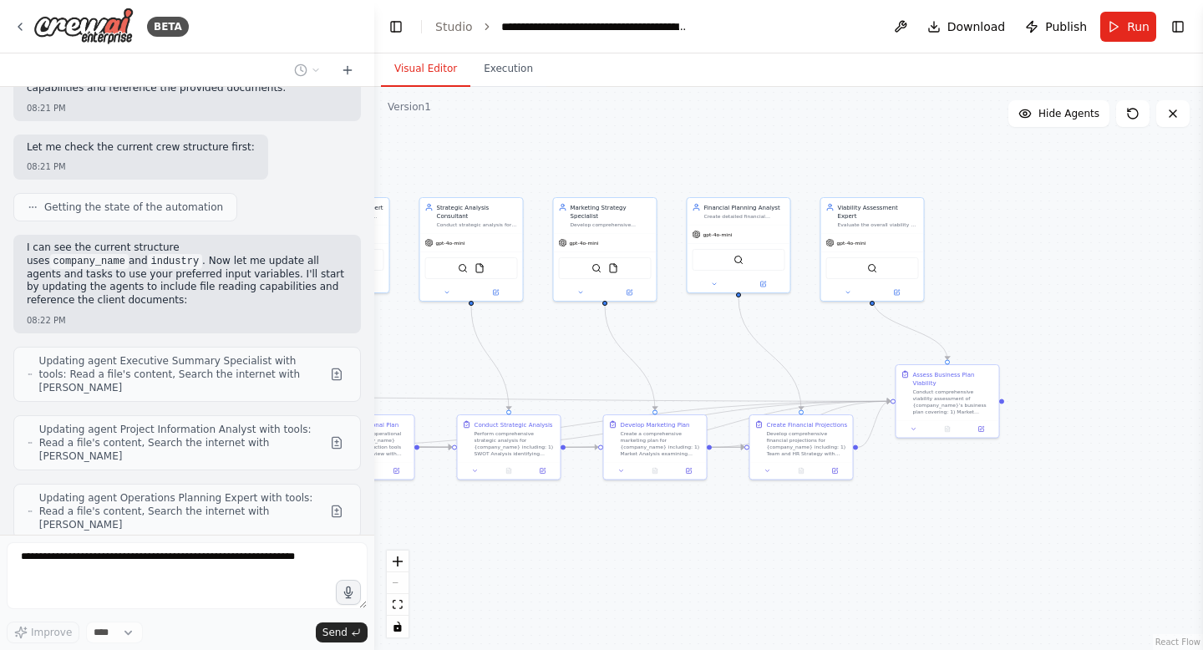
drag, startPoint x: 555, startPoint y: 343, endPoint x: 455, endPoint y: 343, distance: 99.4
click at [455, 343] on div ".deletable-edge-delete-btn { width: 20px; height: 20px; border: 0px solid #ffff…" at bounding box center [788, 368] width 828 height 563
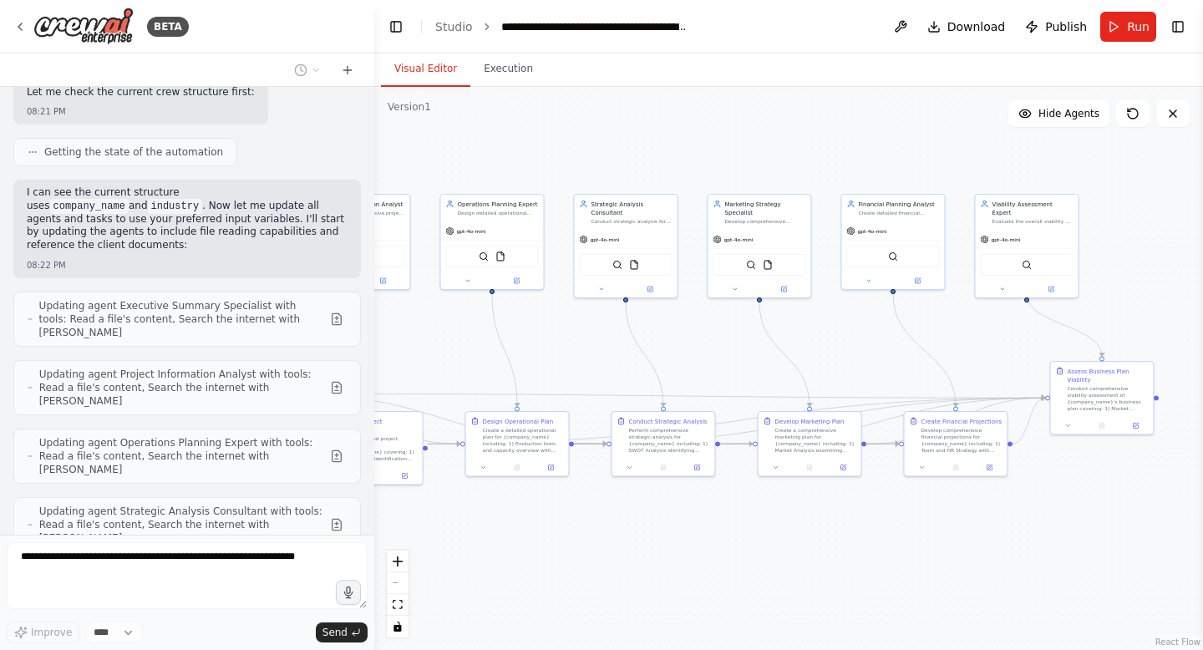
drag, startPoint x: 455, startPoint y: 343, endPoint x: 610, endPoint y: 340, distance: 154.5
click at [610, 340] on div ".deletable-edge-delete-btn { width: 20px; height: 20px; border: 0px solid #ffff…" at bounding box center [788, 368] width 828 height 563
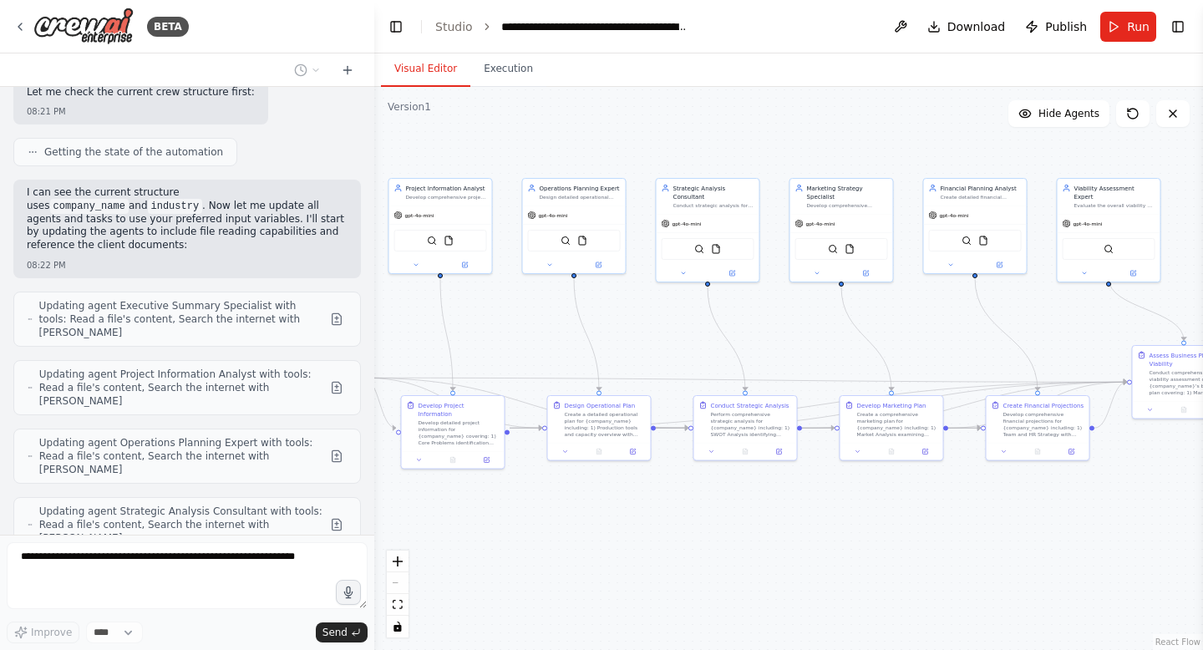
drag, startPoint x: 552, startPoint y: 349, endPoint x: 650, endPoint y: 328, distance: 99.9
click at [651, 328] on div ".deletable-edge-delete-btn { width: 20px; height: 20px; border: 0px solid #ffff…" at bounding box center [788, 368] width 828 height 563
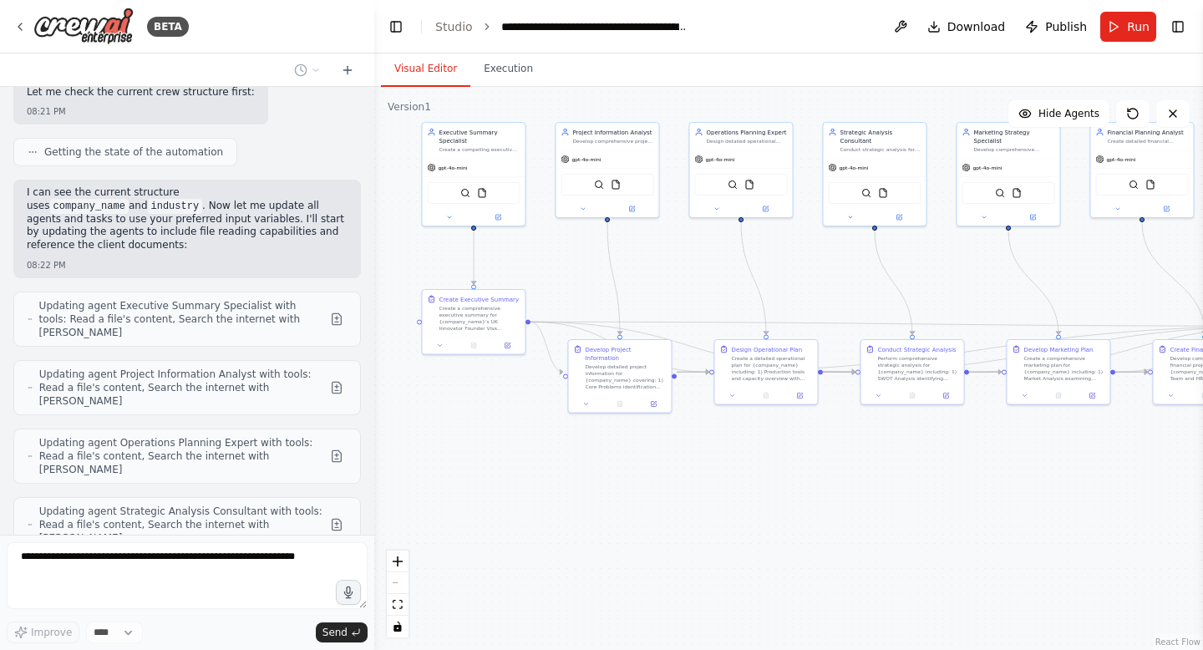
drag, startPoint x: 525, startPoint y: 338, endPoint x: 675, endPoint y: 287, distance: 157.9
click at [675, 287] on div ".deletable-edge-delete-btn { width: 20px; height: 20px; border: 0px solid #ffff…" at bounding box center [788, 368] width 828 height 563
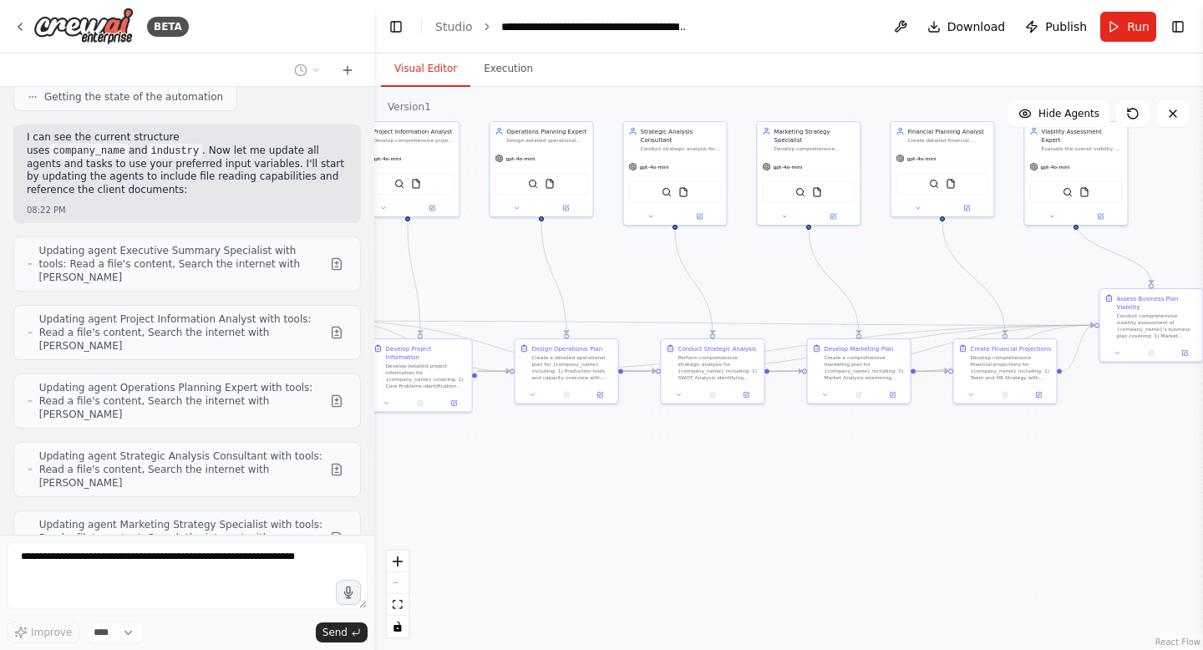
drag, startPoint x: 591, startPoint y: 435, endPoint x: 392, endPoint y: 433, distance: 199.6
click at [392, 433] on div ".deletable-edge-delete-btn { width: 20px; height: 20px; border: 0px solid #ffff…" at bounding box center [788, 368] width 828 height 563
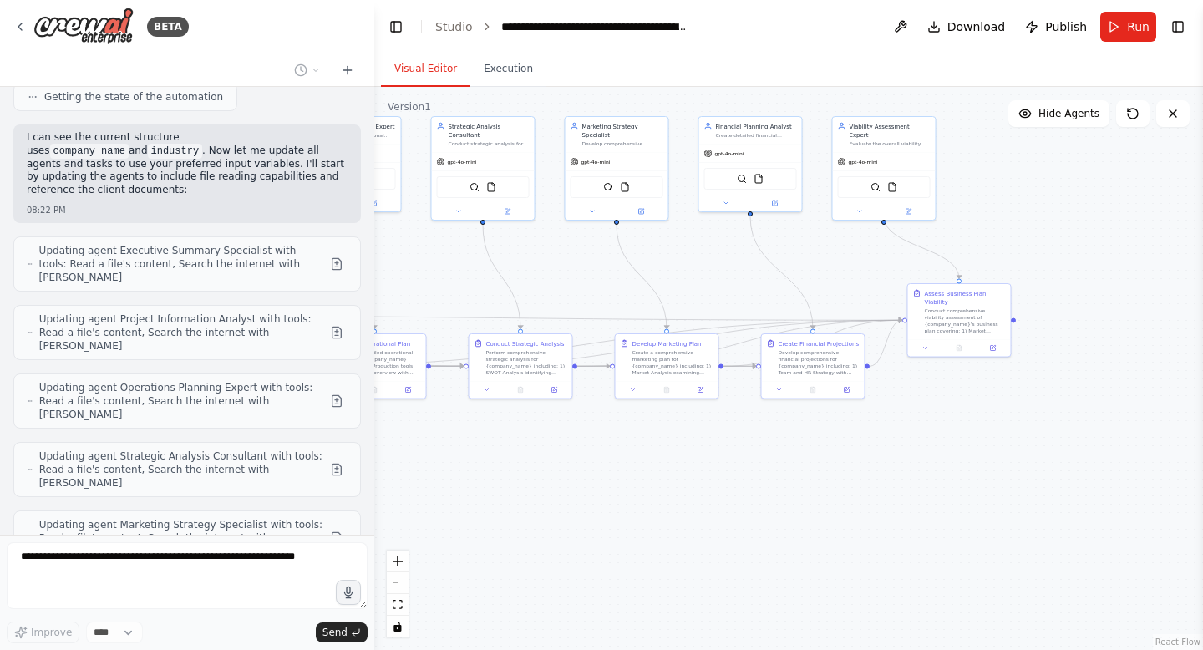
drag, startPoint x: 731, startPoint y: 483, endPoint x: 534, endPoint y: 476, distance: 197.2
click at [534, 476] on div ".deletable-edge-delete-btn { width: 20px; height: 20px; border: 0px solid #ffff…" at bounding box center [788, 368] width 828 height 563
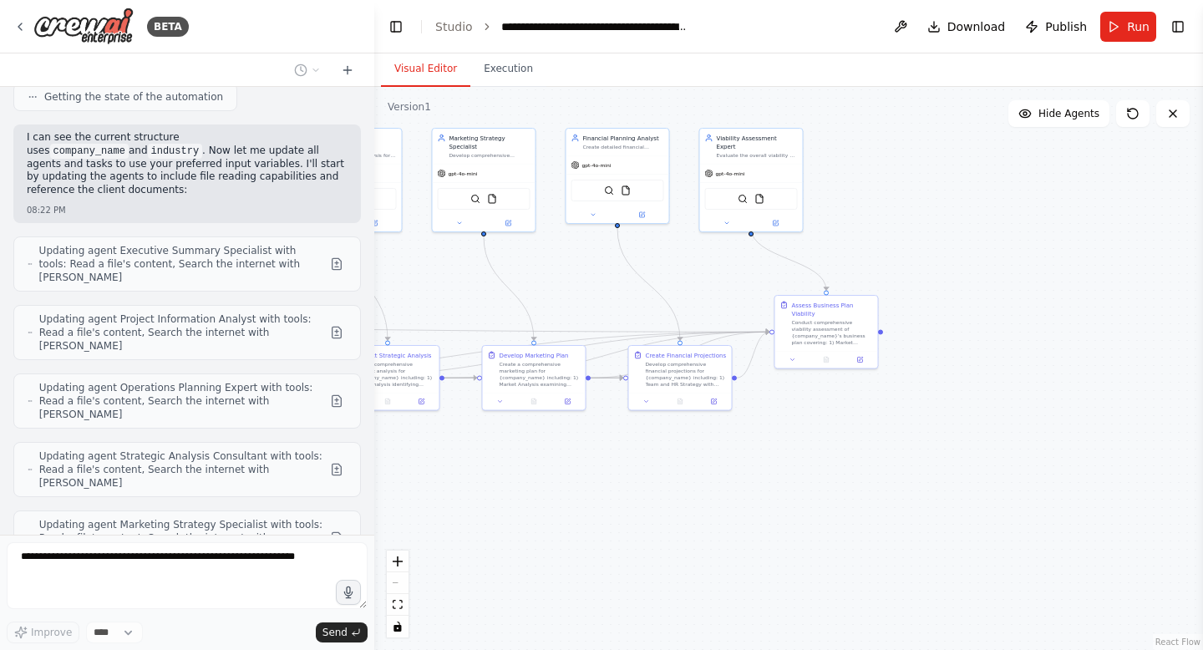
drag, startPoint x: 728, startPoint y: 479, endPoint x: 600, endPoint y: 492, distance: 129.3
click at [600, 492] on div ".deletable-edge-delete-btn { width: 20px; height: 20px; border: 0px solid #ffff…" at bounding box center [788, 368] width 828 height 563
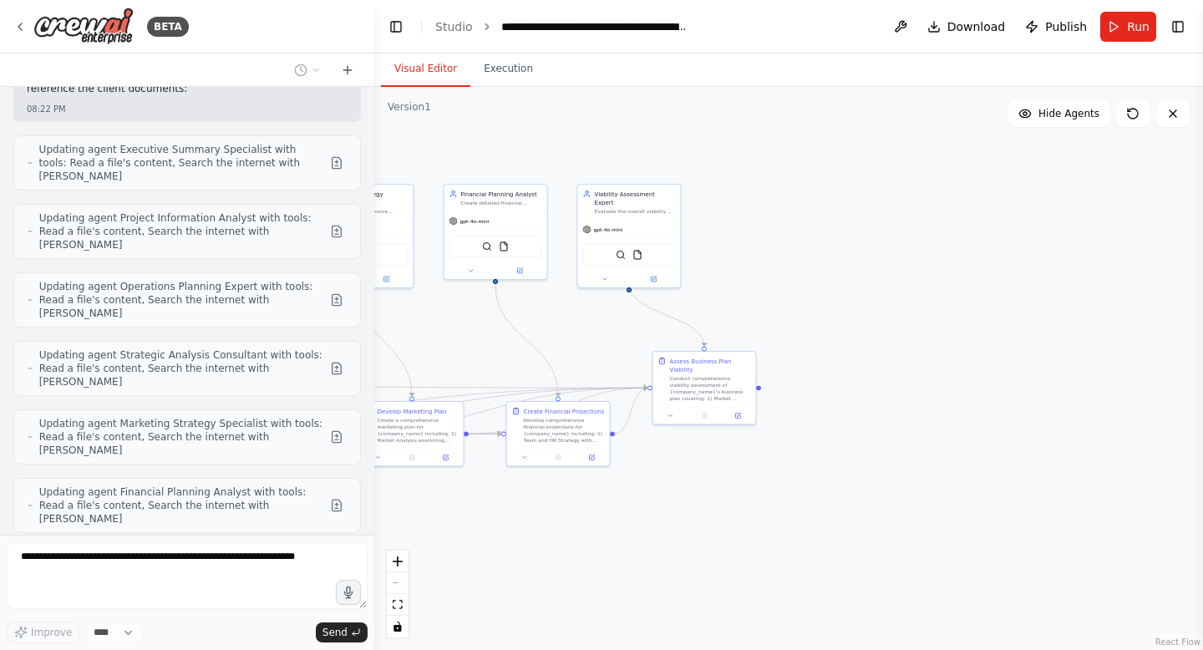
scroll to position [3076, 0]
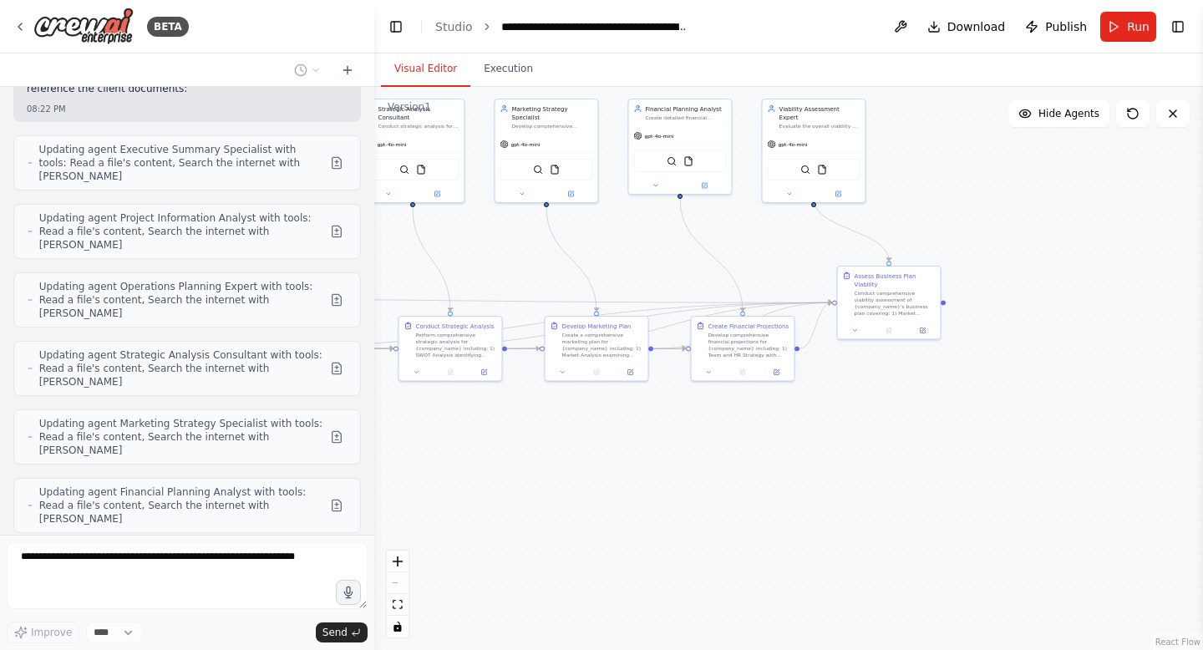
drag, startPoint x: 807, startPoint y: 441, endPoint x: 867, endPoint y: 413, distance: 66.5
click at [869, 413] on div ".deletable-edge-delete-btn { width: 20px; height: 20px; border: 0px solid #ffff…" at bounding box center [788, 368] width 828 height 563
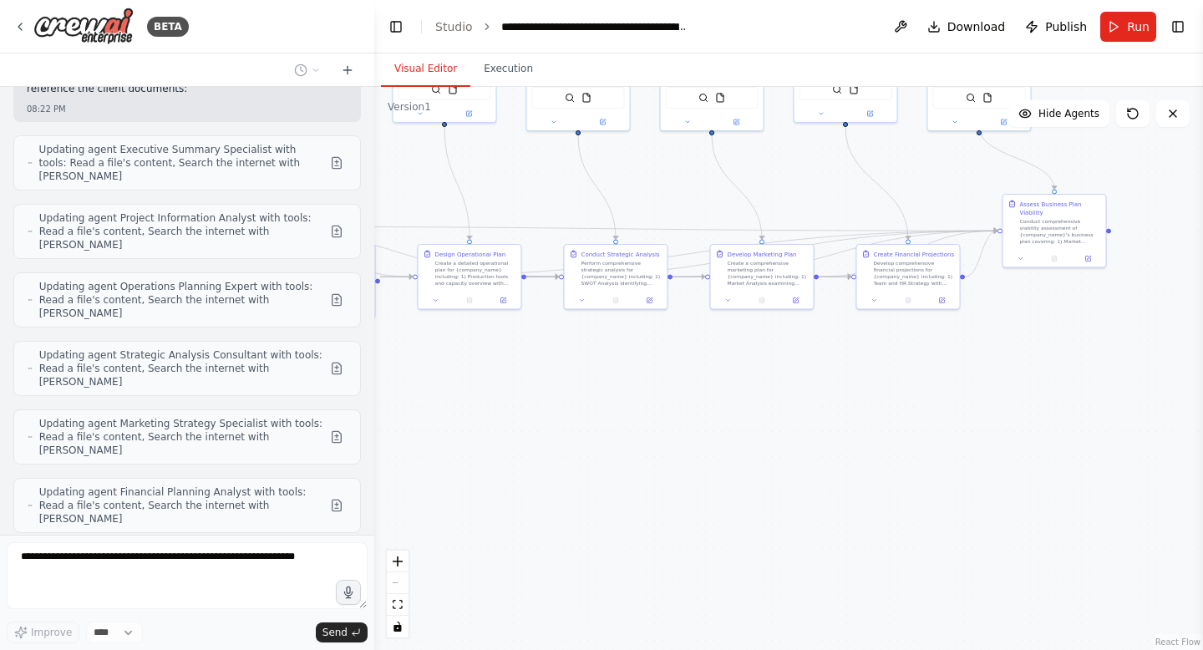
drag, startPoint x: 734, startPoint y: 426, endPoint x: 932, endPoint y: 348, distance: 212.6
click at [932, 348] on div ".deletable-edge-delete-btn { width: 20px; height: 20px; border: 0px solid #ffff…" at bounding box center [788, 368] width 828 height 563
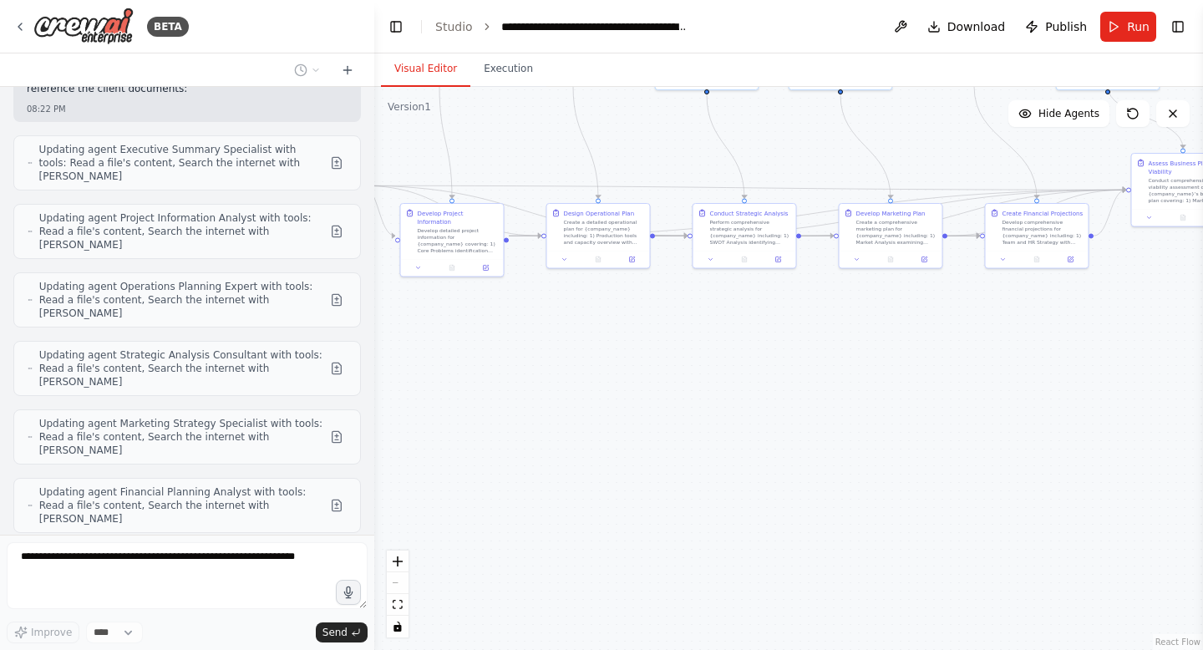
drag, startPoint x: 687, startPoint y: 394, endPoint x: 783, endPoint y: 359, distance: 102.2
click at [783, 359] on div ".deletable-edge-delete-btn { width: 20px; height: 20px; border: 0px solid #ffff…" at bounding box center [788, 368] width 828 height 563
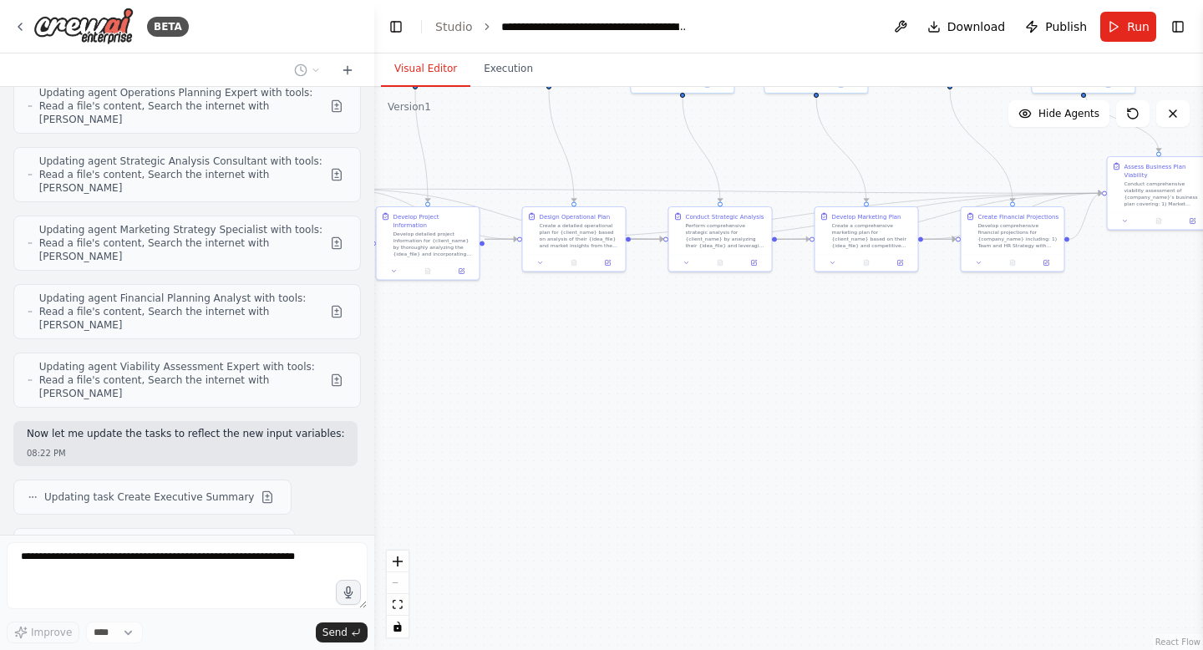
scroll to position [3318, 0]
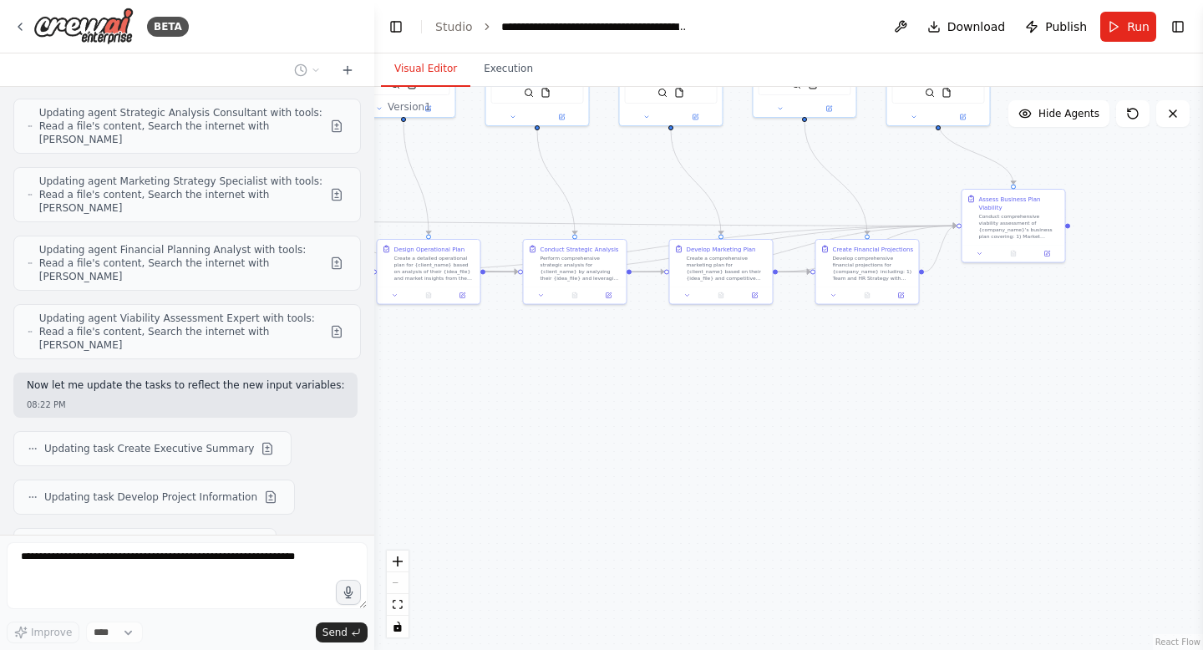
drag, startPoint x: 705, startPoint y: 387, endPoint x: 537, endPoint y: 423, distance: 171.7
click at [537, 423] on div ".deletable-edge-delete-btn { width: 20px; height: 20px; border: 0px solid #ffff…" at bounding box center [788, 368] width 828 height 563
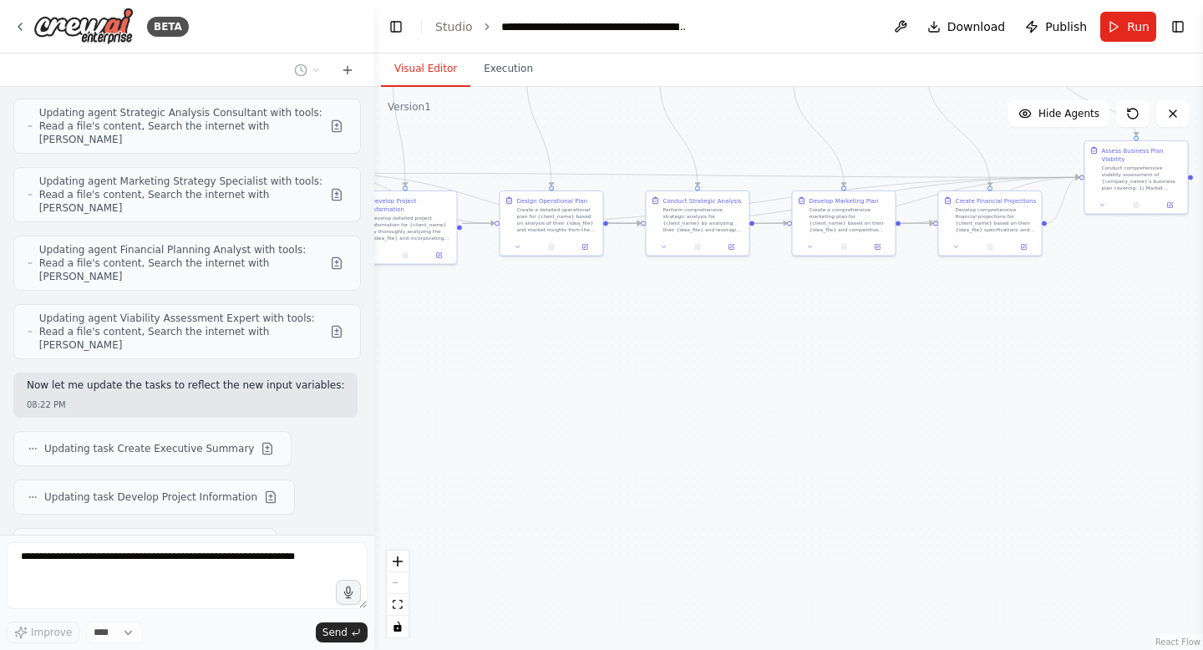
drag, startPoint x: 537, startPoint y: 423, endPoint x: 659, endPoint y: 374, distance: 131.2
click at [659, 374] on div ".deletable-edge-delete-btn { width: 20px; height: 20px; border: 0px solid #ffff…" at bounding box center [788, 368] width 828 height 563
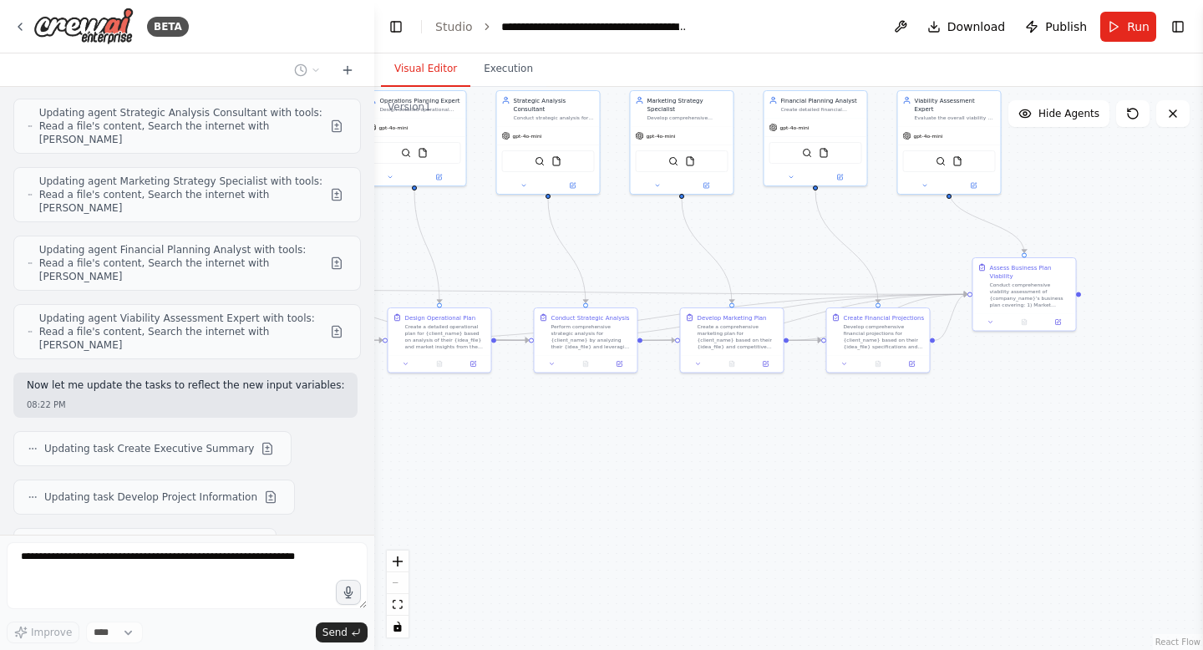
drag, startPoint x: 707, startPoint y: 332, endPoint x: 580, endPoint y: 452, distance: 175.5
click at [580, 453] on div ".deletable-edge-delete-btn { width: 20px; height: 20px; border: 0px solid #ffff…" at bounding box center [788, 368] width 828 height 563
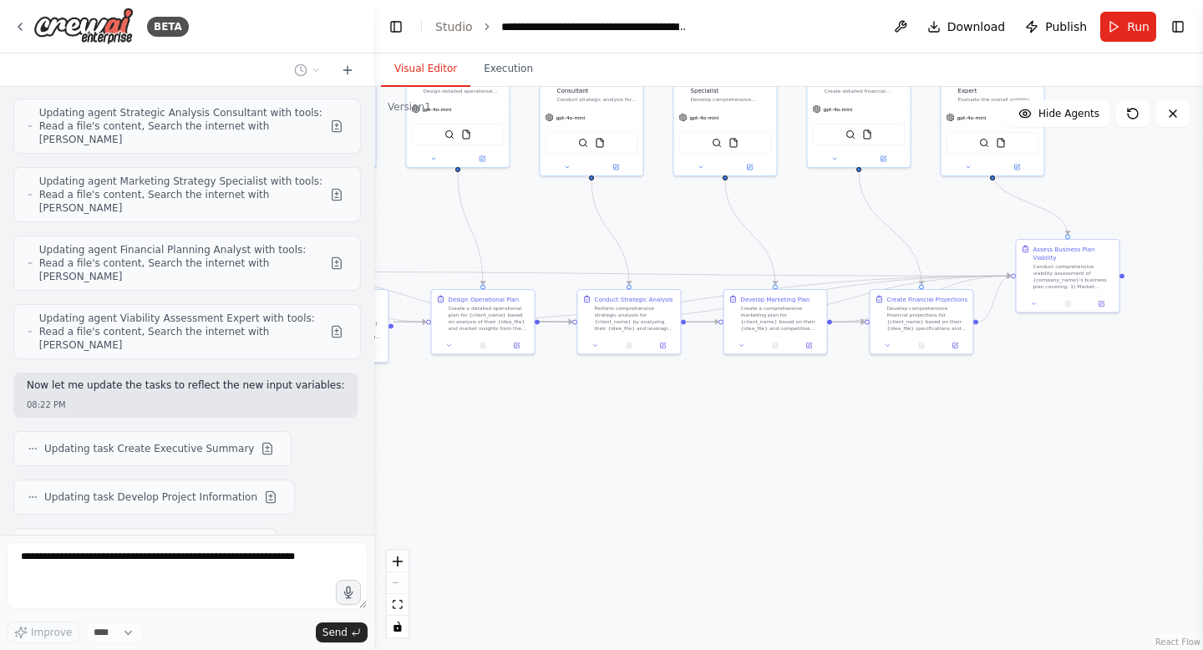
scroll to position [3366, 0]
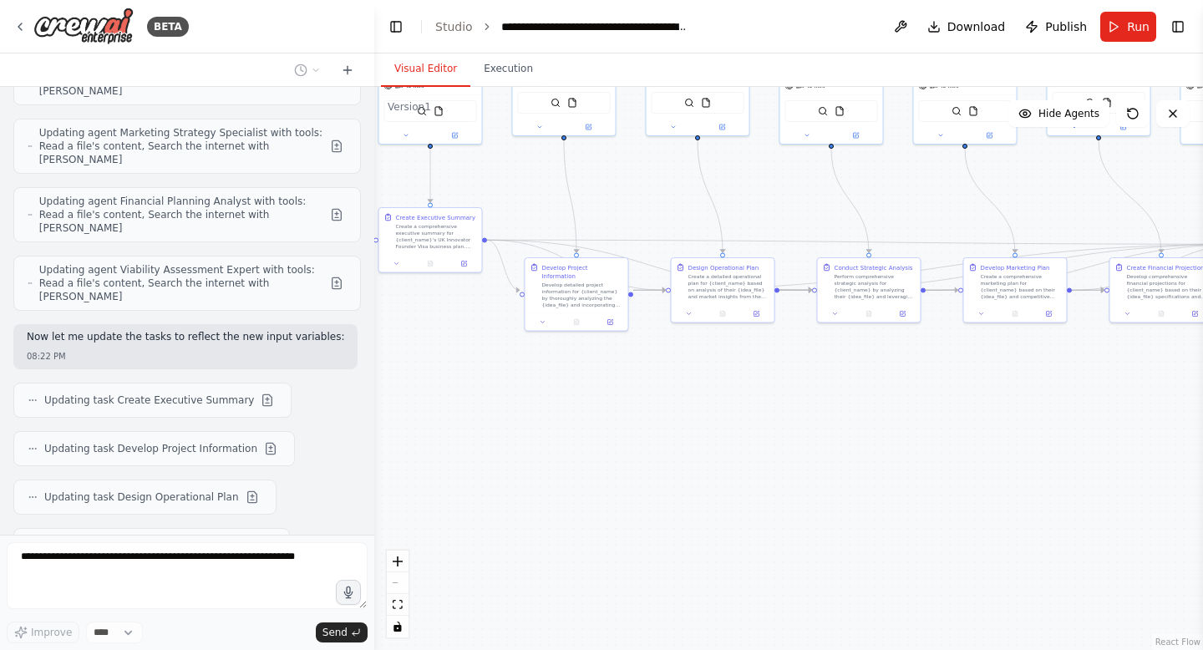
drag, startPoint x: 580, startPoint y: 452, endPoint x: 877, endPoint y: 395, distance: 302.7
click at [877, 396] on div ".deletable-edge-delete-btn { width: 20px; height: 20px; border: 0px solid #ffff…" at bounding box center [788, 368] width 828 height 563
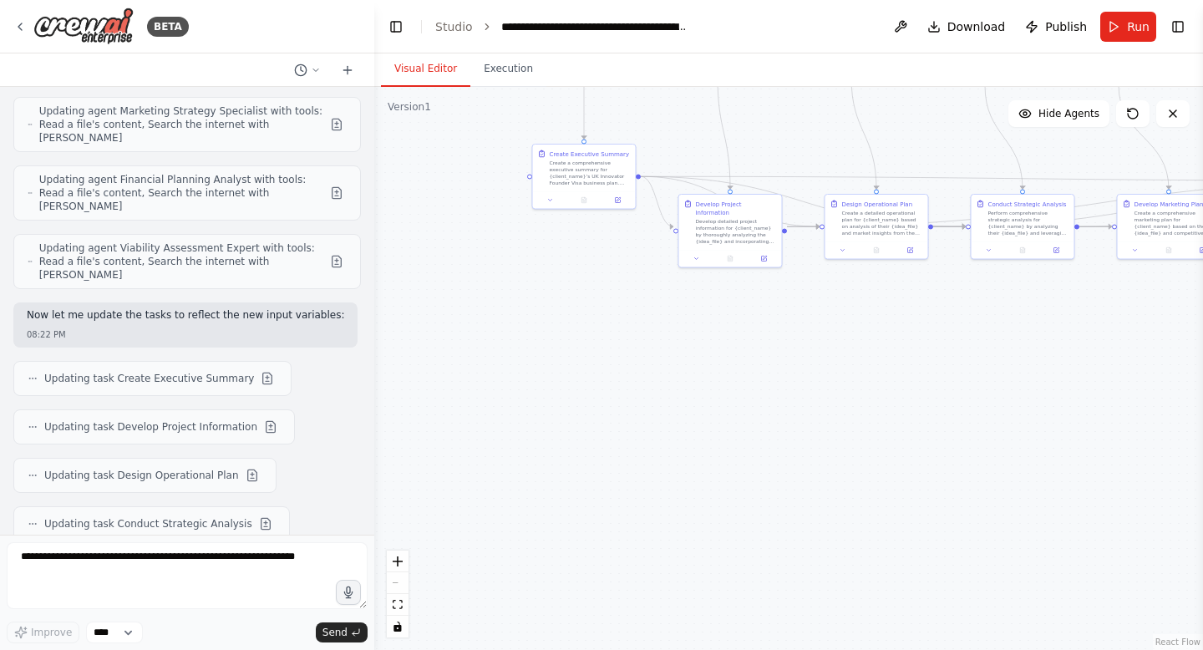
scroll to position [3487, 0]
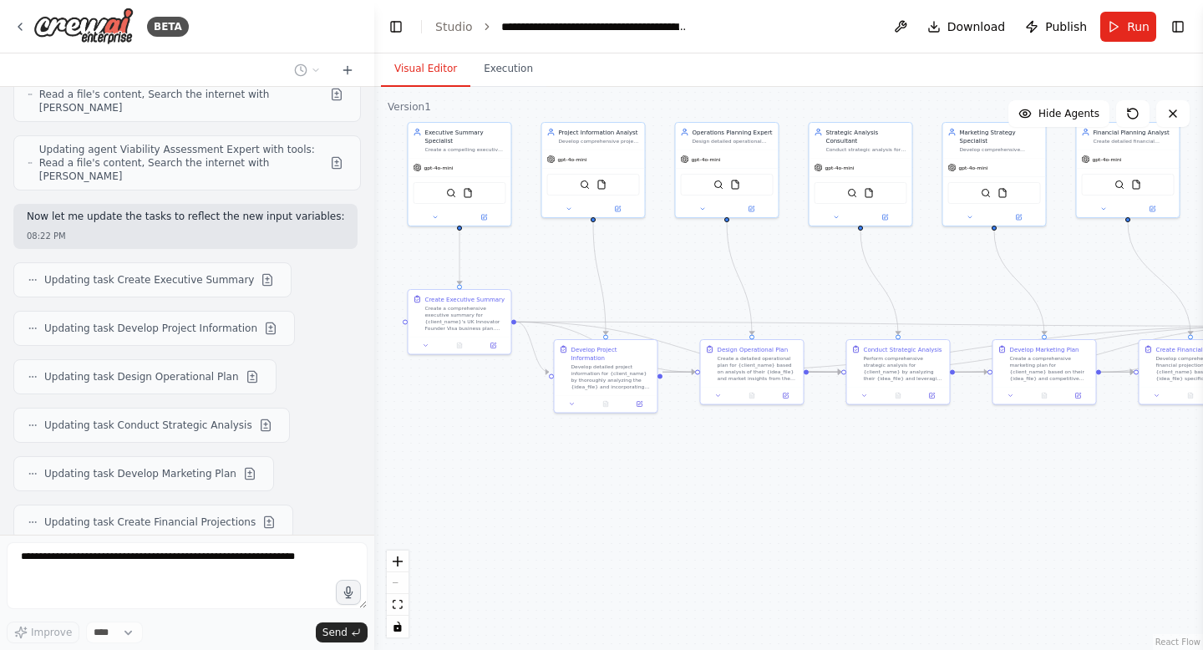
drag, startPoint x: 603, startPoint y: 396, endPoint x: 633, endPoint y: 476, distance: 85.6
click at [633, 477] on div ".deletable-edge-delete-btn { width: 20px; height: 20px; border: 0px solid #ffff…" at bounding box center [788, 368] width 828 height 563
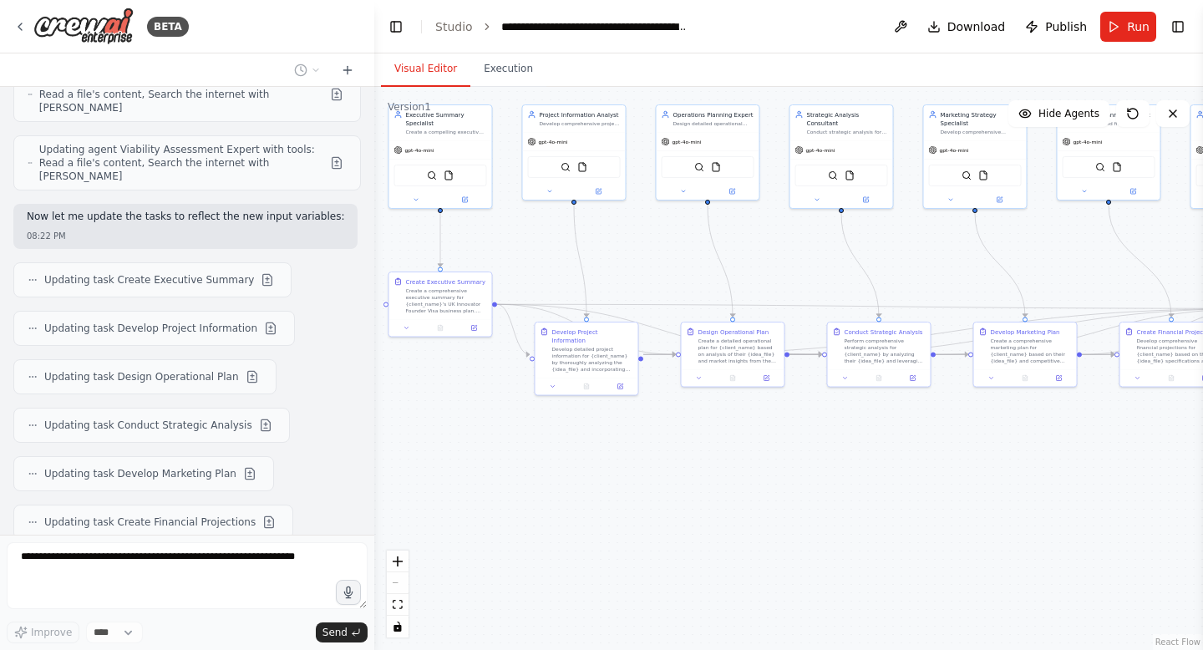
drag, startPoint x: 685, startPoint y: 478, endPoint x: 666, endPoint y: 462, distance: 24.3
click at [666, 462] on div ".deletable-edge-delete-btn { width: 20px; height: 20px; border: 0px solid #ffff…" at bounding box center [788, 368] width 828 height 563
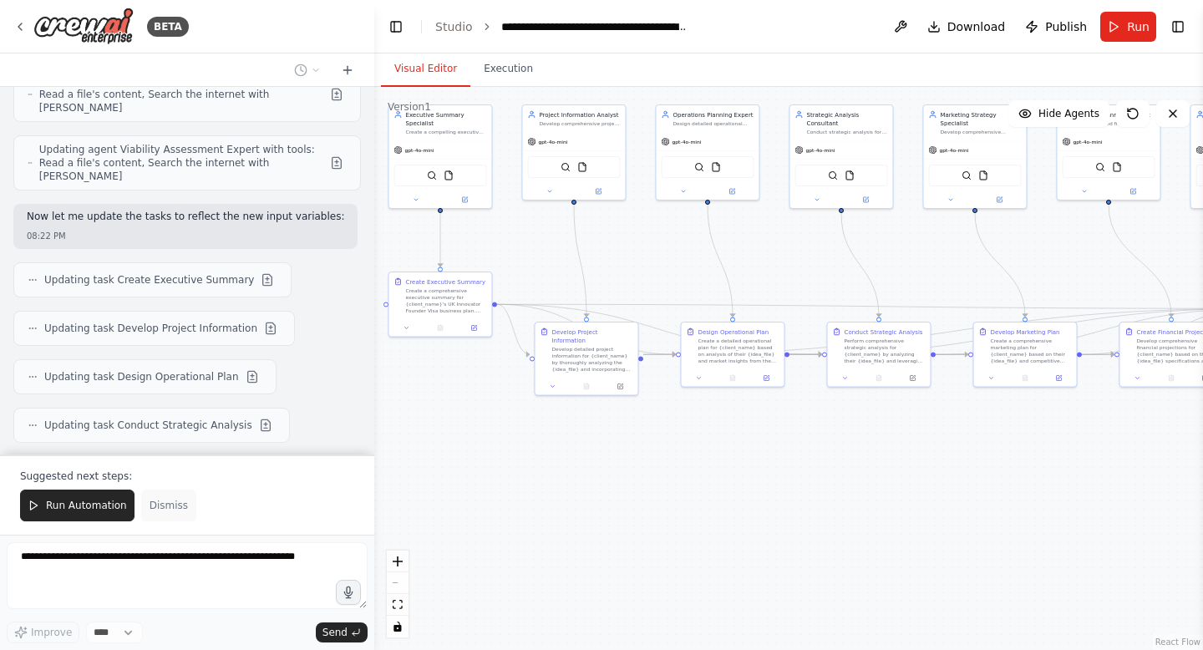
click at [168, 502] on span "Dismiss" at bounding box center [168, 505] width 38 height 13
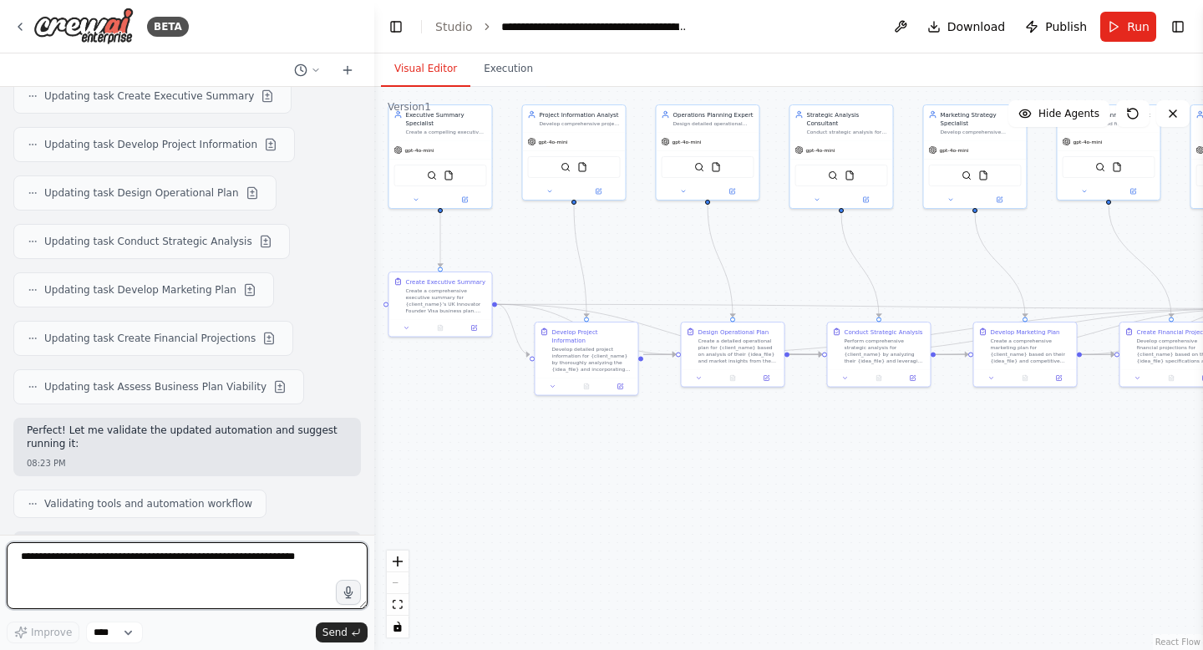
click at [150, 560] on textarea at bounding box center [187, 575] width 361 height 67
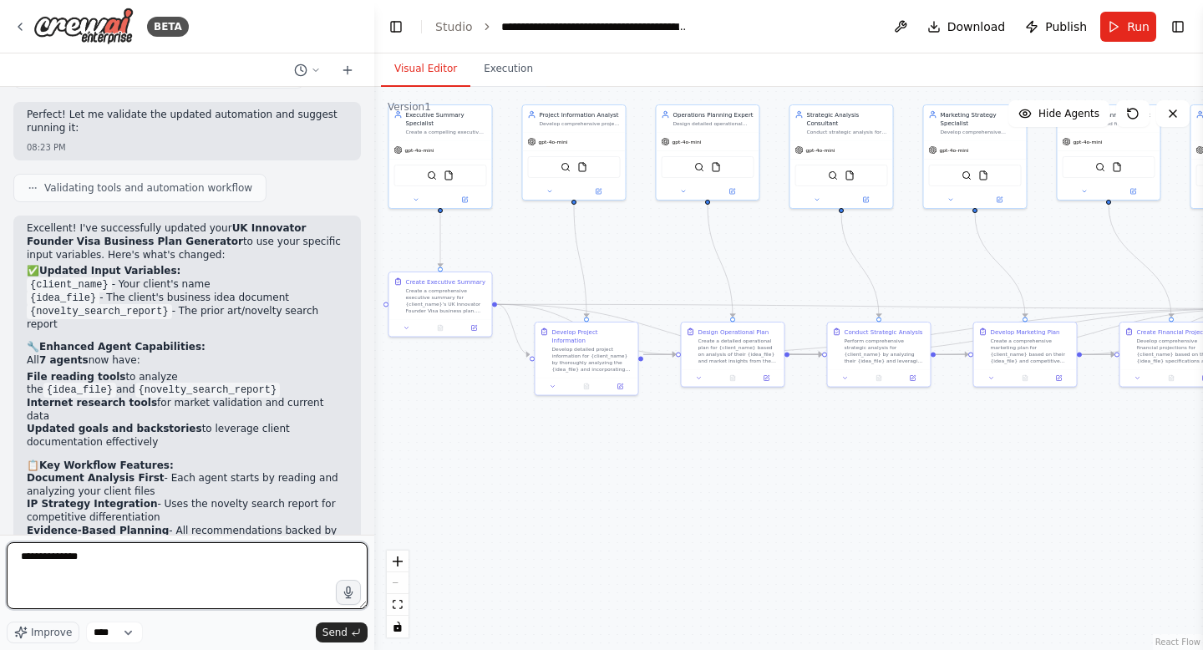
scroll to position [3999, 0]
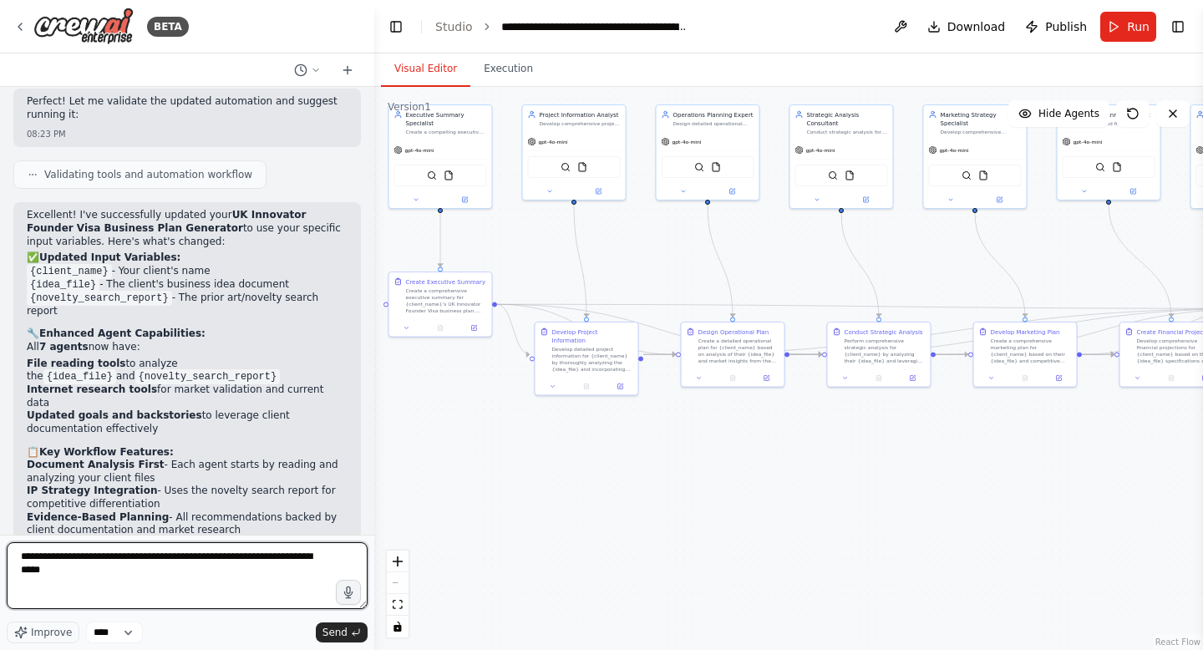
type textarea "**********"
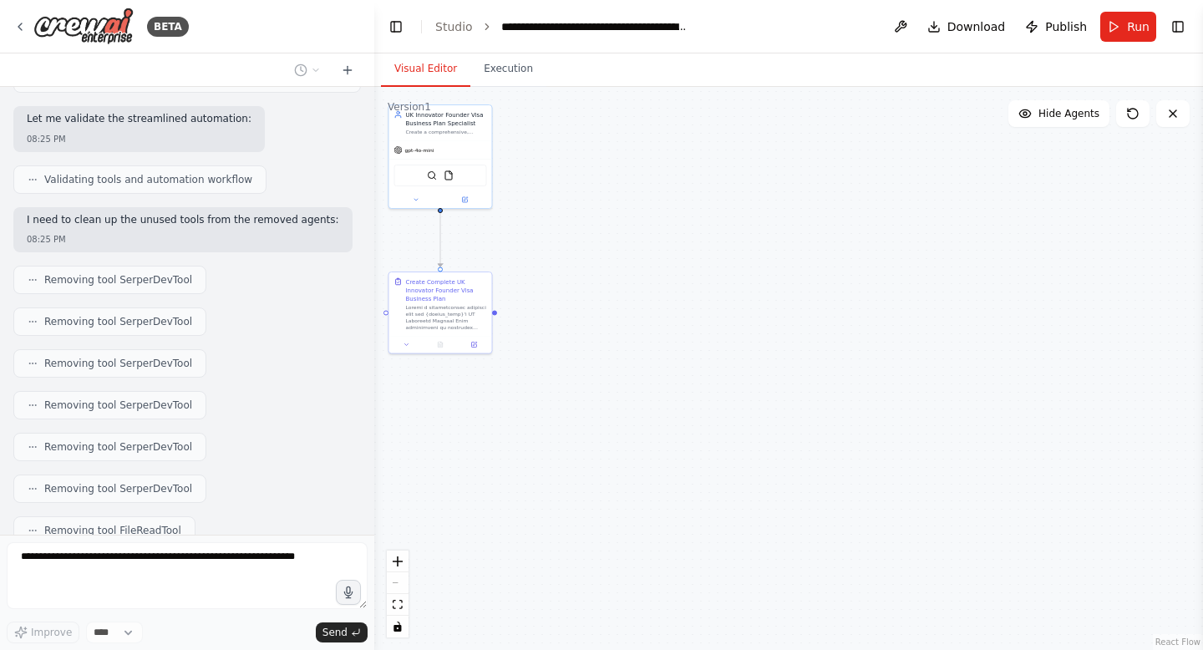
scroll to position [5818, 0]
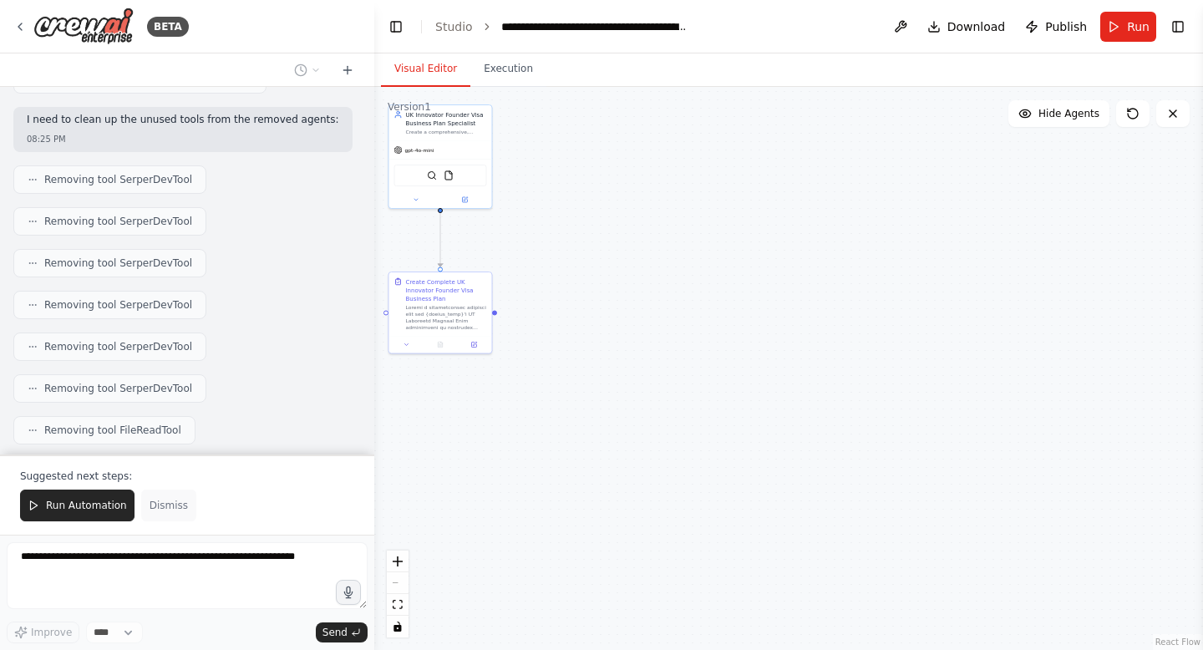
click at [160, 507] on span "Dismiss" at bounding box center [168, 505] width 38 height 13
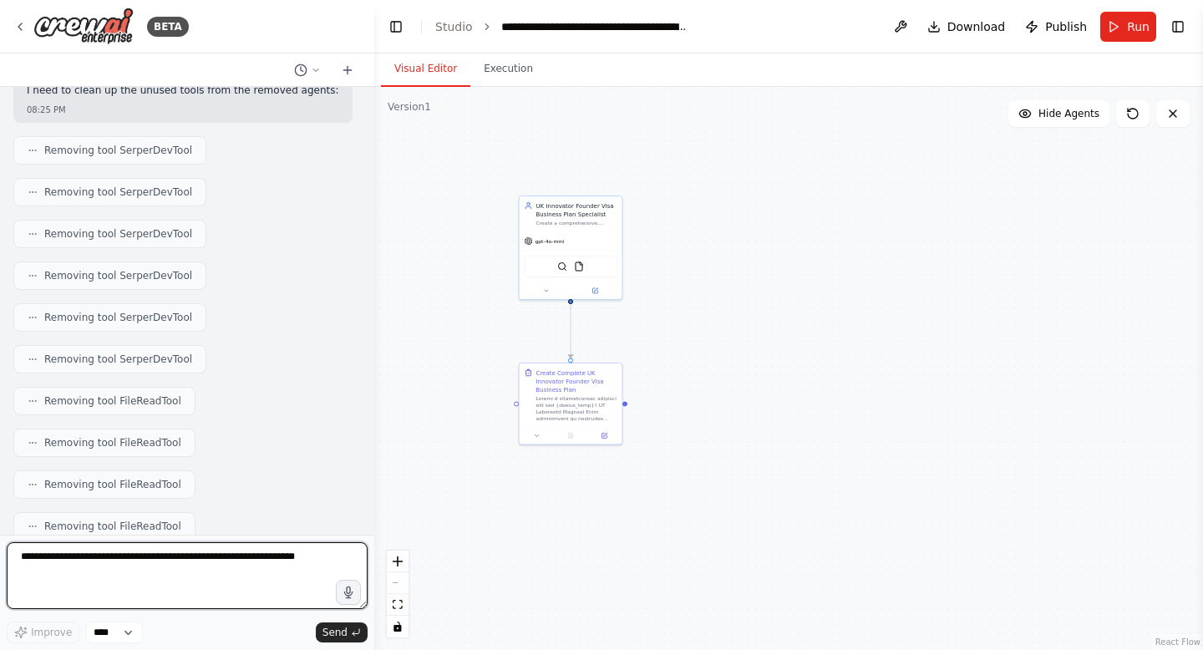
drag, startPoint x: 557, startPoint y: 306, endPoint x: 687, endPoint y: 398, distance: 158.9
click at [687, 398] on div ".deletable-edge-delete-btn { width: 20px; height: 20px; border: 0px solid #ffff…" at bounding box center [788, 368] width 828 height 563
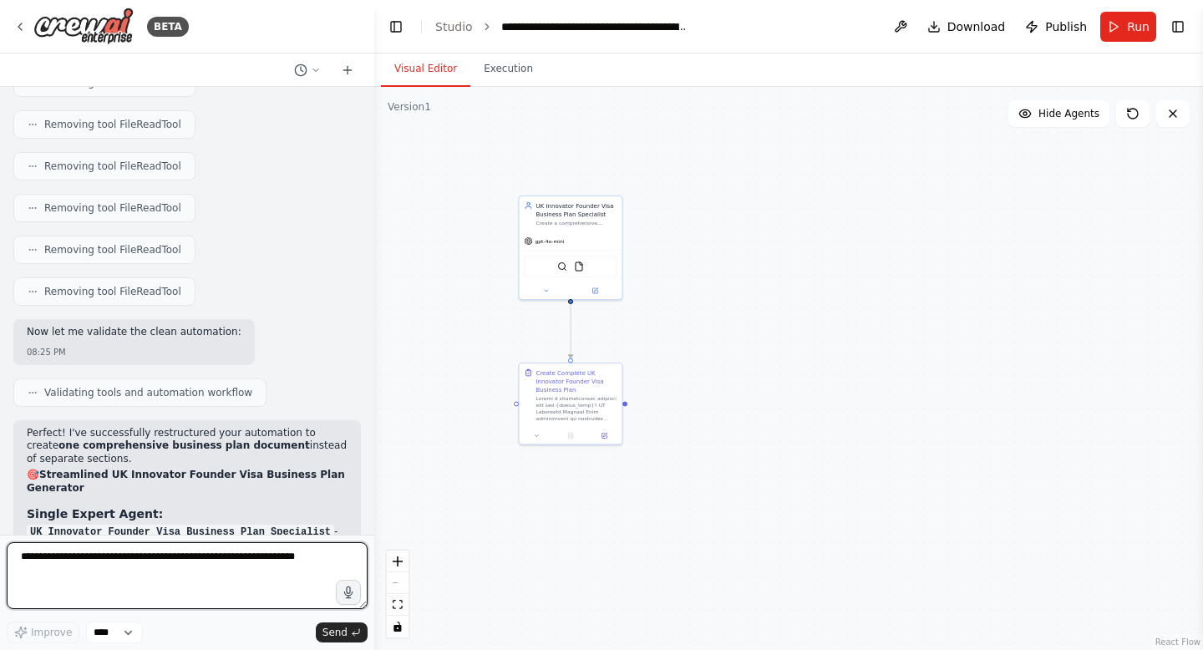
click at [84, 555] on textarea at bounding box center [187, 575] width 361 height 67
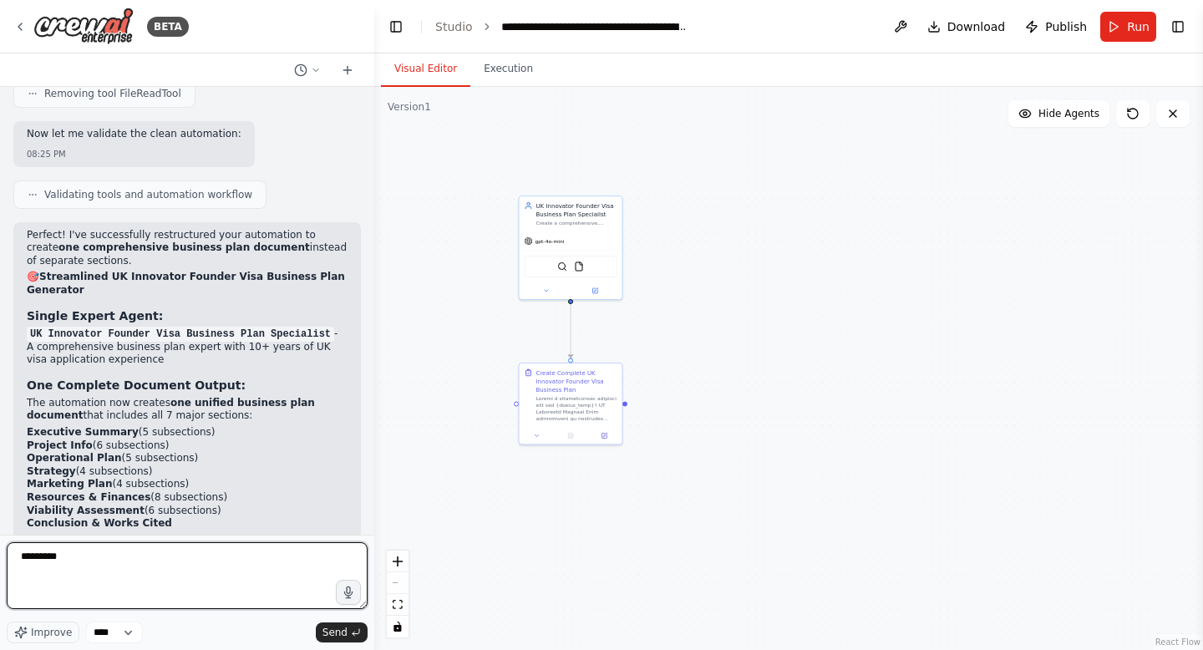
scroll to position [6377, 0]
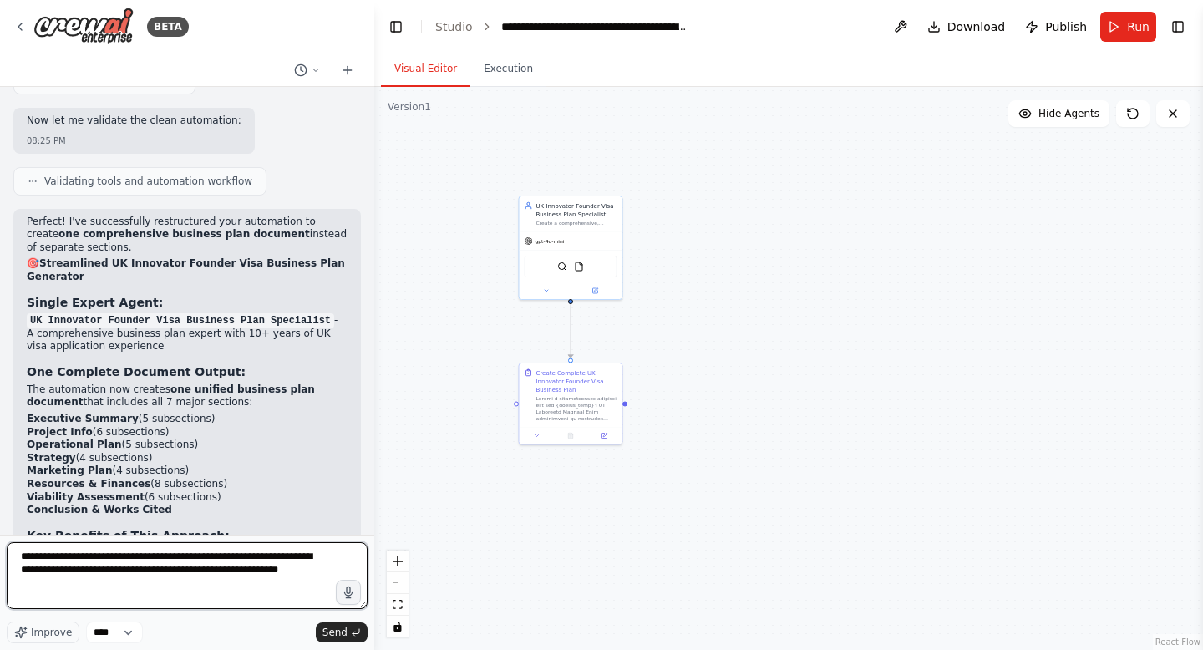
paste textarea "**********"
click at [32, 557] on textarea at bounding box center [187, 575] width 361 height 67
type textarea "**********"
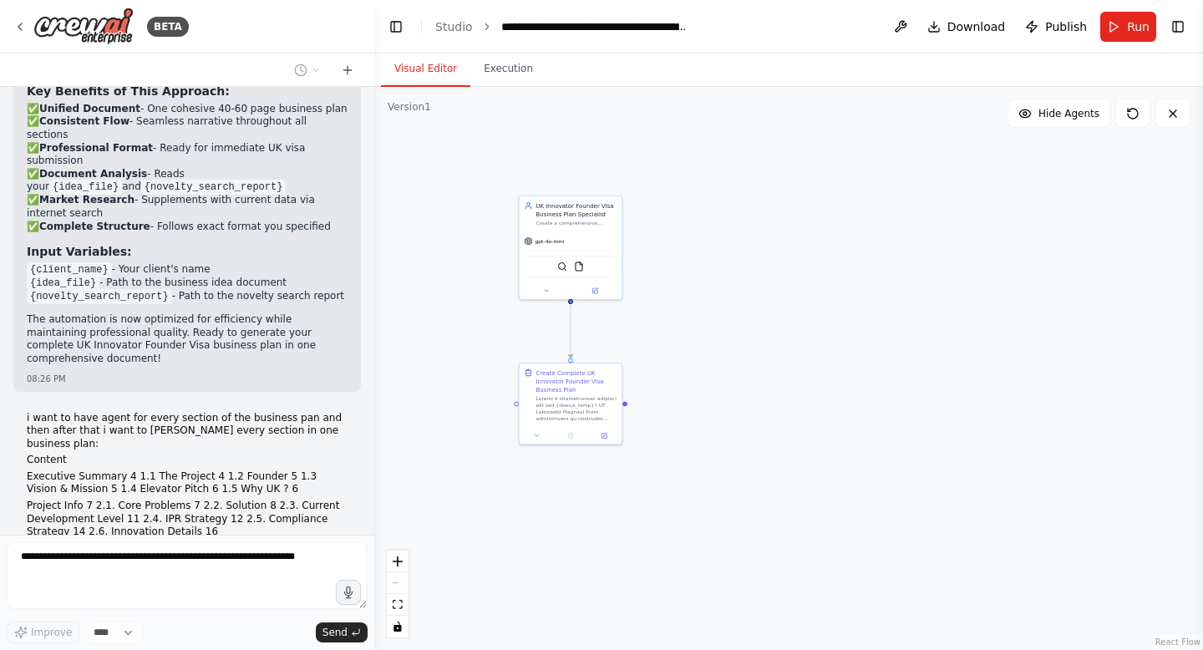
scroll to position [6864, 0]
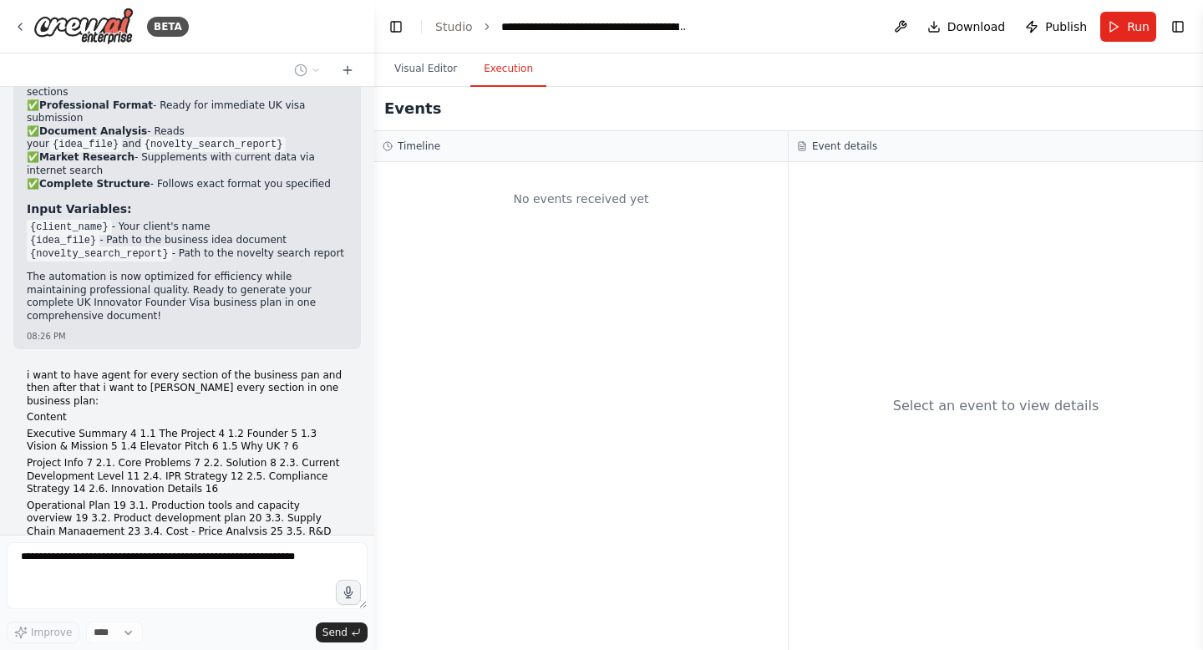
click at [511, 71] on button "Execution" at bounding box center [508, 69] width 76 height 35
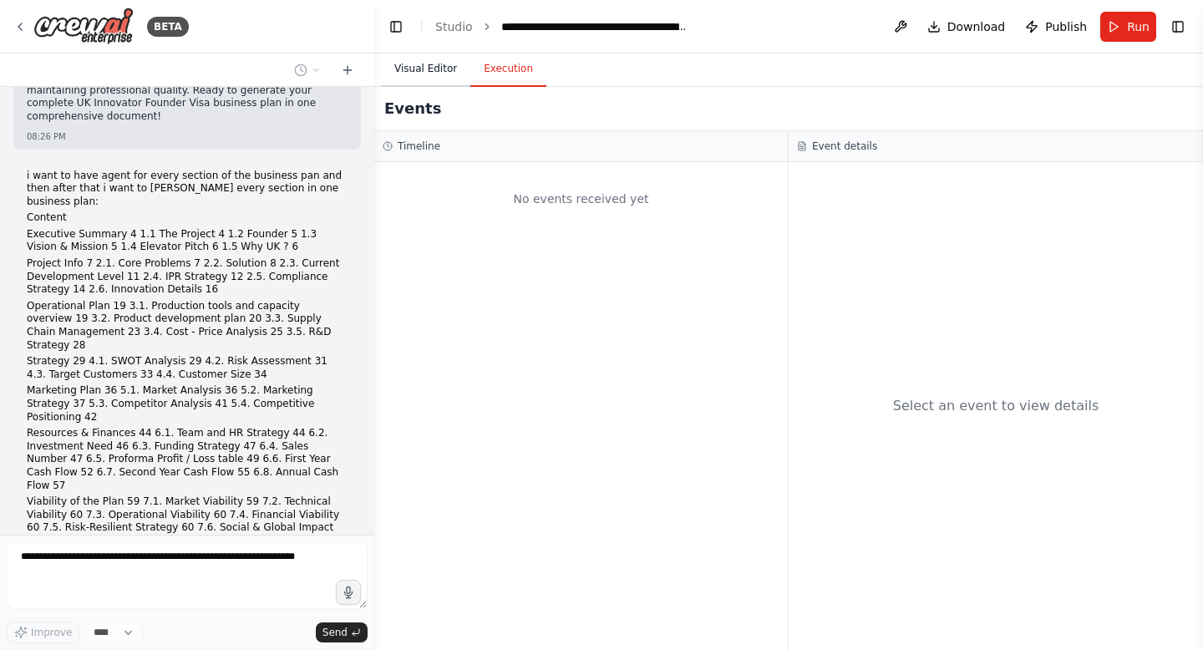
scroll to position [7077, 0]
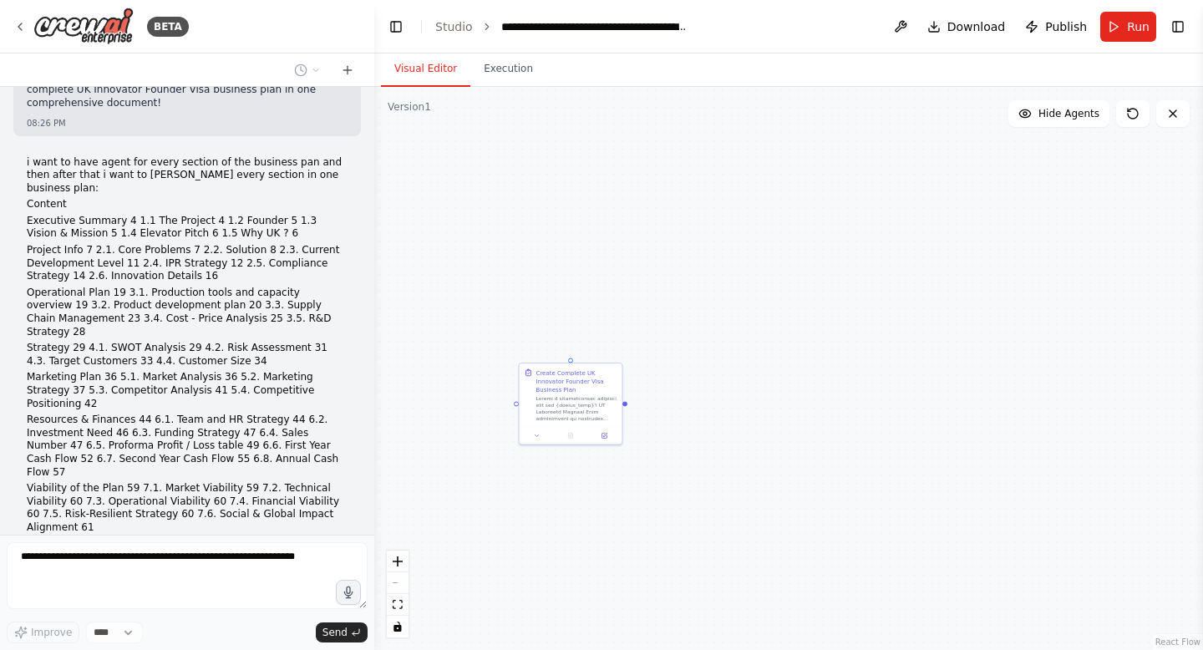
click at [428, 75] on button "Visual Editor" at bounding box center [425, 69] width 89 height 35
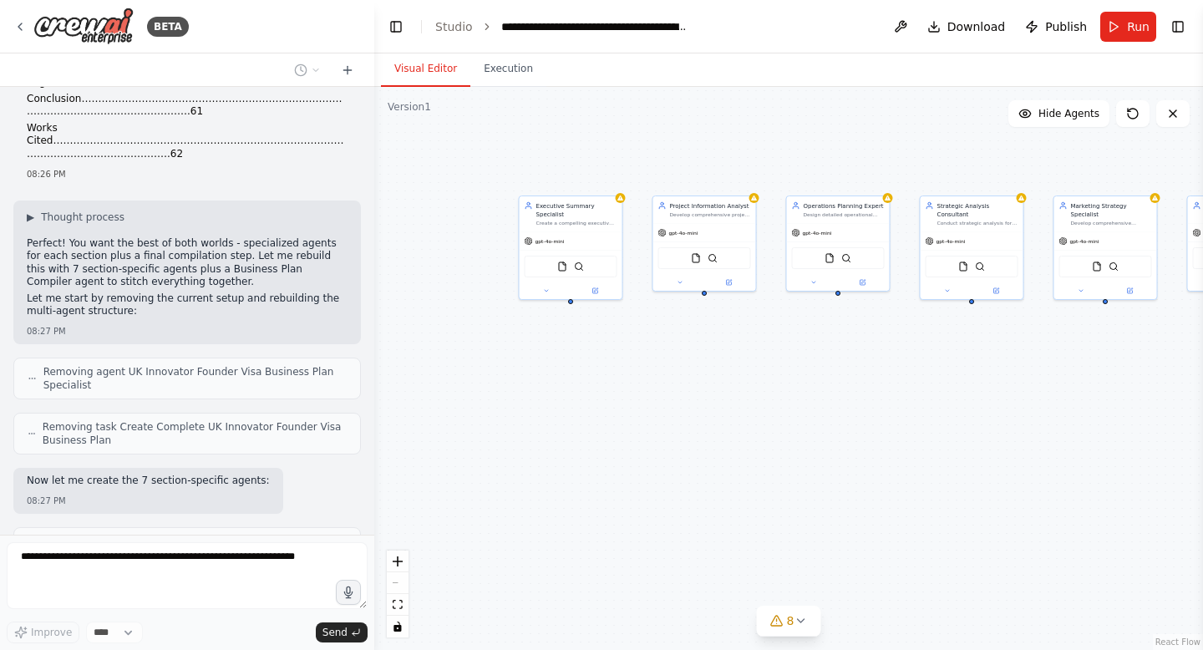
scroll to position [7577, 0]
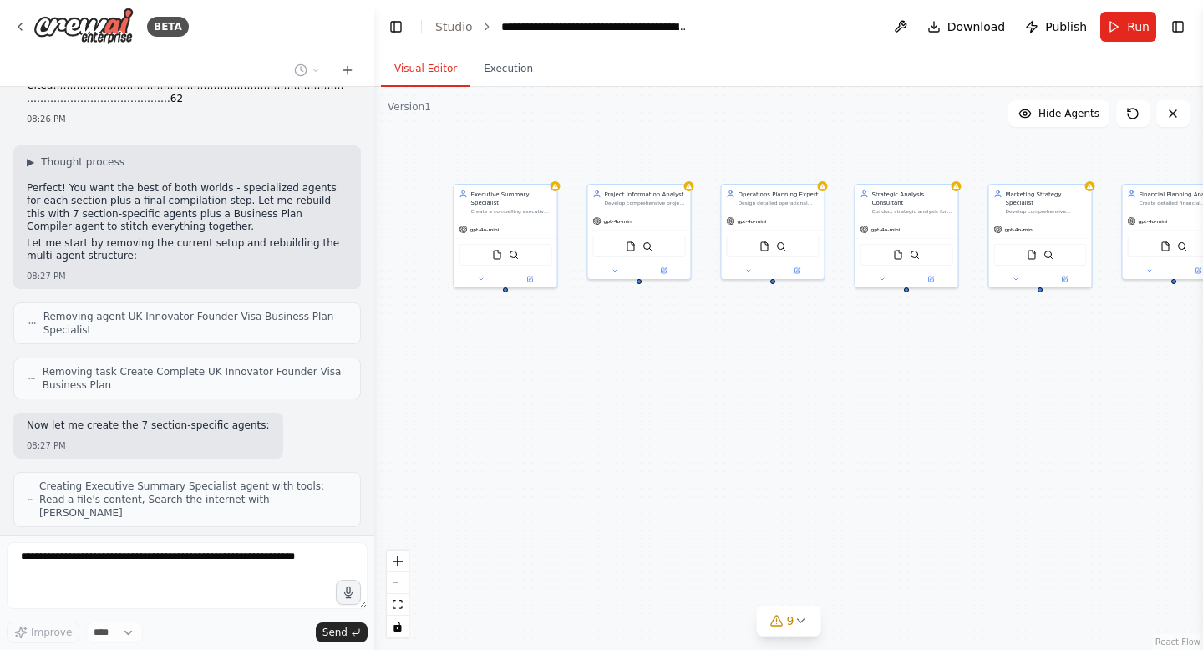
drag, startPoint x: 433, startPoint y: 317, endPoint x: 368, endPoint y: 303, distance: 66.5
click at [368, 304] on div "BETA i want to build an automation to build a comprehensive business plan for i…" at bounding box center [601, 325] width 1203 height 650
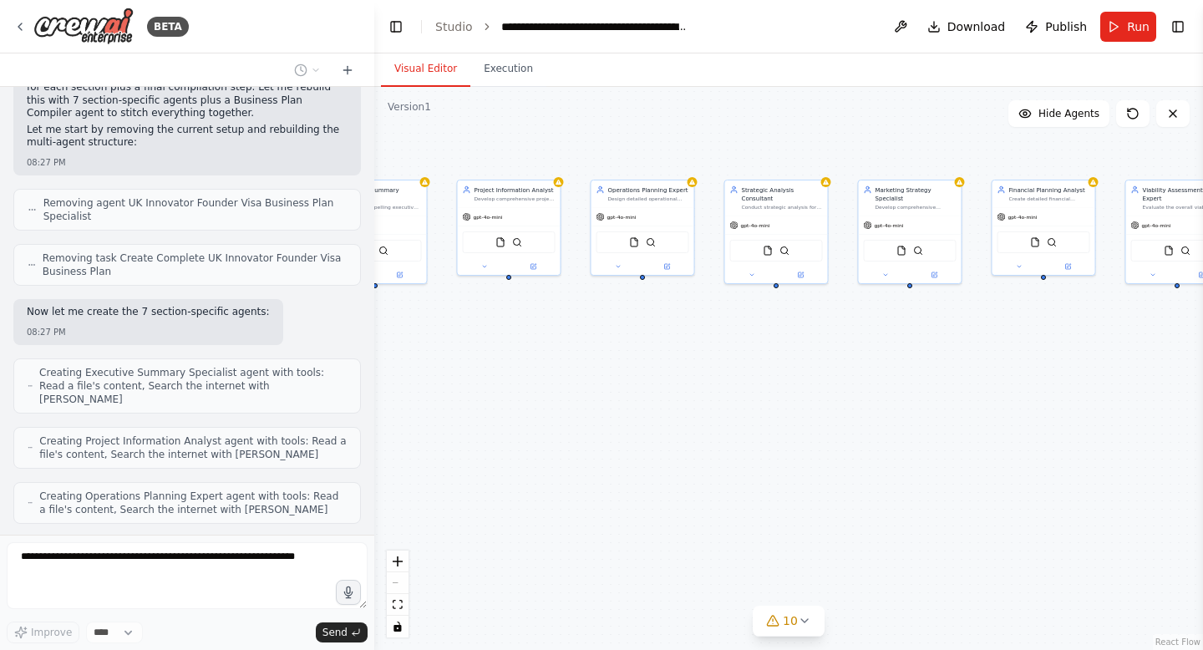
drag, startPoint x: 621, startPoint y: 411, endPoint x: 484, endPoint y: 402, distance: 138.1
click at [484, 403] on div "Executive Summary Specialist Create a compelling executive summary for {client_…" at bounding box center [788, 368] width 828 height 563
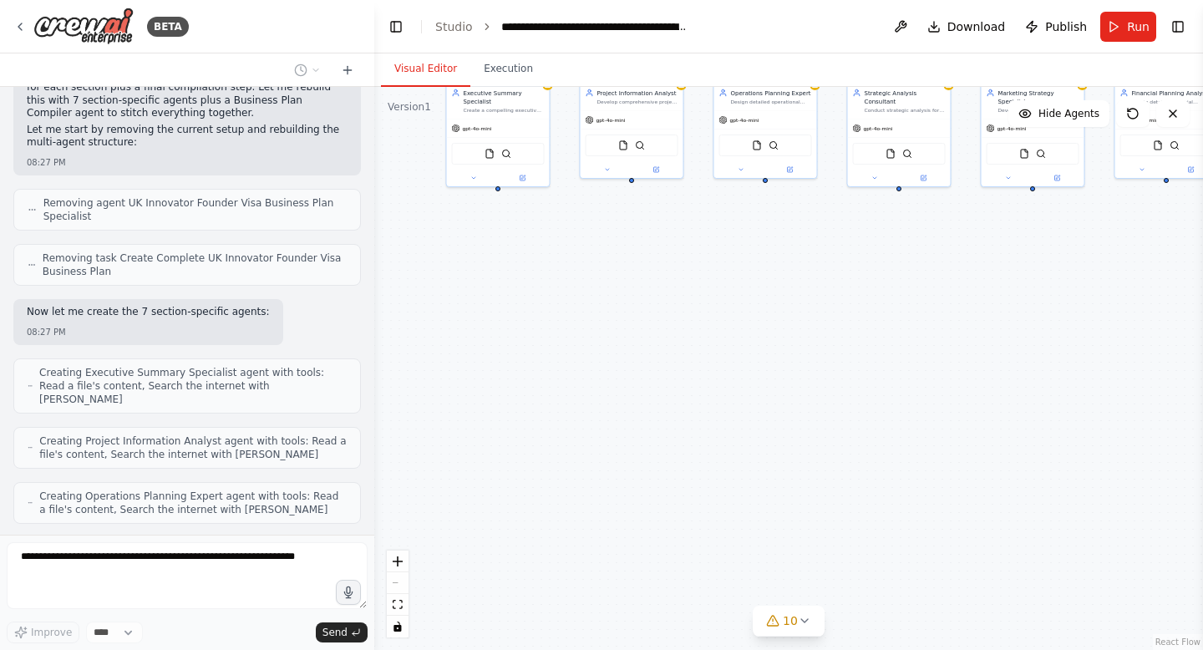
drag, startPoint x: 712, startPoint y: 363, endPoint x: 845, endPoint y: 275, distance: 160.3
click at [845, 276] on div "Executive Summary Specialist Create a compelling executive summary for {client_…" at bounding box center [788, 368] width 828 height 563
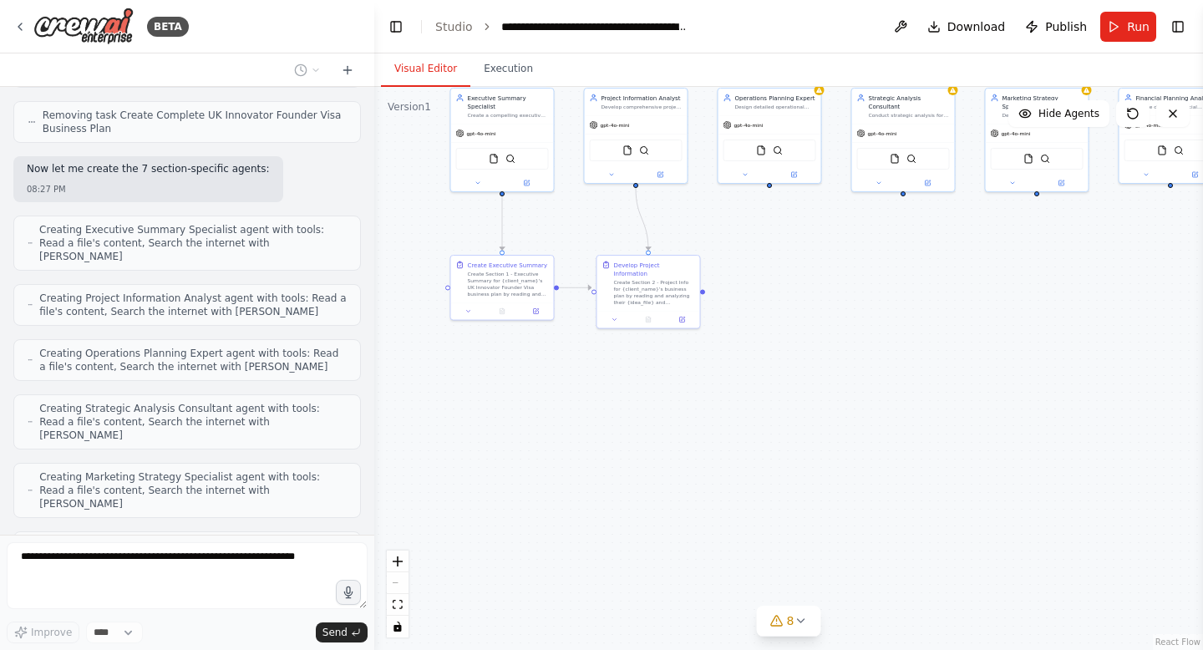
scroll to position [7875, 0]
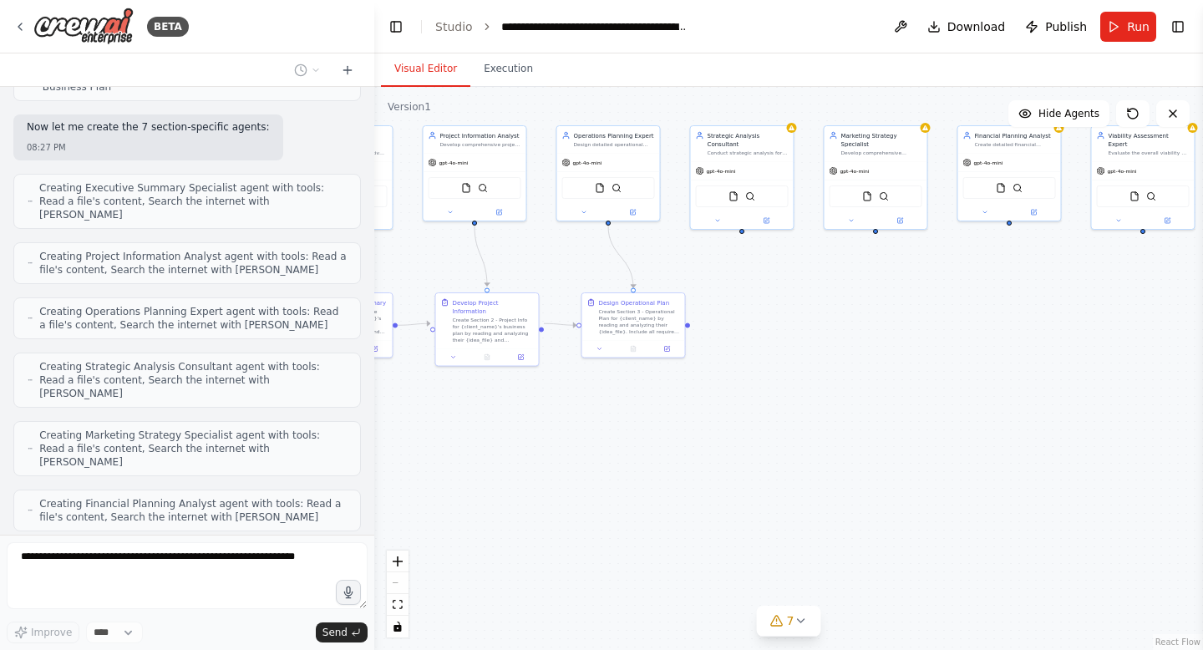
drag, startPoint x: 702, startPoint y: 364, endPoint x: 539, endPoint y: 401, distance: 166.9
click at [539, 401] on div ".deletable-edge-delete-btn { width: 20px; height: 20px; border: 0px solid #ffff…" at bounding box center [788, 368] width 828 height 563
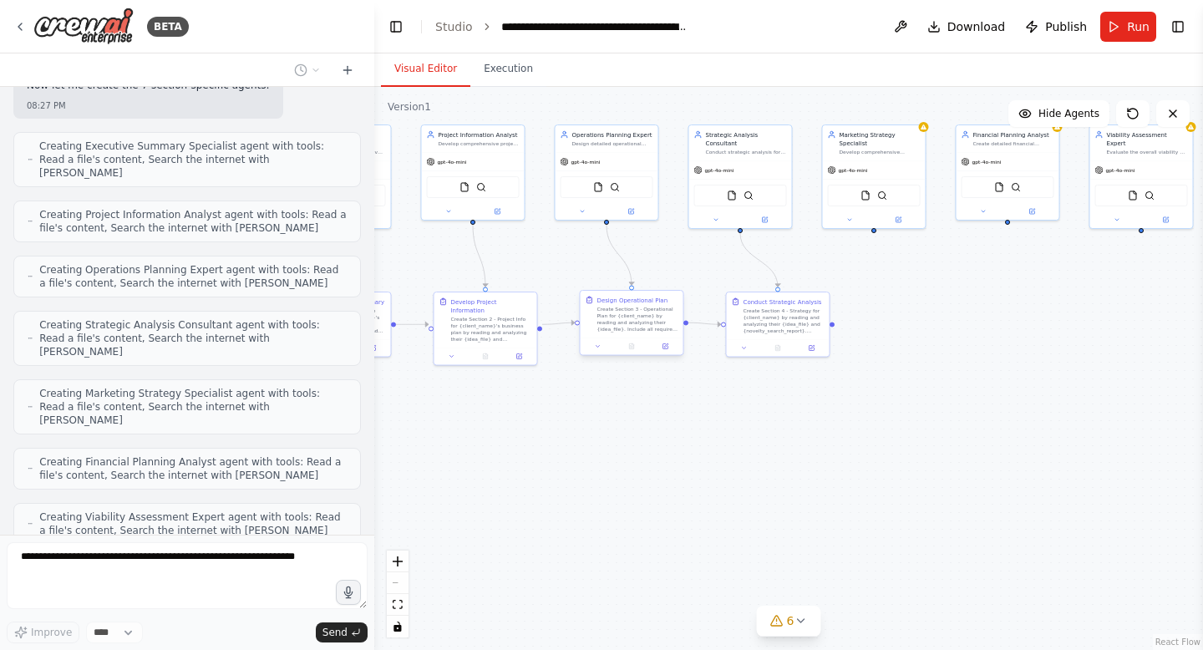
click at [622, 299] on div "Design Operational Plan Create Section 3 - Operational Plan for {client_name} b…" at bounding box center [637, 314] width 81 height 37
click at [615, 393] on div ".deletable-edge-delete-btn { width: 20px; height: 20px; border: 0px solid #ffff…" at bounding box center [788, 368] width 828 height 563
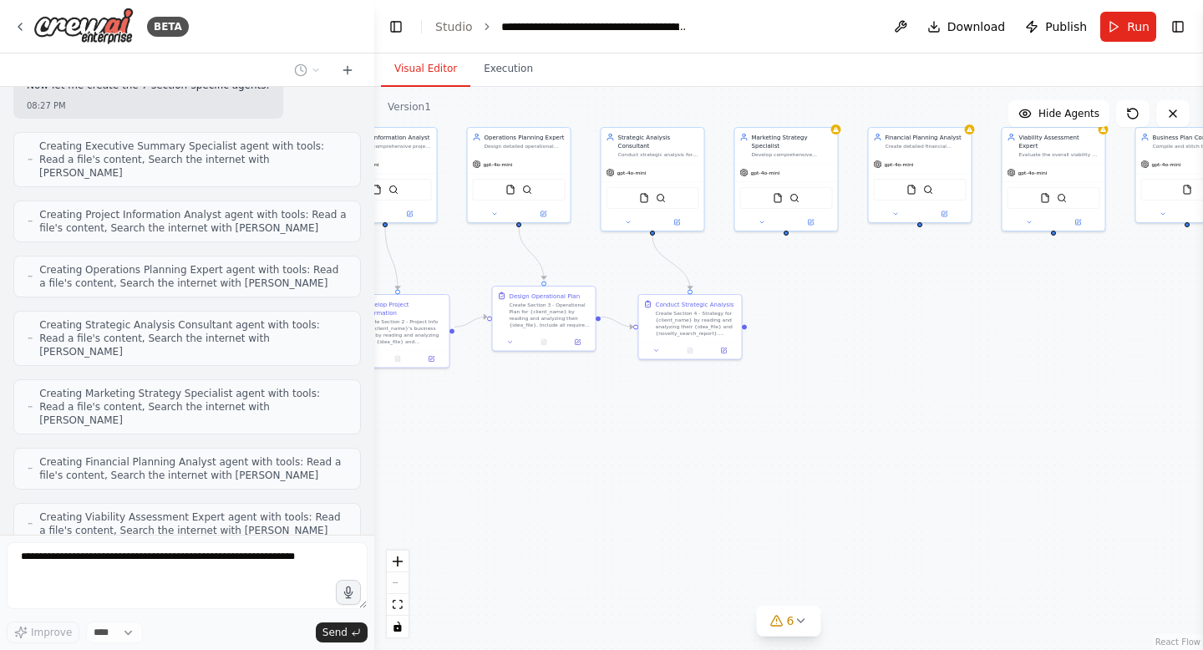
drag, startPoint x: 666, startPoint y: 394, endPoint x: 579, endPoint y: 397, distance: 87.7
click at [579, 397] on div ".deletable-edge-delete-btn { width: 20px; height: 20px; border: 0px solid #ffff…" at bounding box center [788, 368] width 828 height 563
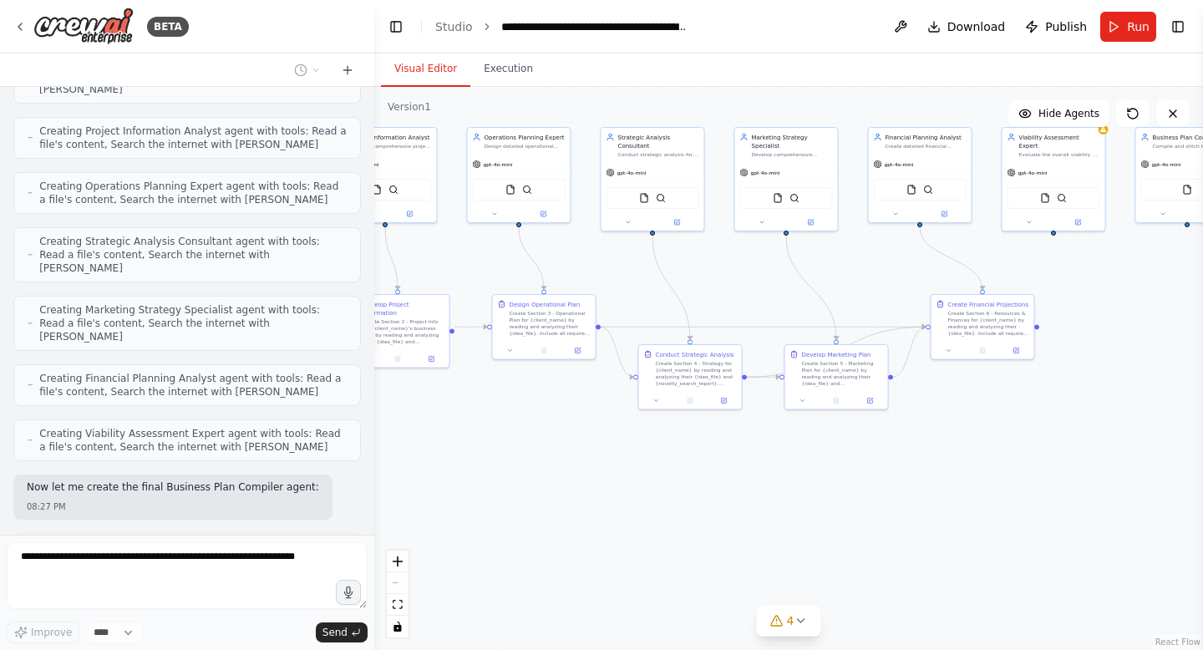
scroll to position [8042, 0]
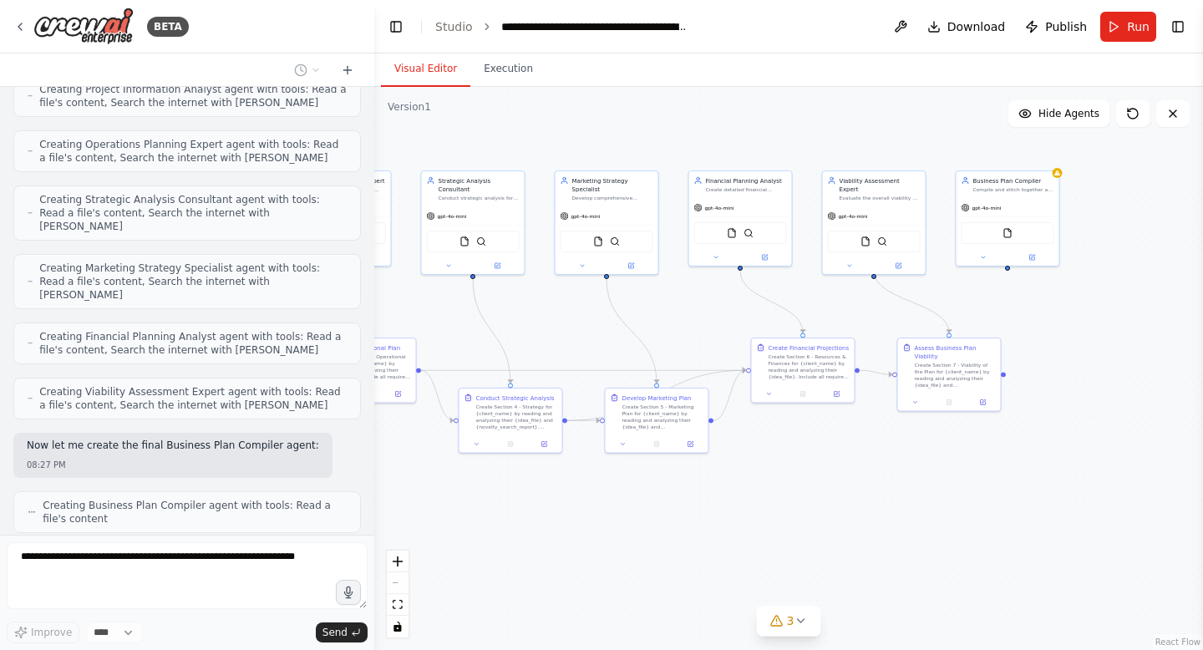
drag, startPoint x: 874, startPoint y: 251, endPoint x: 695, endPoint y: 291, distance: 184.1
click at [695, 292] on div ".deletable-edge-delete-btn { width: 20px; height: 20px; border: 0px solid #ffff…" at bounding box center [788, 368] width 828 height 563
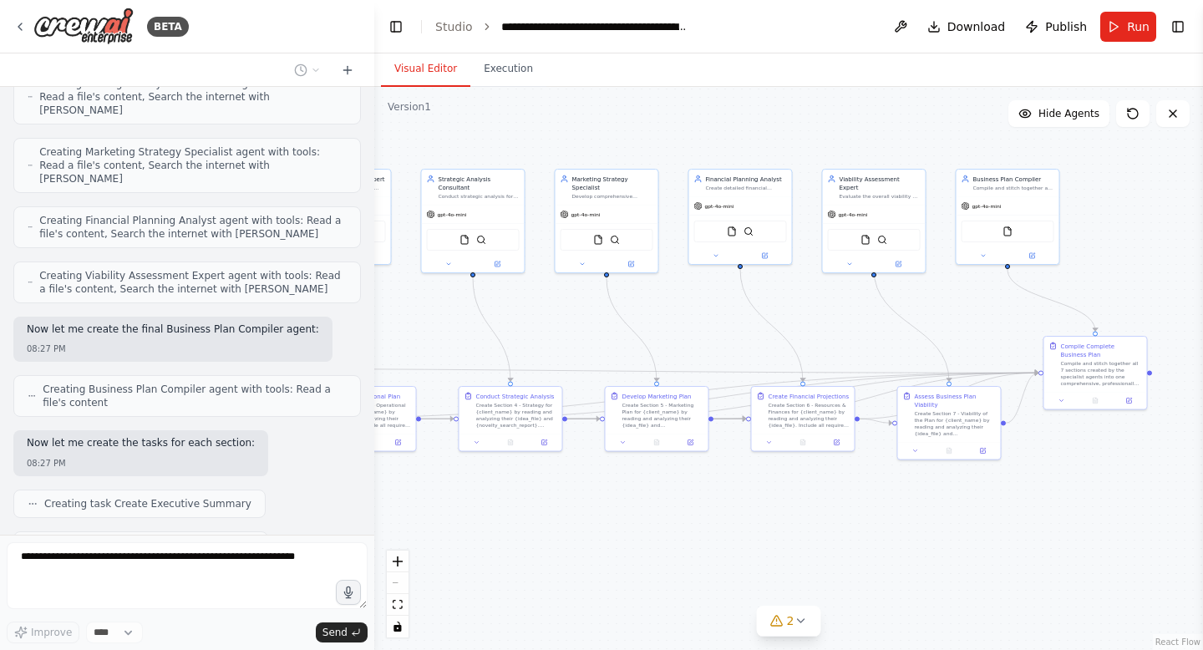
scroll to position [8243, 0]
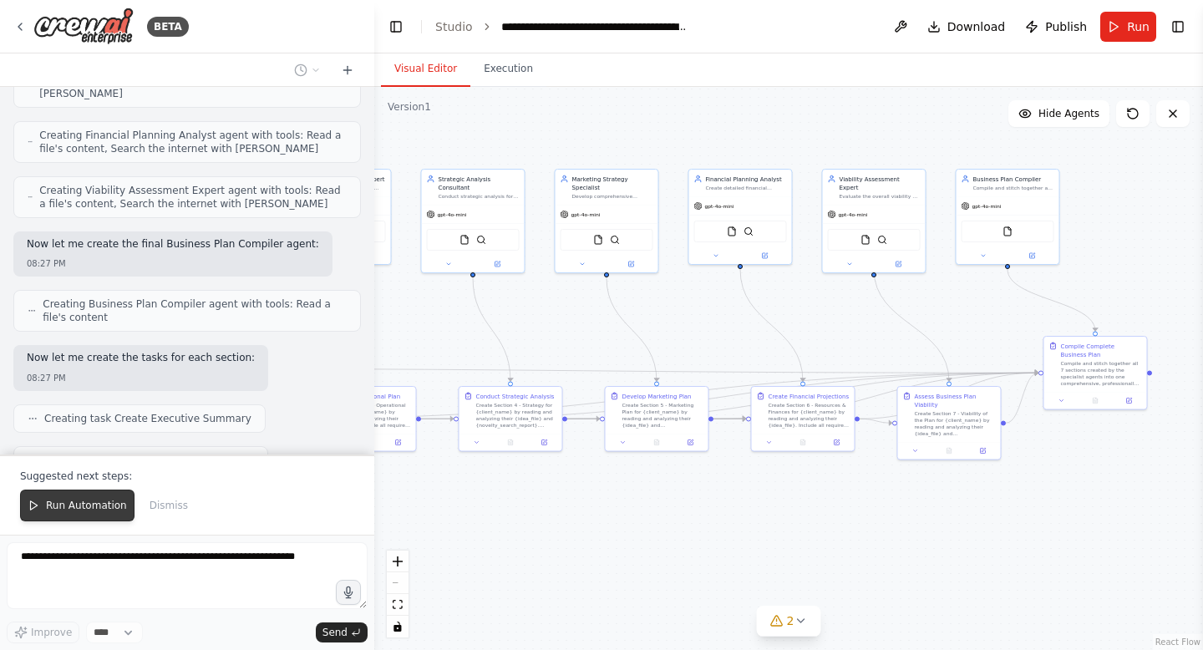
click at [94, 509] on span "Run Automation" at bounding box center [86, 505] width 81 height 13
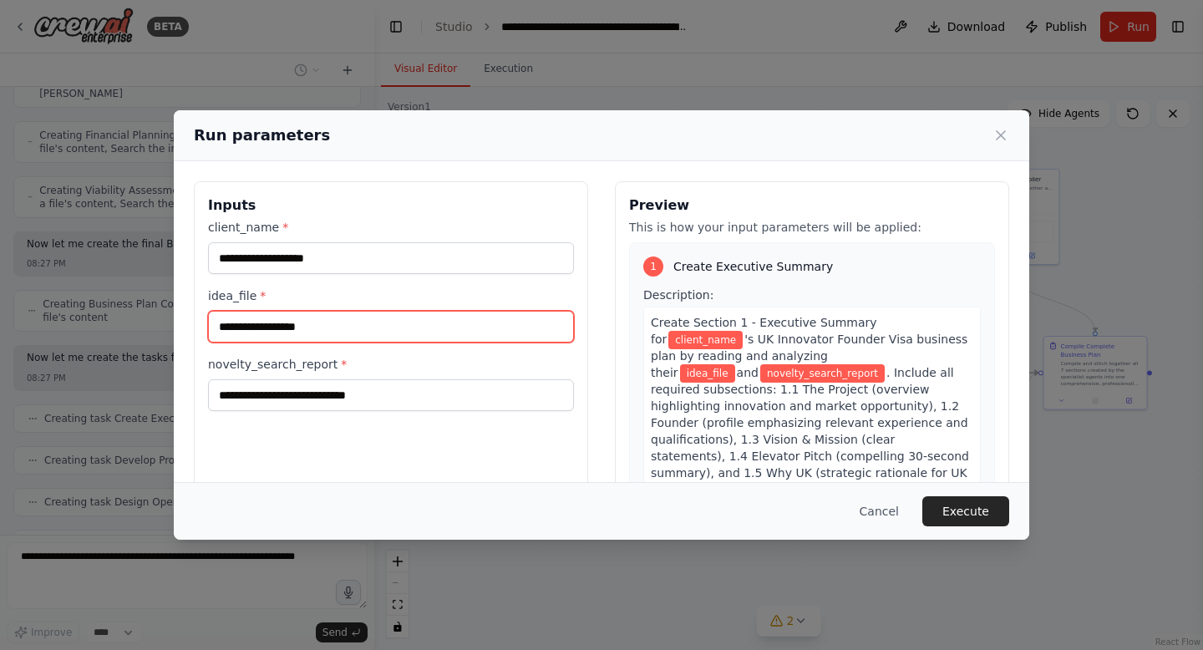
click at [304, 331] on input "idea_file *" at bounding box center [391, 327] width 366 height 32
click at [302, 333] on input "idea_file *" at bounding box center [391, 327] width 366 height 32
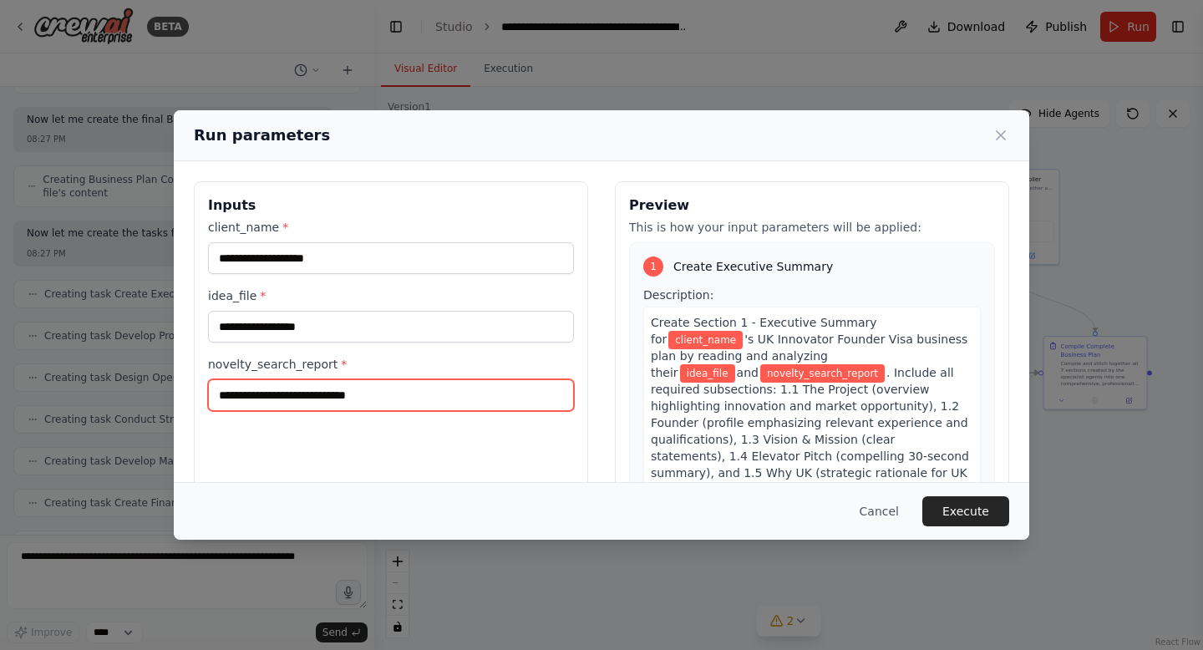
click at [322, 393] on input "novelty_search_report *" at bounding box center [391, 395] width 366 height 32
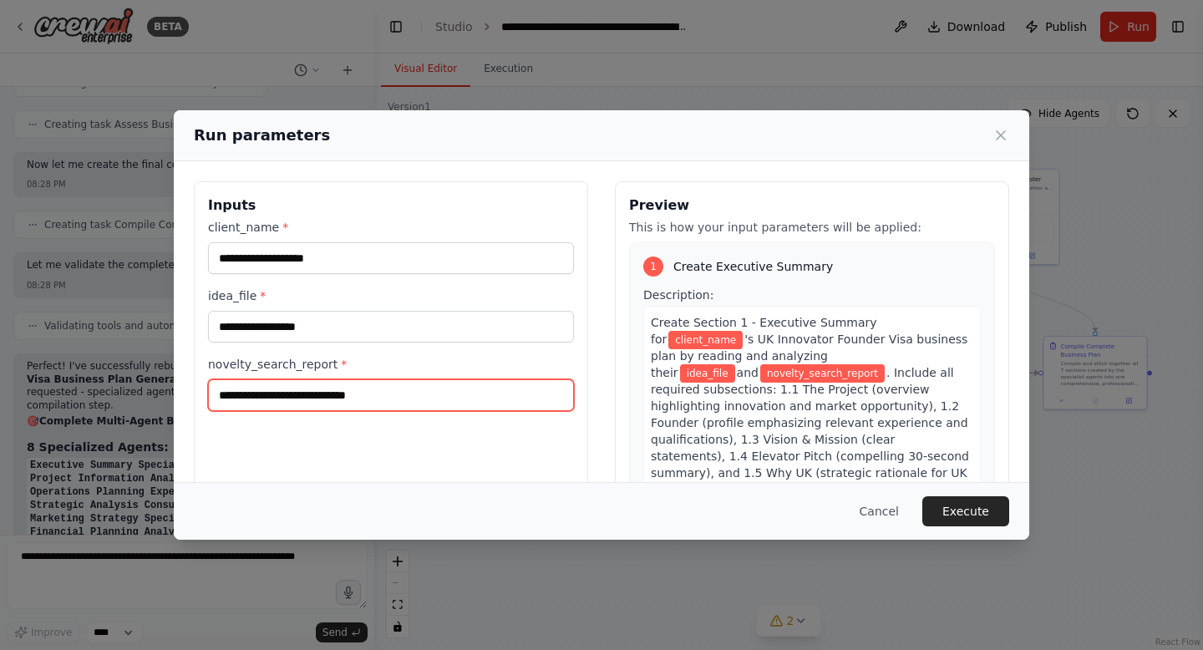
scroll to position [8800, 0]
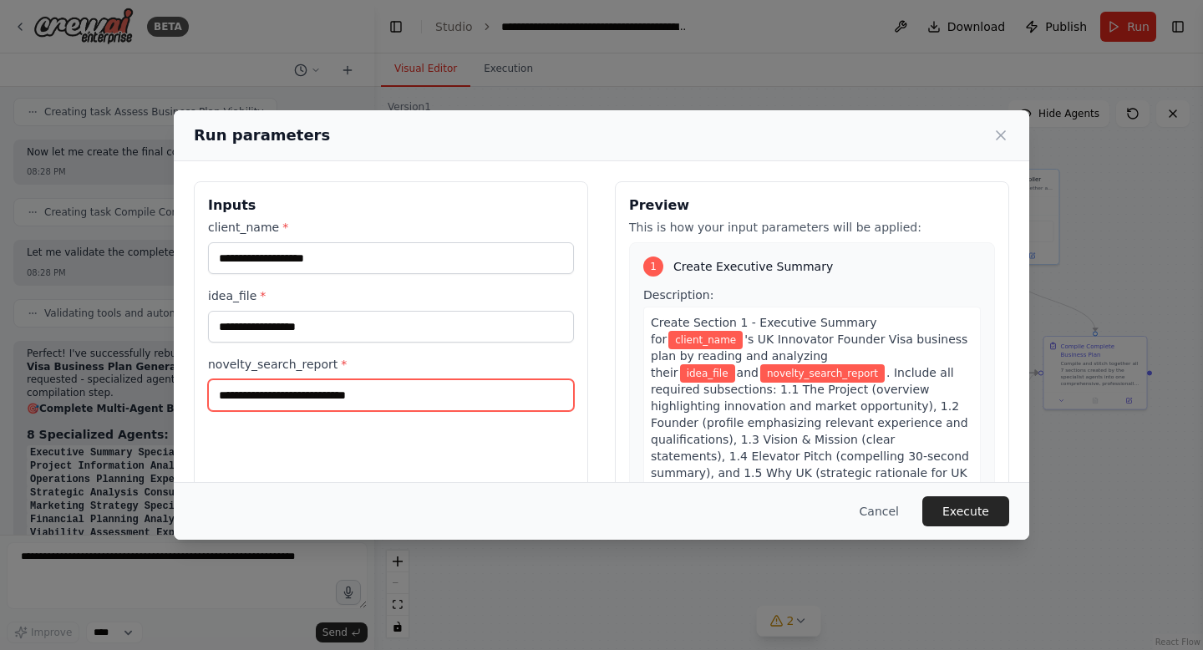
click at [322, 393] on input "novelty_search_report *" at bounding box center [391, 395] width 366 height 32
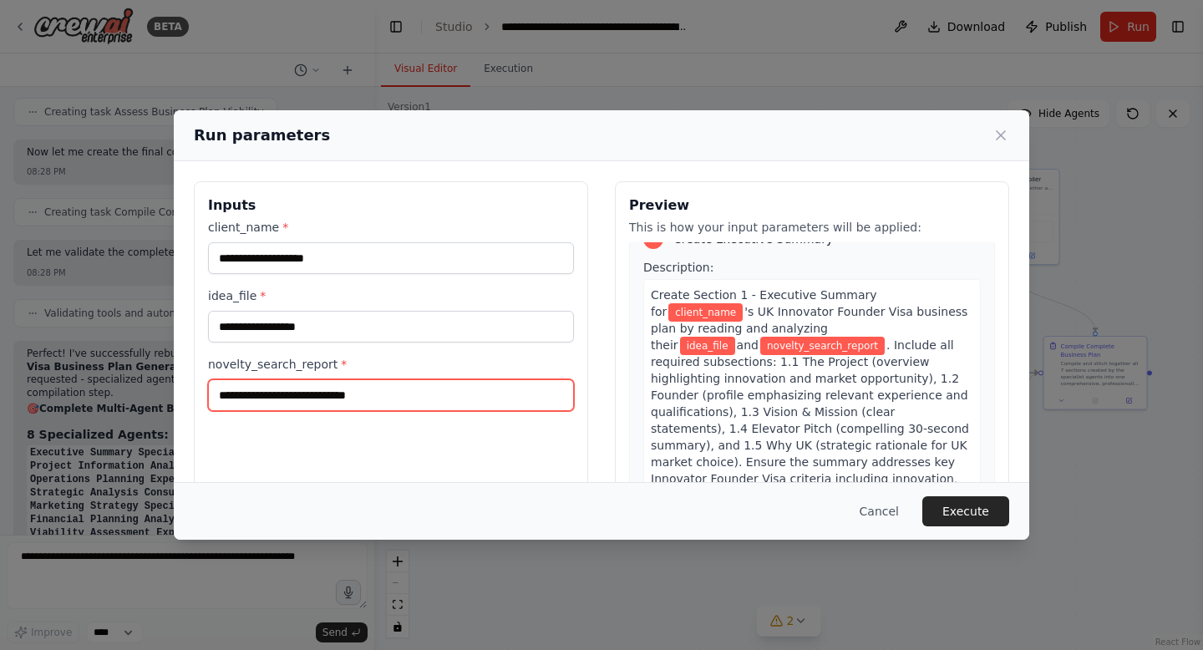
scroll to position [39, 0]
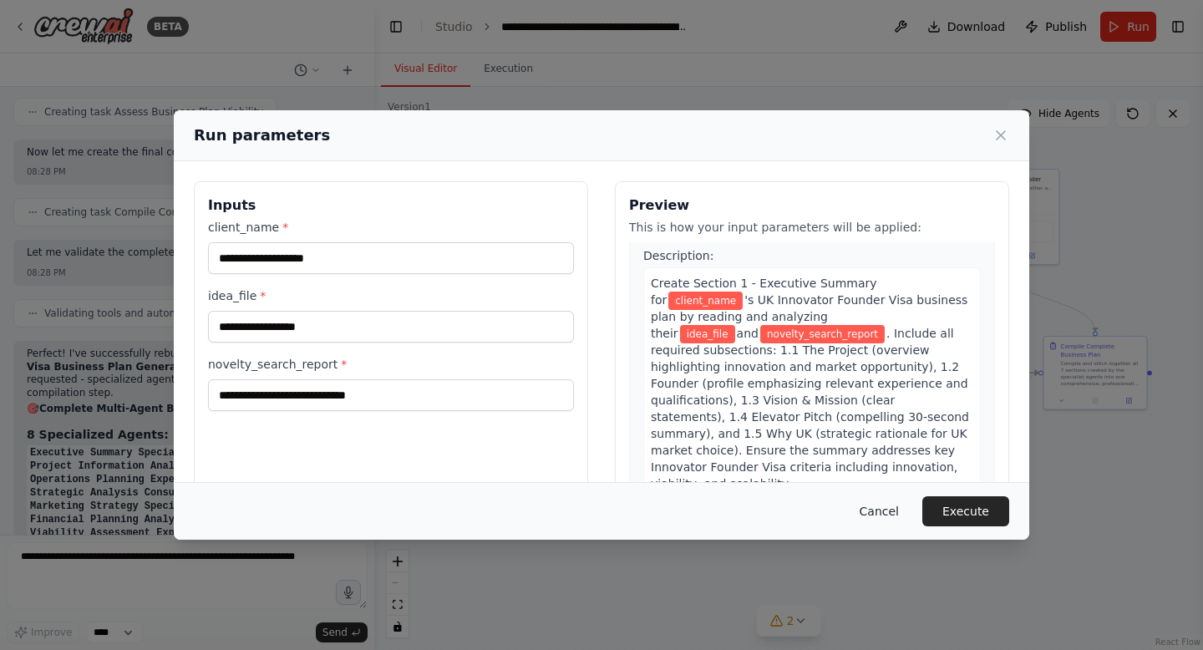
click at [884, 507] on button "Cancel" at bounding box center [879, 511] width 66 height 30
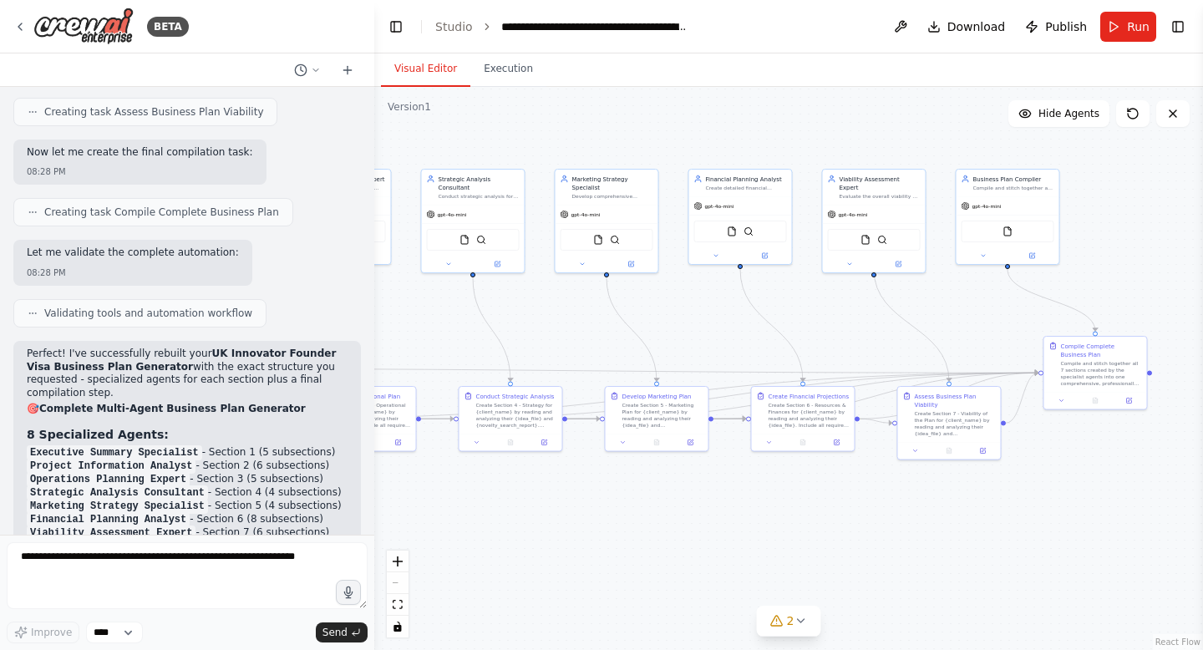
drag, startPoint x: 33, startPoint y: 415, endPoint x: 214, endPoint y: 443, distance: 182.5
click at [214, 443] on div "Perfect! I've successfully rebuilt your UK Innovator Founder Visa Business Plan…" at bounding box center [187, 645] width 321 height 597
copy div "idea_file} - Path to the business idea document {novelty_search_report} - Path …"
click at [115, 562] on textarea at bounding box center [187, 575] width 361 height 67
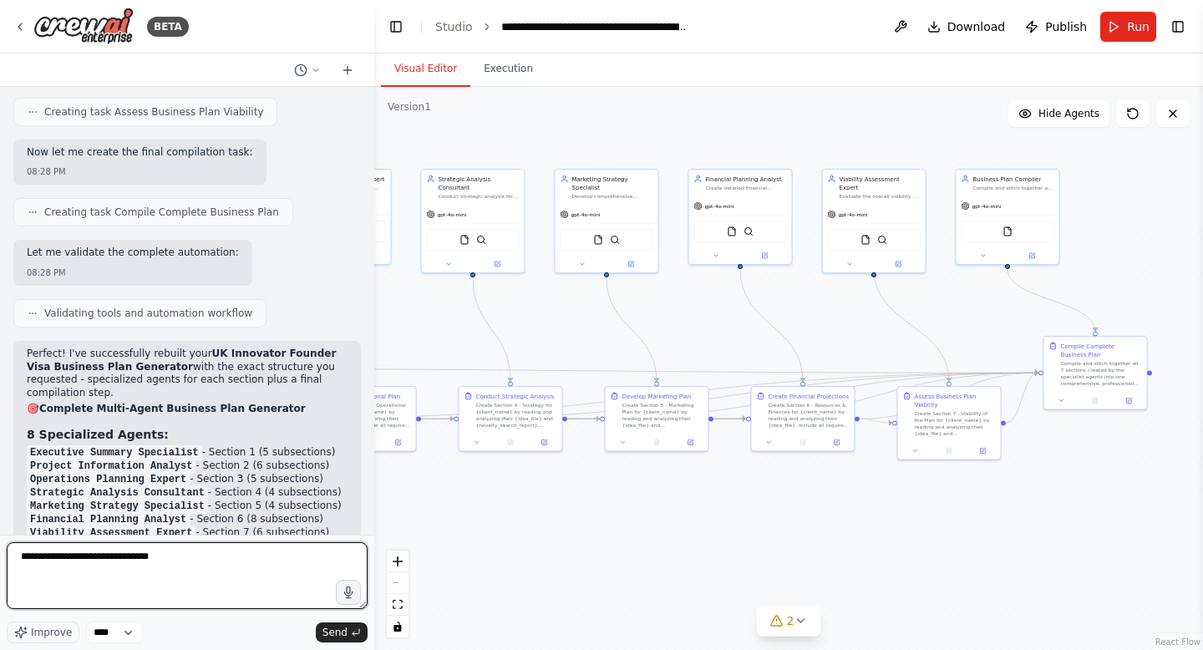
paste textarea "**********"
click at [166, 553] on textarea "**********" at bounding box center [187, 575] width 361 height 67
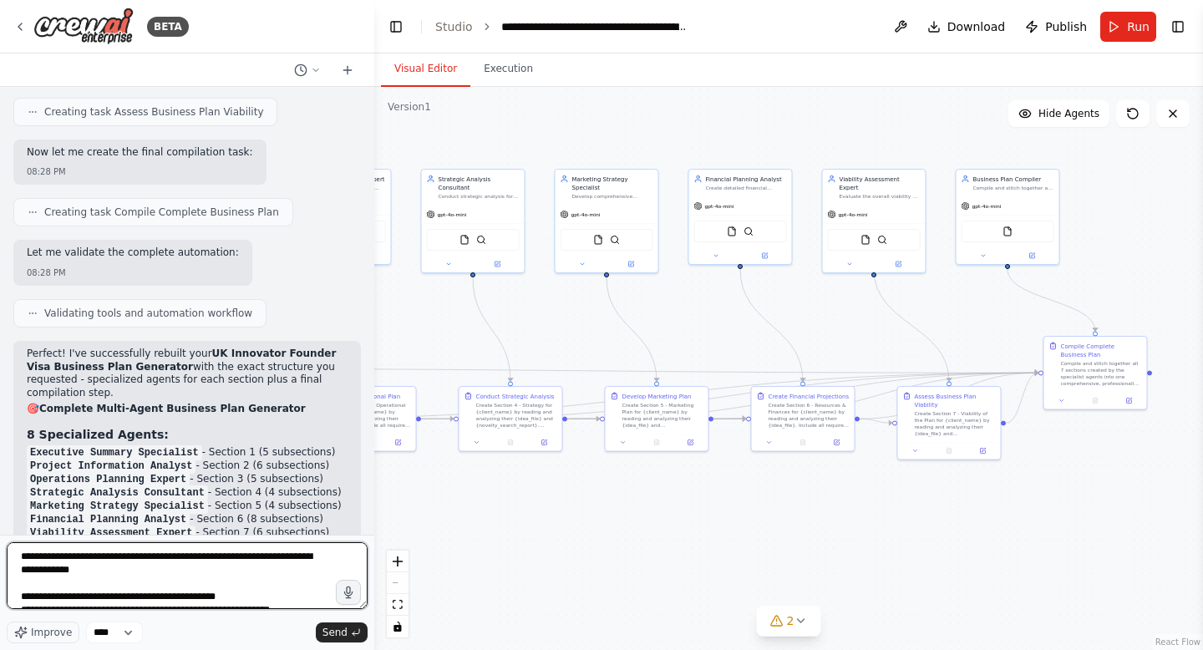
type textarea "**********"
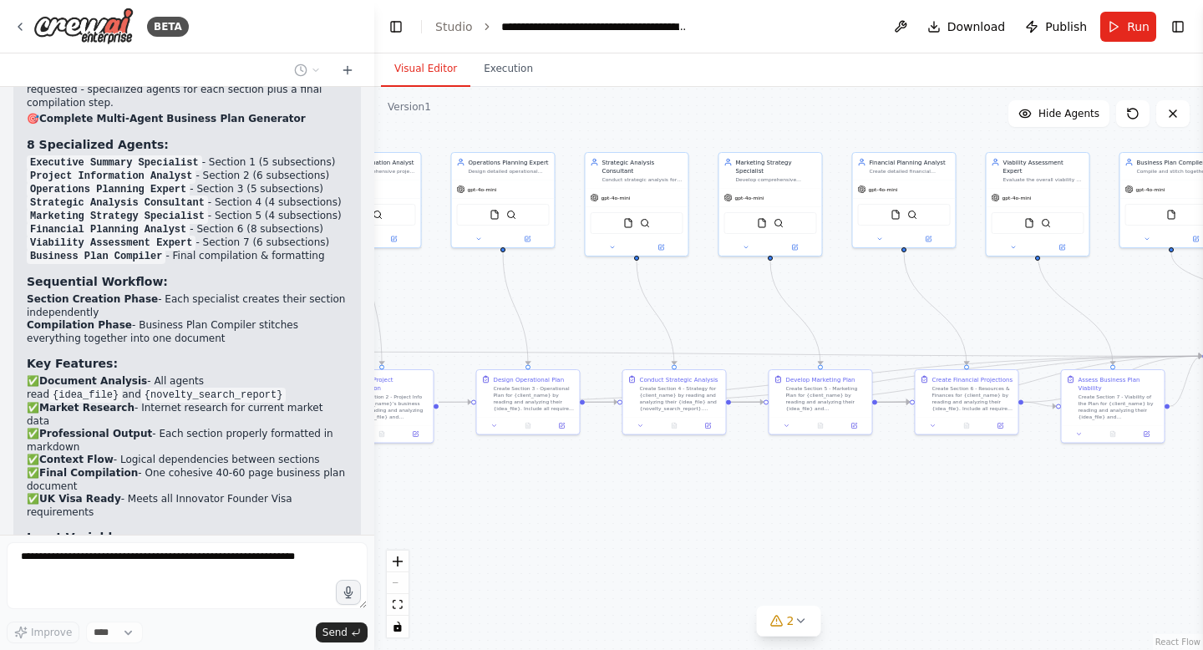
scroll to position [9103, 0]
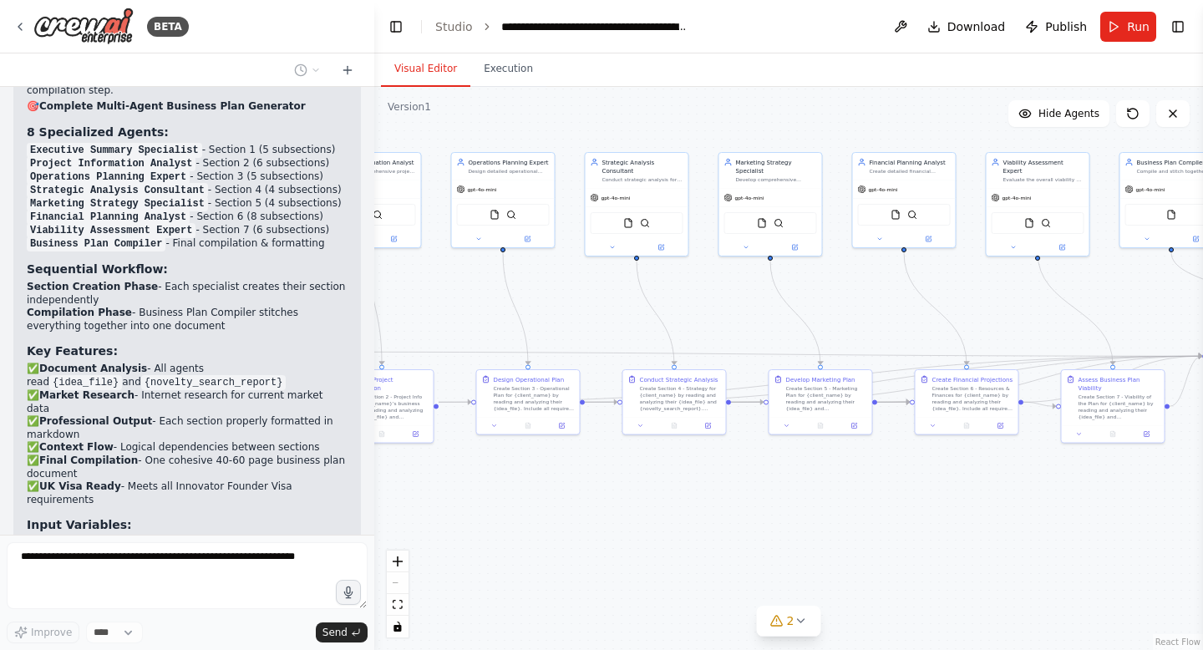
drag, startPoint x: 444, startPoint y: 344, endPoint x: 608, endPoint y: 327, distance: 164.5
click at [608, 327] on div ".deletable-edge-delete-btn { width: 20px; height: 20px; border: 0px solid #ffff…" at bounding box center [788, 368] width 828 height 563
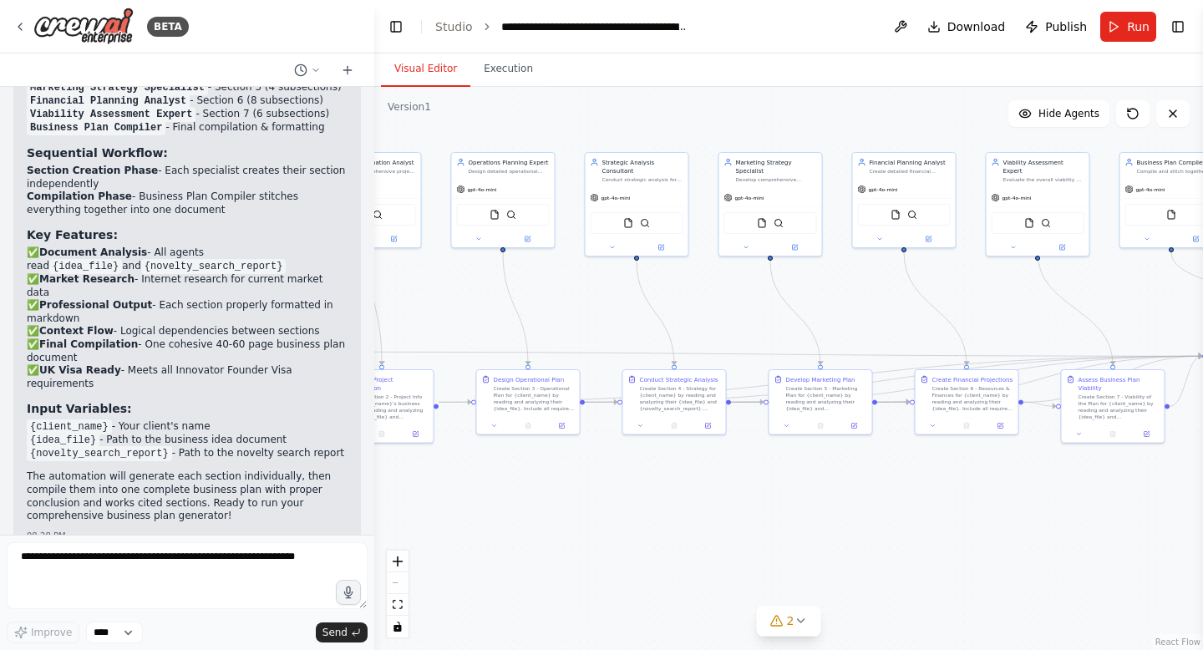
scroll to position [9304, 0]
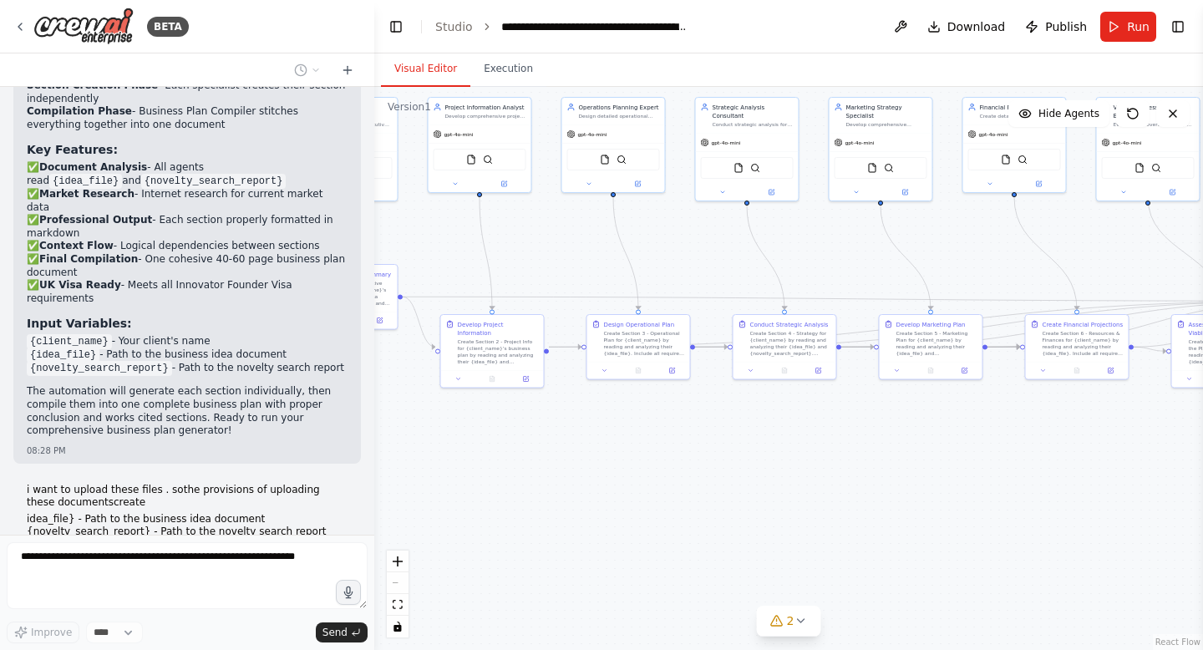
drag, startPoint x: 480, startPoint y: 493, endPoint x: 593, endPoint y: 437, distance: 125.9
click at [593, 437] on div ".deletable-edge-delete-btn { width: 20px; height: 20px; border: 0px solid #ffff…" at bounding box center [788, 368] width 828 height 563
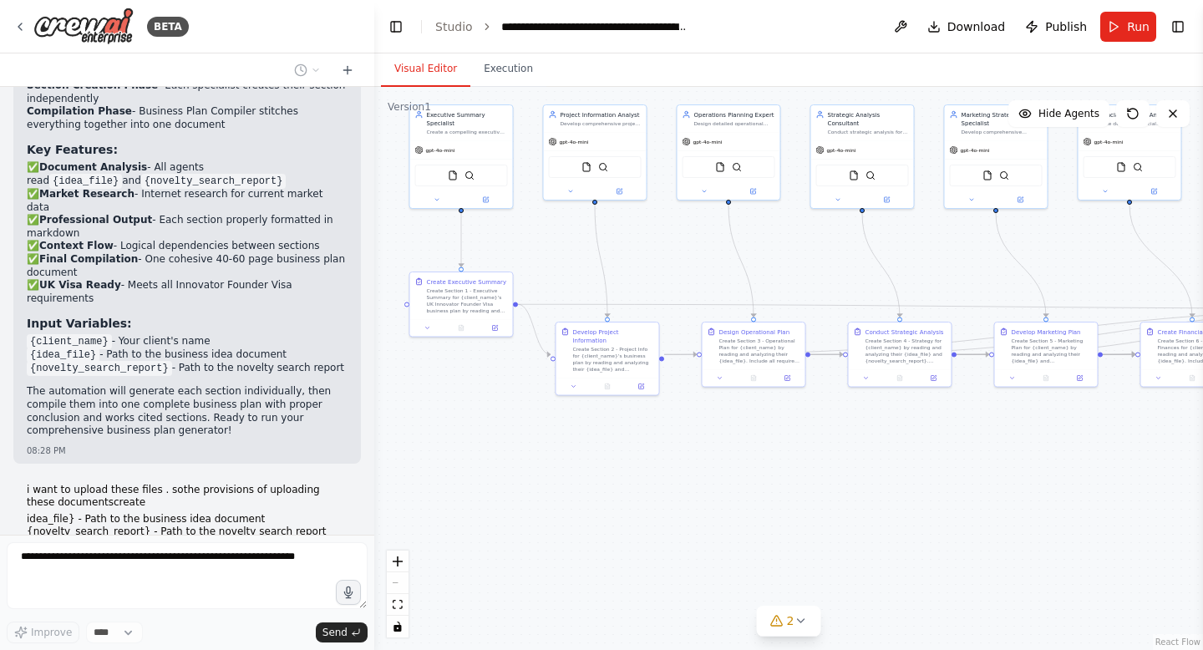
drag, startPoint x: 534, startPoint y: 463, endPoint x: 644, endPoint y: 472, distance: 109.7
click at [644, 472] on div ".deletable-edge-delete-btn { width: 20px; height: 20px; border: 0px solid #ffff…" at bounding box center [788, 368] width 828 height 563
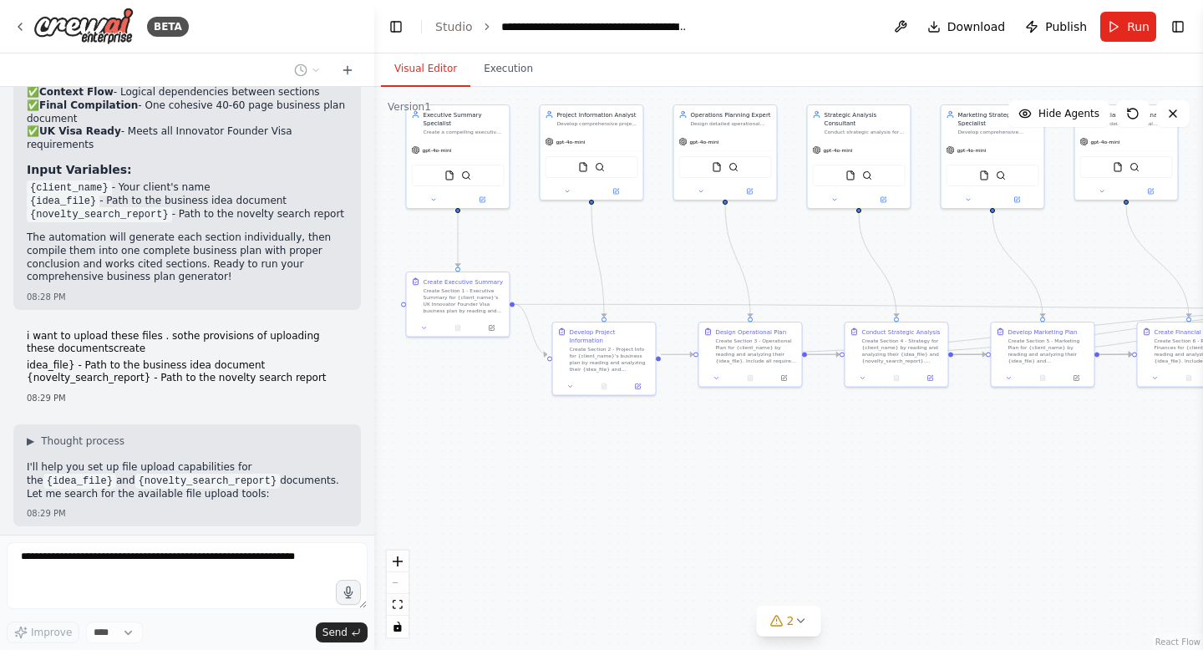
scroll to position [9444, 0]
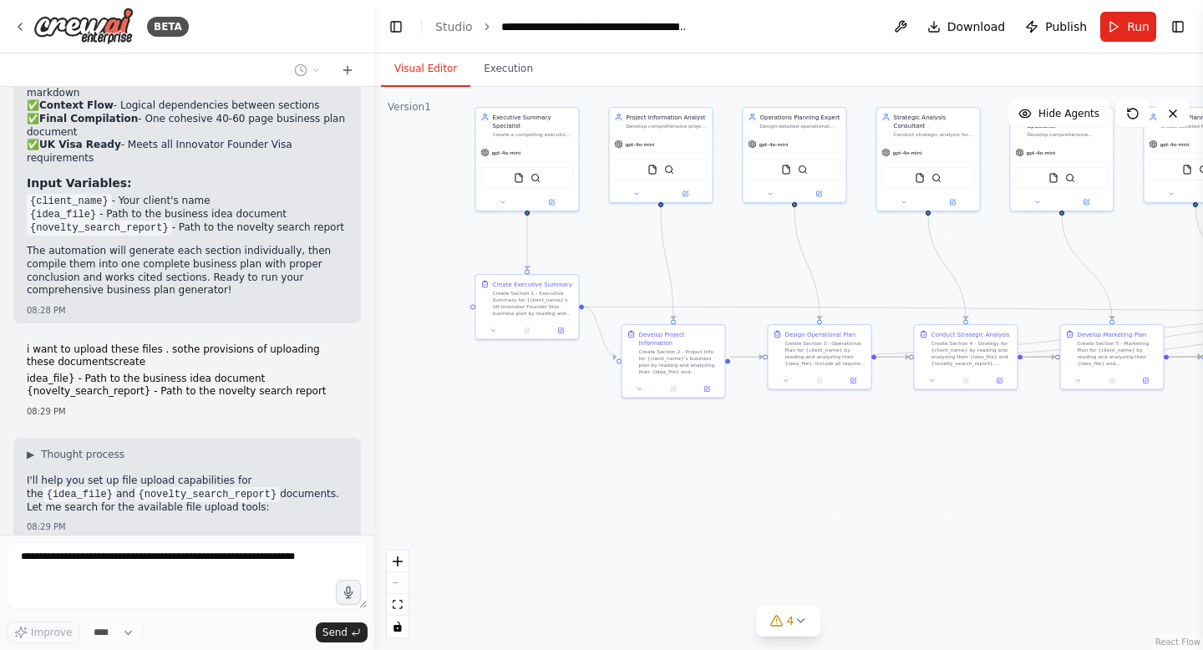
drag, startPoint x: 470, startPoint y: 449, endPoint x: 539, endPoint y: 451, distance: 68.5
click at [539, 451] on div ".deletable-edge-delete-btn { width: 20px; height: 20px; border: 0px solid #ffff…" at bounding box center [788, 368] width 828 height 563
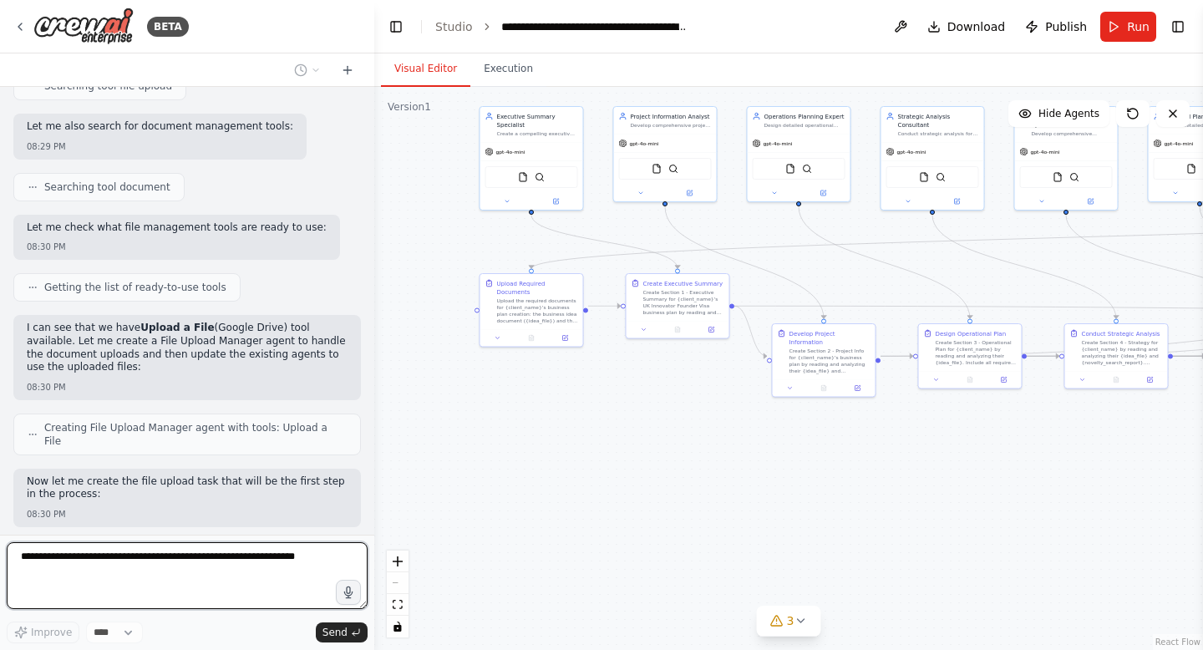
scroll to position [9948, 0]
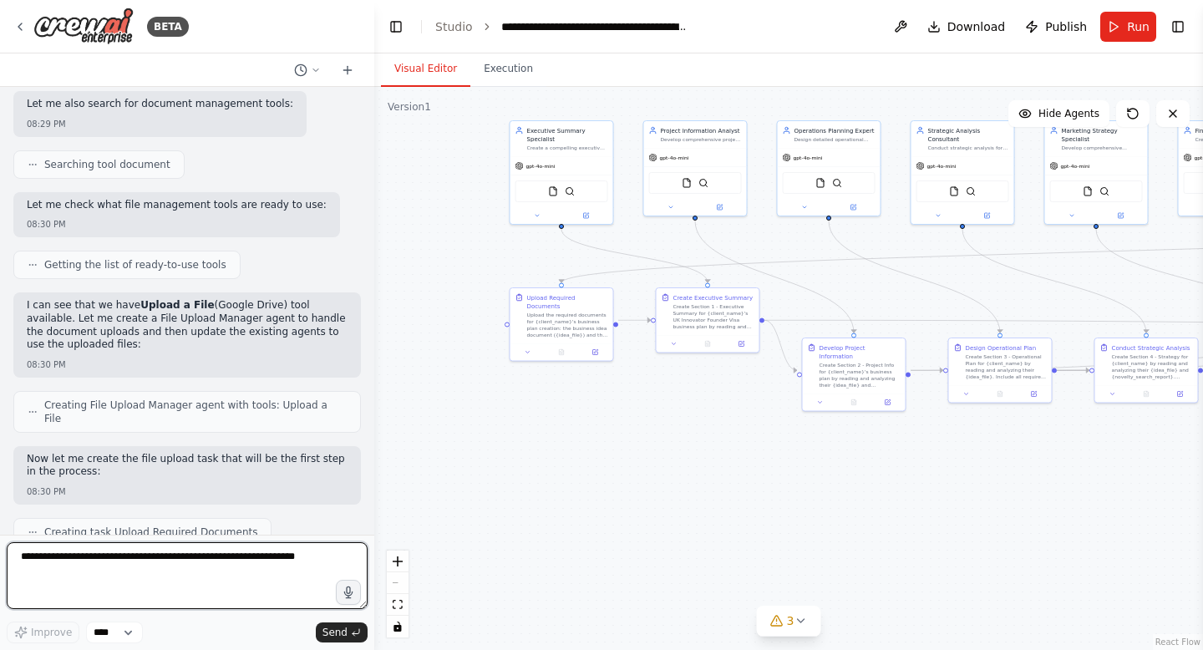
drag, startPoint x: 539, startPoint y: 446, endPoint x: 574, endPoint y: 459, distance: 36.8
click at [574, 459] on div ".deletable-edge-delete-btn { width: 20px; height: 20px; border: 0px solid #ffff…" at bounding box center [788, 368] width 828 height 563
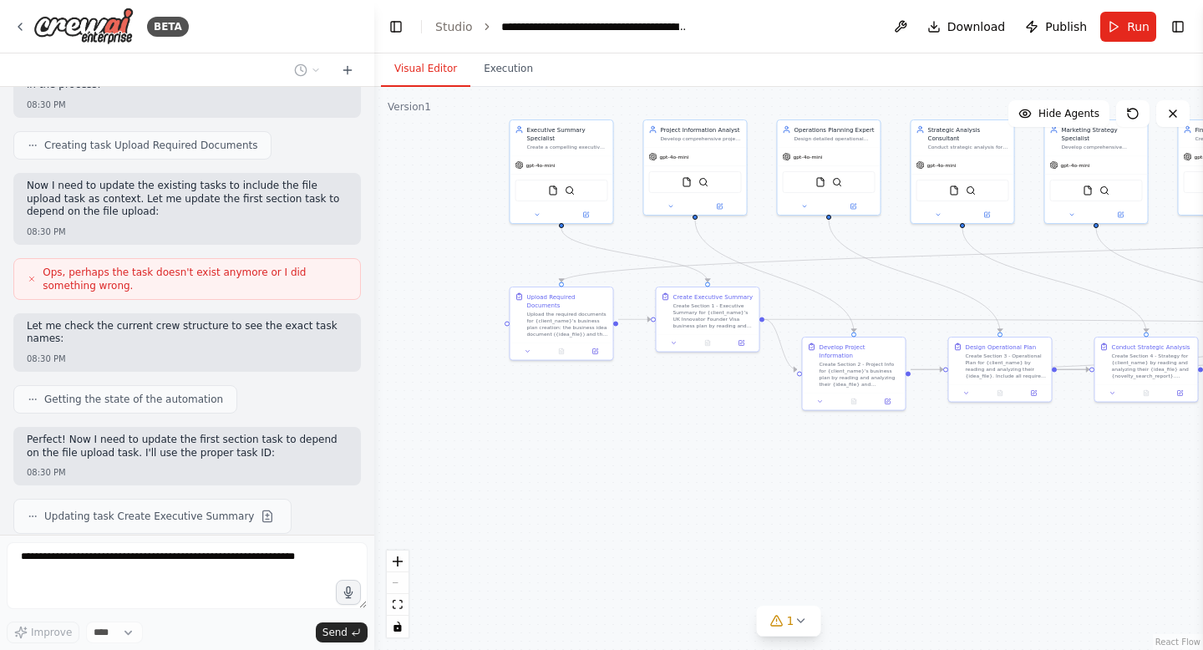
scroll to position [10334, 0]
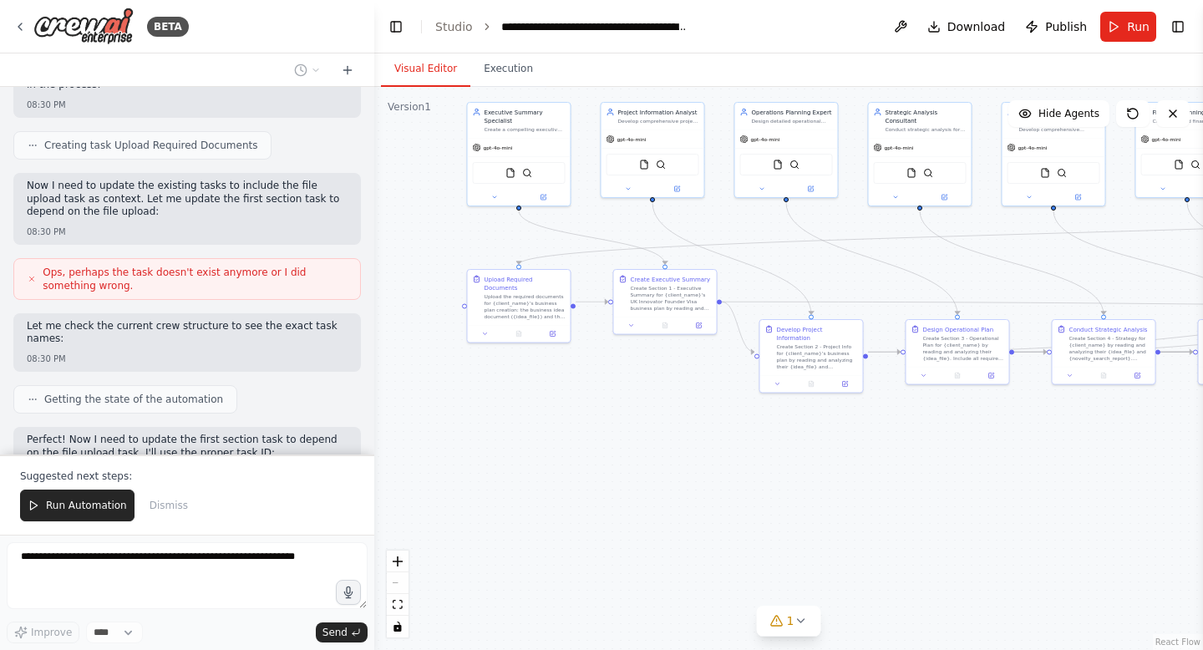
drag, startPoint x: 649, startPoint y: 416, endPoint x: 606, endPoint y: 398, distance: 46.1
click at [606, 398] on div ".deletable-edge-delete-btn { width: 20px; height: 20px; border: 0px solid #ffff…" at bounding box center [788, 368] width 828 height 563
click at [103, 507] on span "Run Automation" at bounding box center [86, 505] width 81 height 13
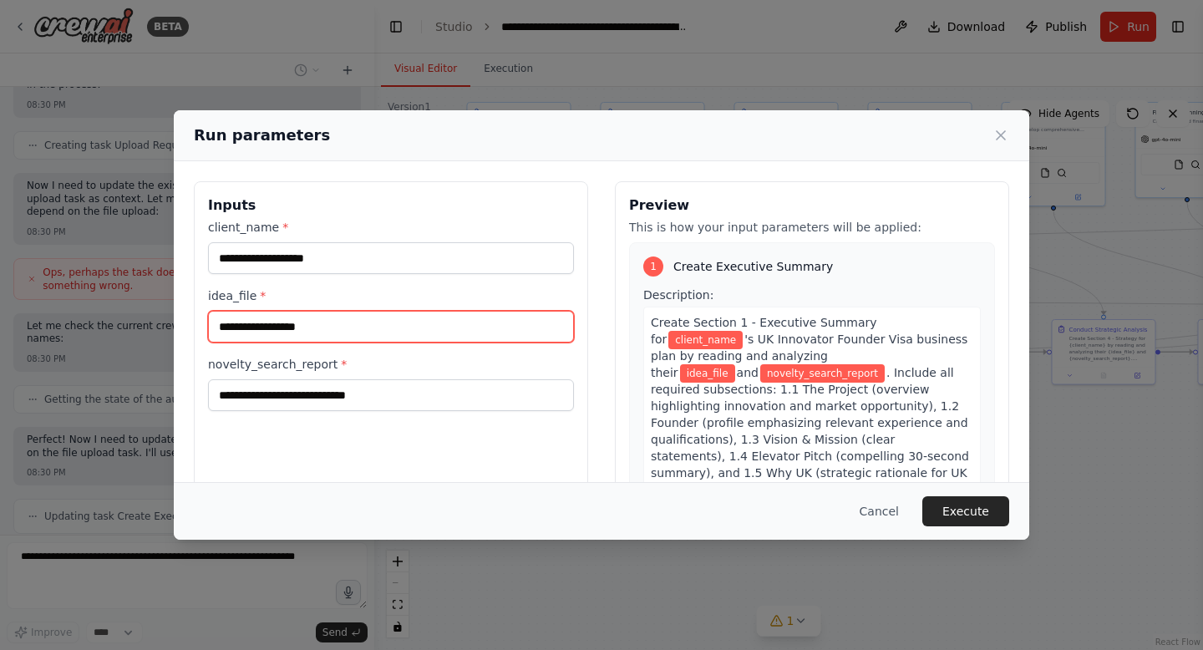
click at [303, 324] on input "idea_file *" at bounding box center [391, 327] width 366 height 32
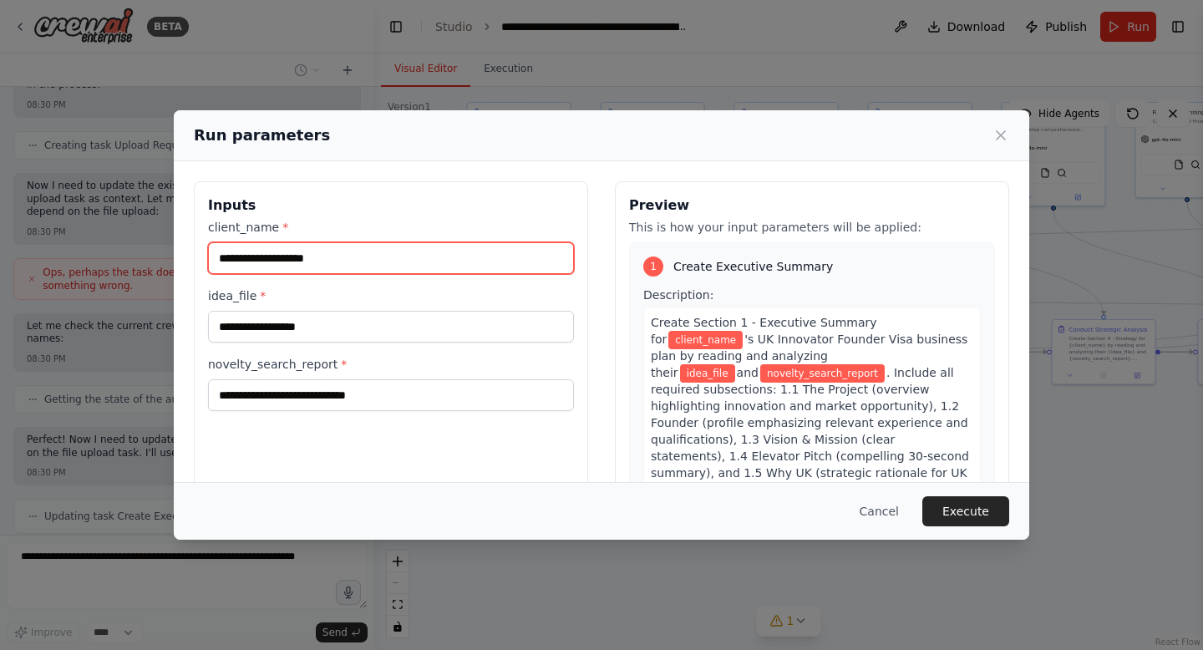
click at [324, 262] on input "client_name *" at bounding box center [391, 258] width 366 height 32
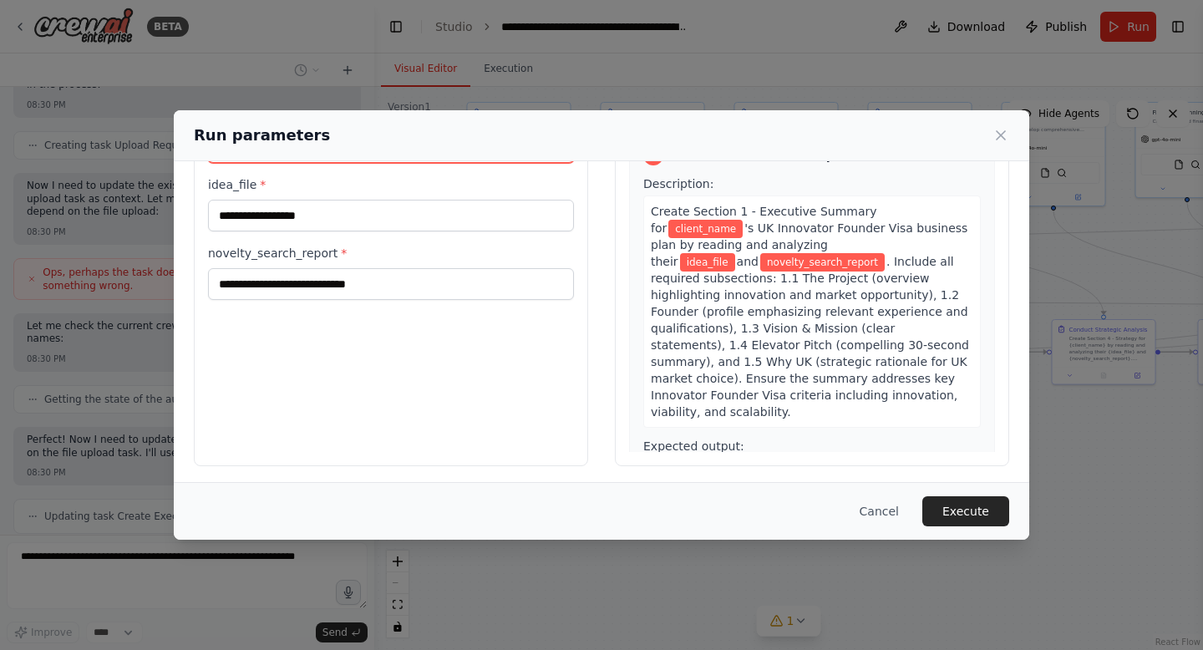
scroll to position [115, 0]
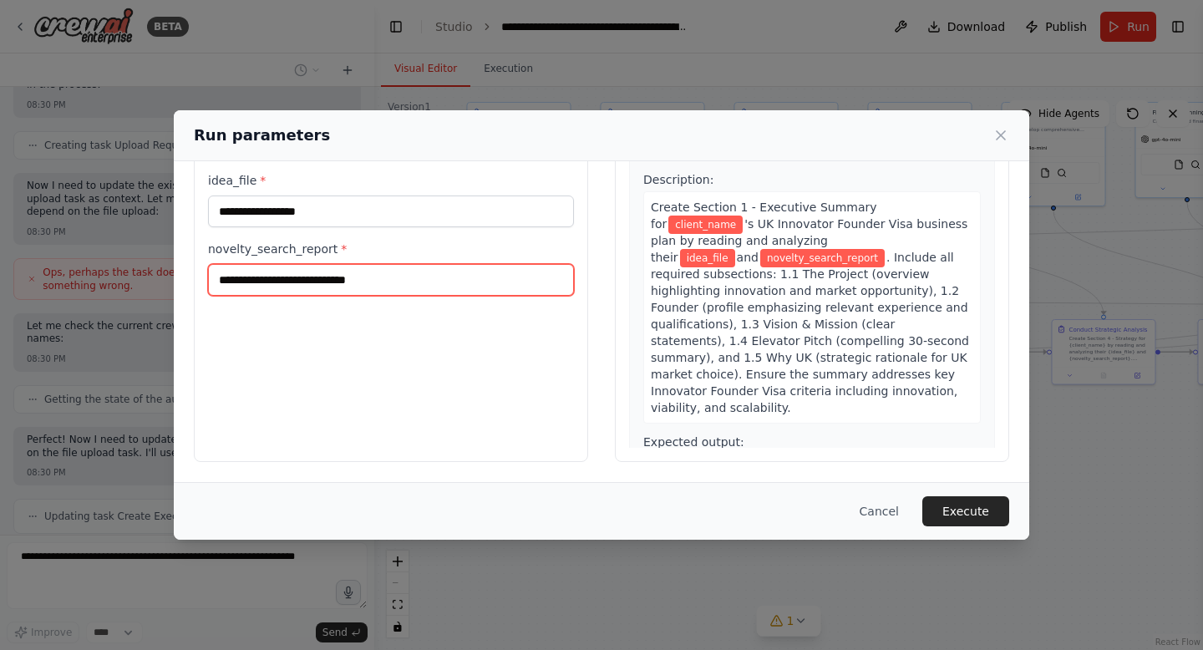
click at [382, 278] on input "novelty_search_report *" at bounding box center [391, 280] width 366 height 32
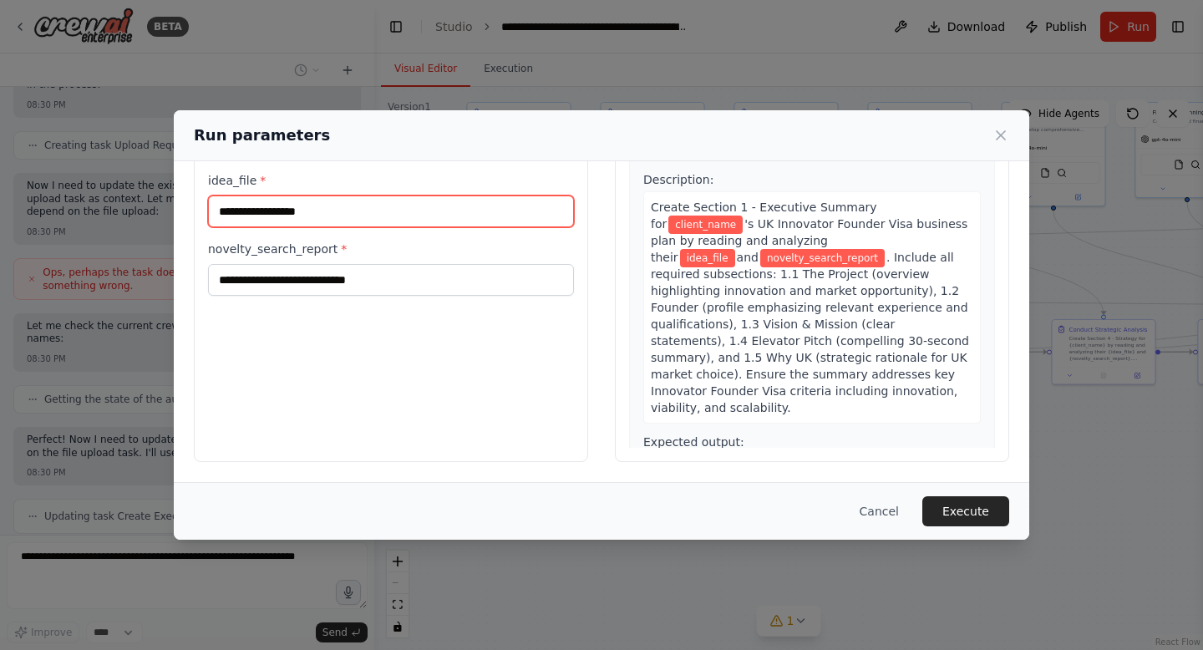
click at [345, 215] on input "idea_file *" at bounding box center [391, 211] width 366 height 32
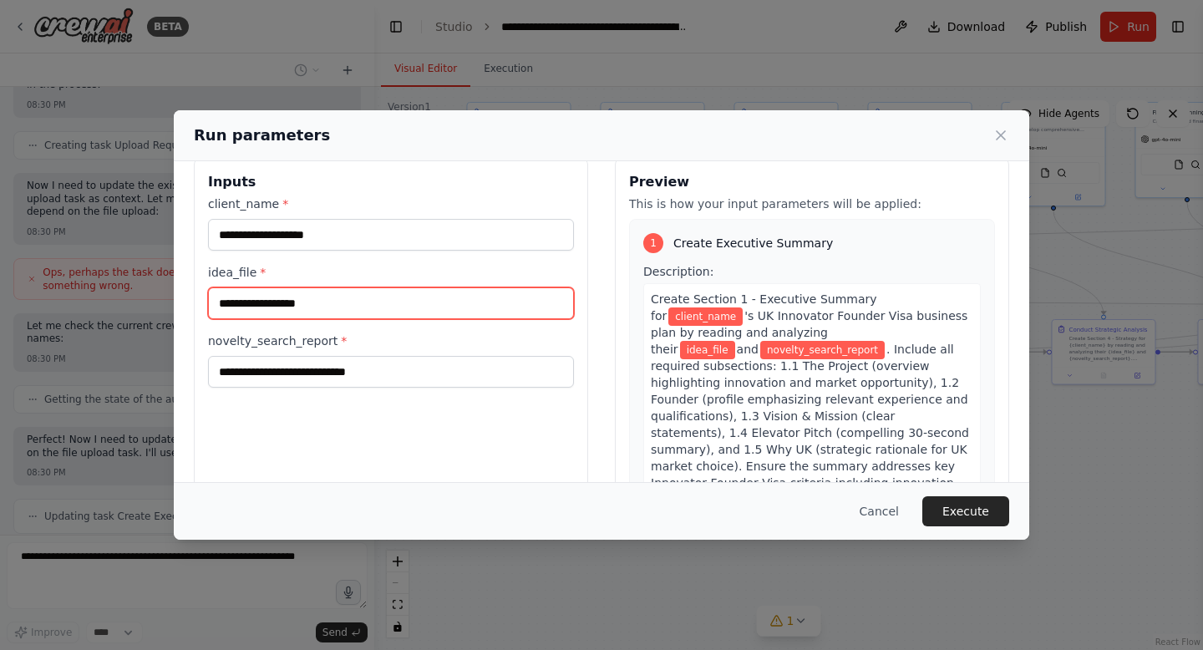
scroll to position [0, 0]
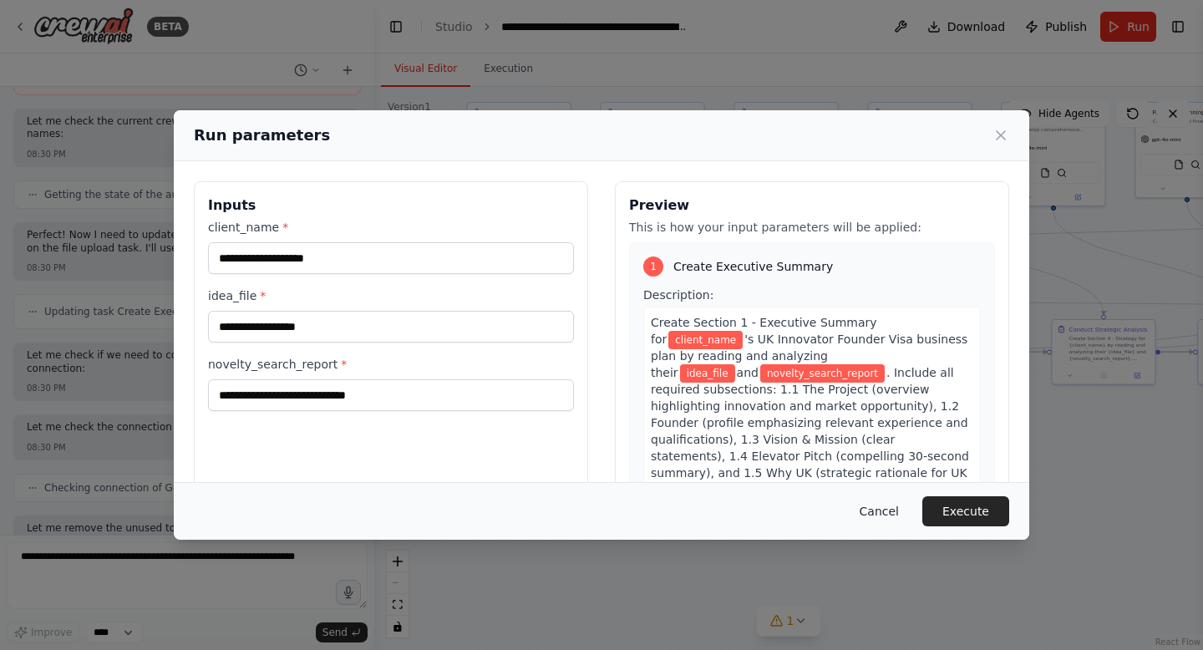
click at [885, 509] on button "Cancel" at bounding box center [879, 511] width 66 height 30
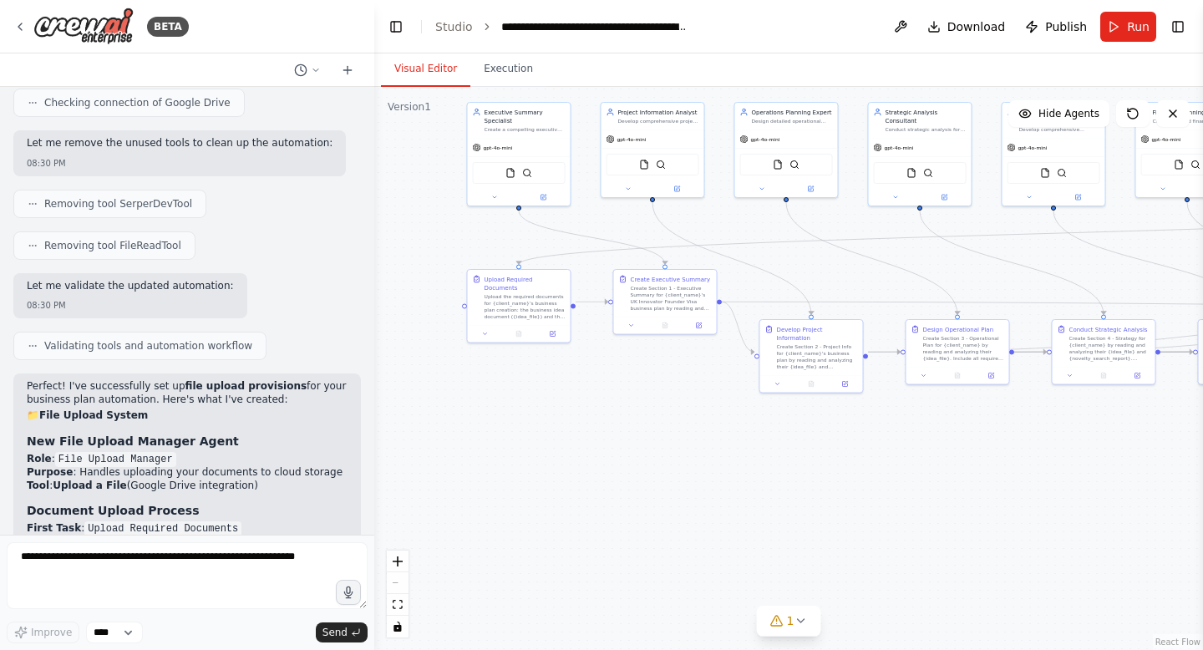
scroll to position [10933, 0]
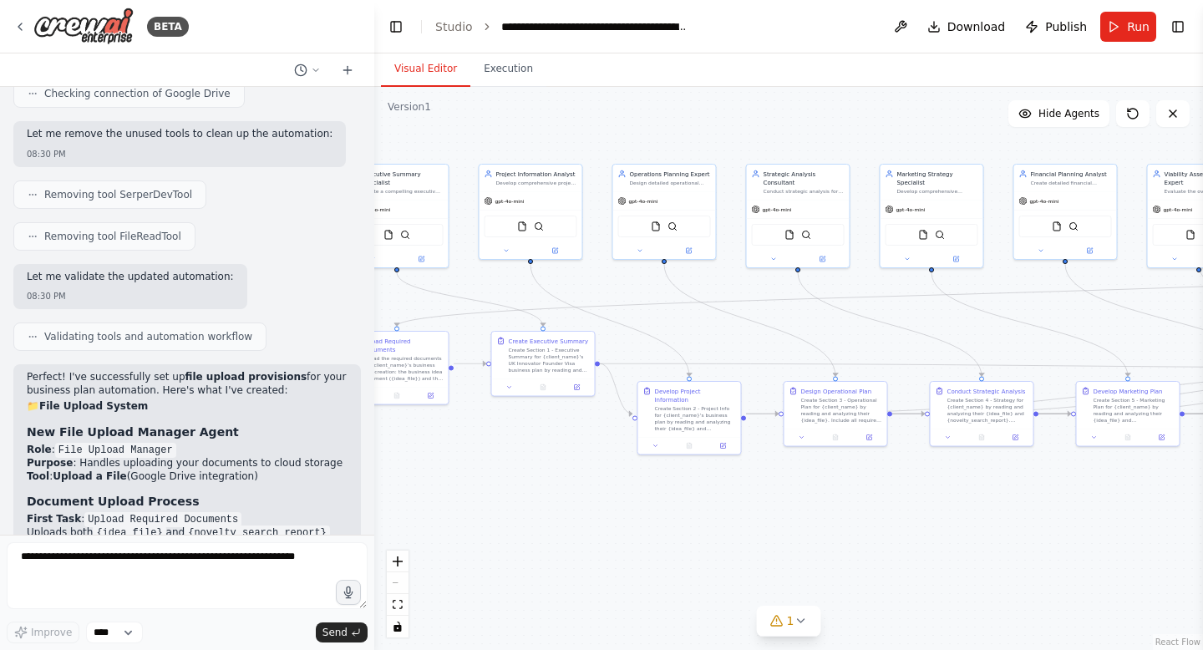
drag, startPoint x: 622, startPoint y: 395, endPoint x: 480, endPoint y: 419, distance: 144.0
click at [480, 419] on div ".deletable-edge-delete-btn { width: 20px; height: 20px; border: 0px solid #ffff…" at bounding box center [788, 368] width 828 height 563
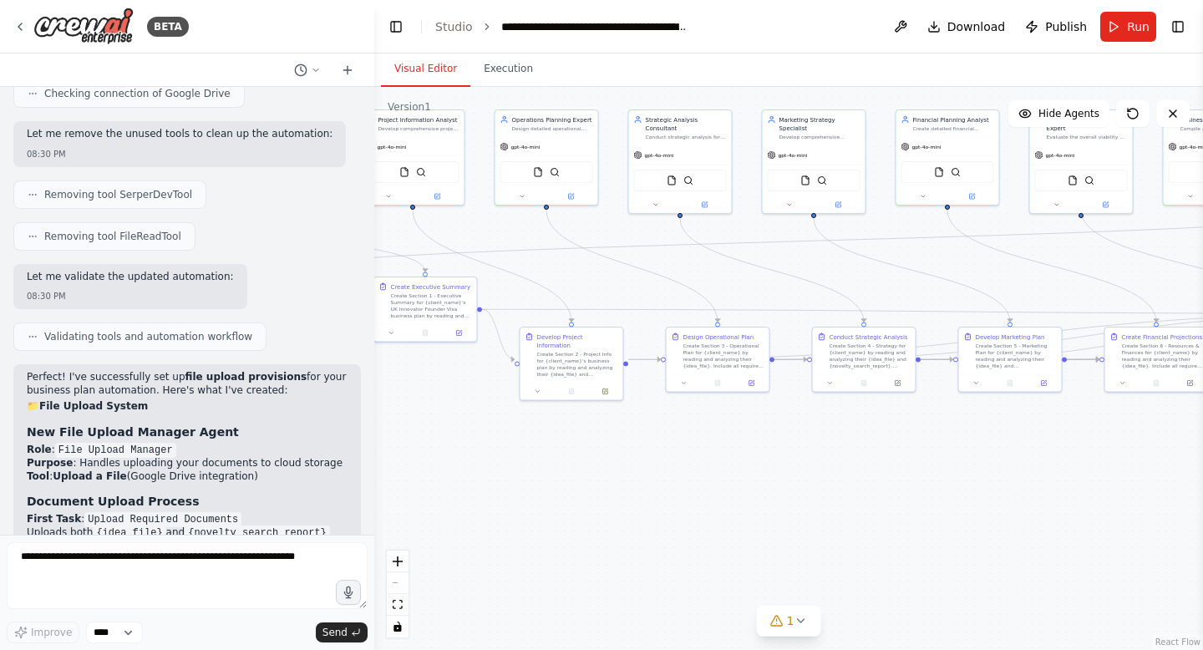
drag, startPoint x: 923, startPoint y: 438, endPoint x: 823, endPoint y: 422, distance: 100.8
click at [823, 422] on div ".deletable-edge-delete-btn { width: 20px; height: 20px; border: 0px solid #ffff…" at bounding box center [788, 368] width 828 height 563
